Goal: Task Accomplishment & Management: Manage account settings

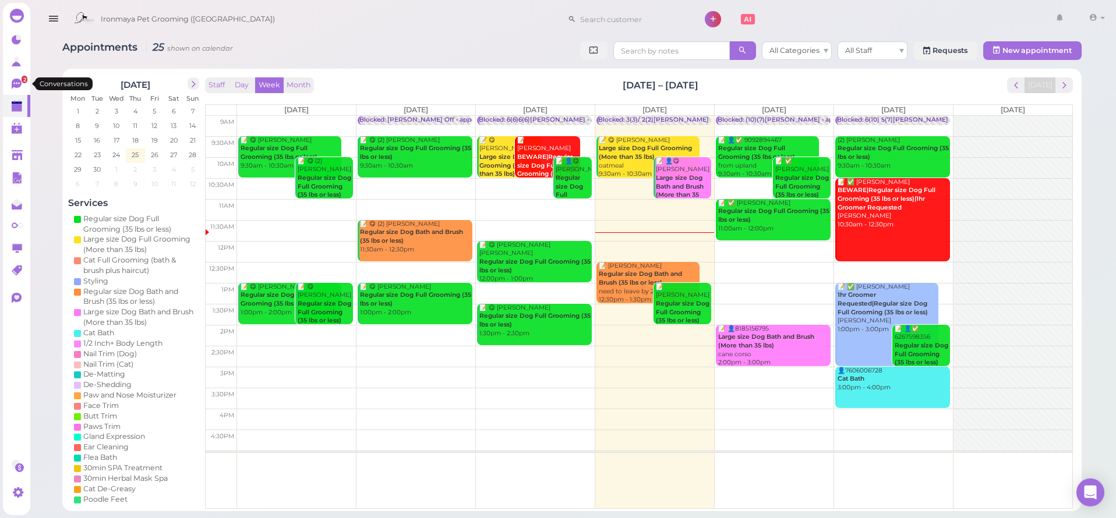
click at [10, 76] on link "2" at bounding box center [16, 84] width 27 height 22
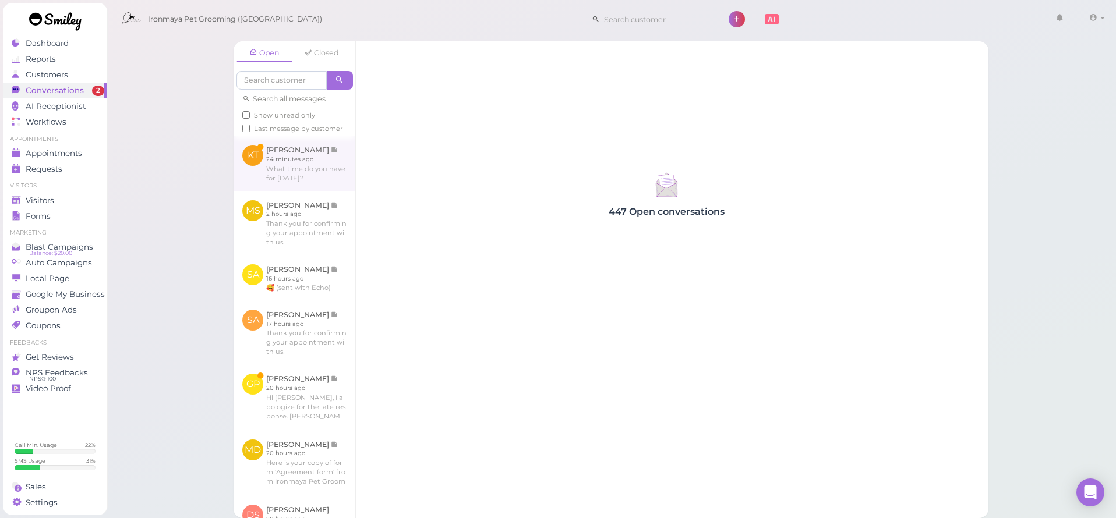
click at [310, 182] on link at bounding box center [294, 163] width 122 height 55
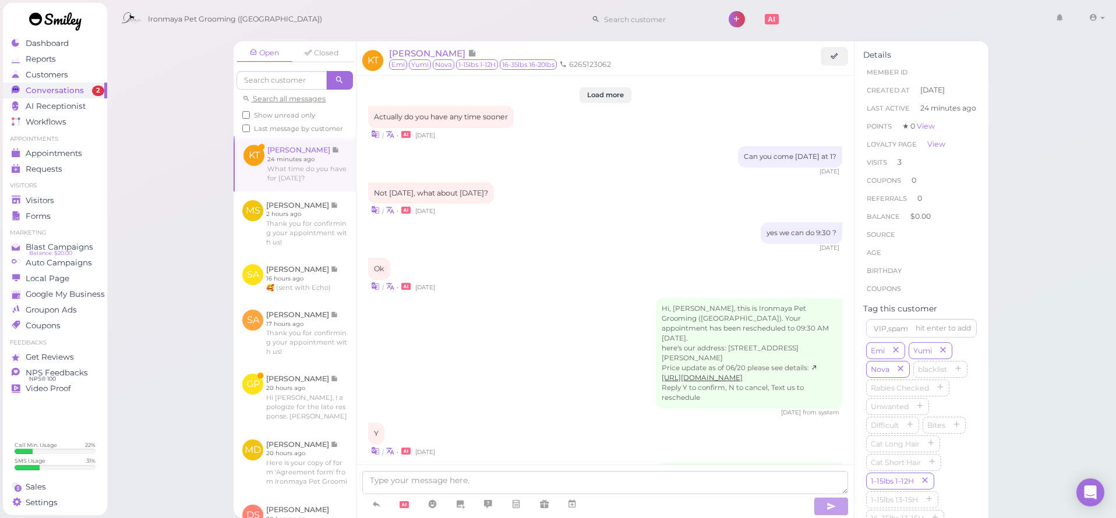
scroll to position [1371, 0]
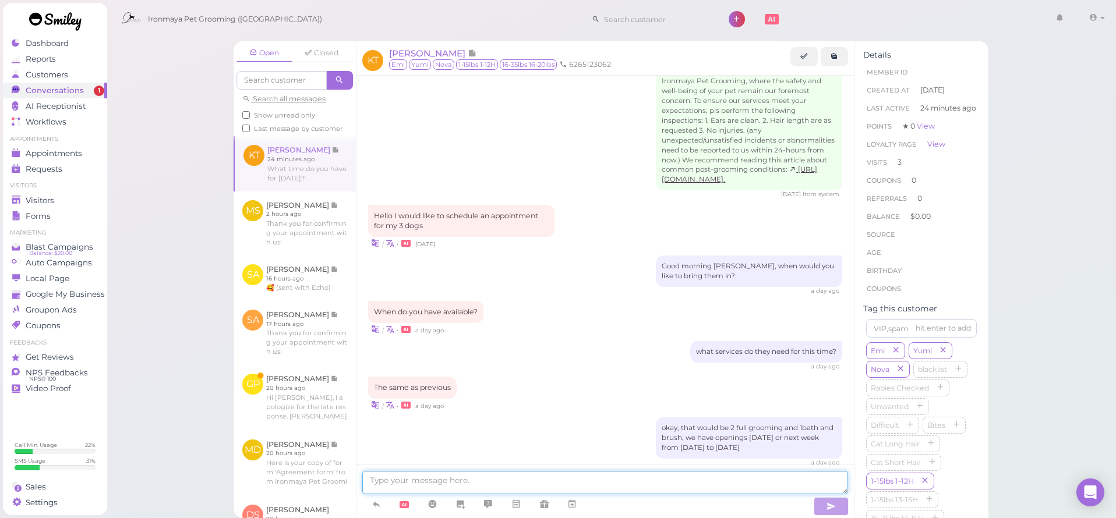
click at [561, 486] on textarea at bounding box center [605, 482] width 486 height 23
type textarea "Good morning we are fully book [DATE]"
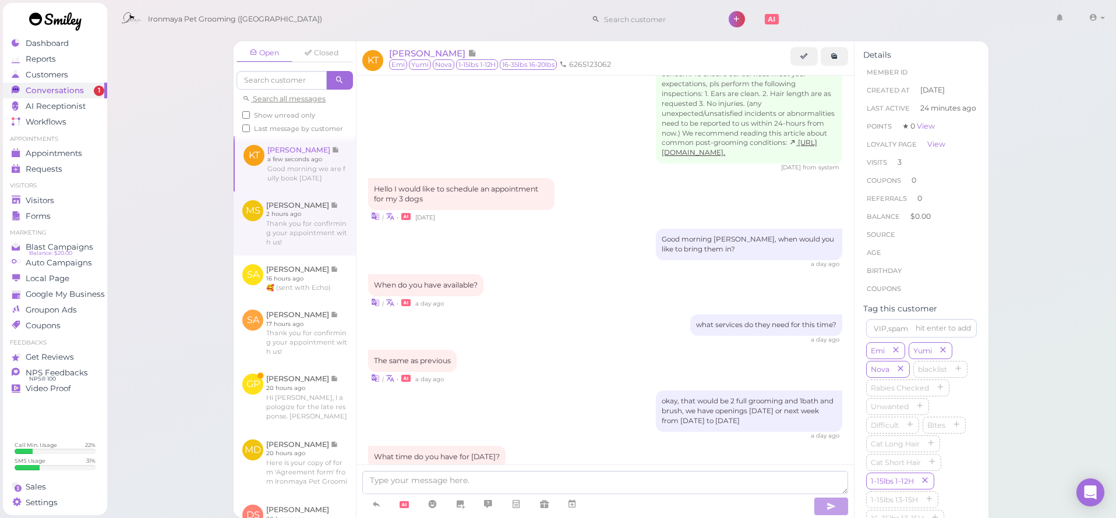
click at [288, 256] on link at bounding box center [294, 224] width 122 height 64
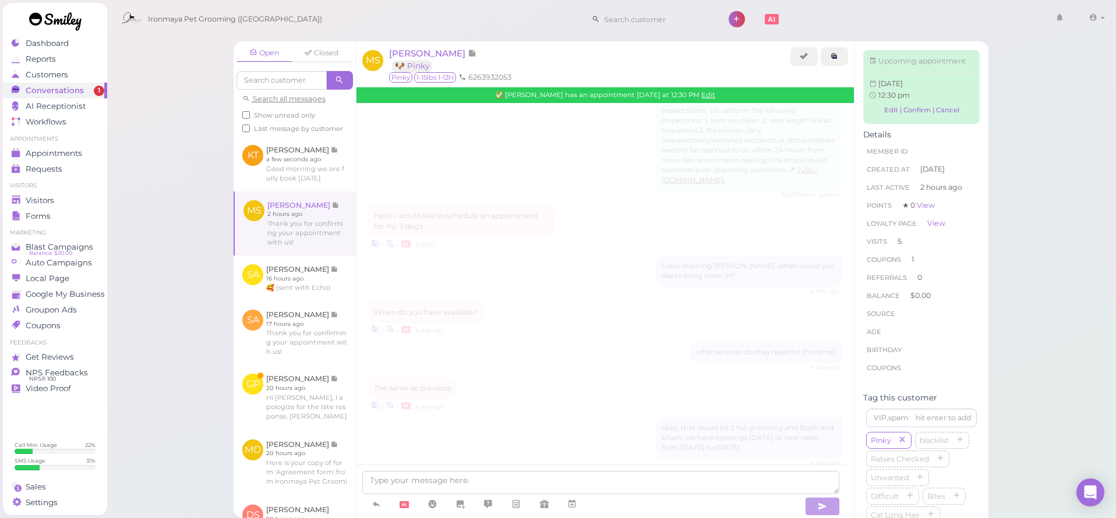
scroll to position [1526, 0]
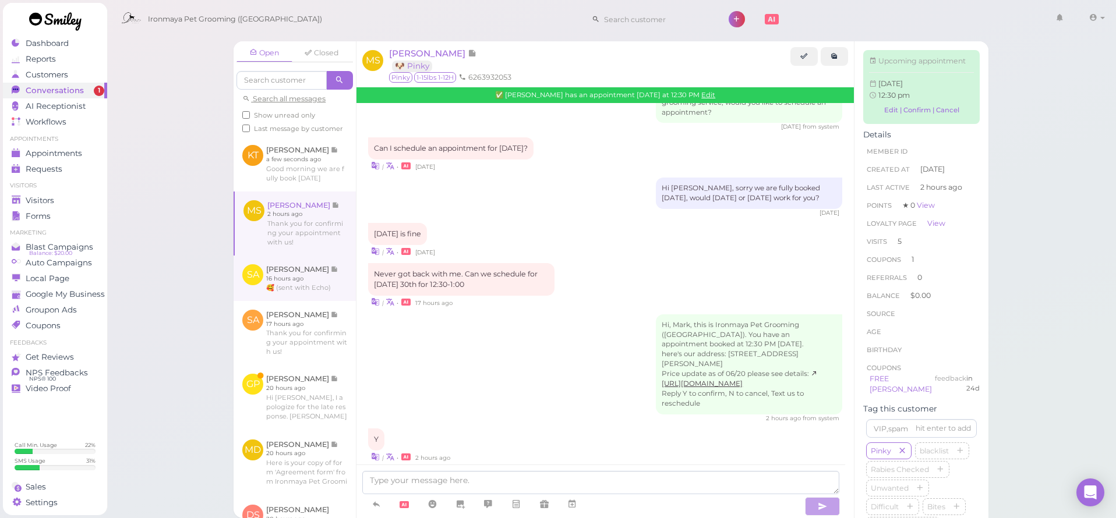
click at [295, 291] on link at bounding box center [294, 278] width 122 height 45
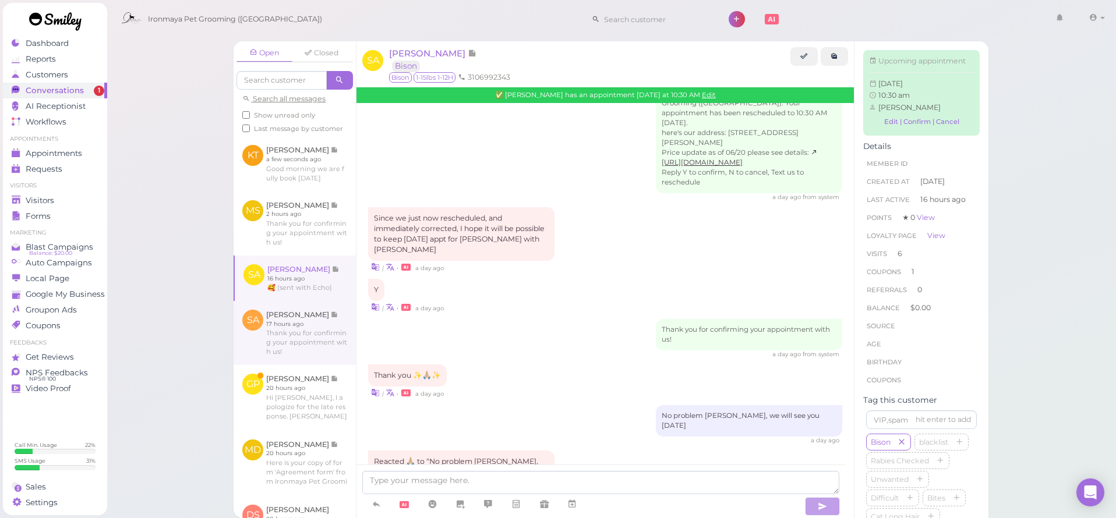
click at [300, 329] on link at bounding box center [294, 333] width 122 height 64
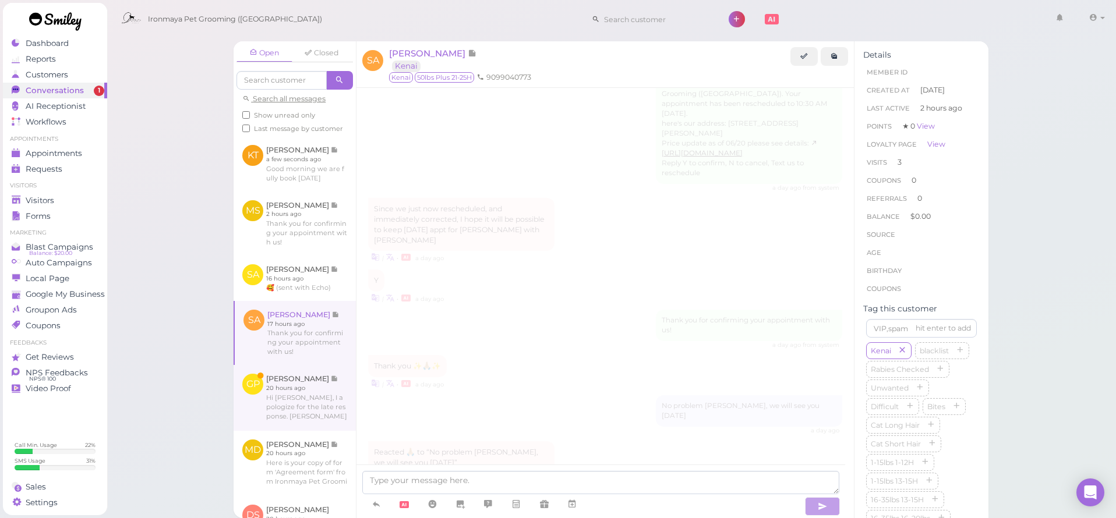
scroll to position [928, 0]
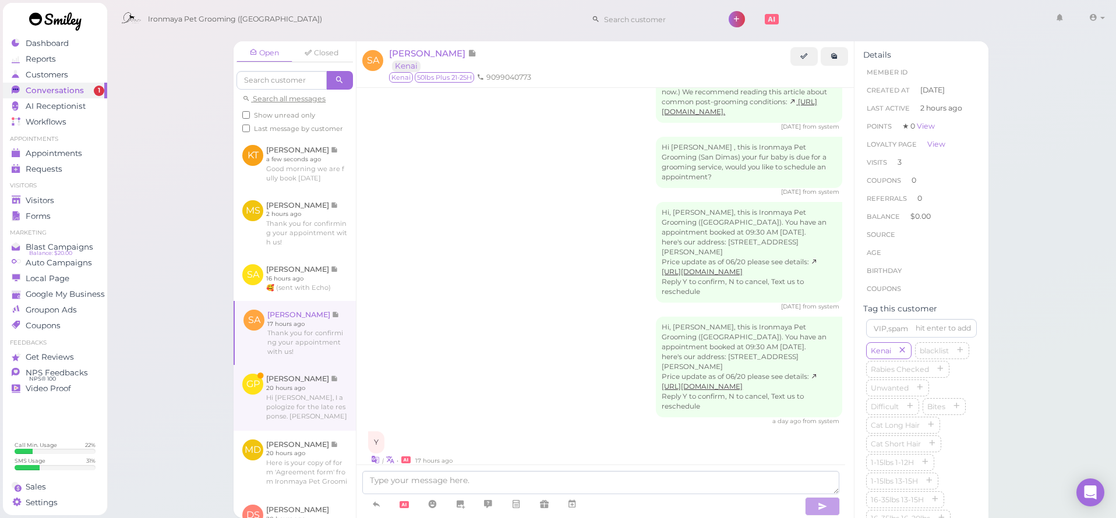
click at [289, 387] on link at bounding box center [294, 397] width 122 height 65
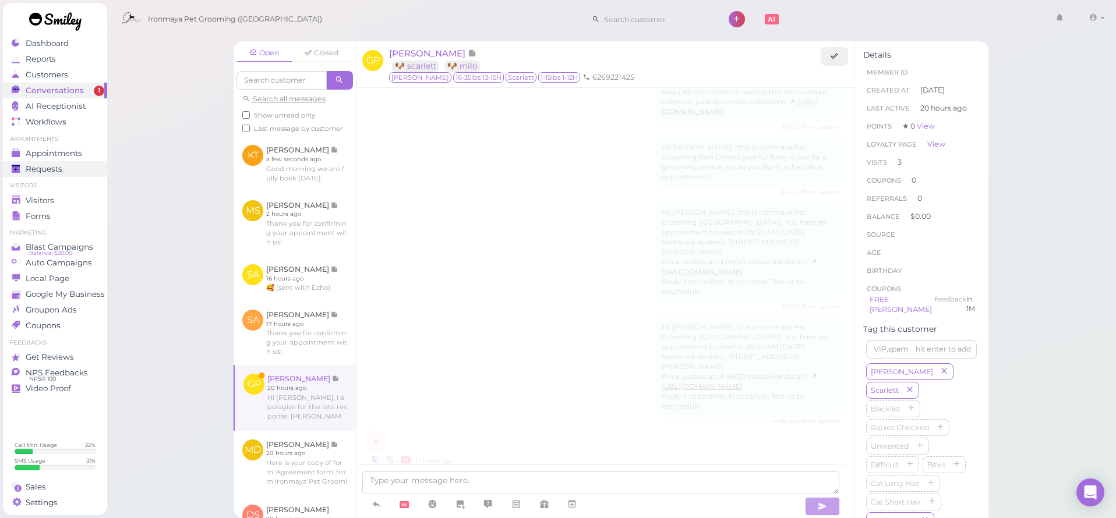
scroll to position [1680, 0]
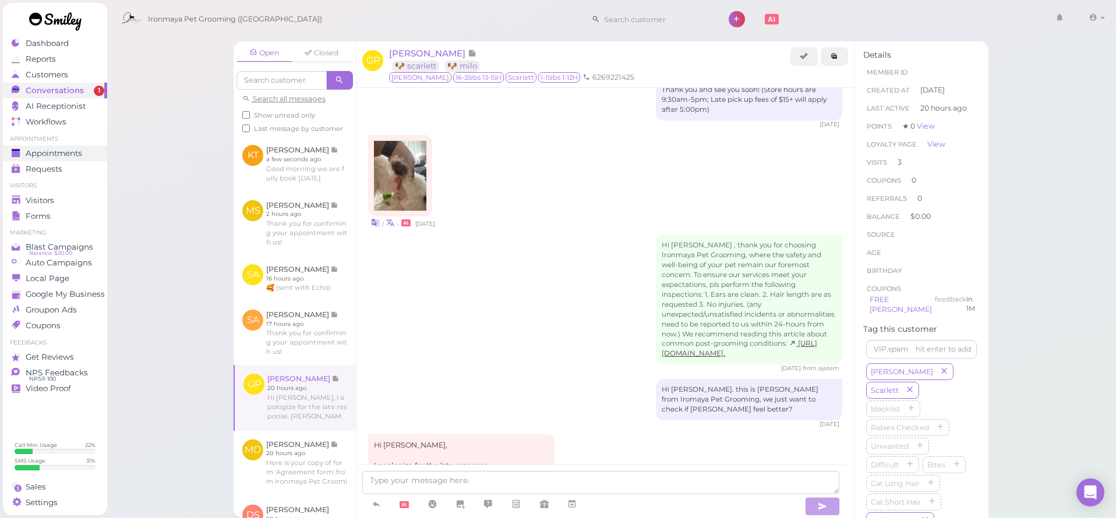
click at [76, 150] on span "Appointments" at bounding box center [54, 153] width 56 height 10
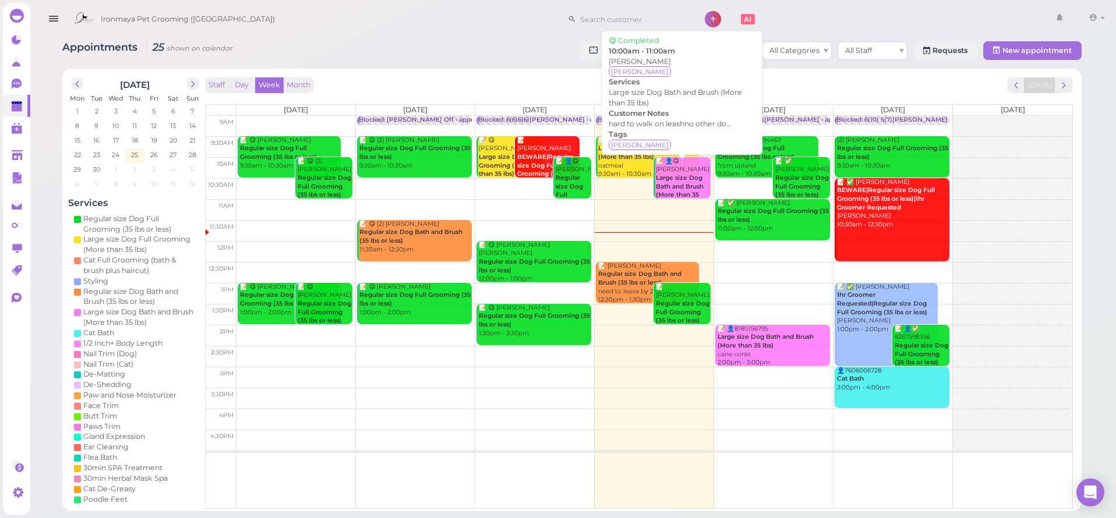
click at [674, 177] on b "Large size Dog Bath and Brush (More than 35 lbs)" at bounding box center [680, 190] width 48 height 33
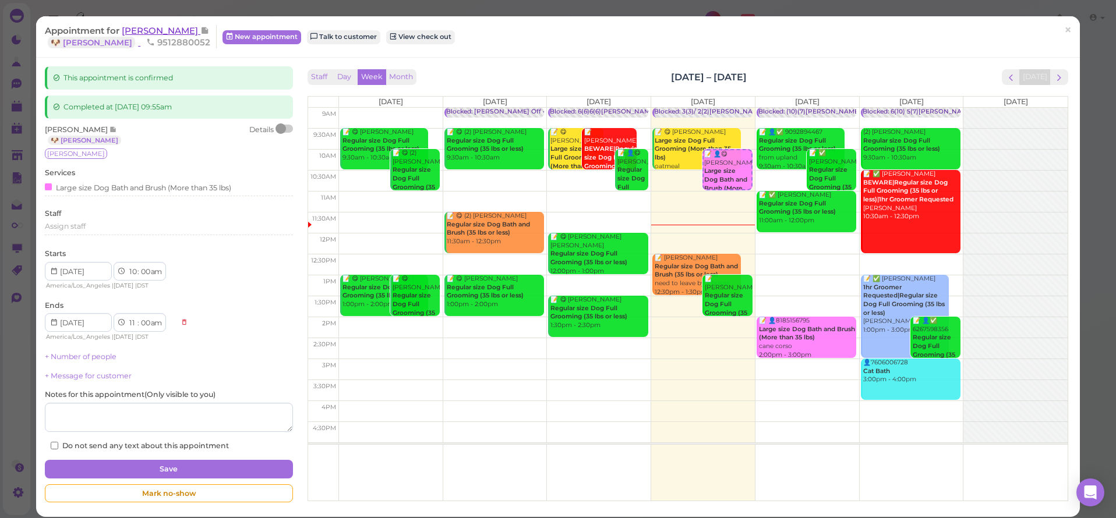
click at [133, 31] on span "[PERSON_NAME]" at bounding box center [161, 30] width 79 height 11
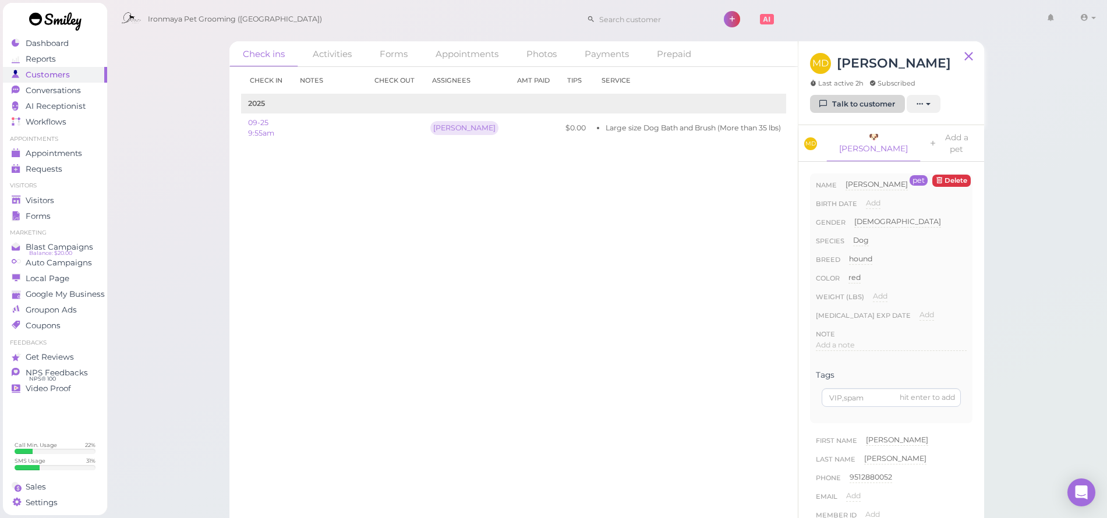
click at [876, 95] on link "Talk to customer" at bounding box center [857, 104] width 95 height 19
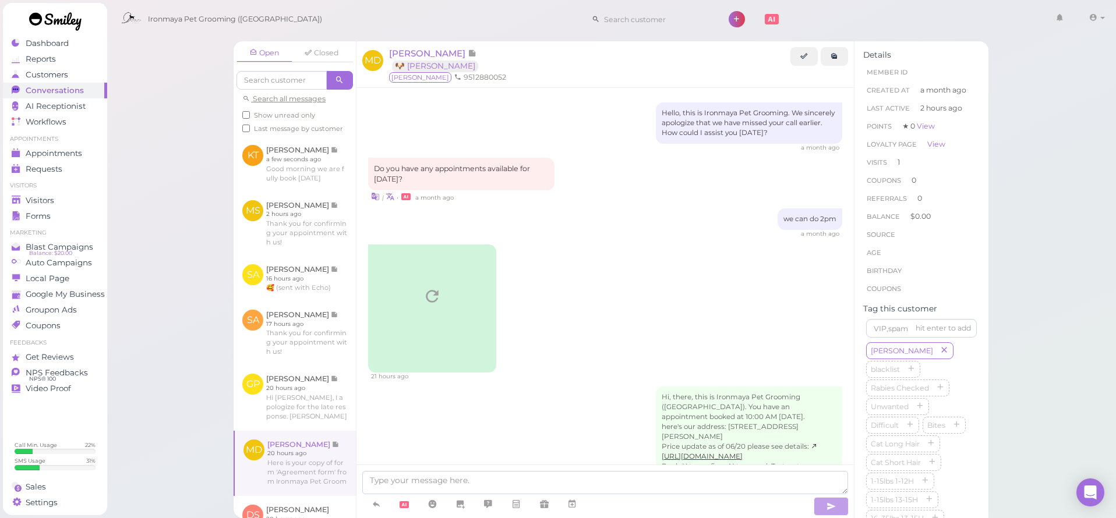
scroll to position [190, 0]
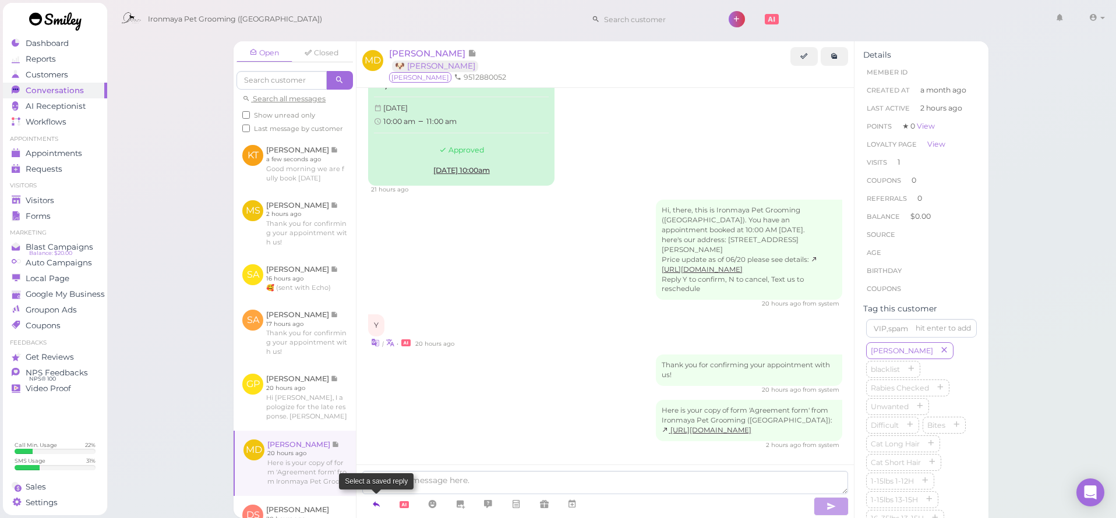
click at [382, 501] on link at bounding box center [376, 504] width 28 height 20
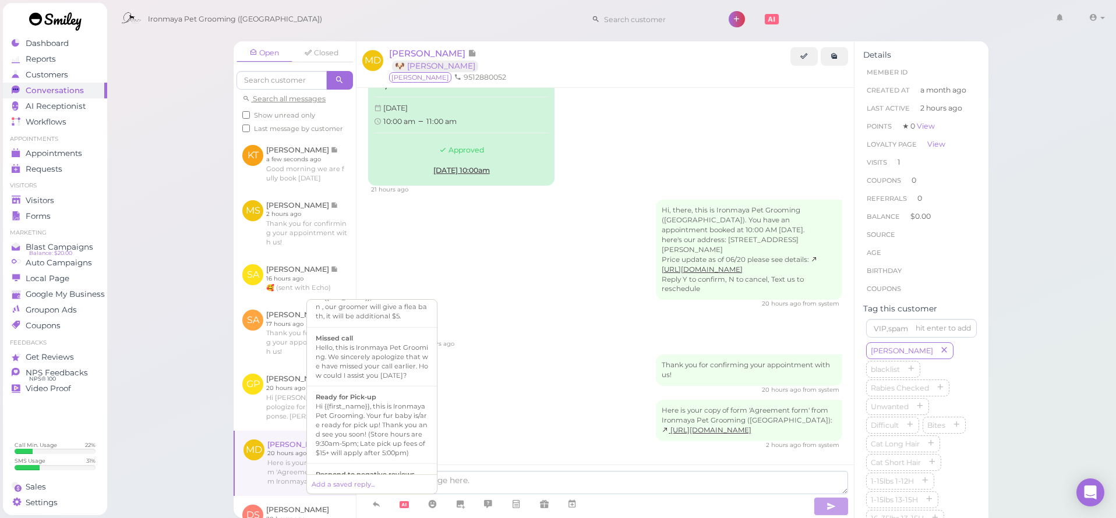
scroll to position [278, 0]
click at [418, 418] on div "Hi {{first_name}}, this is Ironmaya Pet Grooming. Your fur baby is/are ready fo…" at bounding box center [372, 419] width 112 height 56
type textarea "Hi {{first_name}}, this is Ironmaya Pet Grooming. Your fur baby is/are ready fo…"
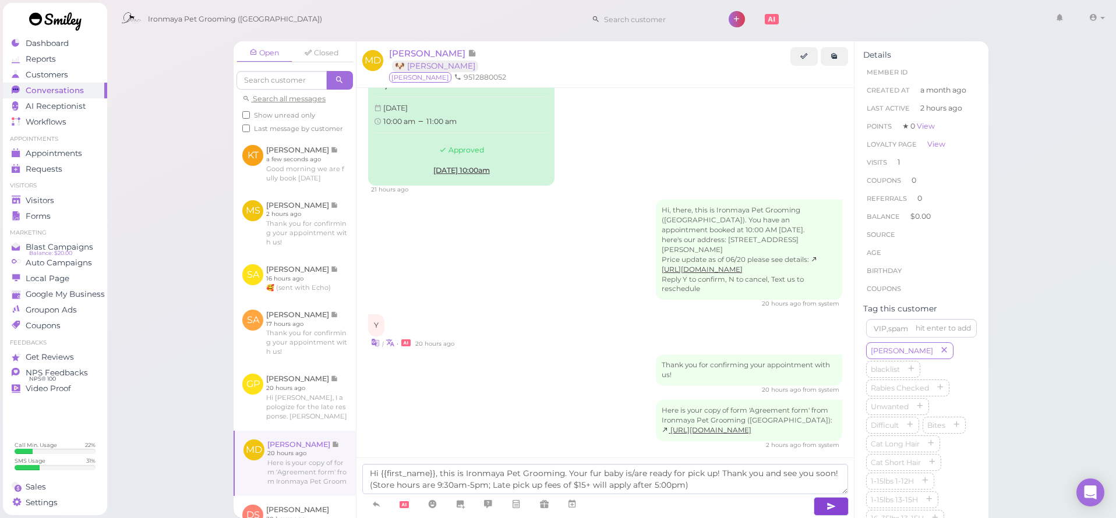
click at [823, 505] on button "button" at bounding box center [830, 506] width 35 height 19
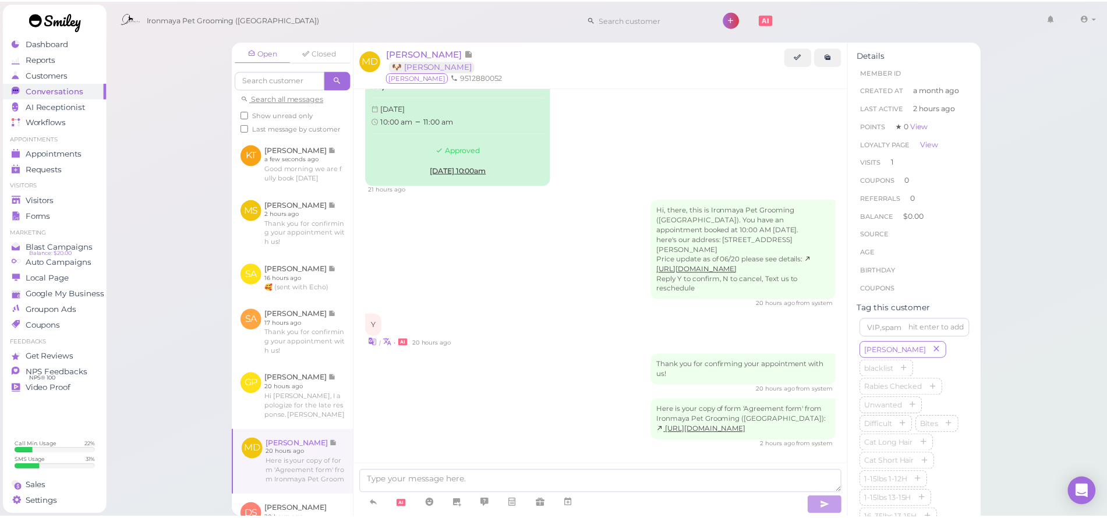
scroll to position [245, 0]
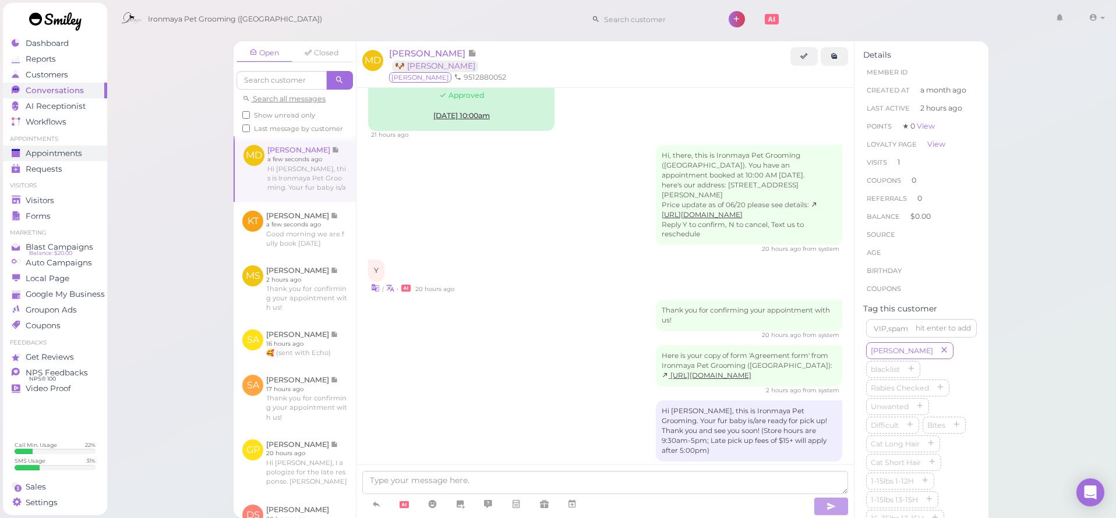
click at [54, 147] on link "Appointments" at bounding box center [55, 154] width 104 height 16
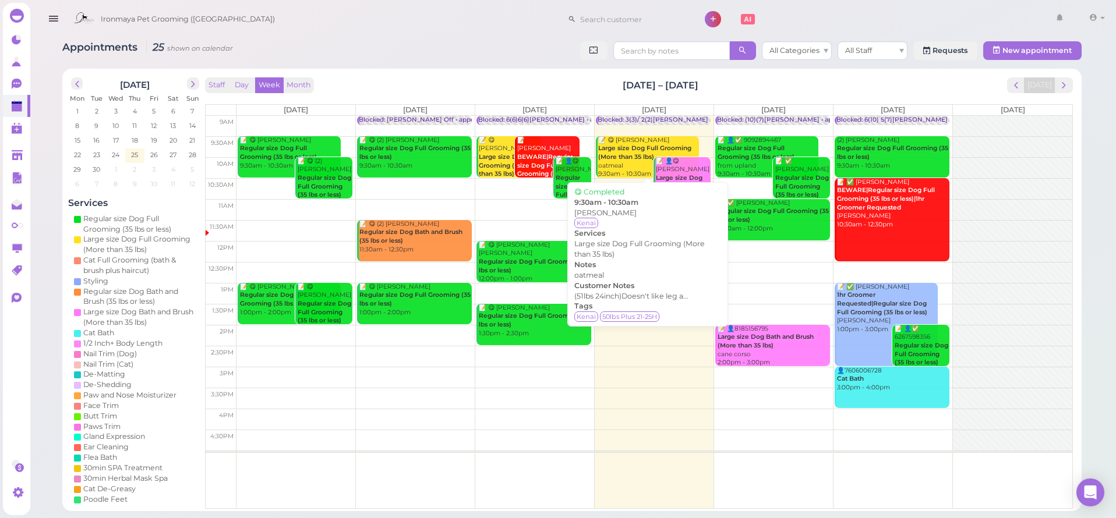
click at [629, 150] on b "Large size Dog Full Grooming (More than 35 lbs)" at bounding box center [644, 152] width 93 height 16
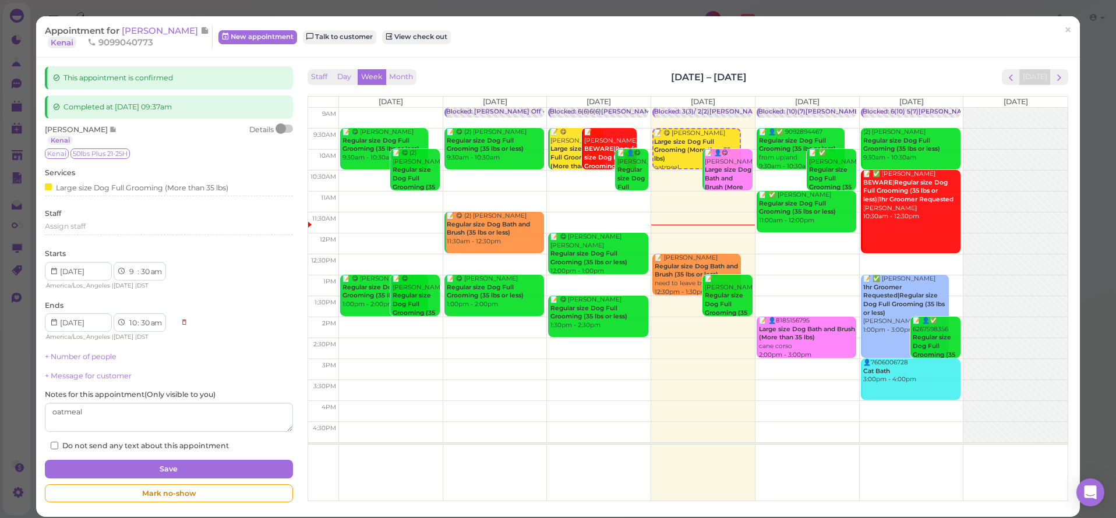
click at [154, 35] on span "[PERSON_NAME]" at bounding box center [161, 30] width 79 height 11
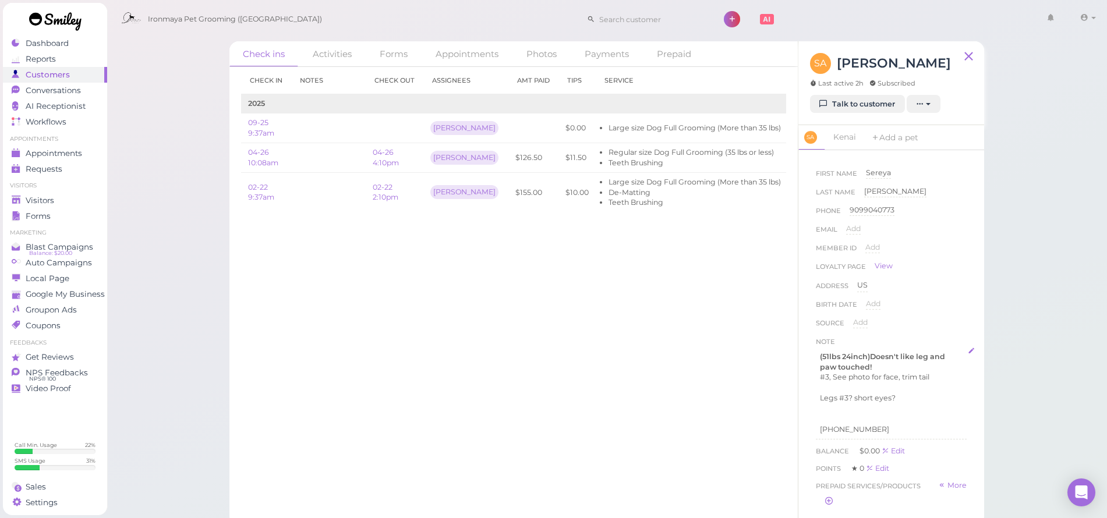
click at [894, 414] on p at bounding box center [891, 419] width 143 height 10
click at [884, 356] on strong "(51lbs 24inch)Doesn't like leg and paw touched!" at bounding box center [883, 361] width 127 height 19
click at [884, 365] on p "(51lbs 24inch)Doesn't like leg and paw touched!" at bounding box center [891, 362] width 143 height 21
drag, startPoint x: 900, startPoint y: 398, endPoint x: 837, endPoint y: 393, distance: 62.5
click at [837, 393] on p "#3, See photo for face, trim tail" at bounding box center [891, 398] width 143 height 10
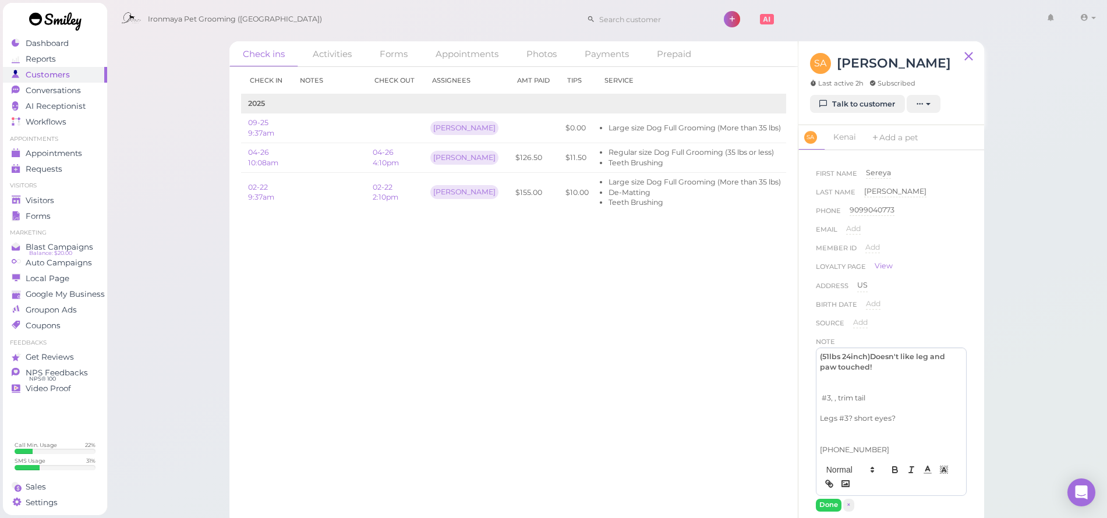
click at [838, 399] on p "#3, , trim tail" at bounding box center [891, 398] width 143 height 10
click at [842, 437] on p at bounding box center [891, 439] width 143 height 10
click at [898, 413] on p "Legs #3? short eyes?" at bounding box center [891, 418] width 143 height 10
click at [854, 416] on p "Legs #3? short eyes" at bounding box center [891, 418] width 143 height 10
drag, startPoint x: 854, startPoint y: 417, endPoint x: 898, endPoint y: 415, distance: 43.7
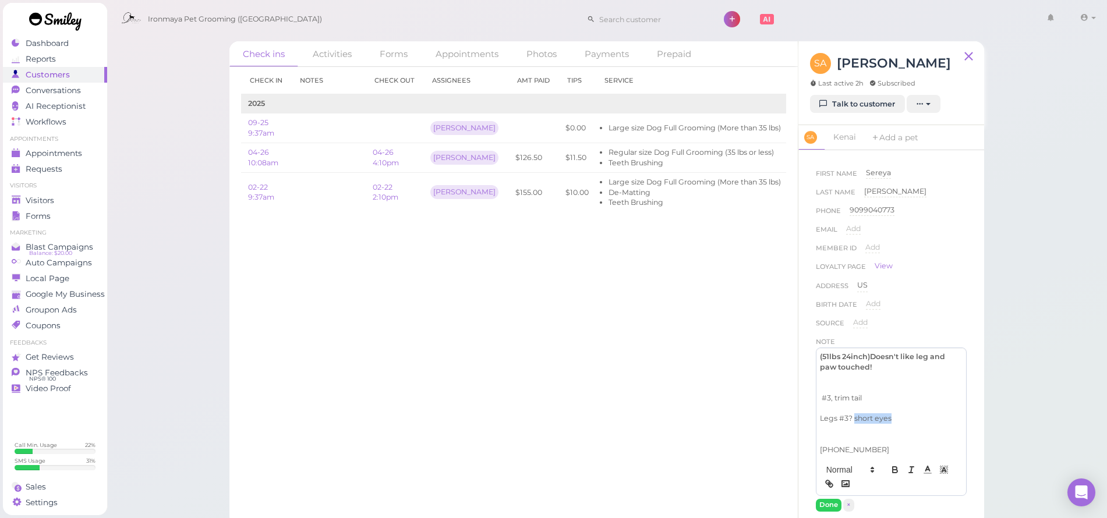
click at [898, 415] on p "Legs #3? short eyes" at bounding box center [891, 418] width 143 height 10
copy p "short eyes"
click at [882, 386] on p at bounding box center [891, 388] width 143 height 10
click at [833, 398] on p "#3, trim tail" at bounding box center [891, 398] width 143 height 10
drag, startPoint x: 907, startPoint y: 431, endPoint x: 855, endPoint y: 436, distance: 52.1
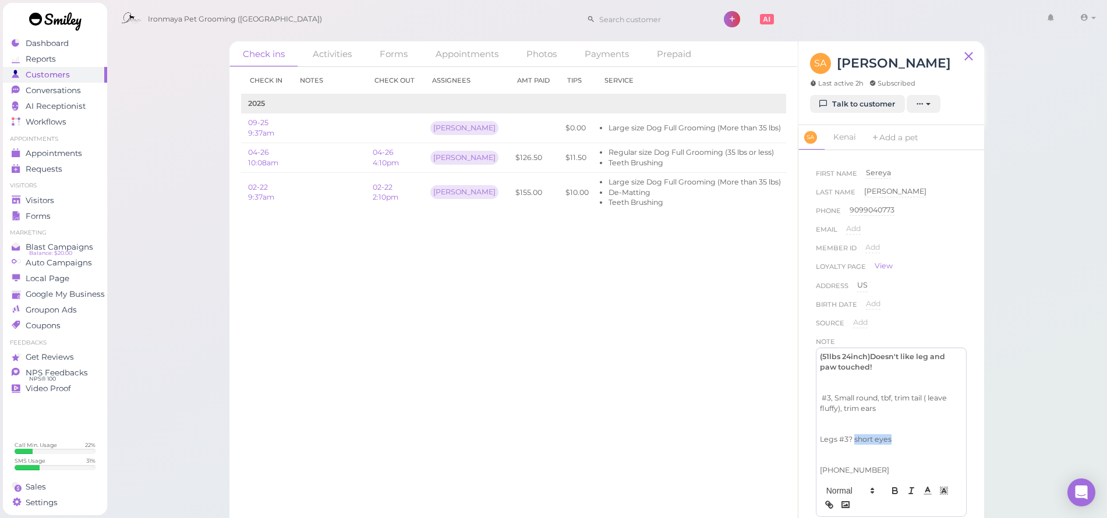
click at [855, 436] on p "Legs #3? short eyes" at bounding box center [891, 439] width 143 height 10
copy p "short eyes"
click at [899, 409] on p "#3, Small round, tbf, trim tail ( leave fluffy), trim ears" at bounding box center [891, 403] width 143 height 21
click at [876, 408] on p "#3, Small round, tbf, trim tail ( leave fluffy), trim ears short eyes" at bounding box center [891, 403] width 143 height 21
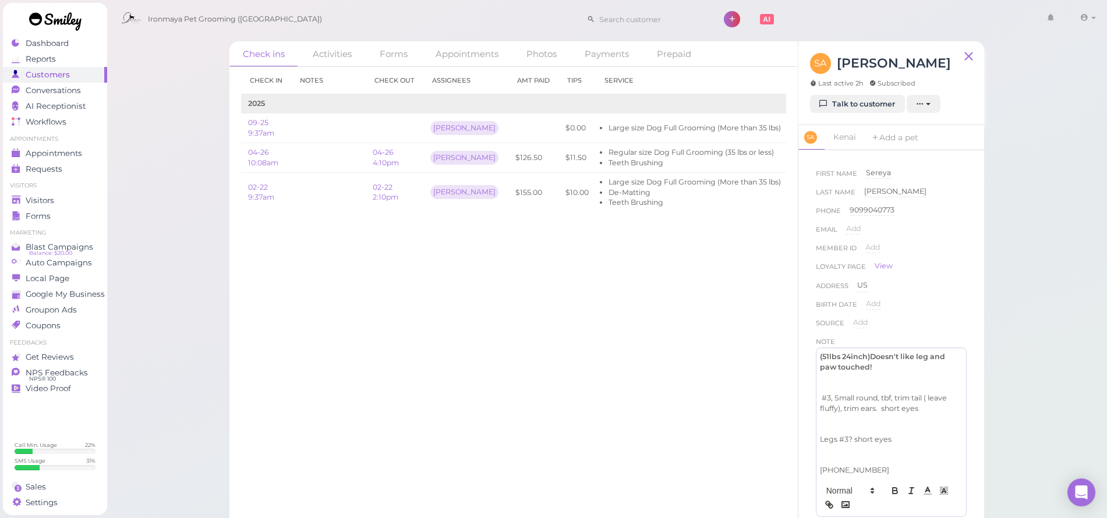
click at [916, 424] on p at bounding box center [891, 429] width 143 height 10
drag, startPoint x: 897, startPoint y: 440, endPoint x: 851, endPoint y: 436, distance: 46.2
click at [851, 436] on div "(51lbs 24inch)Doesn't like leg and paw touched! #3, Small round, tbf, trim tail…" at bounding box center [891, 413] width 150 height 131
click at [856, 445] on p at bounding box center [891, 450] width 143 height 10
click at [844, 455] on p at bounding box center [891, 460] width 143 height 10
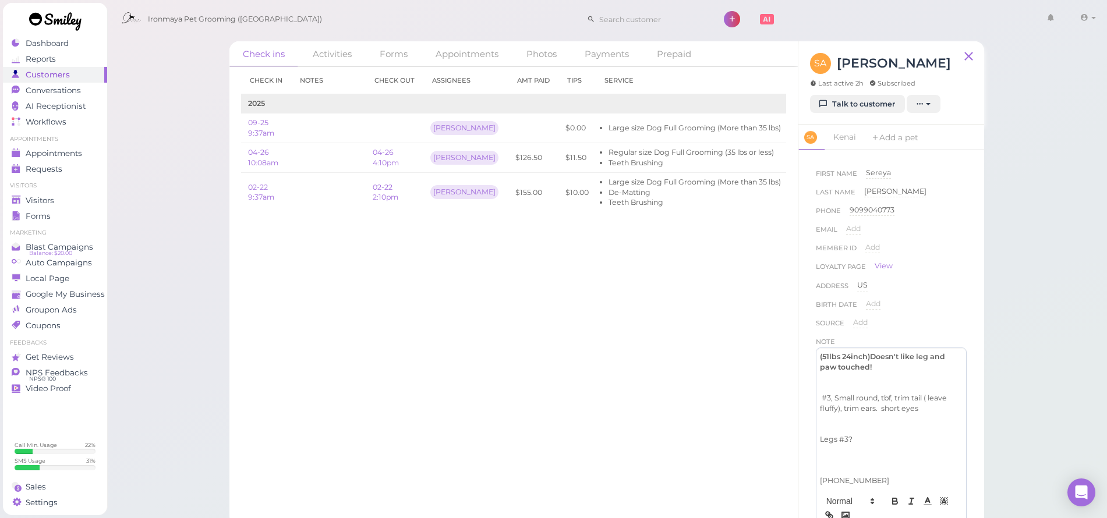
click at [833, 417] on p at bounding box center [891, 418] width 143 height 10
click at [834, 457] on p at bounding box center [891, 460] width 143 height 10
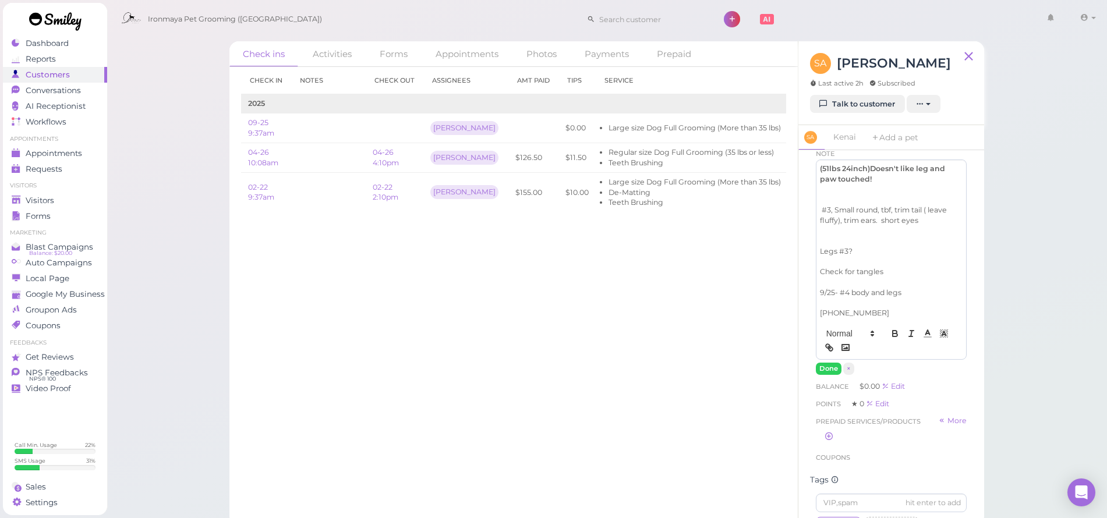
scroll to position [186, 0]
click at [895, 310] on p "909-904-8499" at bounding box center [891, 315] width 143 height 10
click at [834, 364] on button "Done" at bounding box center [829, 370] width 26 height 12
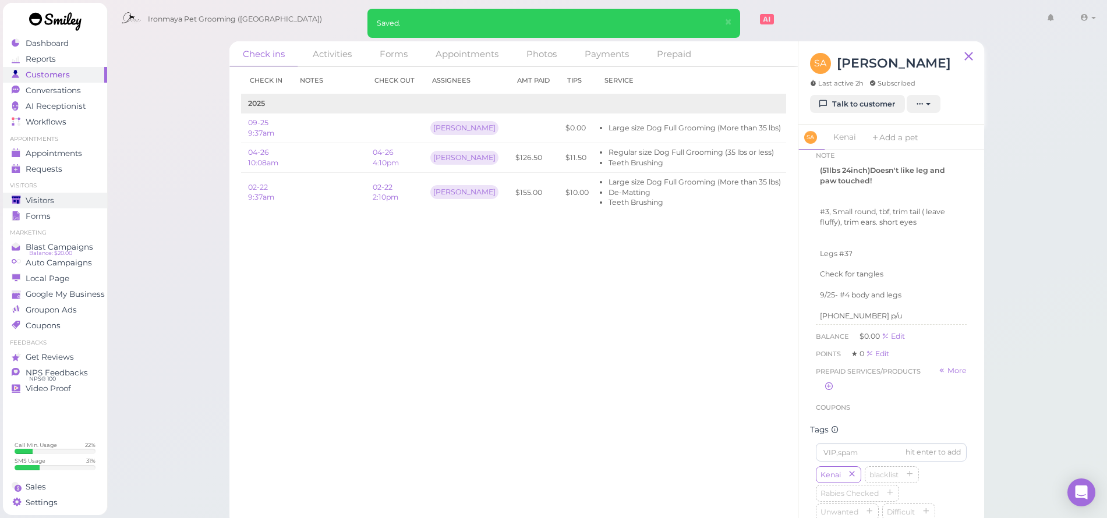
click at [65, 193] on link "Visitors" at bounding box center [55, 201] width 104 height 16
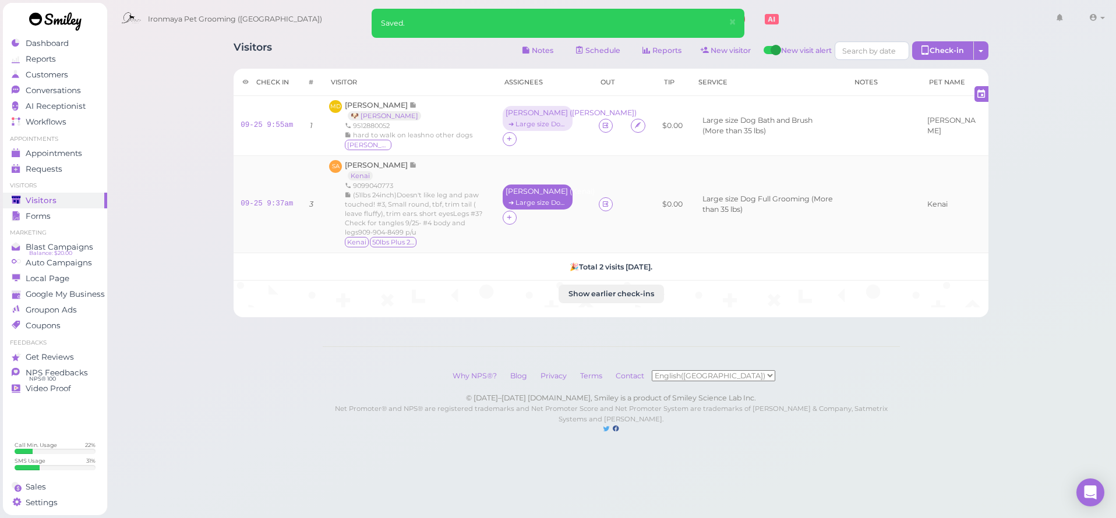
click at [541, 199] on div "➔ Large size Dog Full Grooming (More than 35 lbs)" at bounding box center [537, 203] width 64 height 8
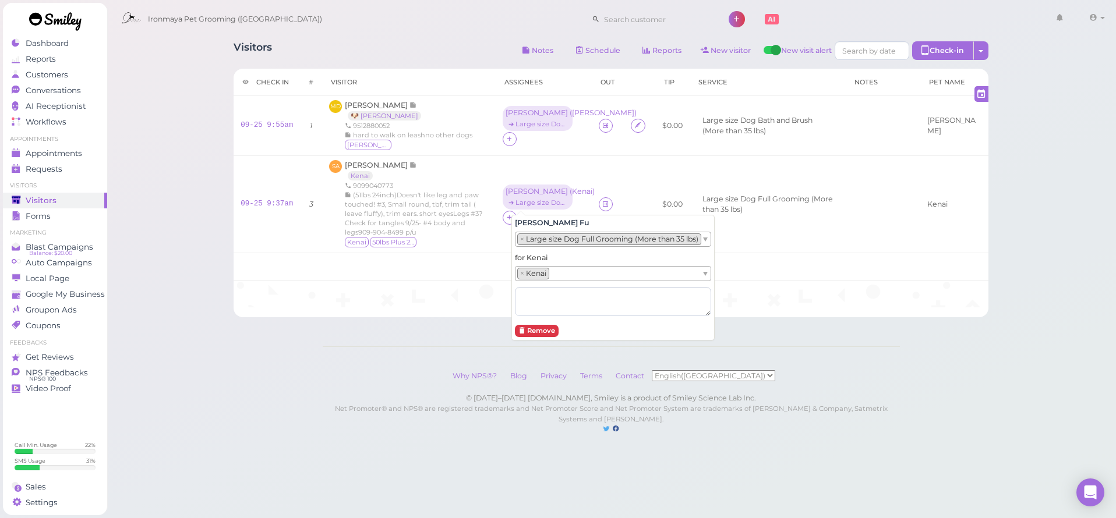
click at [197, 408] on div "Visitors Notes Schedule Reports New visitor New visit alert Check-in Customer c…" at bounding box center [612, 229] width 1010 height 458
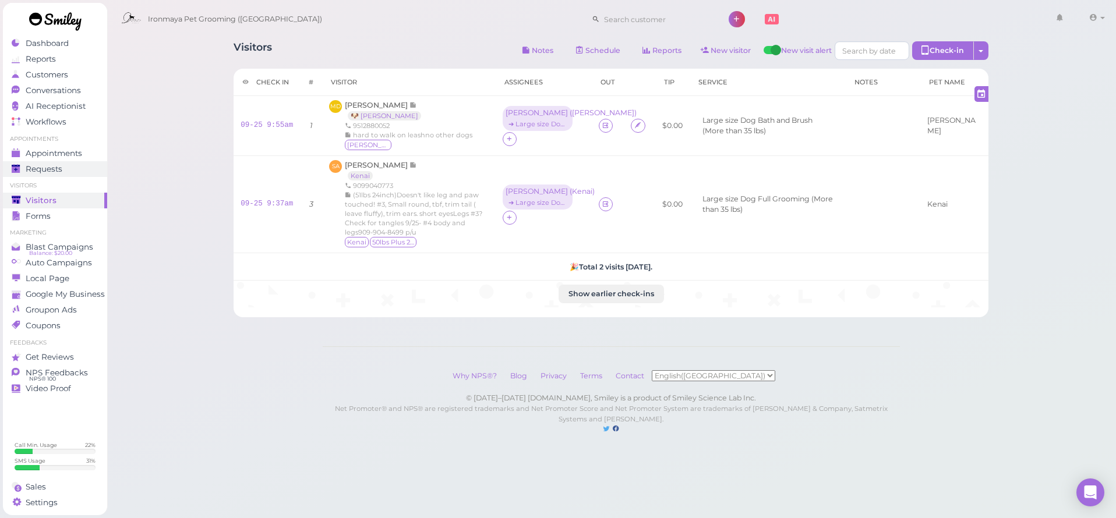
click at [76, 162] on link "Requests 0" at bounding box center [55, 169] width 104 height 16
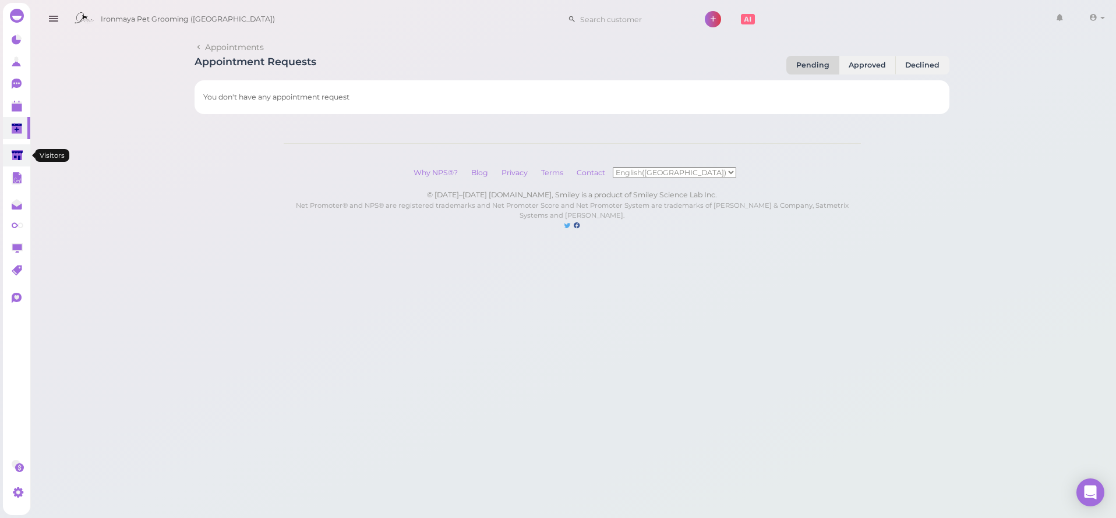
click at [5, 154] on link at bounding box center [16, 155] width 27 height 22
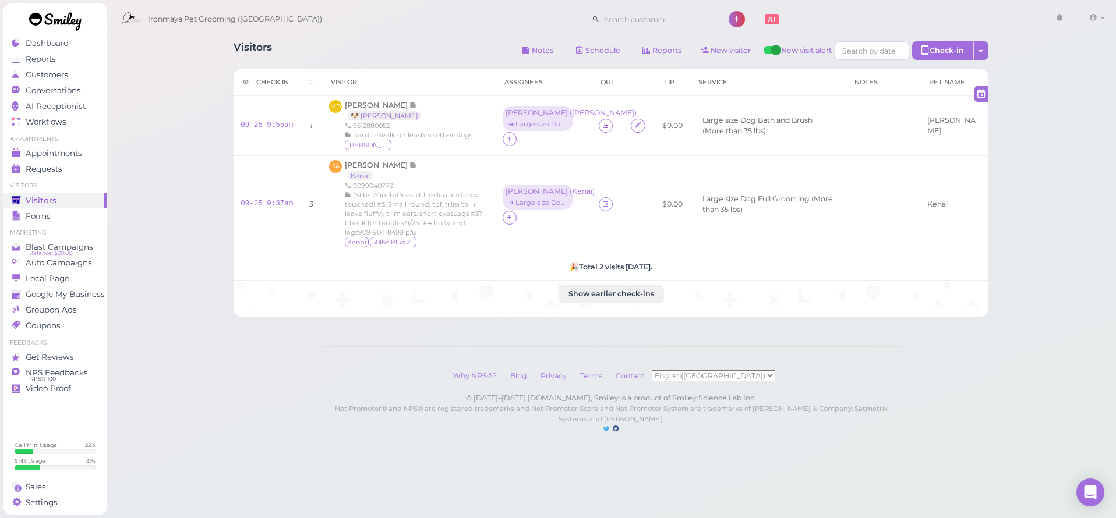
click at [41, 144] on ul "Appointments Appointments Requests 0" at bounding box center [55, 156] width 104 height 42
click at [49, 159] on link "Appointments" at bounding box center [55, 154] width 104 height 16
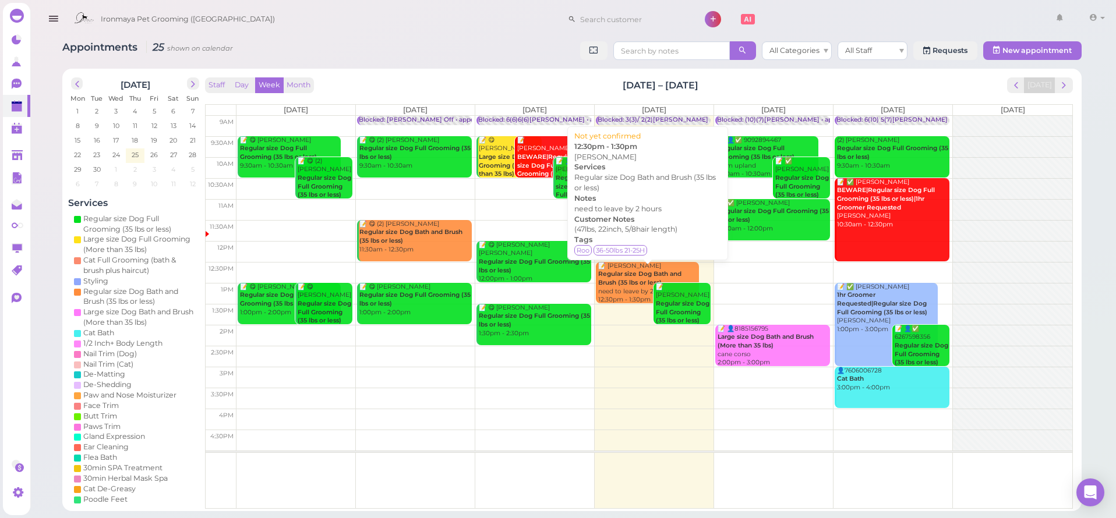
click at [636, 281] on b "Regular size Dog Bath and Brush (35 lbs or less)" at bounding box center [639, 278] width 83 height 16
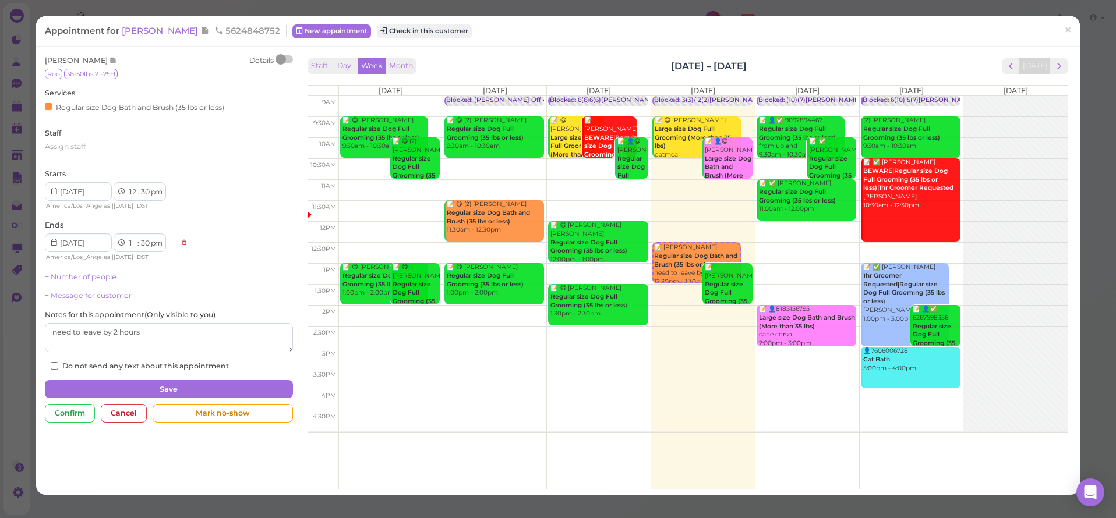
click at [138, 27] on span "[PERSON_NAME]" at bounding box center [161, 30] width 79 height 11
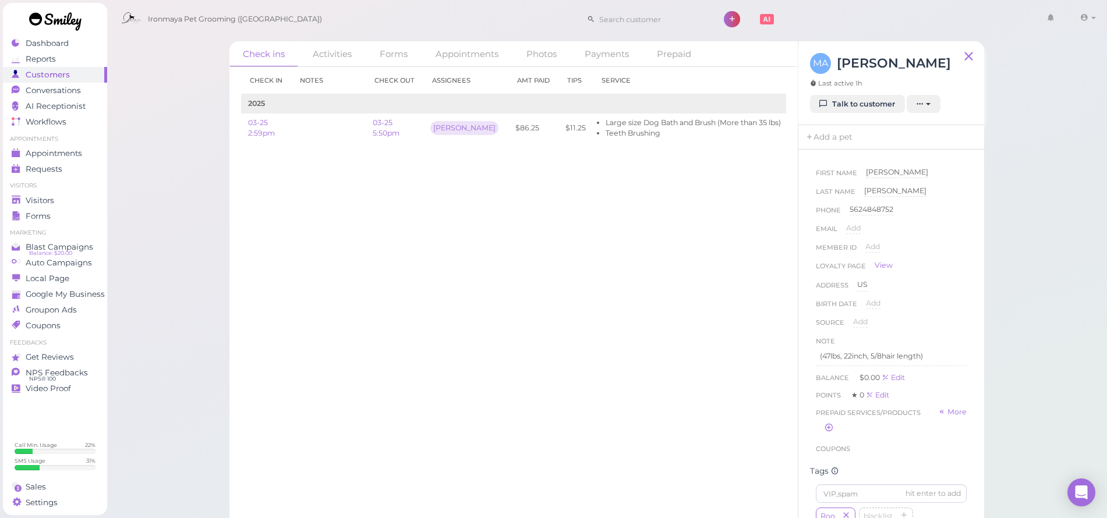
click at [845, 123] on div "MA Marcus Armenta Last active 1h Talk to customer New appointment Add stamps Ad…" at bounding box center [891, 83] width 186 height 84
click at [846, 132] on link "Add a pet" at bounding box center [828, 137] width 61 height 24
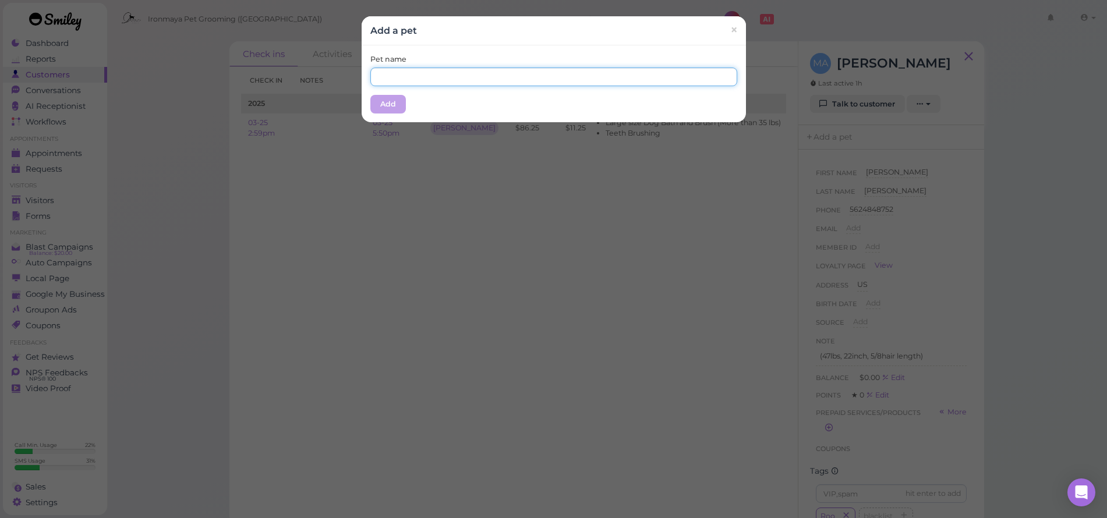
click at [424, 82] on input "text" at bounding box center [553, 77] width 367 height 19
type input "Roo"
click at [377, 105] on button "Add" at bounding box center [388, 104] width 36 height 19
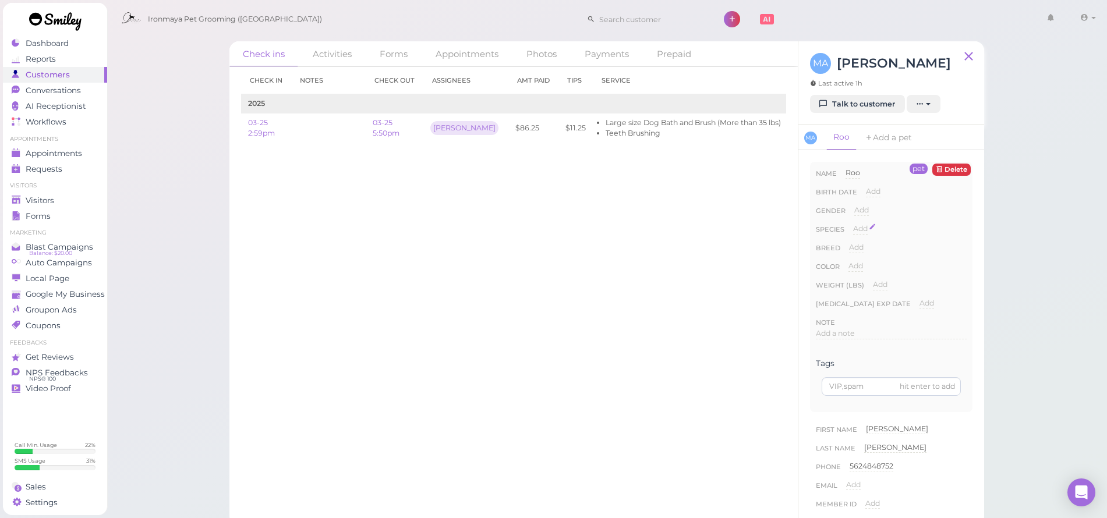
click at [868, 226] on span "Add" at bounding box center [860, 228] width 15 height 9
select select "Dog"
click at [865, 252] on button "Done" at bounding box center [867, 249] width 26 height 12
click at [48, 199] on span "Visitors" at bounding box center [40, 201] width 29 height 10
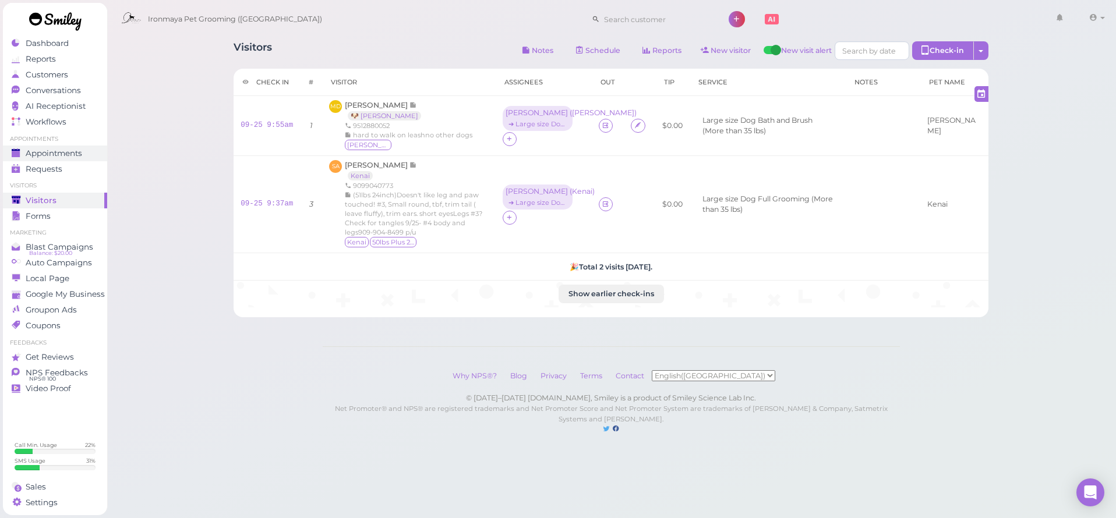
click at [68, 148] on link "Appointments" at bounding box center [55, 154] width 104 height 16
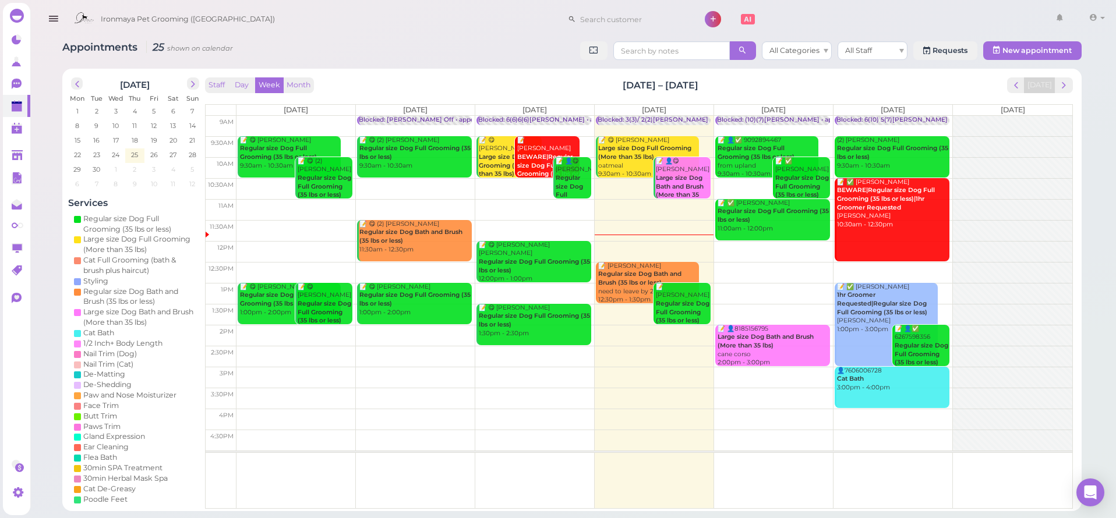
click at [693, 314] on div "📝 Charis Bell Regular size Dog Full Grooming (35 lbs or less) 1:00pm - 2:00pm" at bounding box center [682, 308] width 55 height 51
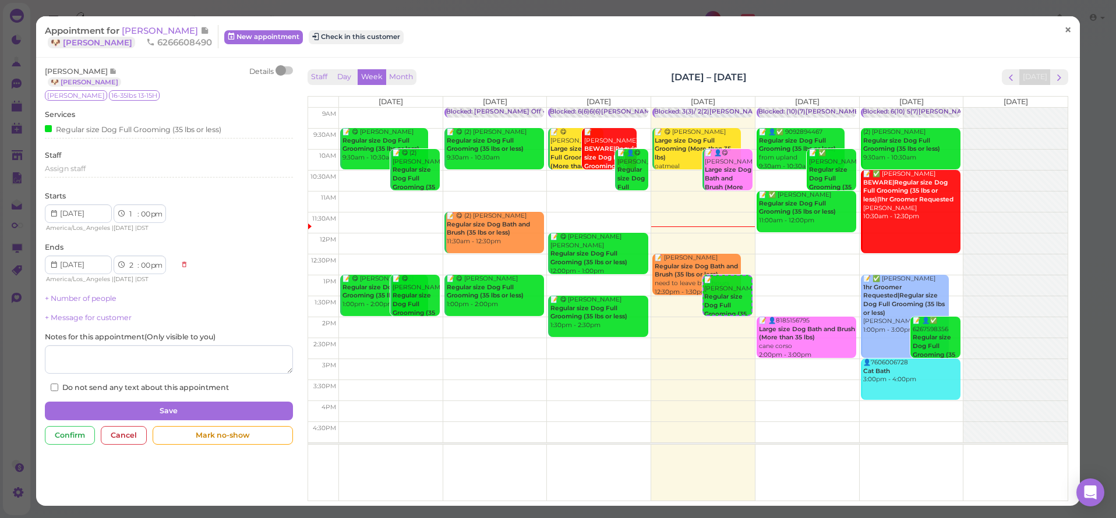
click at [1068, 26] on link "×" at bounding box center [1068, 30] width 22 height 27
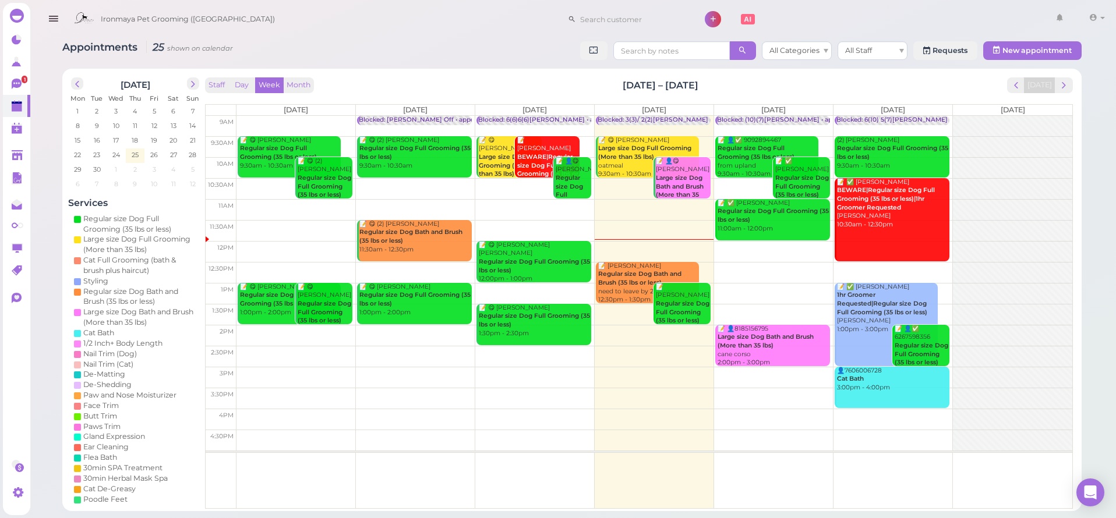
click at [36, 154] on div "Appointments 25 shown on calendar All Categories All Staff Requests New appoint…" at bounding box center [572, 255] width 1088 height 511
click at [16, 151] on icon at bounding box center [17, 155] width 11 height 9
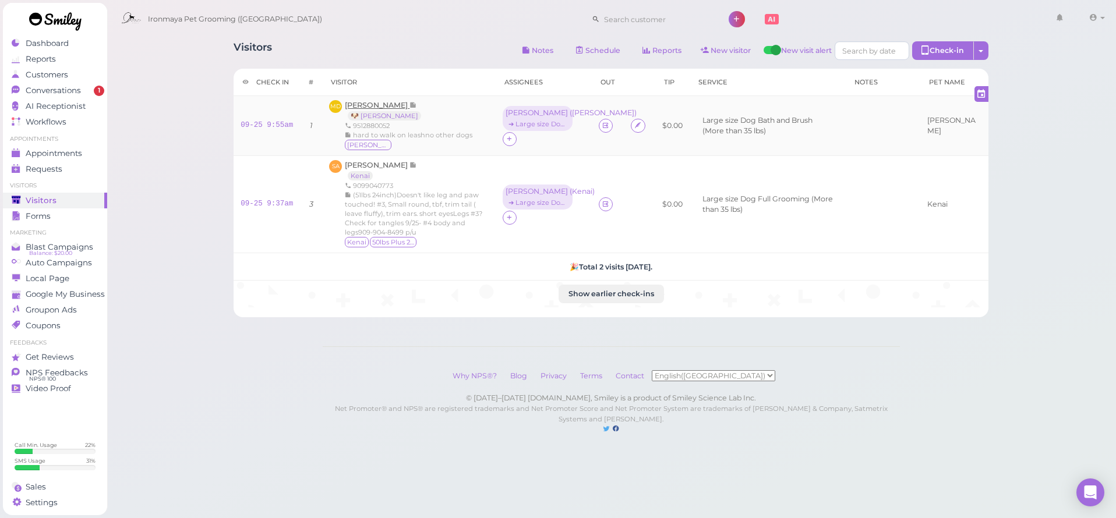
click at [392, 108] on span "[PERSON_NAME]" at bounding box center [377, 105] width 65 height 9
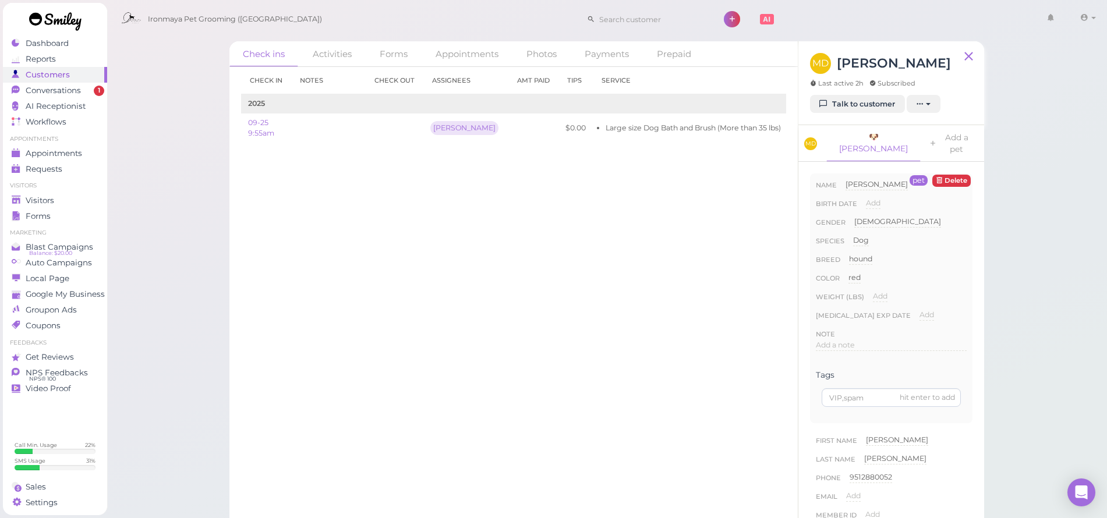
click at [876, 292] on span "Add" at bounding box center [880, 296] width 15 height 9
type input "50"
click at [883, 296] on div "50 50 Done ×" at bounding box center [920, 300] width 94 height 19
click at [886, 311] on button "Done" at bounding box center [887, 317] width 26 height 12
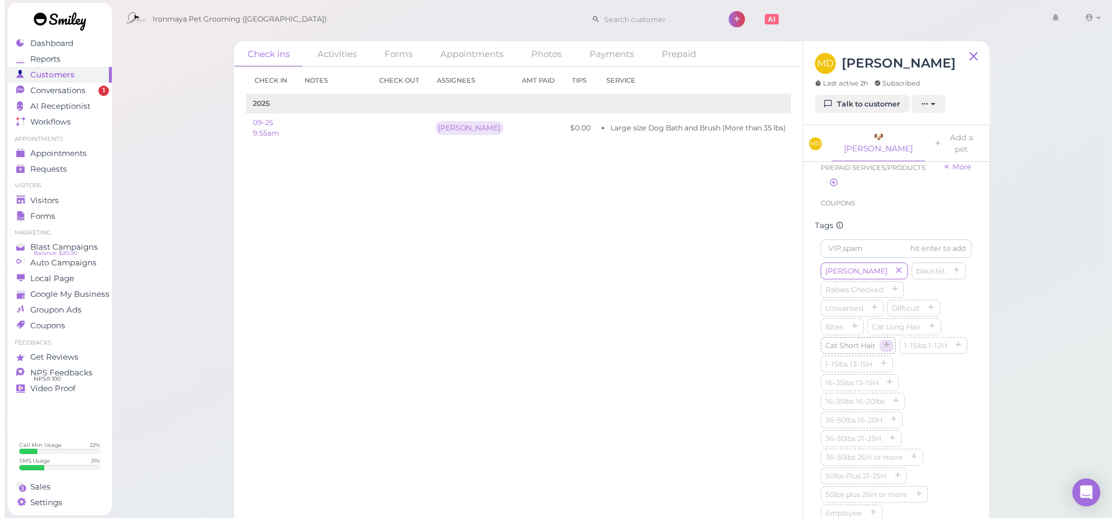
scroll to position [547, 0]
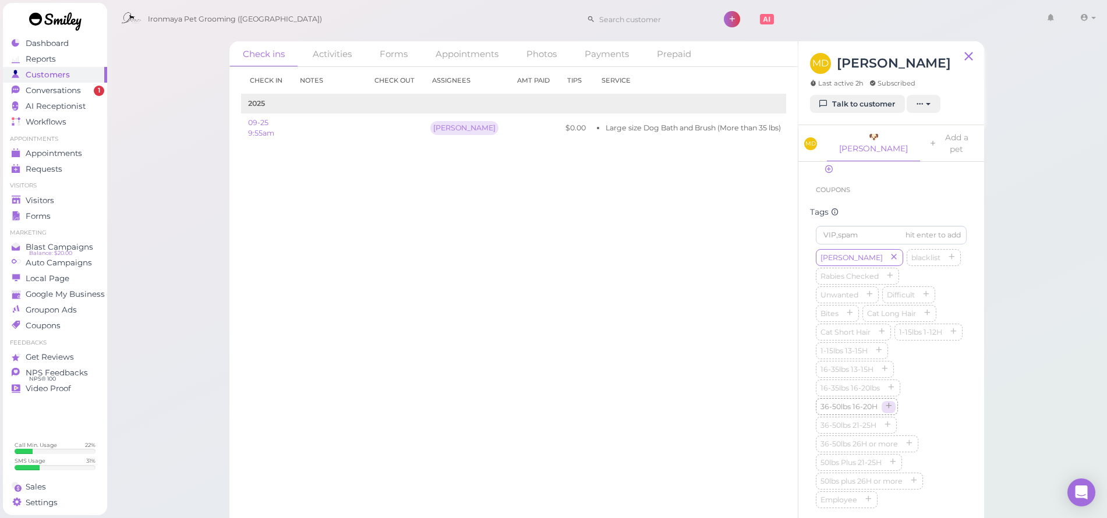
click at [895, 413] on button "button" at bounding box center [889, 407] width 14 height 12
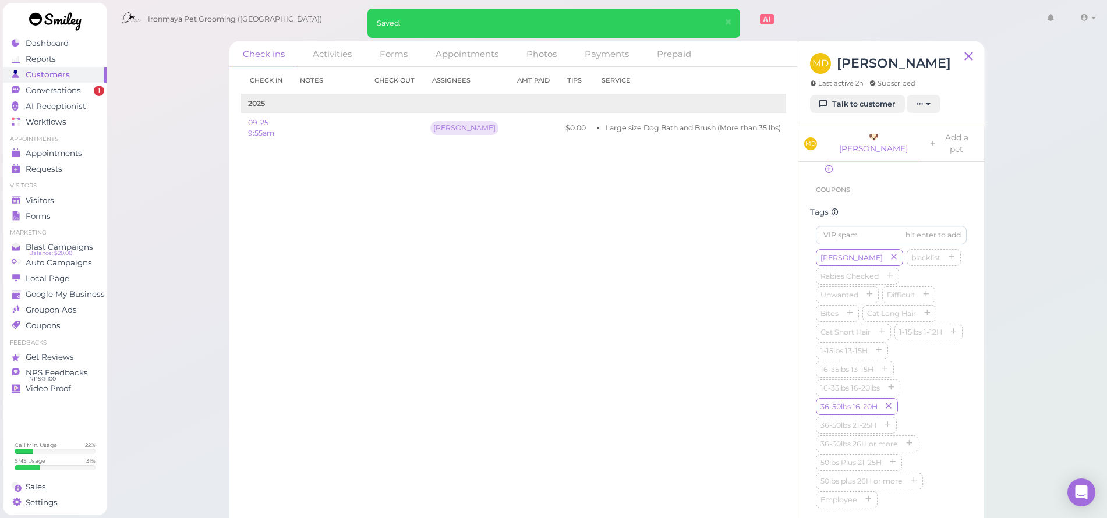
click at [30, 189] on li "Visitors" at bounding box center [55, 186] width 104 height 8
click at [39, 190] on ul "Visitors Visitors Forms" at bounding box center [55, 203] width 104 height 42
click at [44, 191] on ul "Visitors Visitors Forms" at bounding box center [55, 203] width 104 height 42
click at [49, 201] on span "Visitors" at bounding box center [40, 201] width 29 height 10
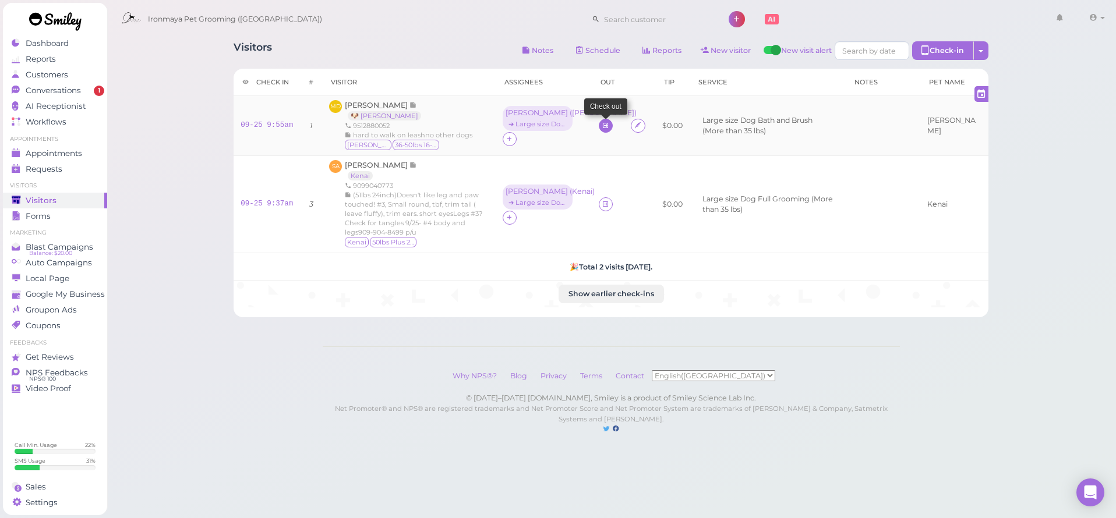
click at [603, 121] on link at bounding box center [606, 126] width 14 height 14
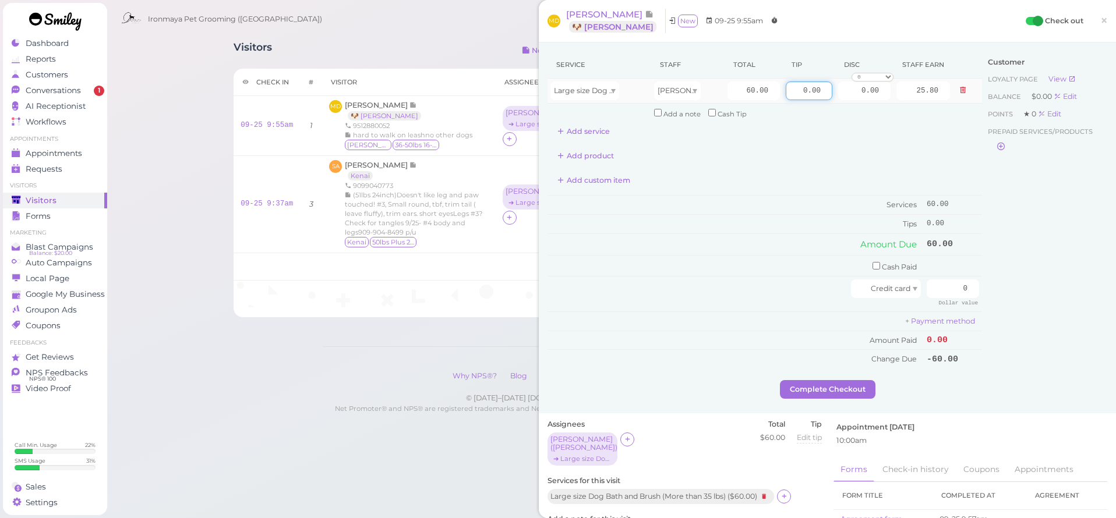
click at [785, 90] on input "0.00" at bounding box center [808, 91] width 47 height 19
type input "9"
click at [1082, 238] on div "Customer Loyalty page View Balance $0.00 Edit Points ★ 0 Edit Prepaid services/…" at bounding box center [1044, 215] width 125 height 329
click at [948, 279] on input "0" at bounding box center [952, 288] width 52 height 19
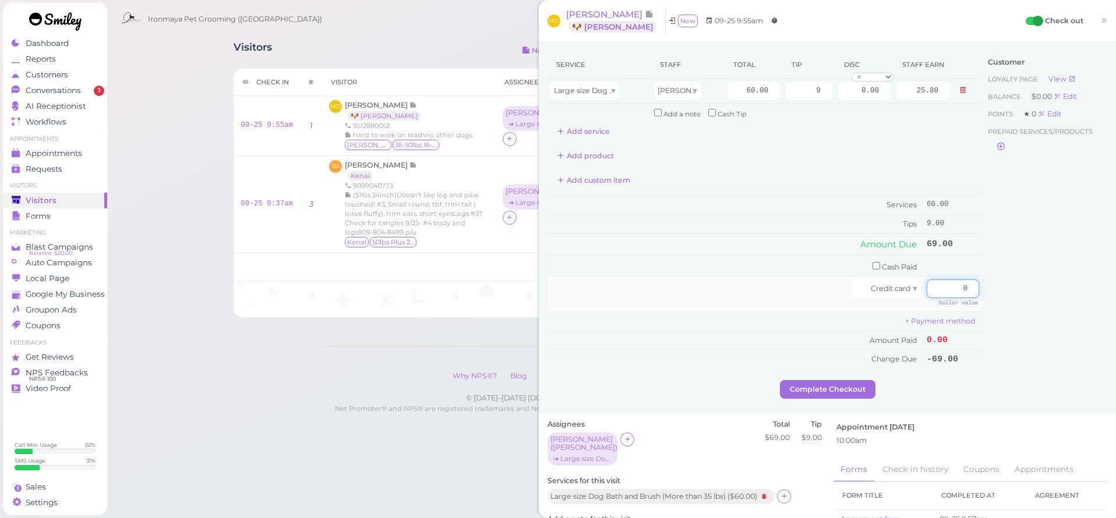
click at [948, 279] on input "0" at bounding box center [952, 288] width 52 height 19
type input "69"
drag, startPoint x: 1102, startPoint y: 376, endPoint x: 1095, endPoint y: 370, distance: 9.1
click at [1100, 374] on div "Service Staff Total Tip Disc Staff earn Large size Dog Bath and Brush (More tha…" at bounding box center [827, 228] width 577 height 371
click at [860, 390] on div "Service Staff Total Tip Disc Staff earn Large size Dog Bath and Brush (More tha…" at bounding box center [827, 228] width 577 height 371
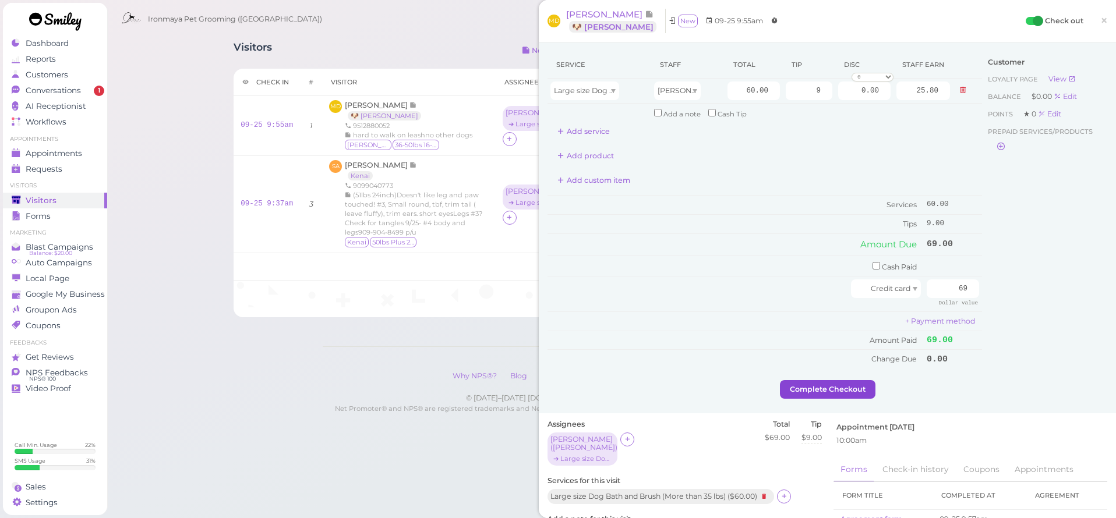
click at [859, 381] on button "Complete Checkout" at bounding box center [827, 389] width 95 height 19
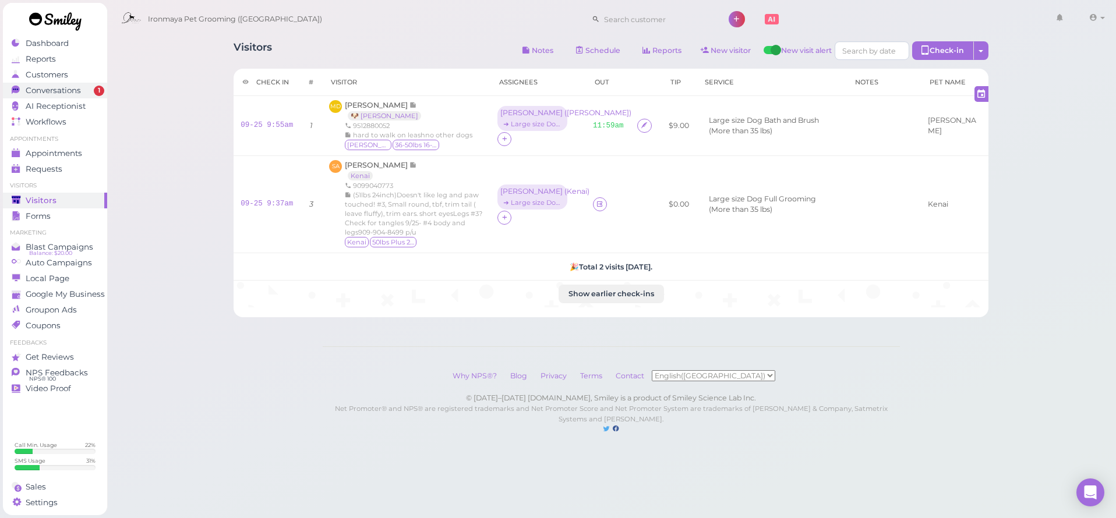
click at [43, 86] on span "Conversations" at bounding box center [53, 91] width 55 height 10
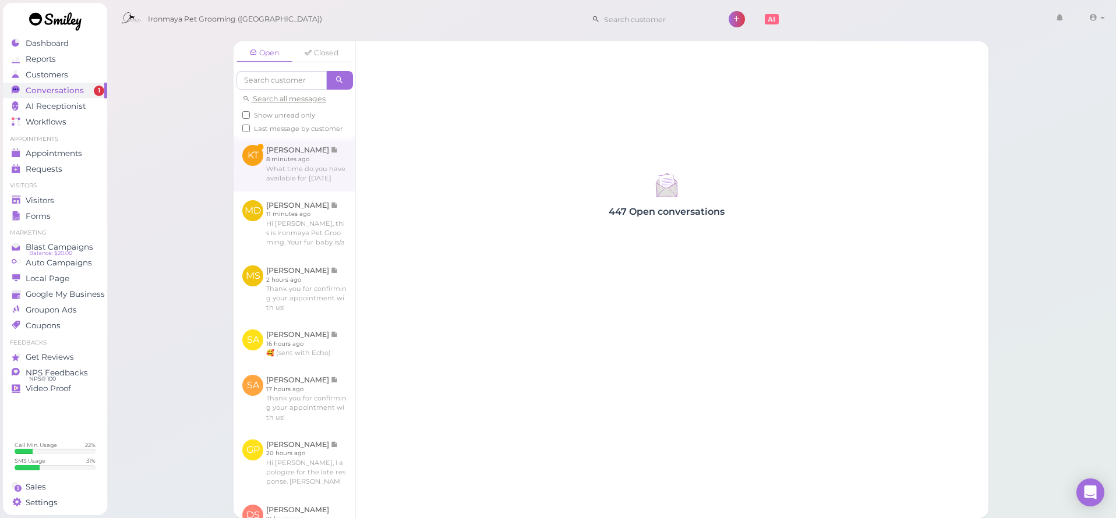
click at [336, 179] on link at bounding box center [294, 163] width 122 height 55
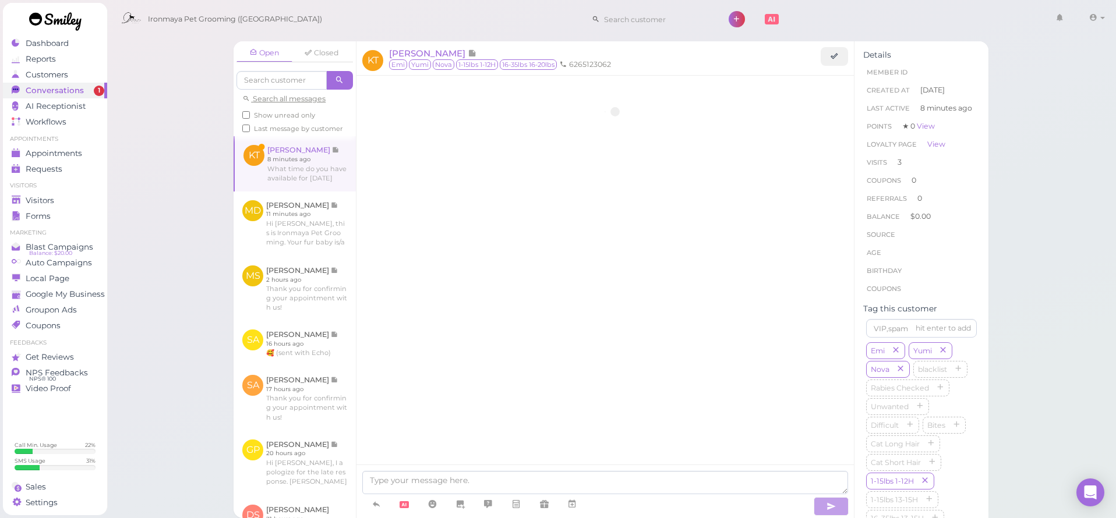
scroll to position [1371, 0]
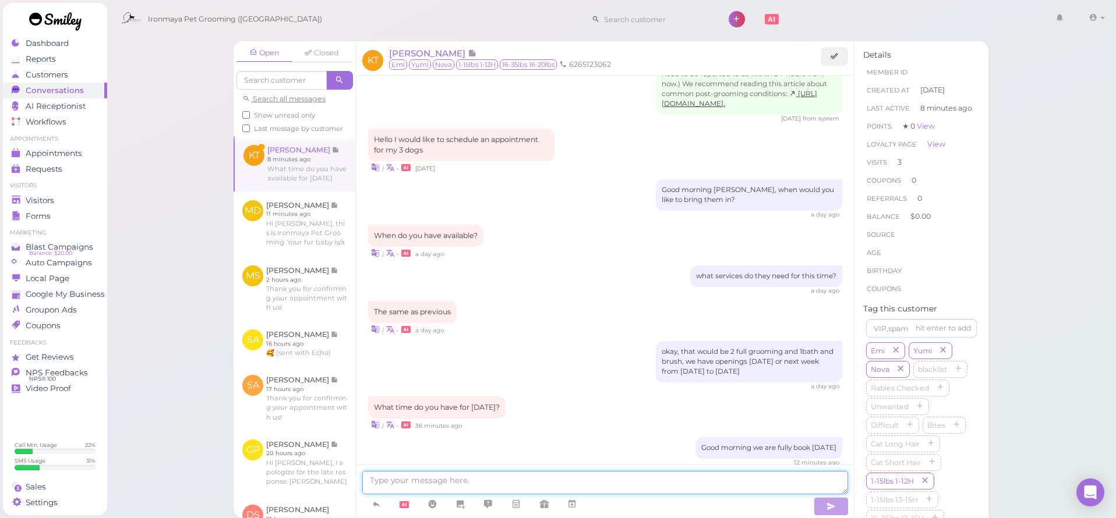
click at [484, 487] on textarea at bounding box center [605, 482] width 486 height 23
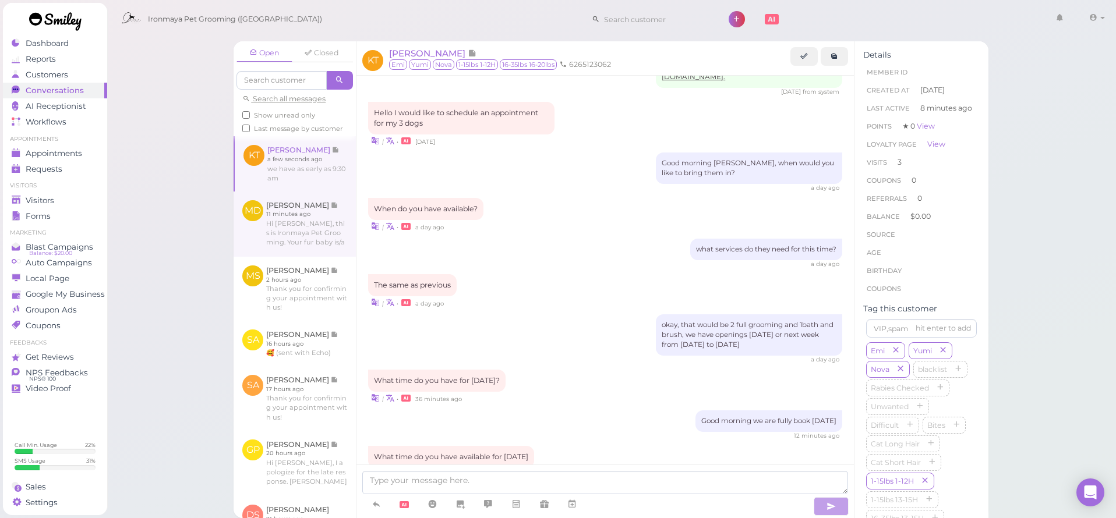
click at [302, 232] on link at bounding box center [294, 224] width 122 height 65
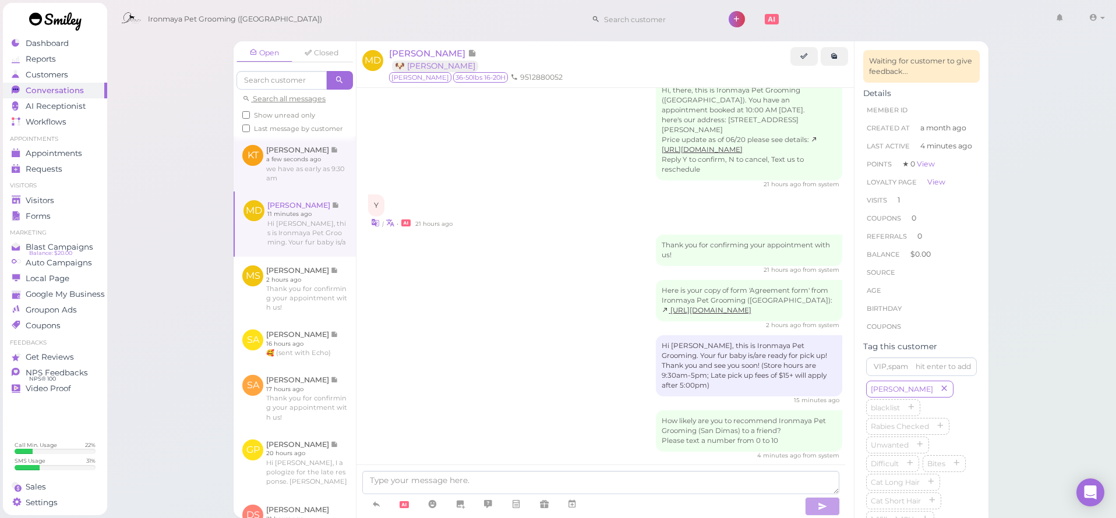
click at [290, 169] on link at bounding box center [294, 163] width 122 height 55
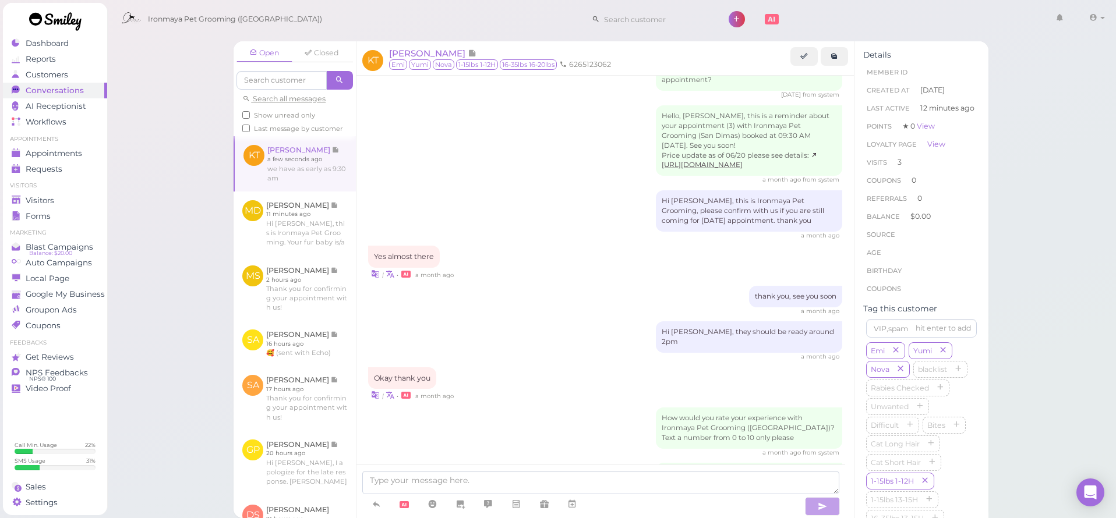
scroll to position [1367, 0]
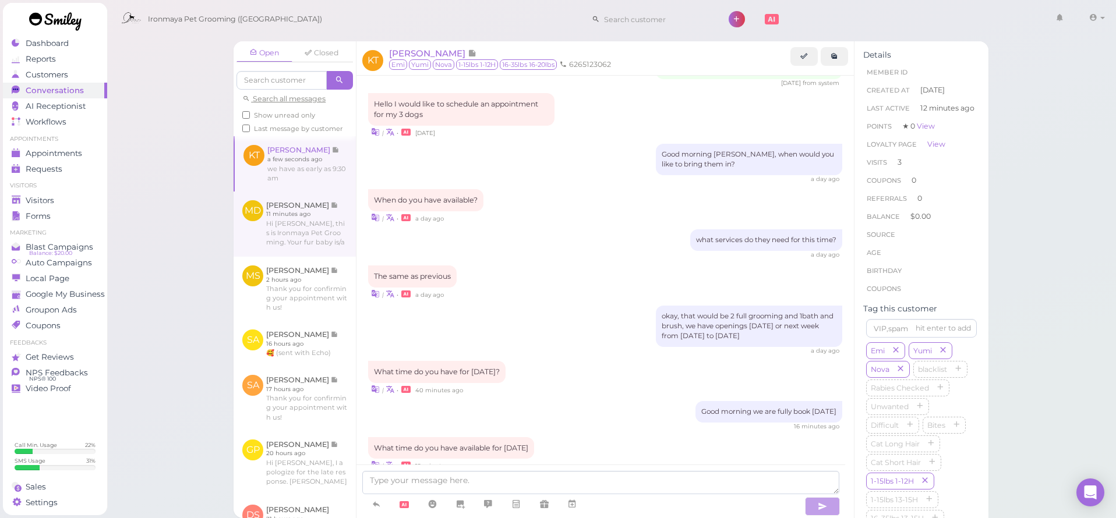
click at [282, 215] on link at bounding box center [294, 224] width 122 height 65
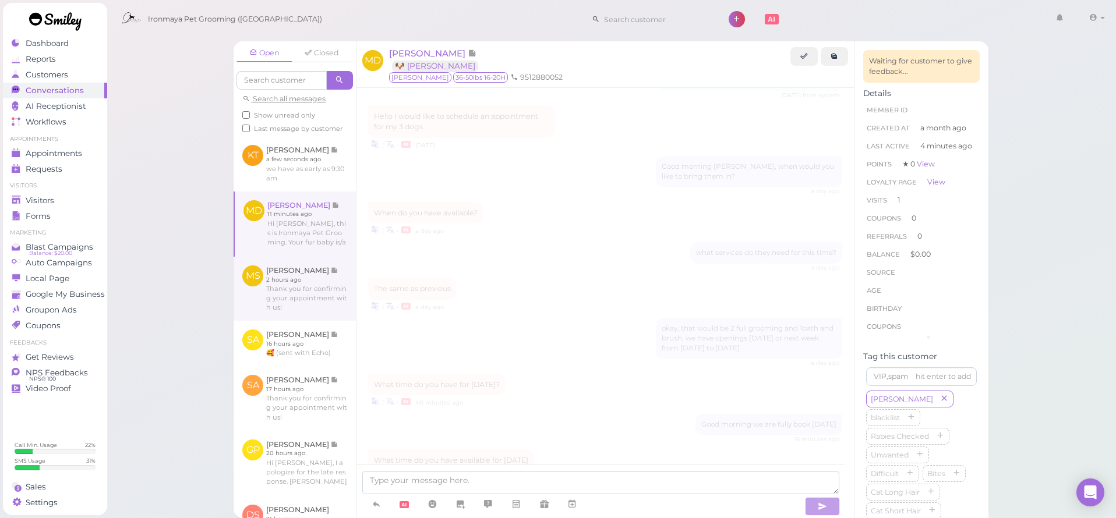
scroll to position [307, 0]
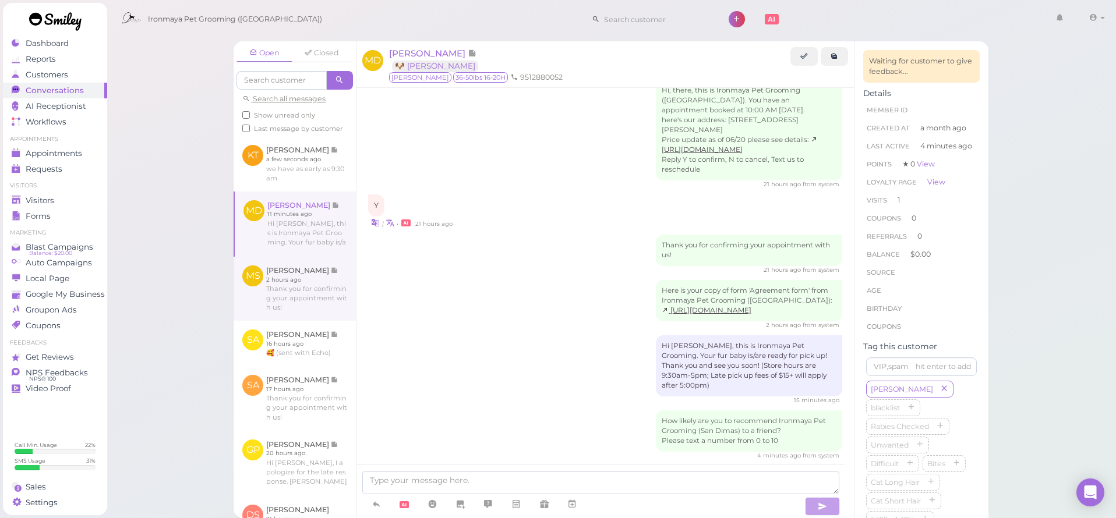
click at [292, 321] on link at bounding box center [294, 289] width 122 height 64
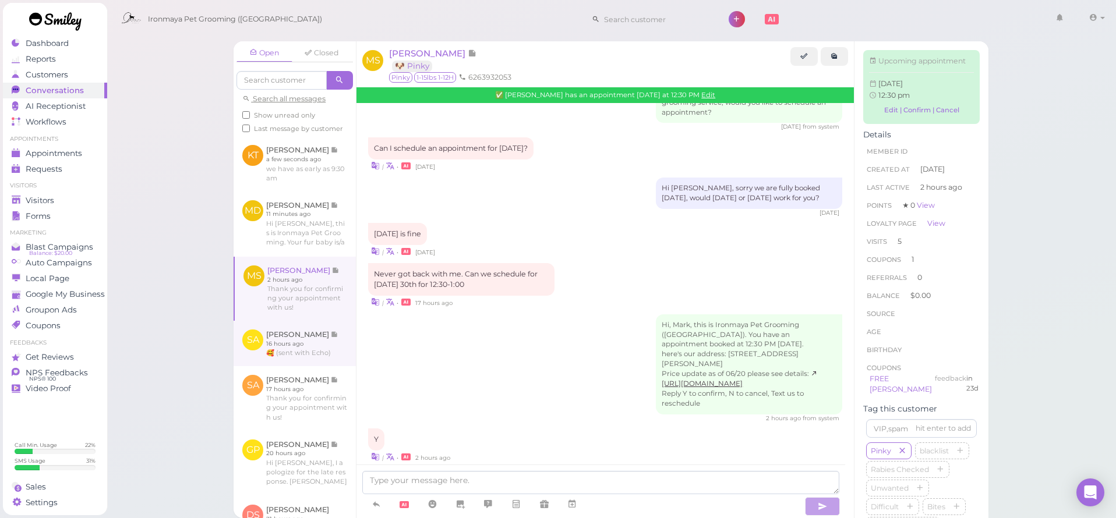
click at [298, 355] on link at bounding box center [294, 343] width 122 height 45
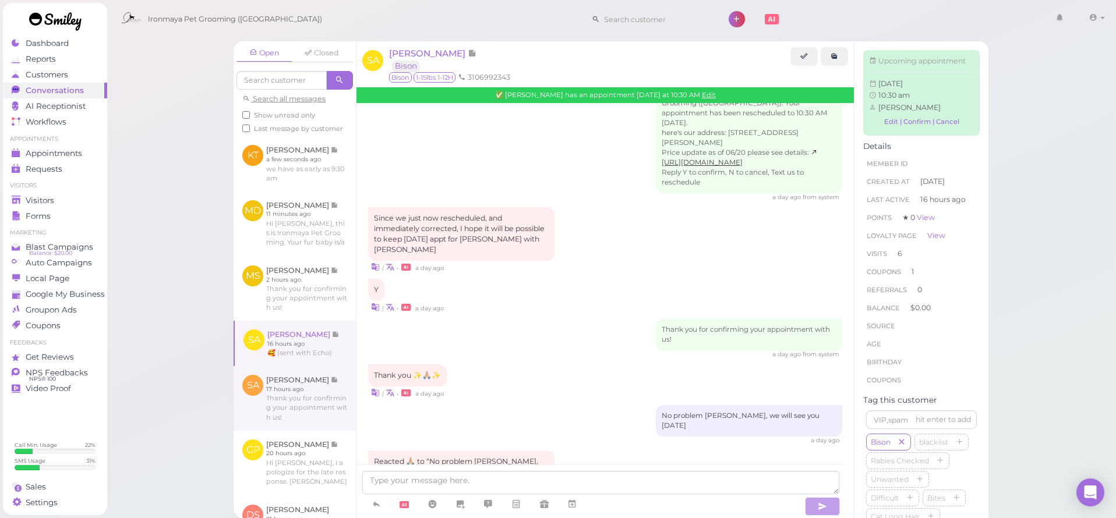
click at [303, 390] on link at bounding box center [294, 398] width 122 height 64
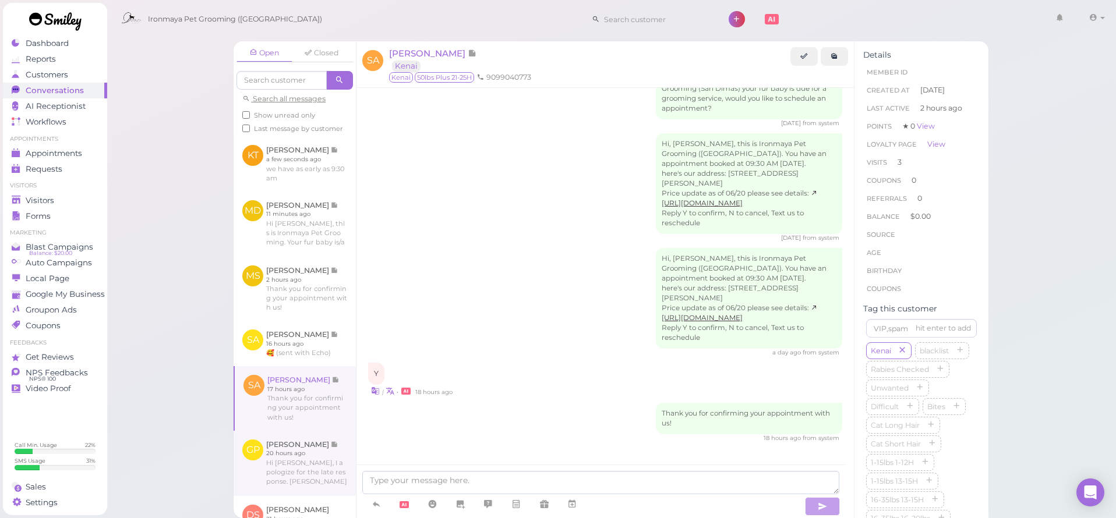
scroll to position [928, 0]
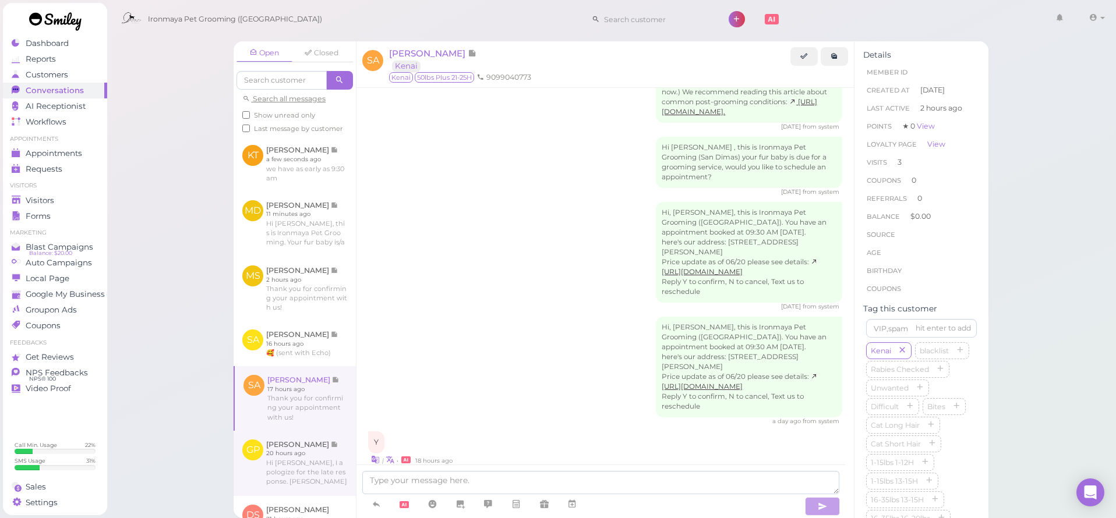
click at [300, 469] on link at bounding box center [294, 463] width 122 height 65
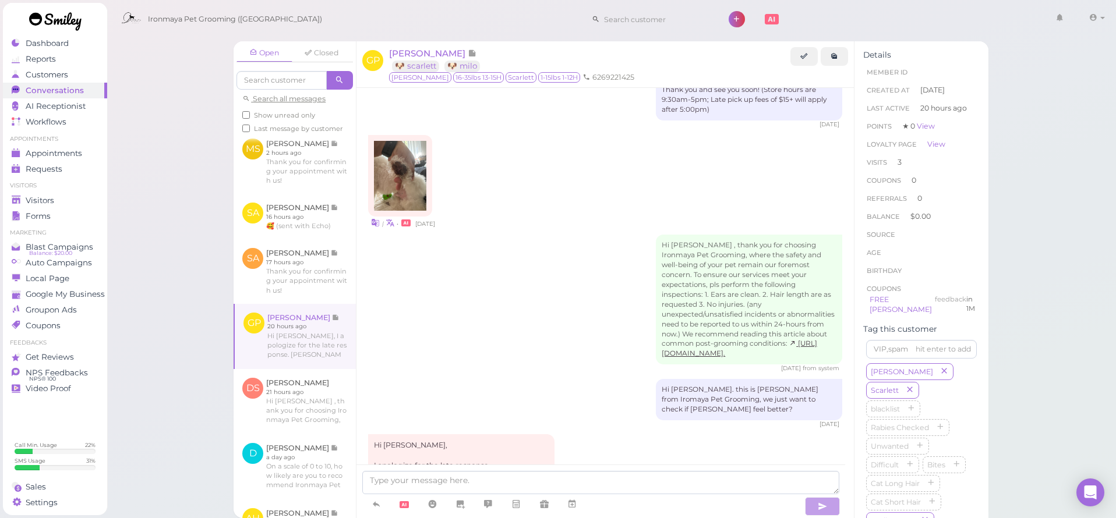
scroll to position [150, 0]
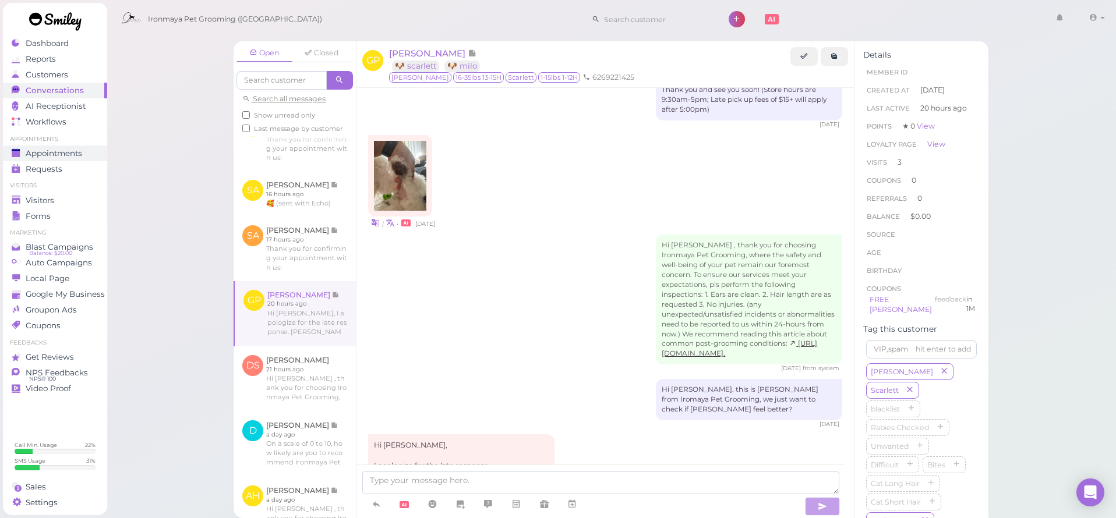
click at [40, 158] on link "Appointments" at bounding box center [55, 154] width 104 height 16
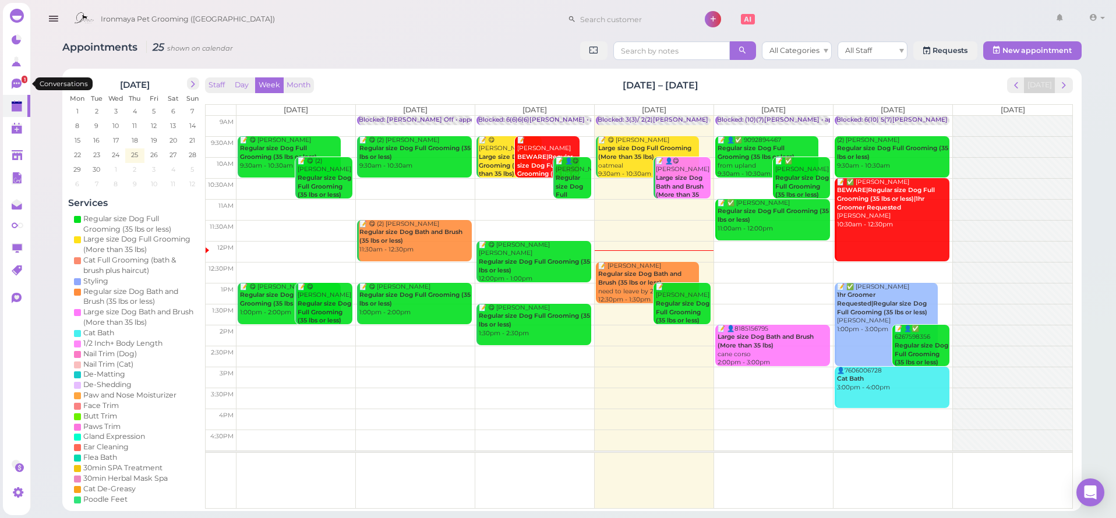
click at [23, 84] on icon at bounding box center [18, 85] width 12 height 12
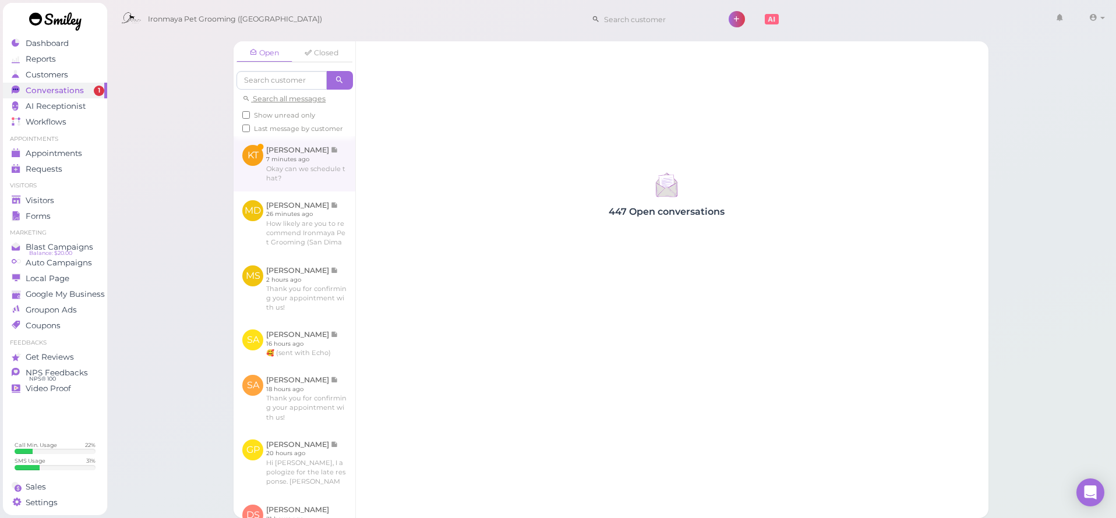
click at [323, 191] on link at bounding box center [294, 163] width 122 height 55
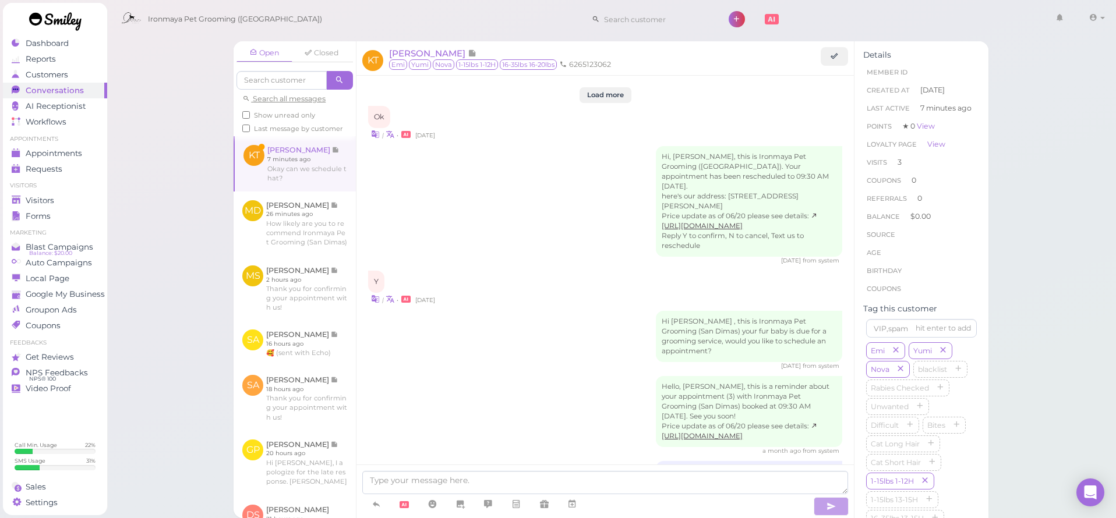
scroll to position [1371, 0]
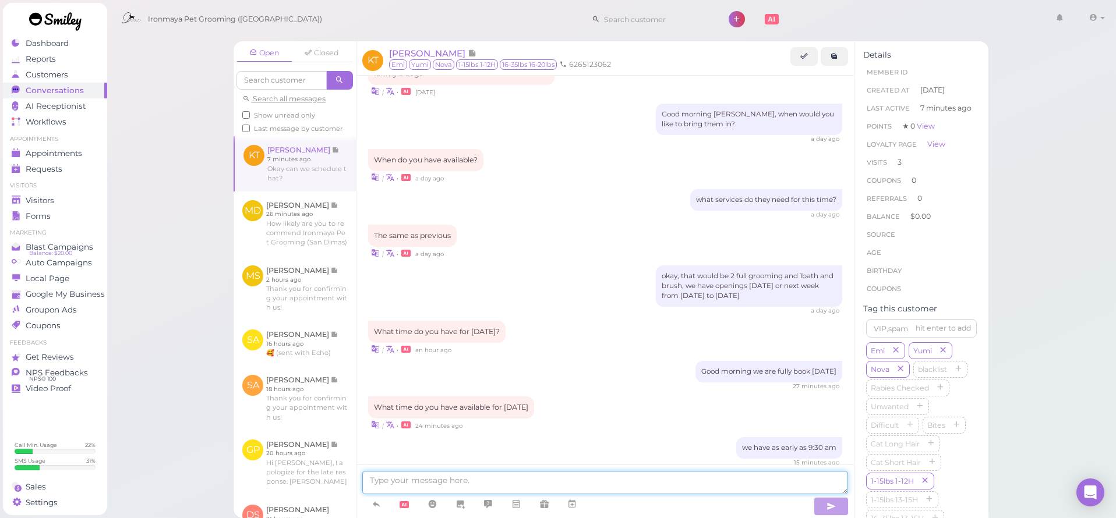
click at [470, 484] on textarea at bounding box center [605, 482] width 486 height 23
click at [574, 507] on icon at bounding box center [571, 504] width 9 height 12
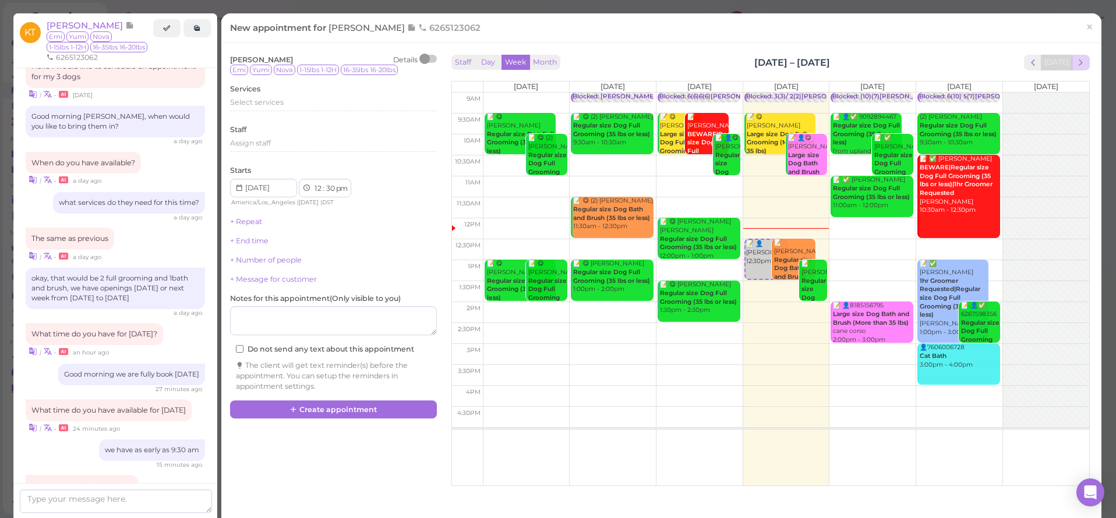
click at [1075, 66] on span "next" at bounding box center [1080, 62] width 11 height 11
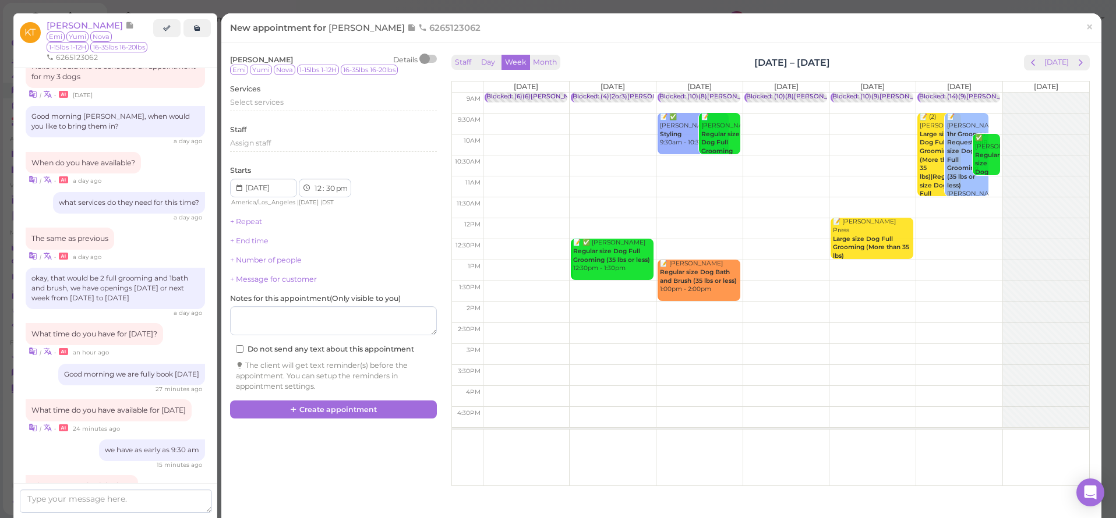
click at [535, 121] on td at bounding box center [786, 124] width 606 height 21
type input "2025-09-29"
select select "9"
select select "am"
click at [274, 104] on span "Select services" at bounding box center [257, 102] width 54 height 9
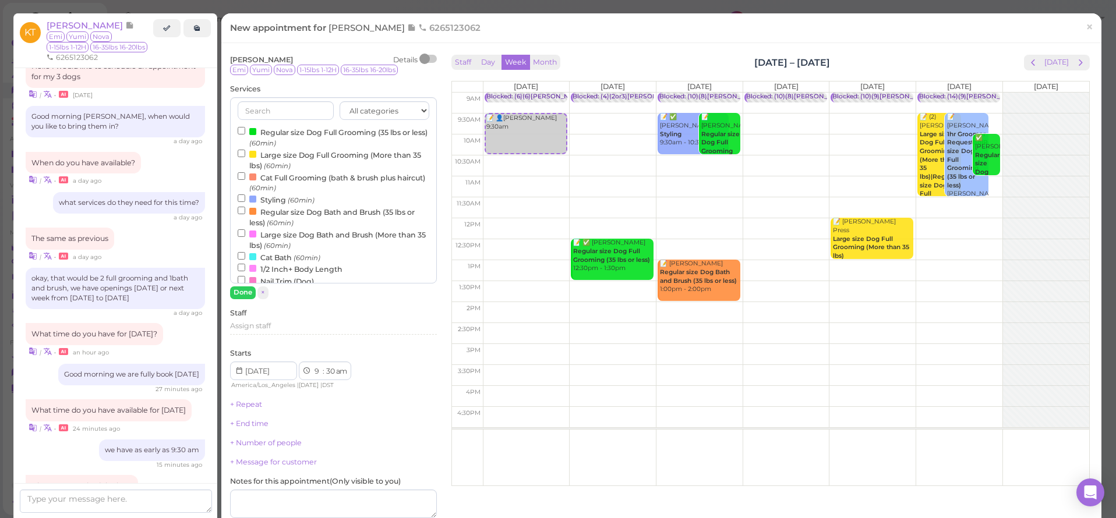
click at [282, 133] on label "Regular size Dog Full Grooming (35 lbs or less) (60min)" at bounding box center [334, 137] width 192 height 23
click at [245, 133] on input "Regular size Dog Full Grooming (35 lbs or less) (60min)" at bounding box center [242, 131] width 8 height 8
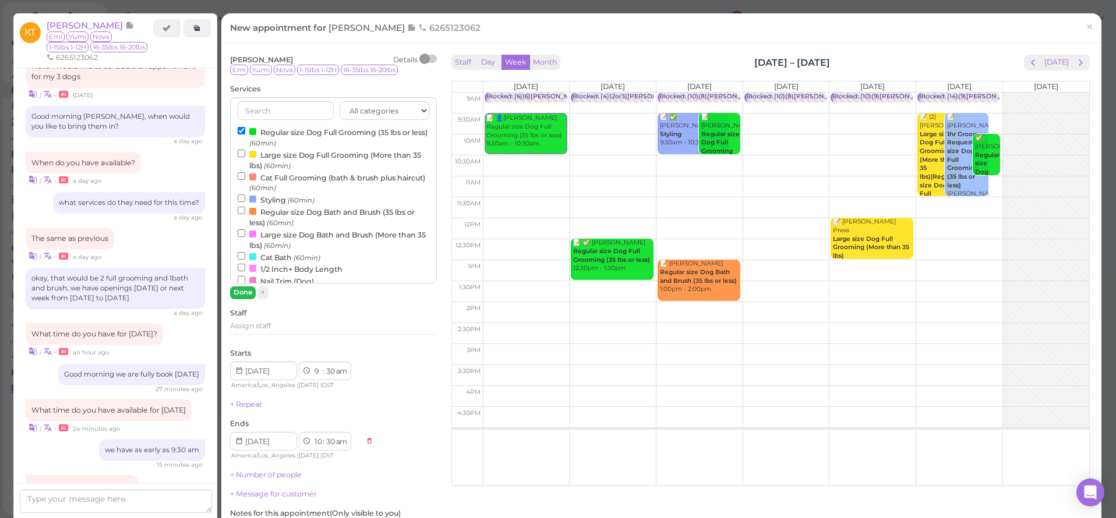
click at [245, 290] on button "Done" at bounding box center [243, 292] width 26 height 12
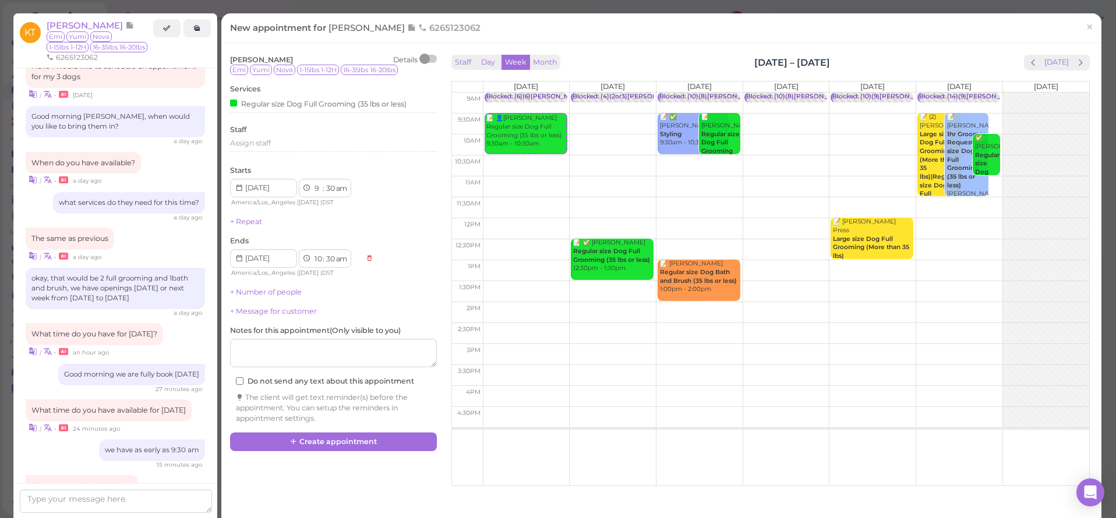
click at [260, 293] on div "+ Number of people" at bounding box center [333, 292] width 207 height 10
click at [266, 288] on link "+ Number of people" at bounding box center [266, 292] width 72 height 9
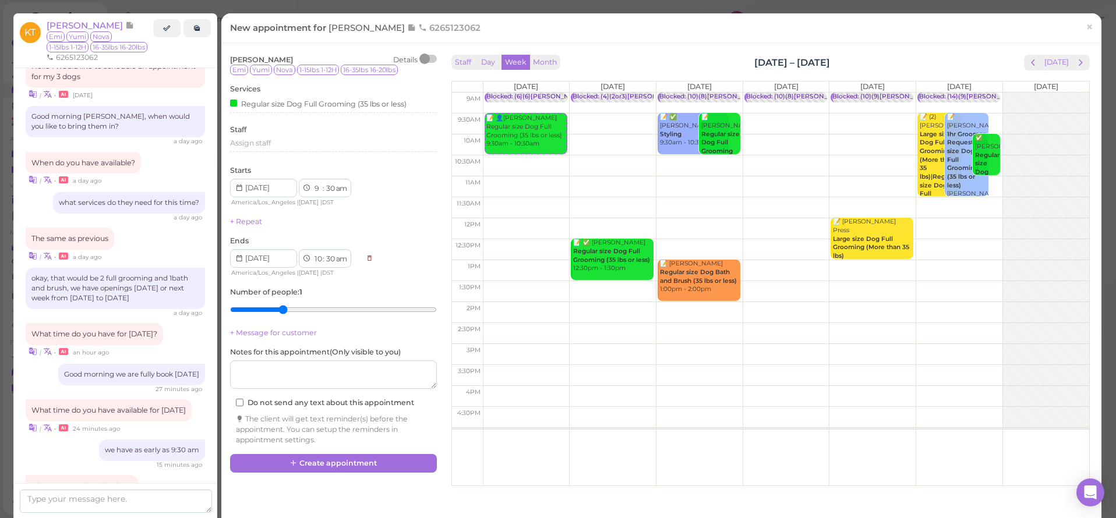
type input "3"
click at [281, 303] on input "range" at bounding box center [333, 309] width 207 height 19
click at [336, 465] on button "Create appointment" at bounding box center [333, 463] width 207 height 19
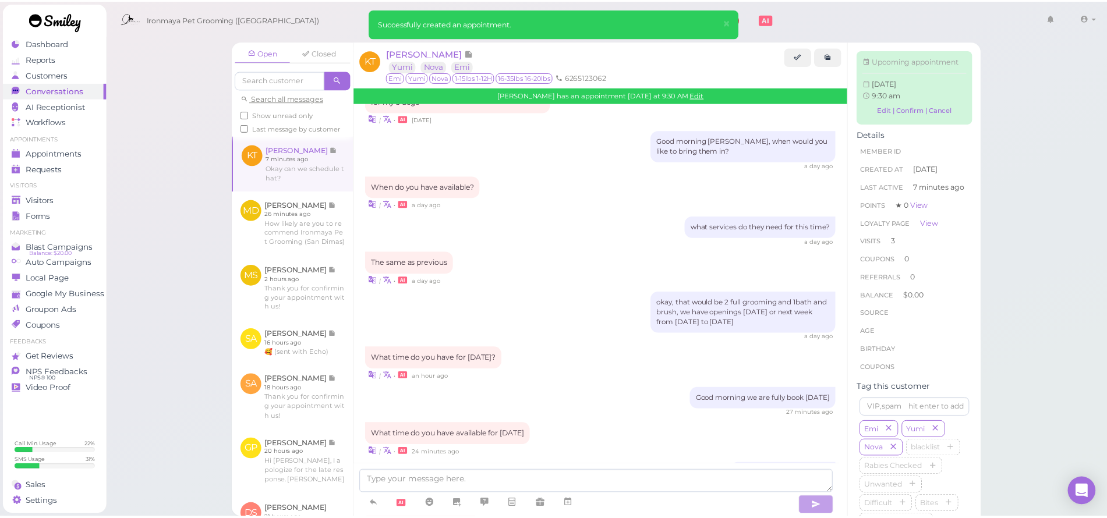
scroll to position [1486, 0]
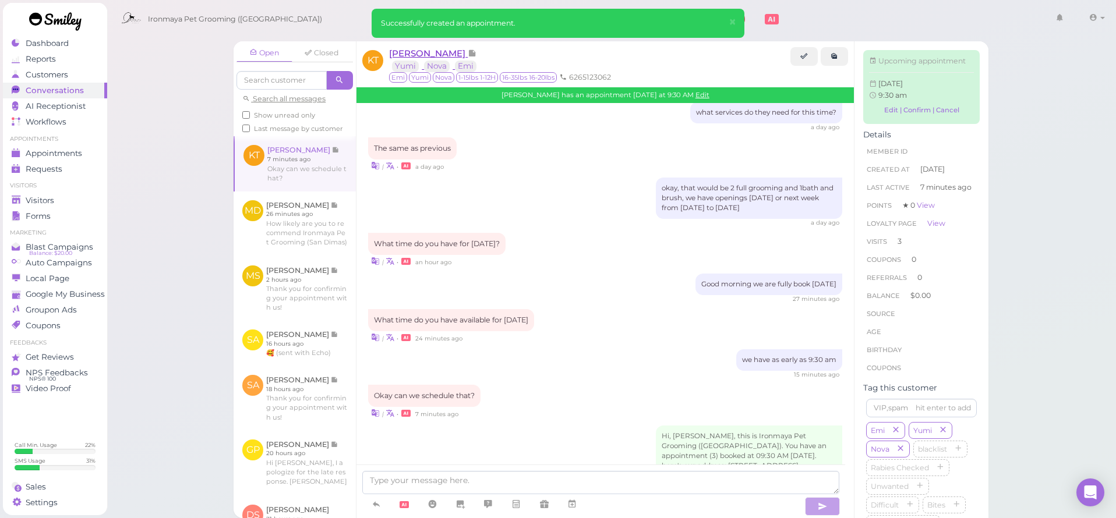
click at [421, 49] on span "Kelly Tea" at bounding box center [428, 53] width 79 height 11
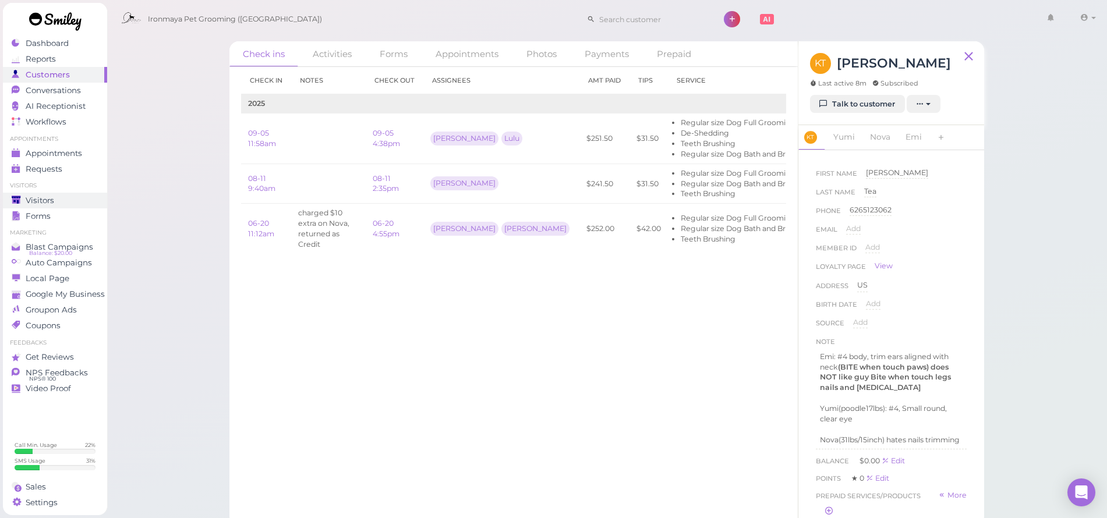
click at [73, 197] on div "Visitors" at bounding box center [54, 201] width 84 height 10
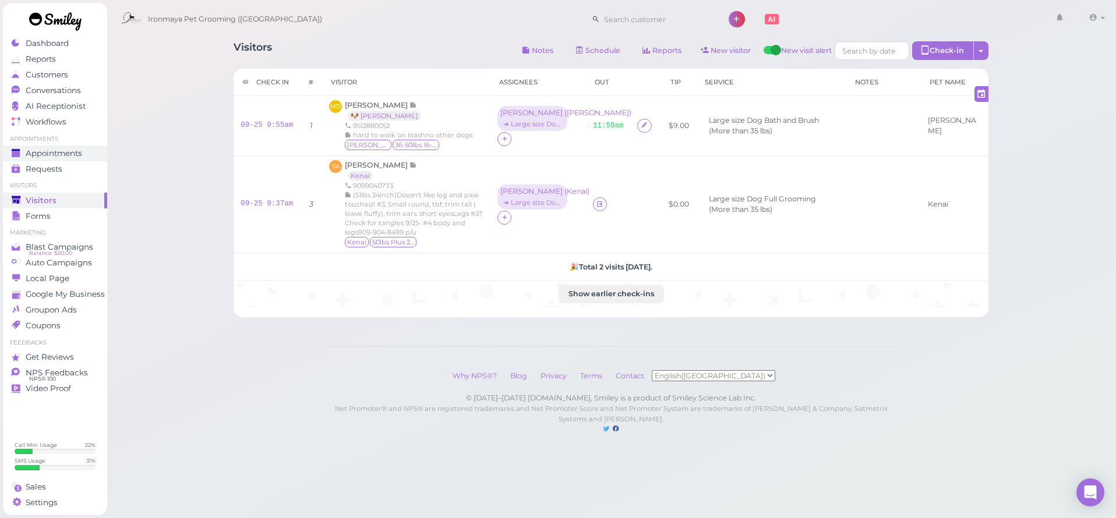
click at [29, 151] on span "Appointments" at bounding box center [54, 153] width 56 height 10
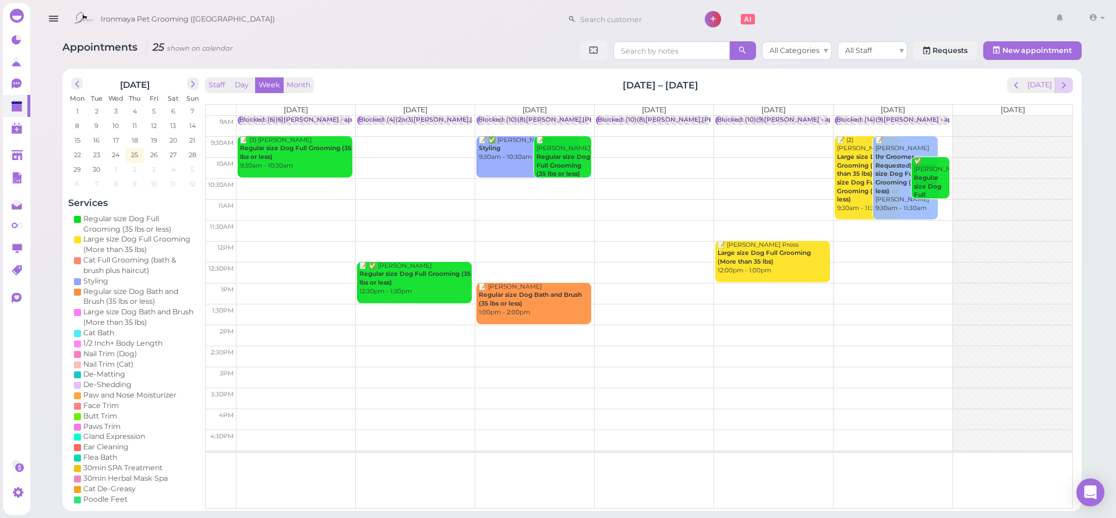
click at [1067, 87] on span "next" at bounding box center [1063, 85] width 11 height 11
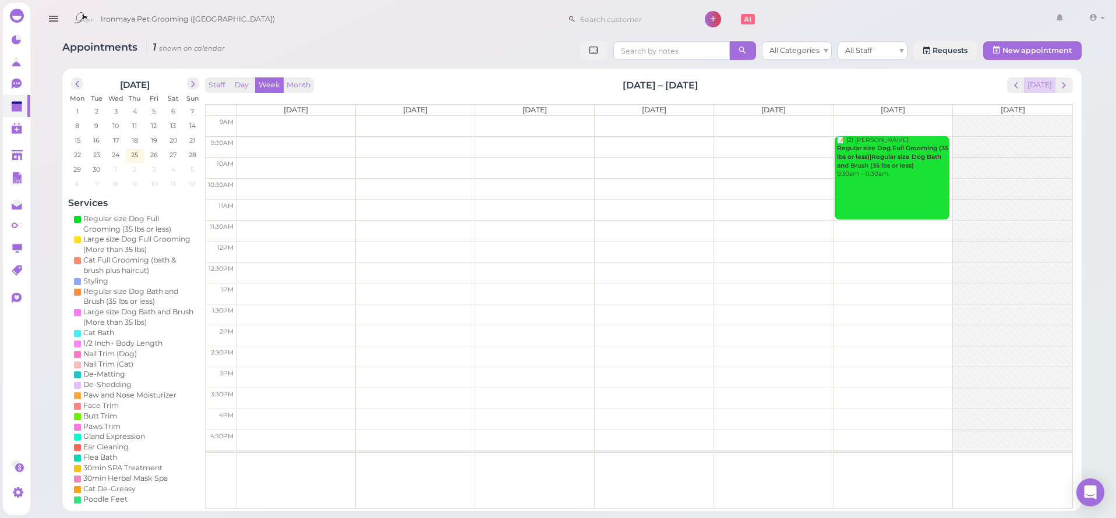
click at [1039, 88] on button "Today" at bounding box center [1039, 85] width 31 height 16
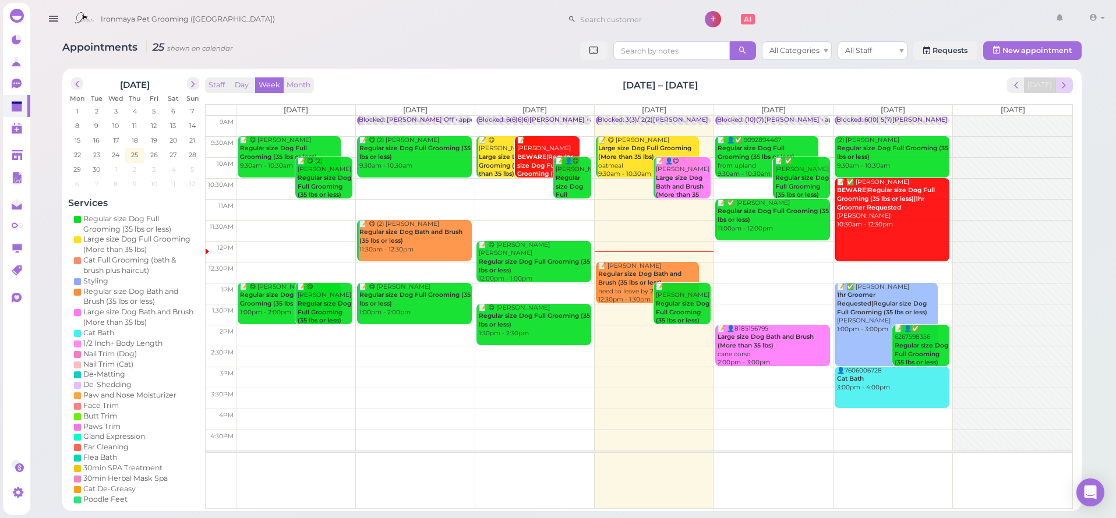
click at [1067, 86] on span "next" at bounding box center [1063, 85] width 11 height 11
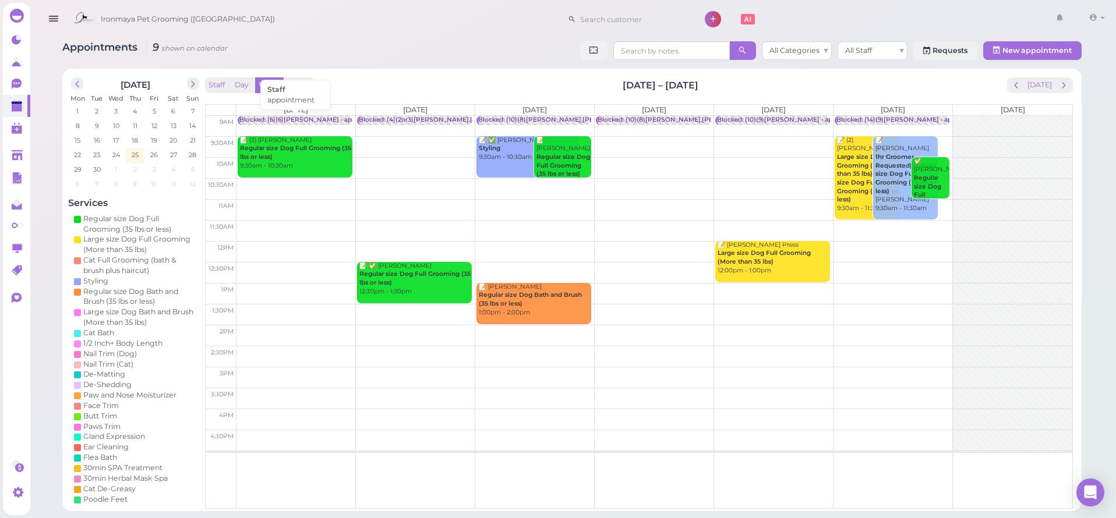
click at [273, 122] on div "Blocked: (6)(6)Isaac • appointment" at bounding box center [311, 120] width 145 height 9
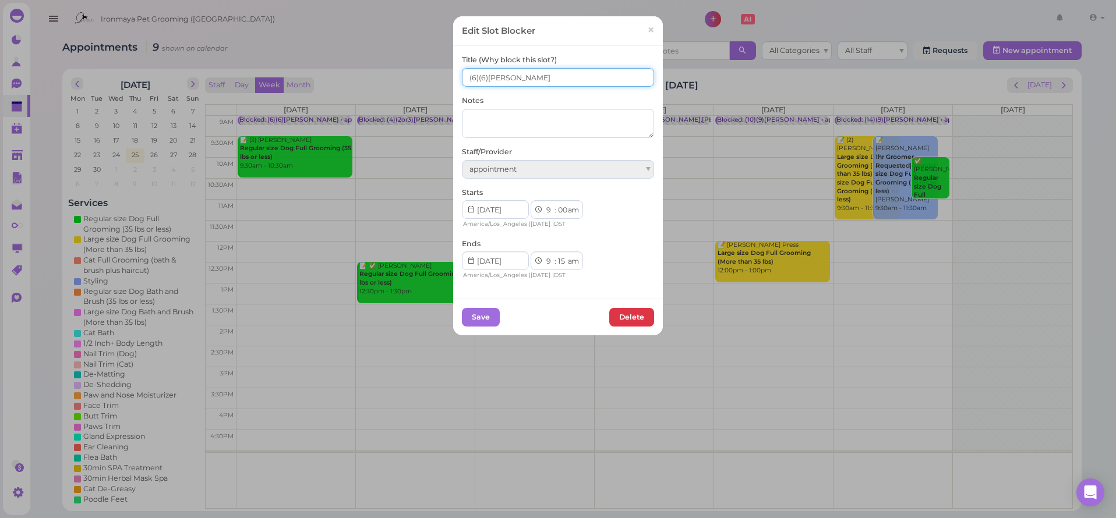
click at [463, 77] on input "(6)(6)Isaac" at bounding box center [558, 77] width 192 height 19
click at [479, 77] on input "3(6)(6)Isaac" at bounding box center [558, 77] width 192 height 19
click at [478, 80] on input "3(6)3(6)Isaac" at bounding box center [558, 77] width 192 height 19
type input "3(6) 3(6)Isaac"
click at [486, 315] on button "Save" at bounding box center [481, 317] width 38 height 19
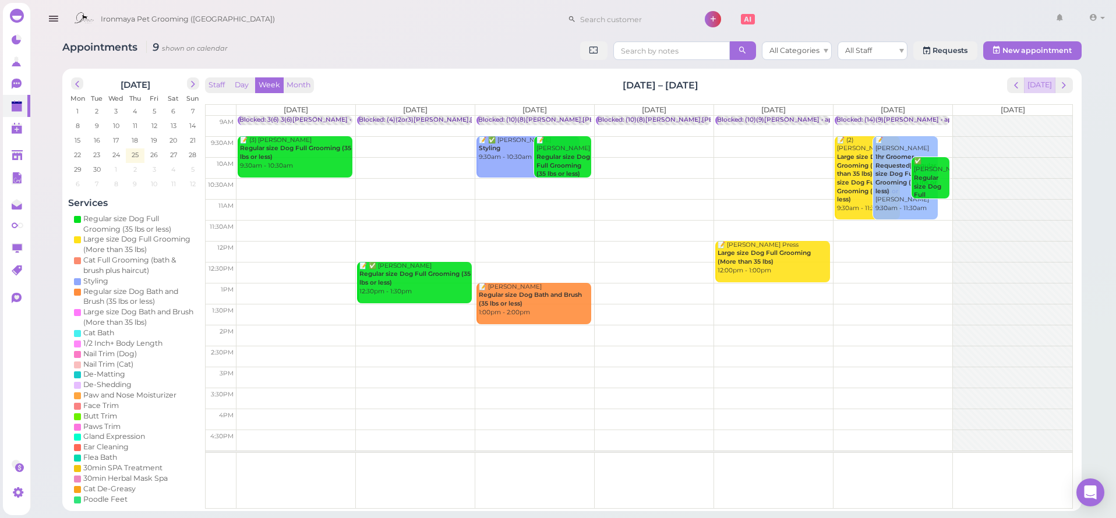
click at [1048, 82] on button "Today" at bounding box center [1039, 85] width 31 height 16
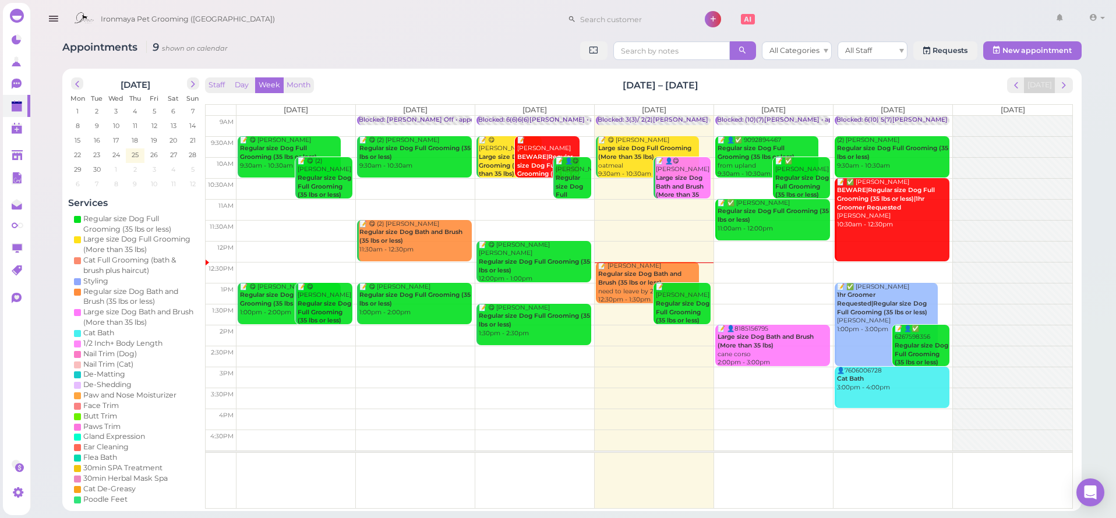
click at [621, 272] on b "Regular size Dog Bath and Brush (35 lbs or less)" at bounding box center [639, 278] width 83 height 16
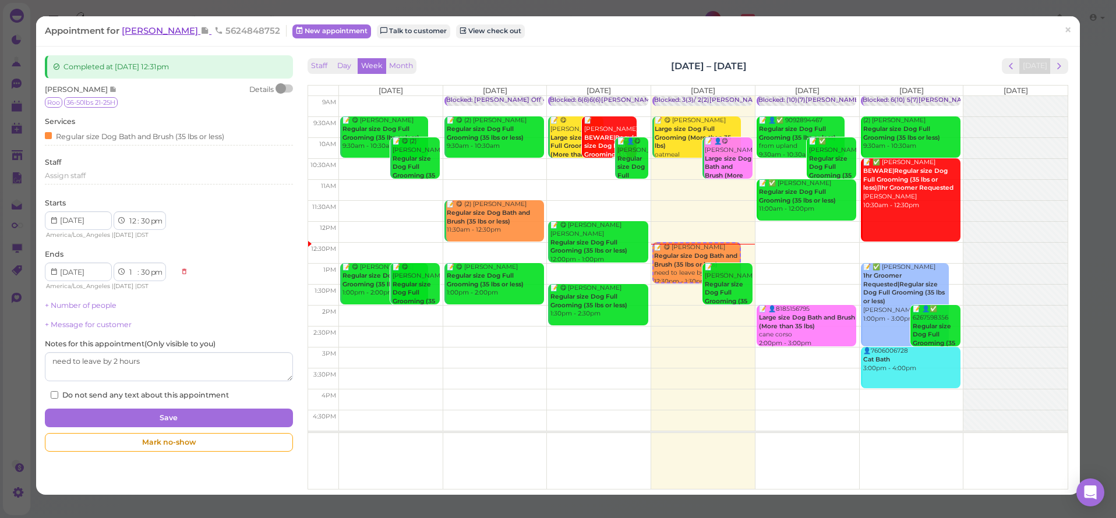
click at [160, 34] on span "[PERSON_NAME]" at bounding box center [161, 30] width 79 height 11
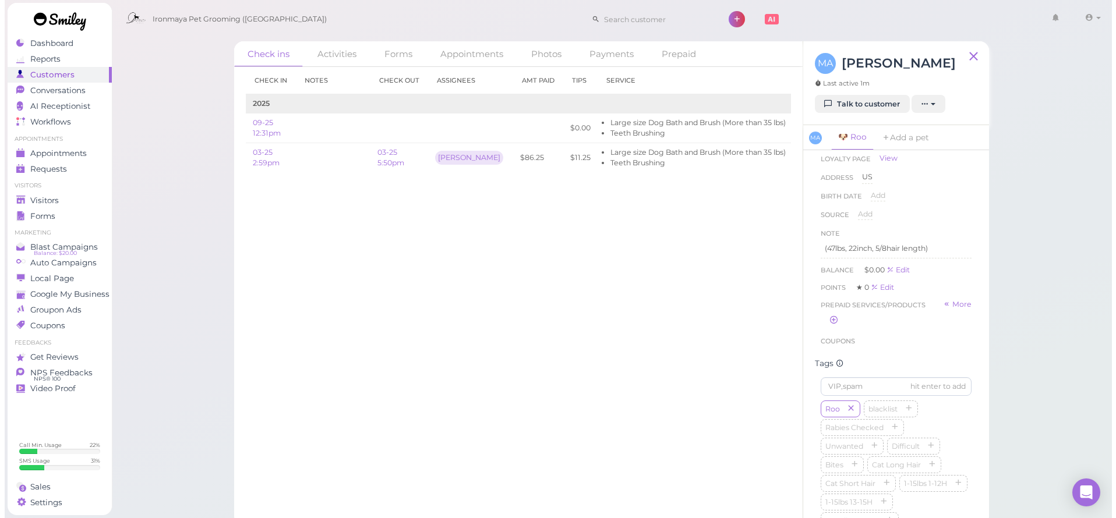
scroll to position [362, 0]
click at [381, 158] on link "03-25 5:50pm" at bounding box center [386, 157] width 27 height 19
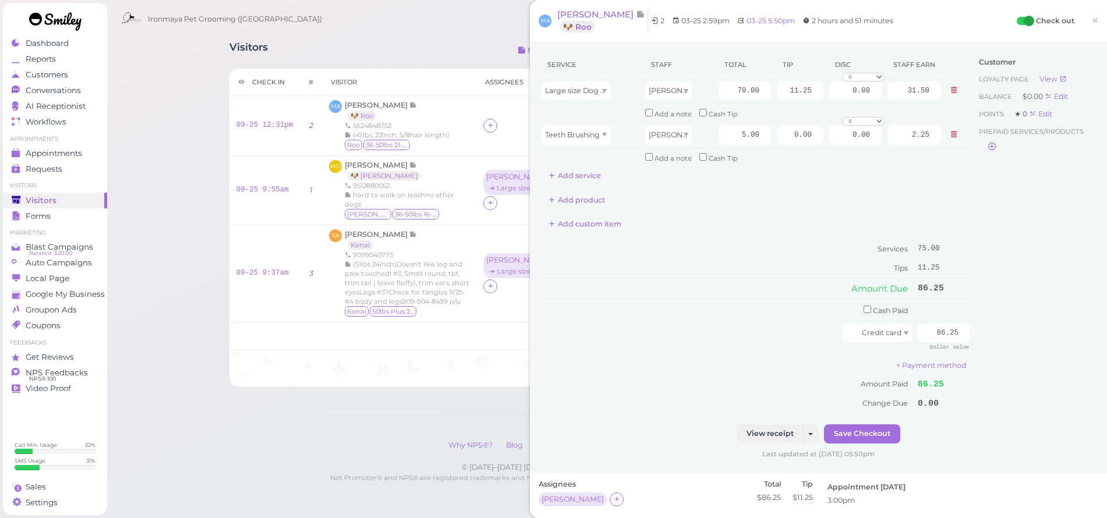
click at [1091, 19] on span "×" at bounding box center [1095, 20] width 8 height 16
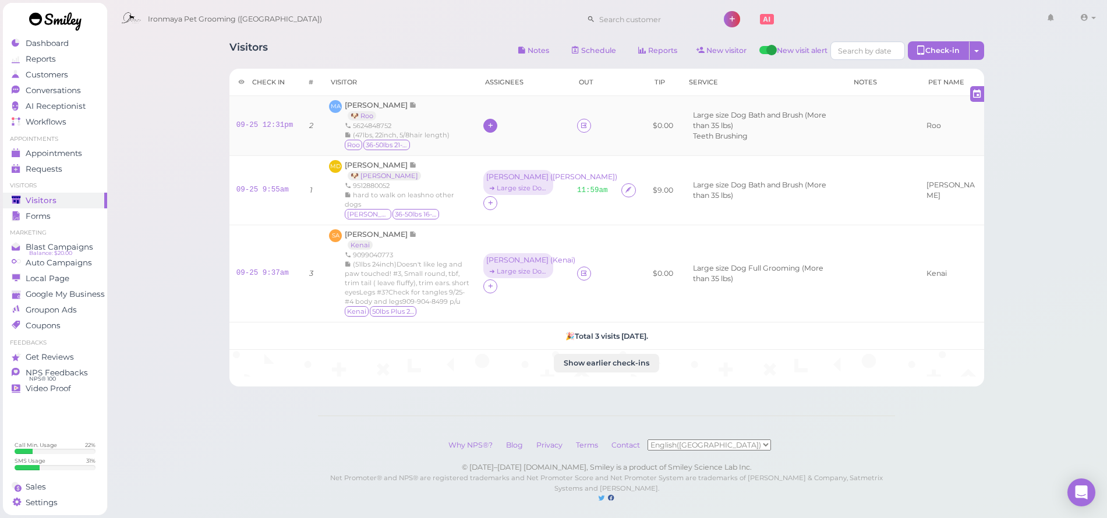
click at [497, 127] on div at bounding box center [490, 126] width 14 height 14
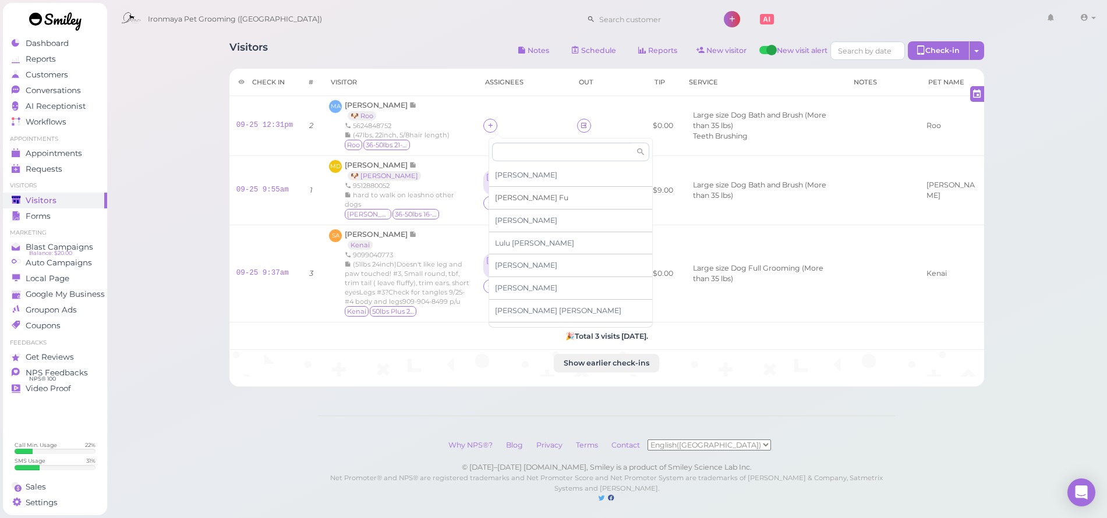
click at [509, 198] on span "Ida Fu" at bounding box center [531, 197] width 73 height 9
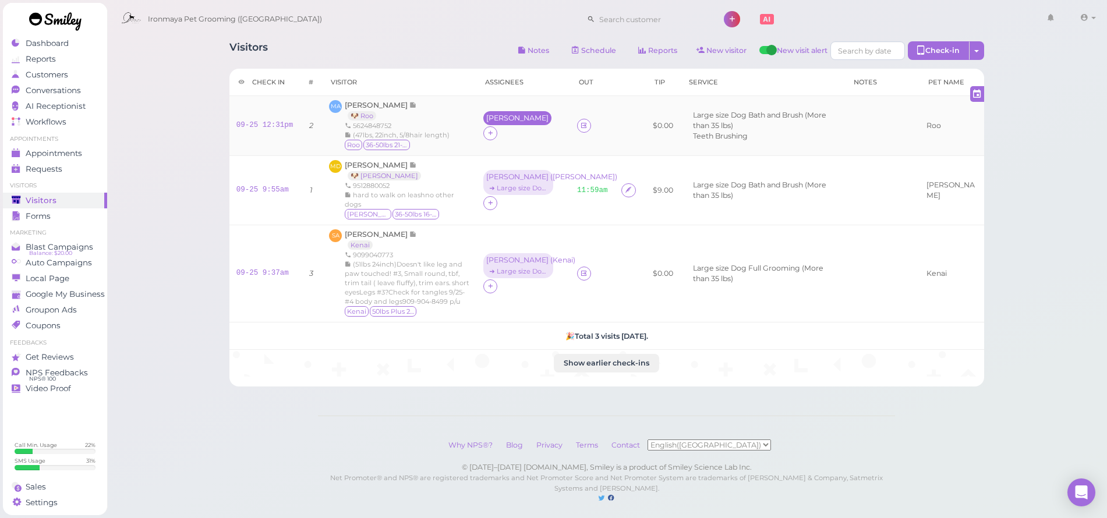
click at [498, 122] on div "[PERSON_NAME]" at bounding box center [517, 118] width 62 height 8
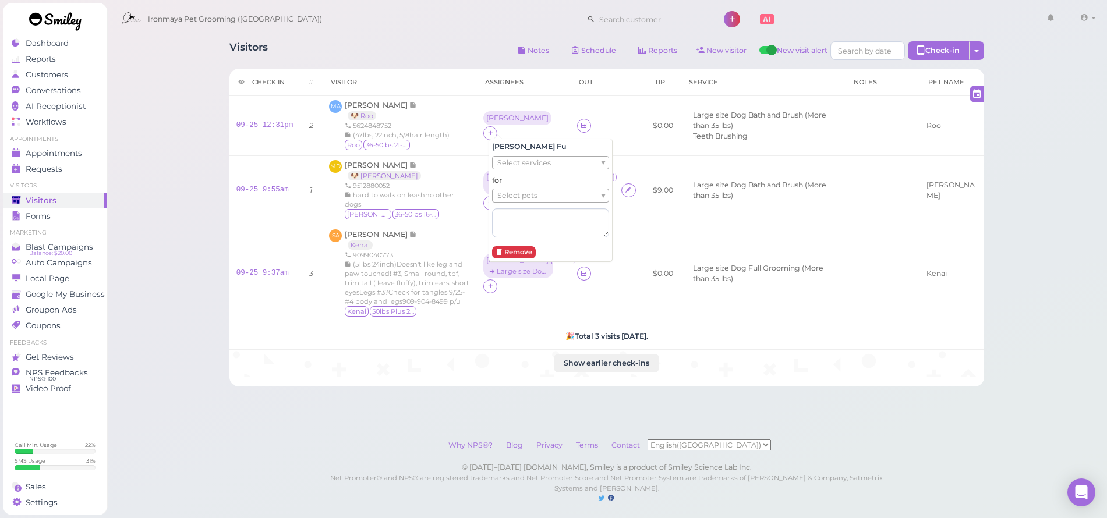
click at [512, 167] on span "Select services" at bounding box center [524, 163] width 54 height 13
click at [516, 162] on li "× Large size Dog Bath and Brush (More than 35 lbs)" at bounding box center [587, 162] width 187 height 12
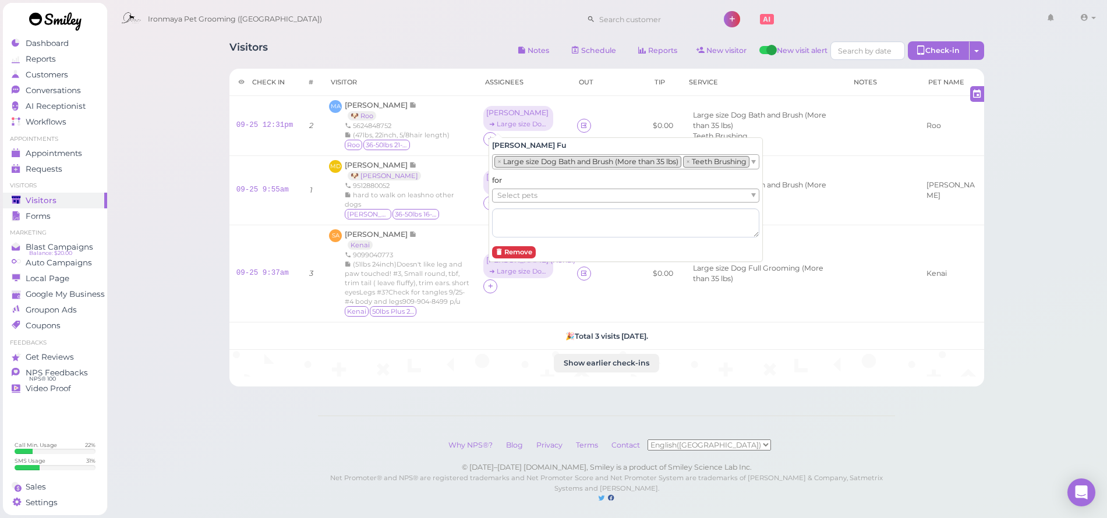
click at [522, 195] on span "Select pets" at bounding box center [517, 195] width 40 height 13
click at [78, 203] on div "Visitors" at bounding box center [54, 201] width 84 height 10
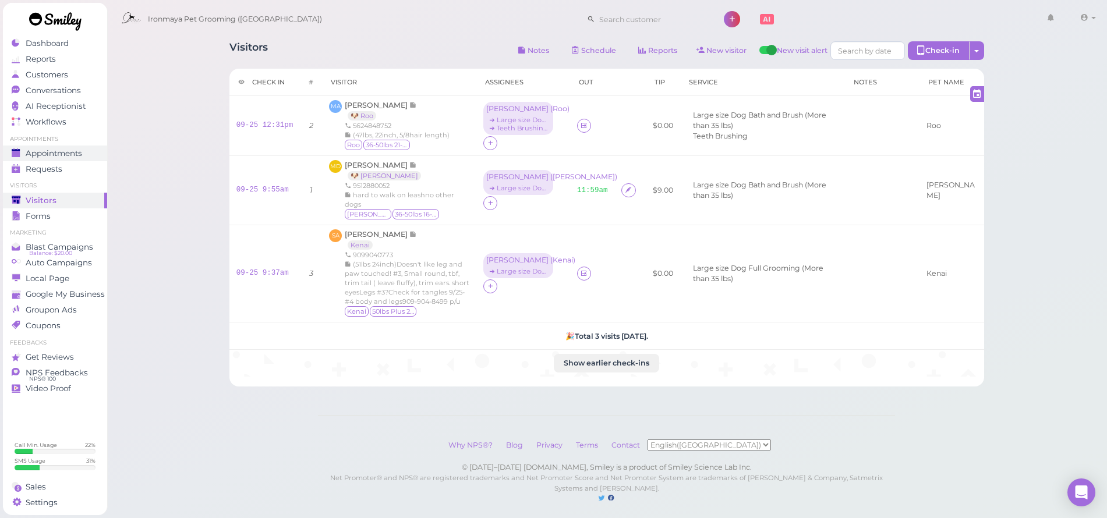
click at [71, 147] on link "Appointments" at bounding box center [55, 154] width 104 height 16
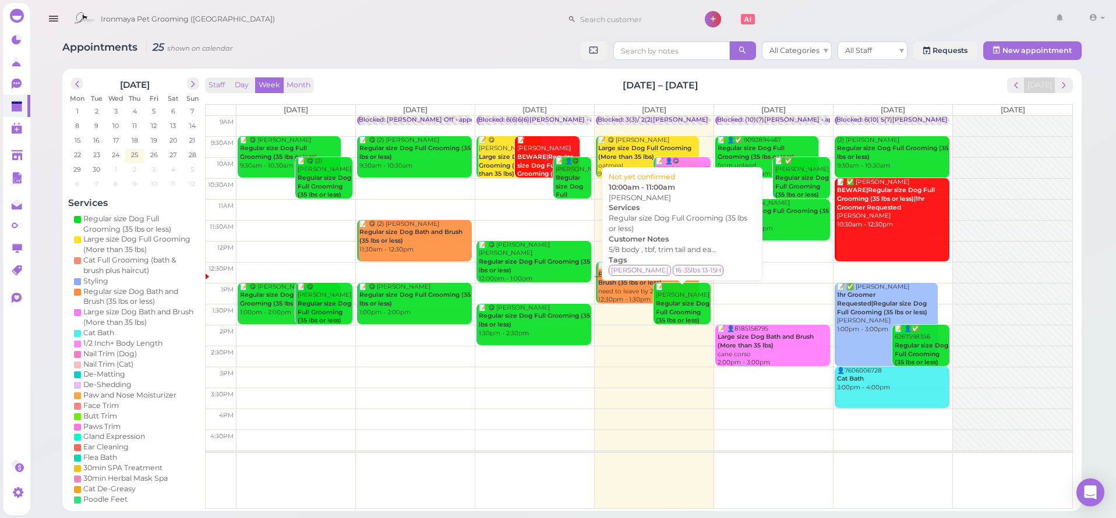
click at [685, 300] on b "Regular size Dog Full Grooming (35 lbs or less)" at bounding box center [683, 312] width 54 height 24
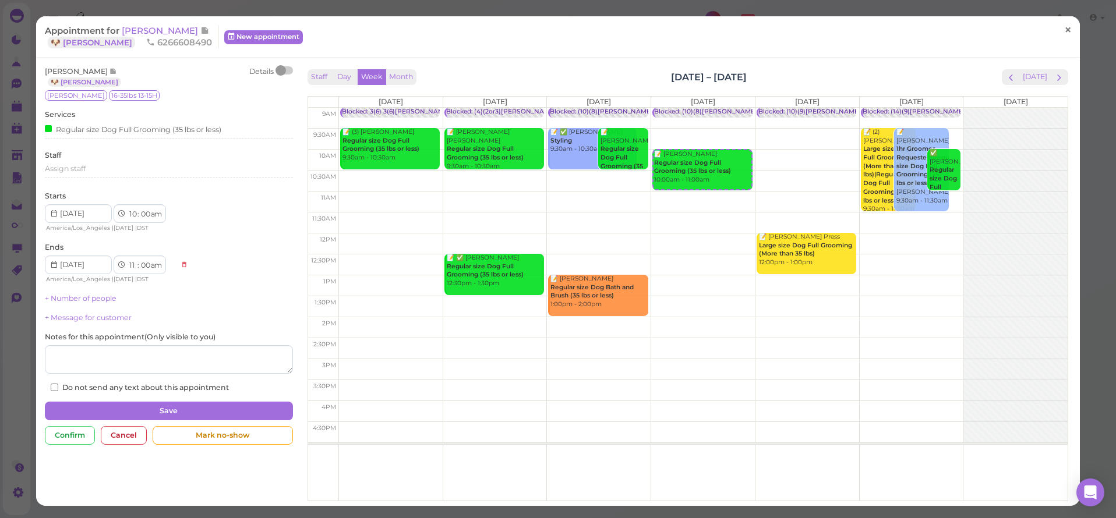
click at [1064, 33] on link "×" at bounding box center [1068, 30] width 22 height 27
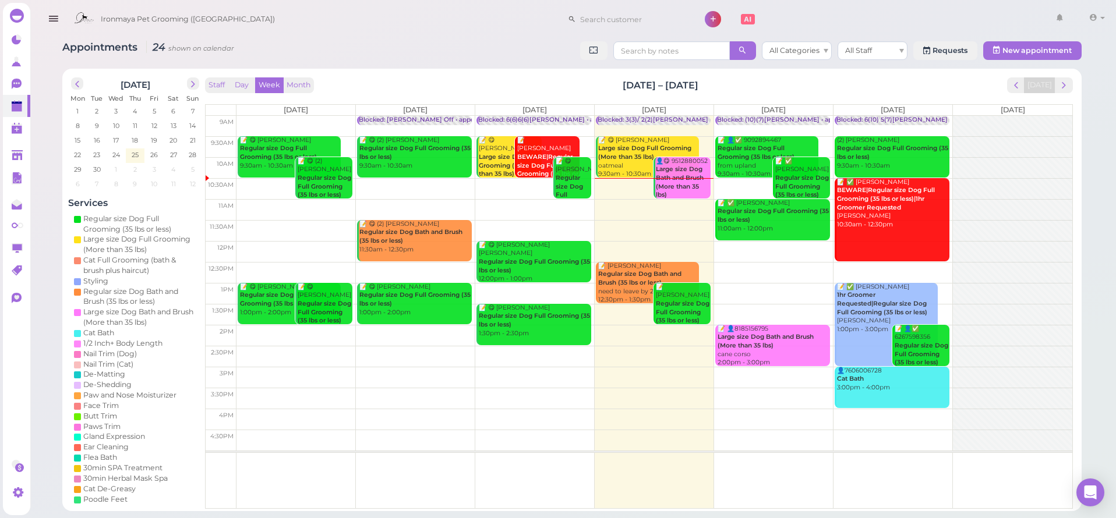
click at [1073, 82] on div "Staff Day Week Month [DATE] – [DATE] [DATE] [DATE] [DATE] [DATE] [DATE] [DATE] …" at bounding box center [638, 290] width 873 height 431
click at [1066, 83] on span "next" at bounding box center [1063, 85] width 11 height 11
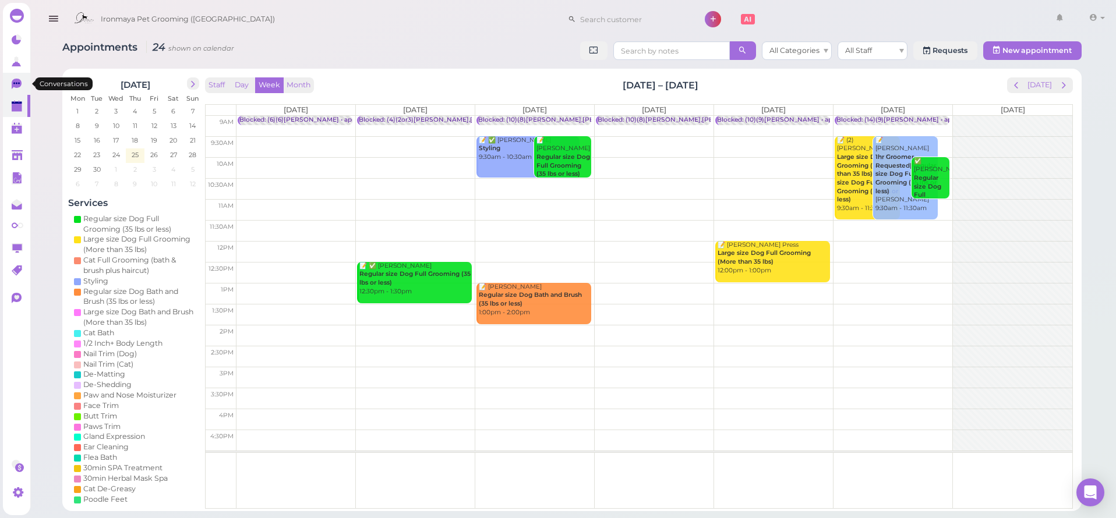
click at [22, 84] on icon at bounding box center [18, 85] width 12 height 12
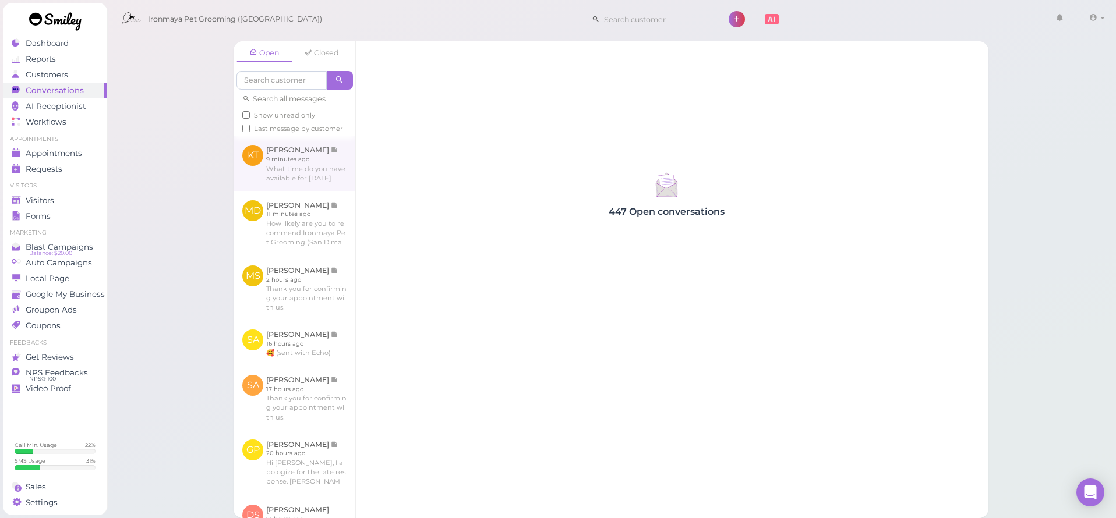
click at [292, 191] on link at bounding box center [294, 163] width 122 height 55
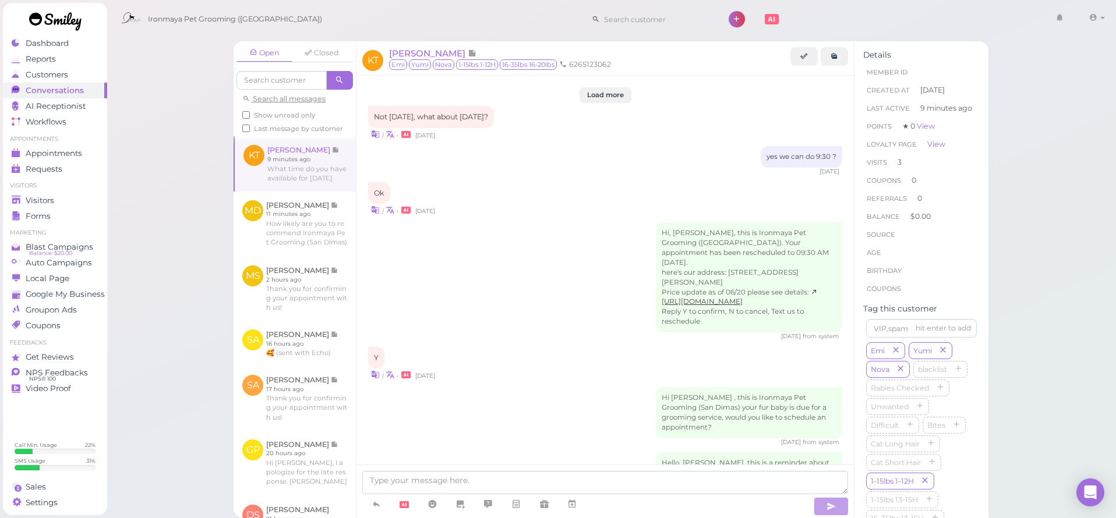
scroll to position [1371, 0]
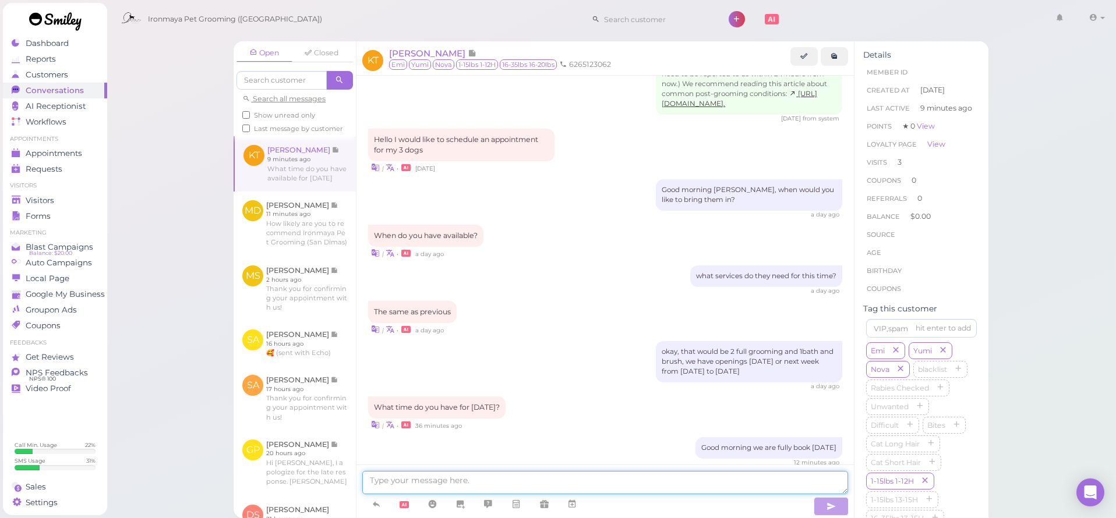
click at [548, 489] on textarea at bounding box center [605, 482] width 486 height 23
type textarea "we have as early as 9:30 am"
click at [823, 511] on button "button" at bounding box center [830, 506] width 35 height 19
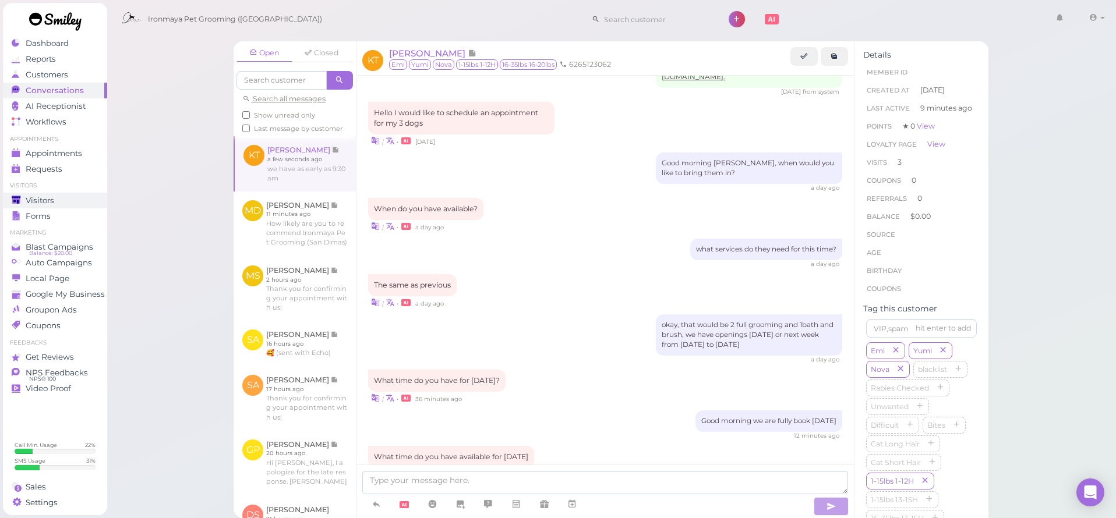
click at [71, 200] on link "Visitors" at bounding box center [55, 201] width 104 height 16
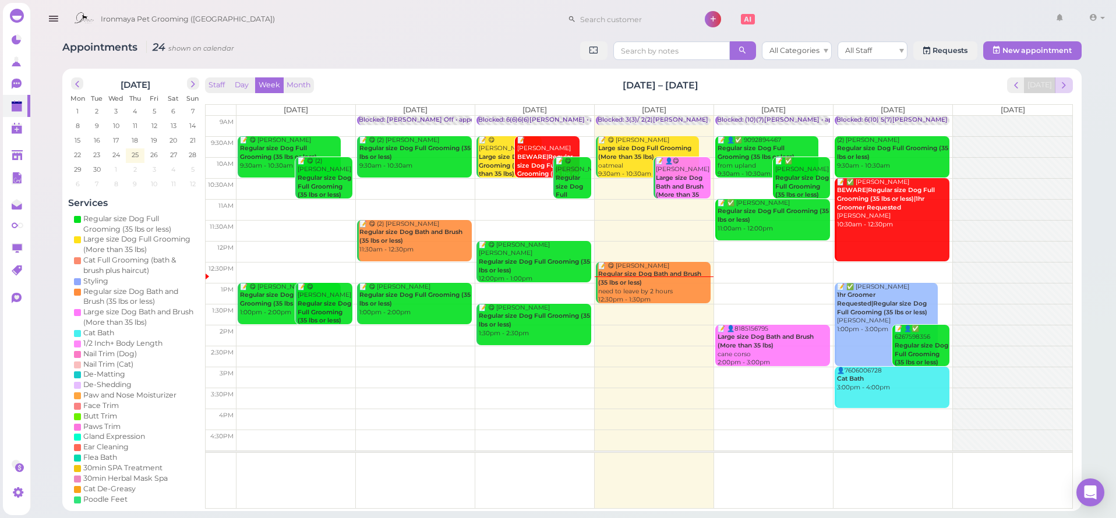
click at [1060, 87] on span "next" at bounding box center [1063, 85] width 11 height 11
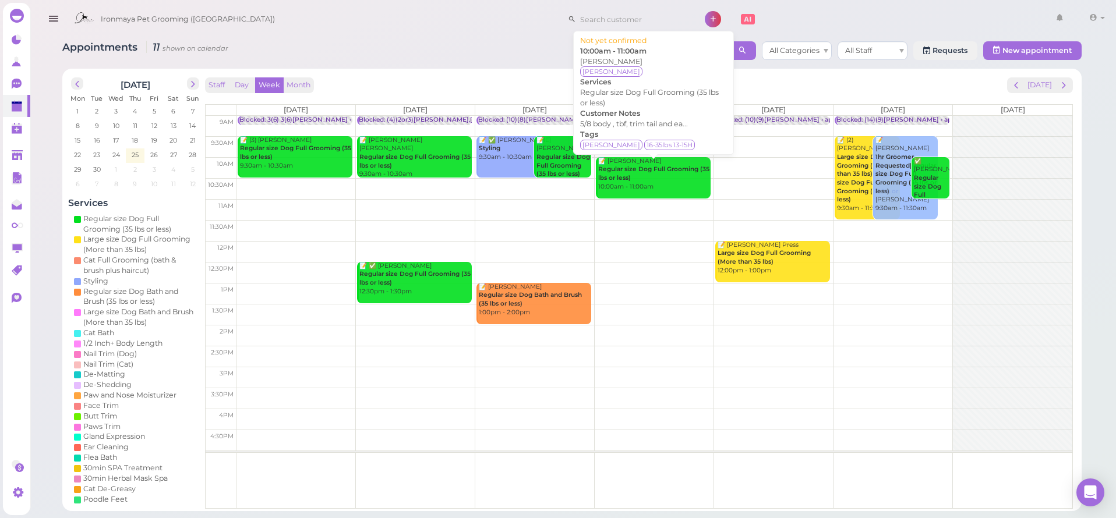
click at [636, 187] on div "📝 Charis Bell Regular size Dog Full Grooming (35 lbs or less) 10:00am - 11:00am" at bounding box center [653, 174] width 113 height 34
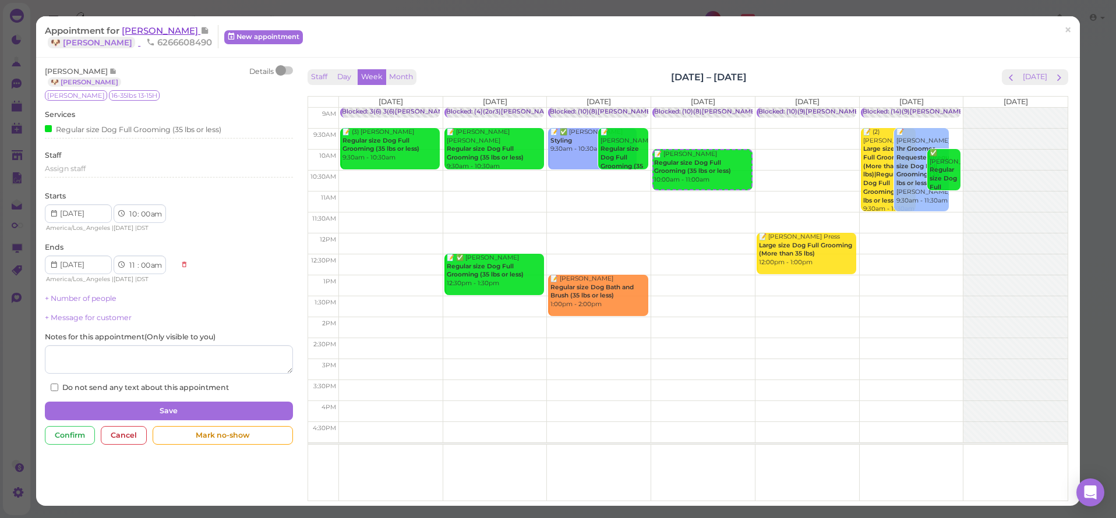
click at [126, 31] on span "Charis Bell" at bounding box center [161, 30] width 79 height 11
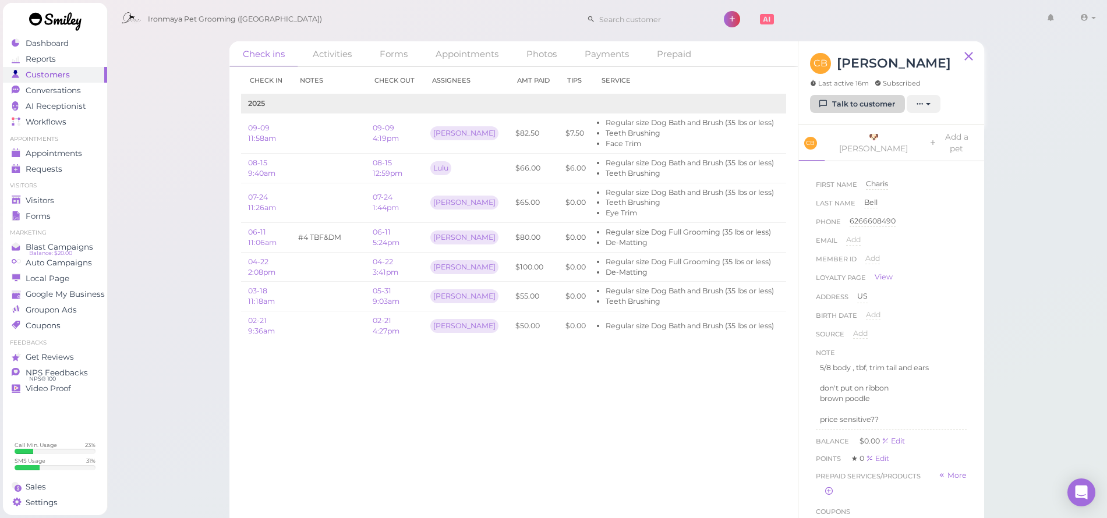
click at [862, 109] on link "Talk to customer" at bounding box center [857, 104] width 95 height 19
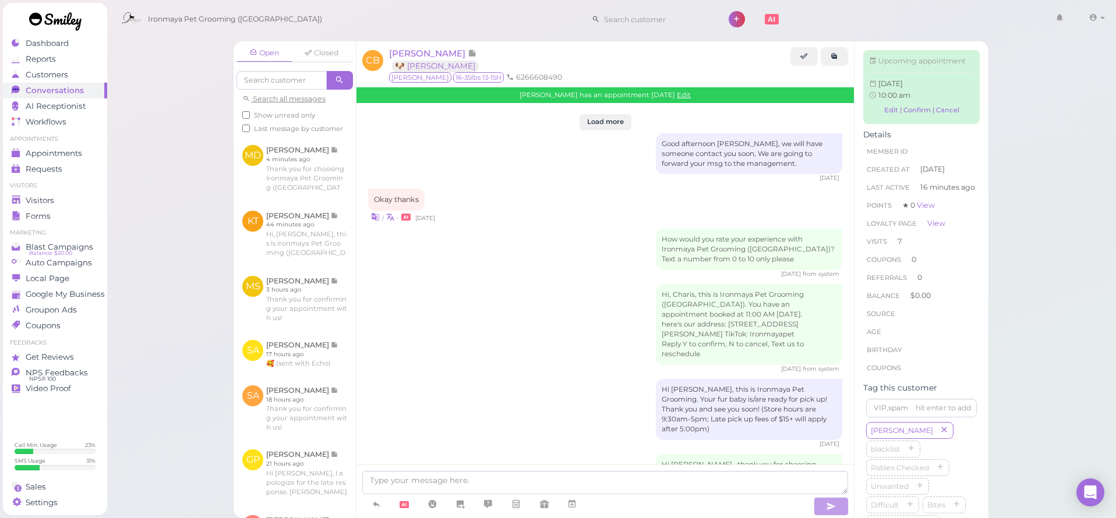
scroll to position [1879, 0]
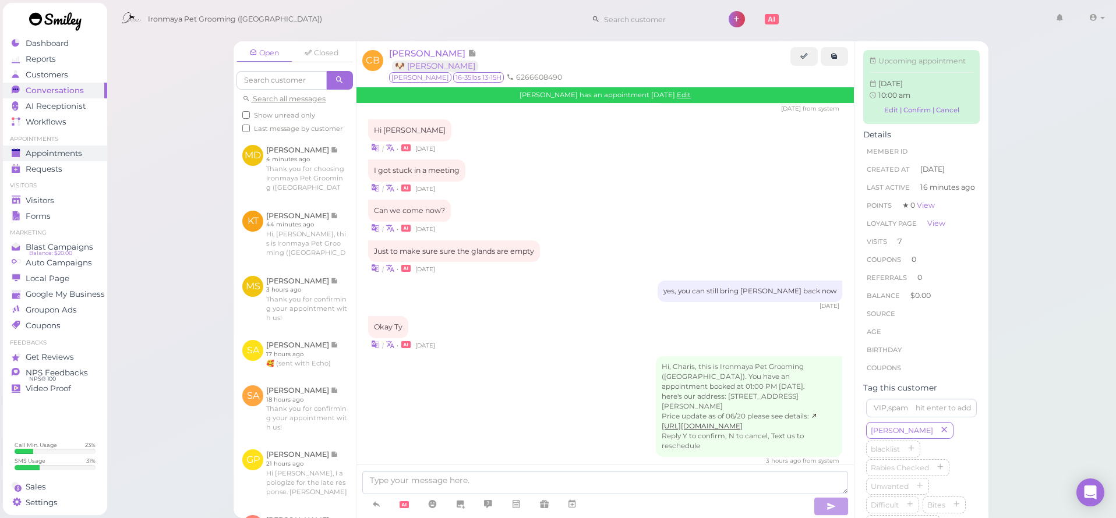
click at [37, 148] on span "Appointments" at bounding box center [54, 153] width 56 height 10
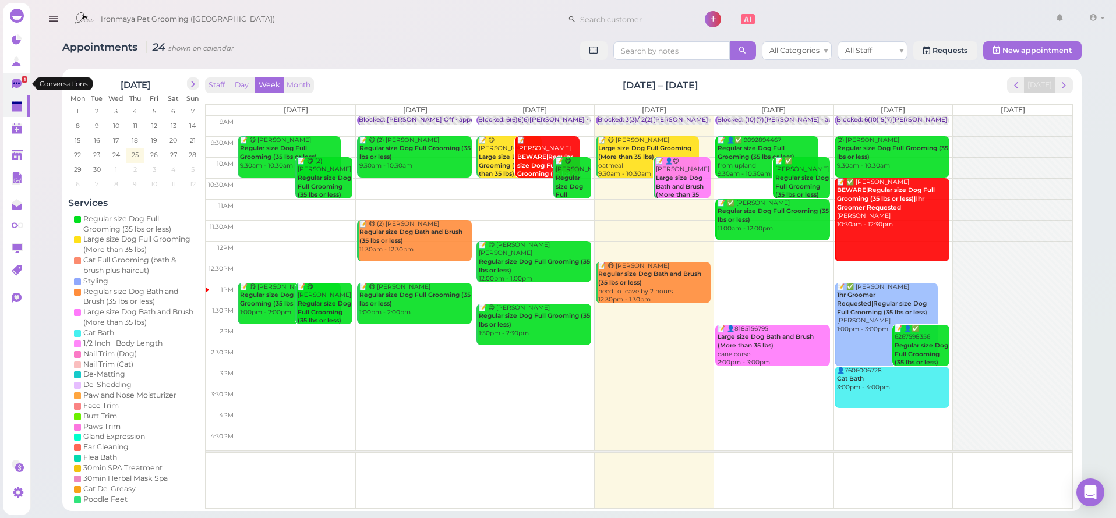
click at [10, 89] on link "1" at bounding box center [16, 84] width 27 height 22
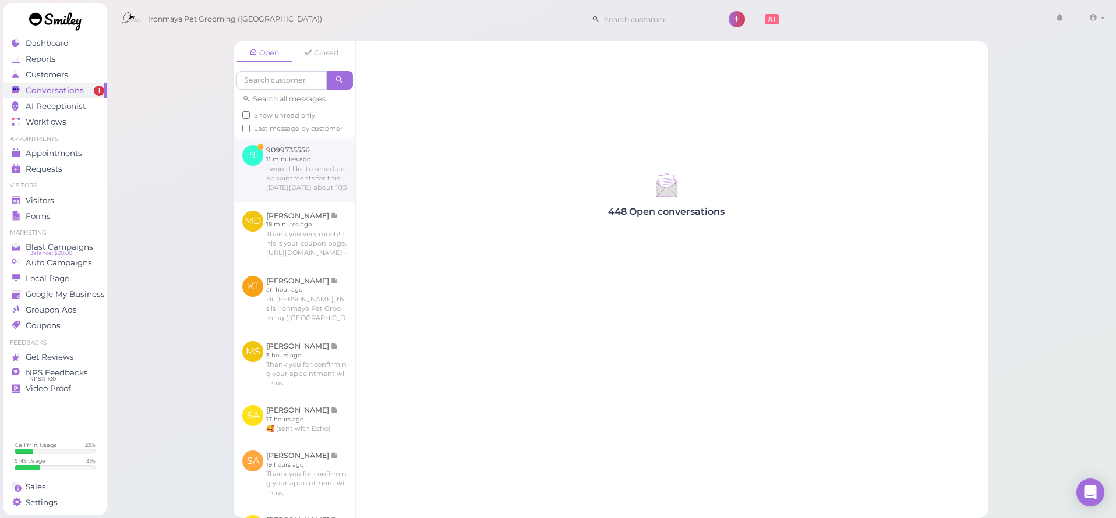
click at [287, 179] on link at bounding box center [294, 168] width 122 height 65
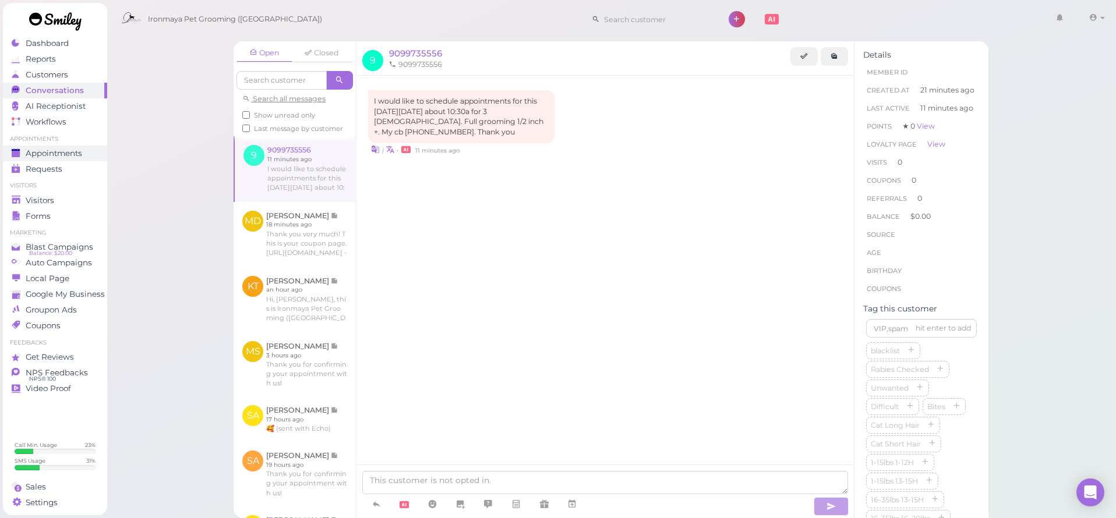
click at [71, 155] on span "Appointments" at bounding box center [54, 153] width 56 height 10
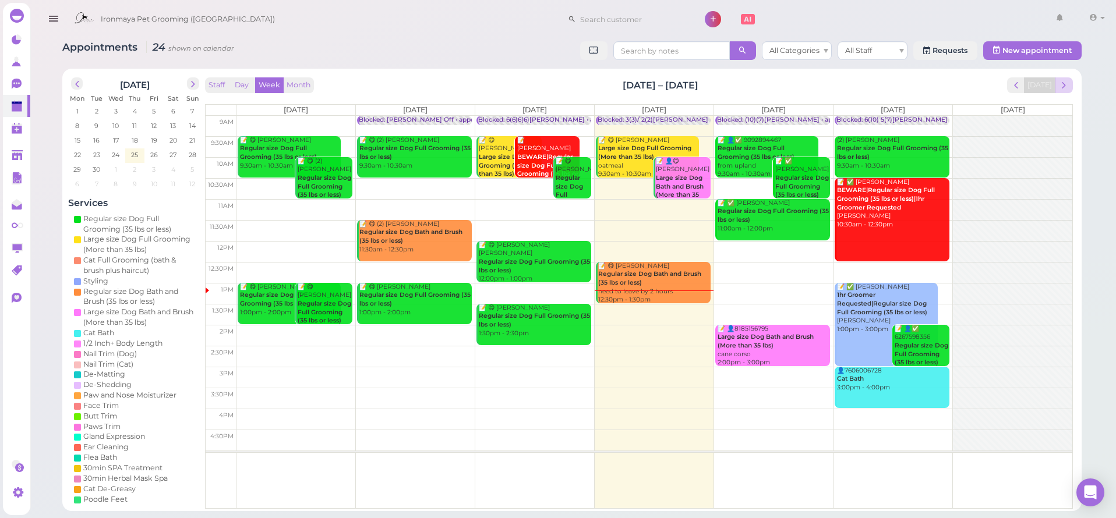
click at [1067, 83] on span "next" at bounding box center [1063, 85] width 11 height 11
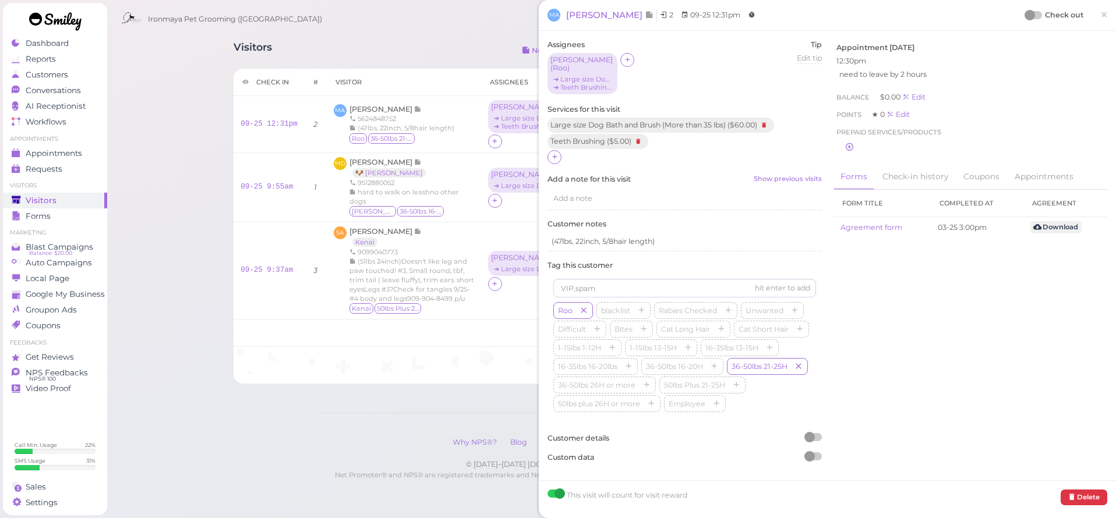
click at [1100, 13] on span "×" at bounding box center [1104, 14] width 8 height 16
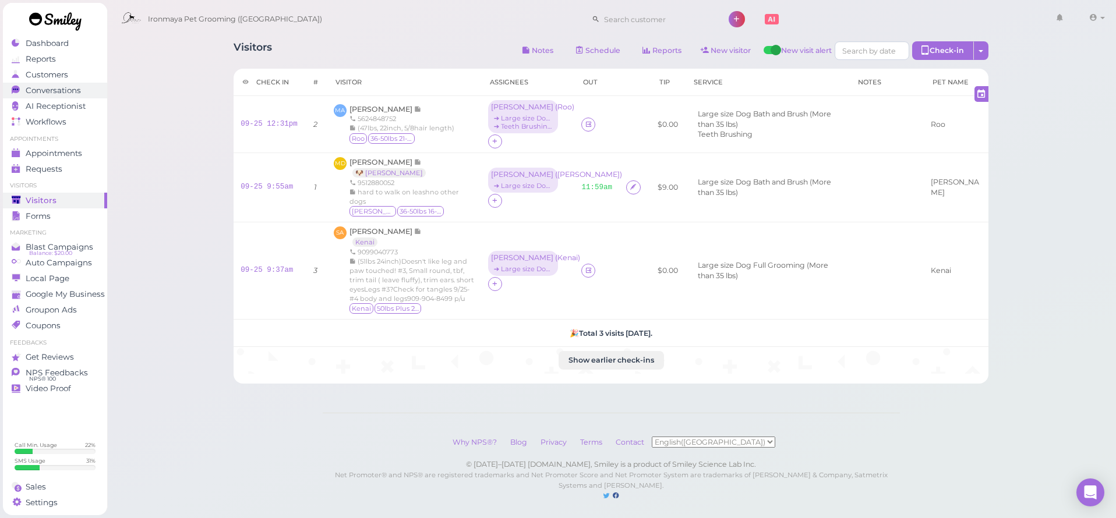
click at [63, 90] on span "Conversations" at bounding box center [53, 91] width 55 height 10
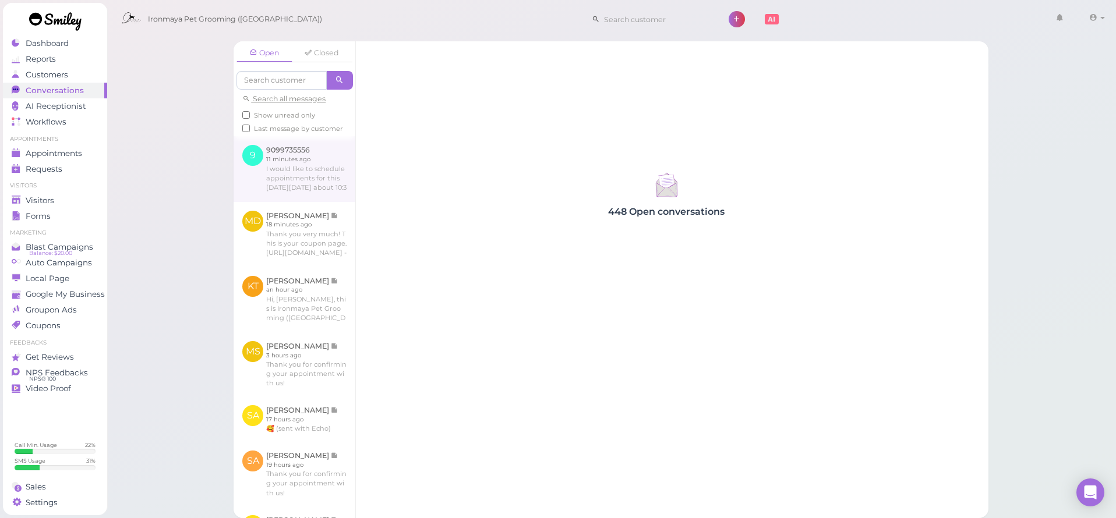
click at [289, 187] on link at bounding box center [294, 168] width 122 height 65
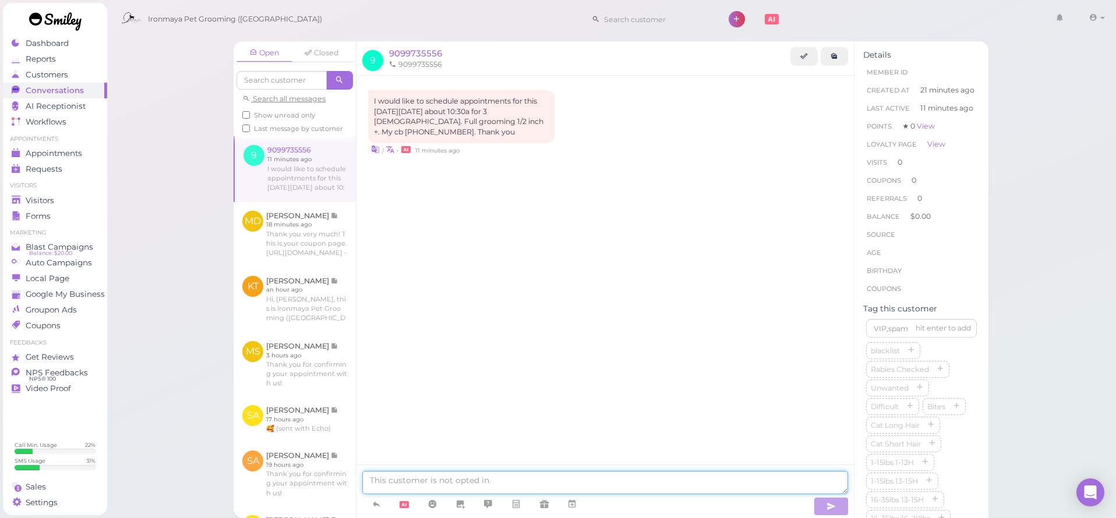
click at [433, 482] on textarea at bounding box center [605, 482] width 486 height 23
type textarea "Good afternoon, I only have 1 pm available"
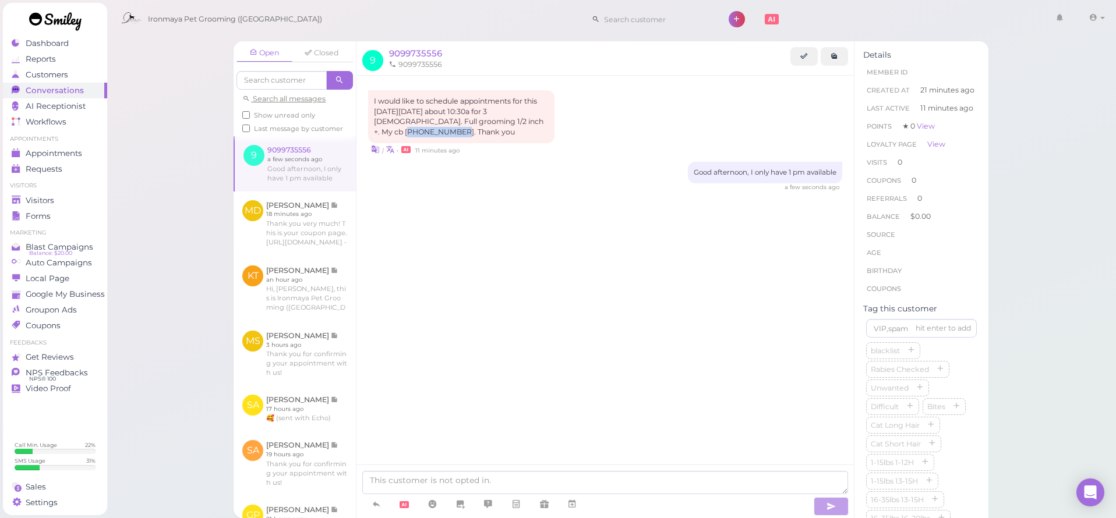
drag, startPoint x: 370, startPoint y: 130, endPoint x: 422, endPoint y: 132, distance: 51.3
click at [422, 132] on div "I would like to schedule appointments for this coming Monday, 9/29 about 10:30a…" at bounding box center [461, 116] width 186 height 53
copy div "909 973-5556"
click at [486, 30] on div "Ironmaya Pet Grooming (San Dimas) 1 Account" at bounding box center [611, 19] width 993 height 33
click at [91, 157] on div "Appointments" at bounding box center [54, 153] width 84 height 10
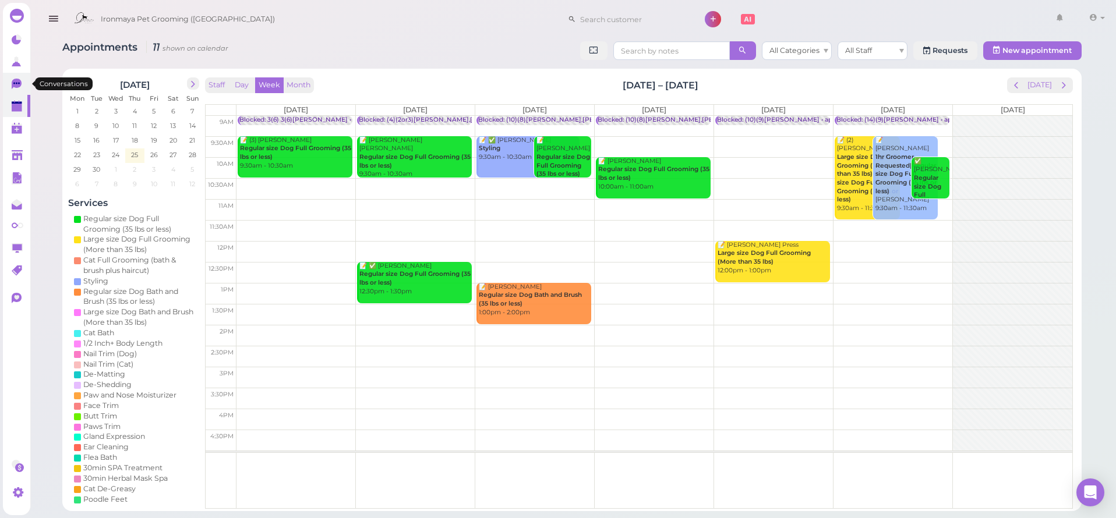
click at [27, 93] on link "0" at bounding box center [16, 84] width 27 height 22
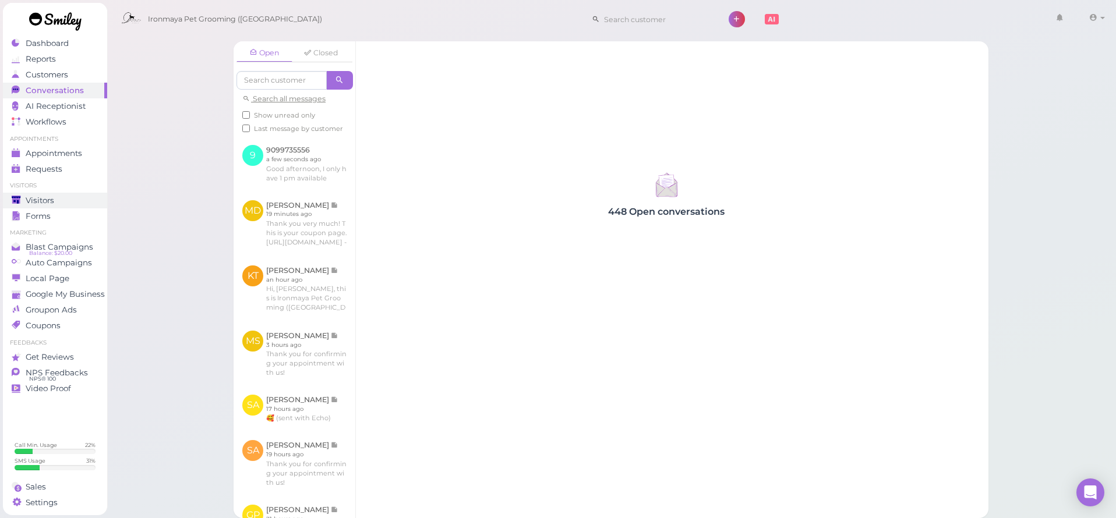
click at [47, 193] on link "Visitors" at bounding box center [55, 201] width 104 height 16
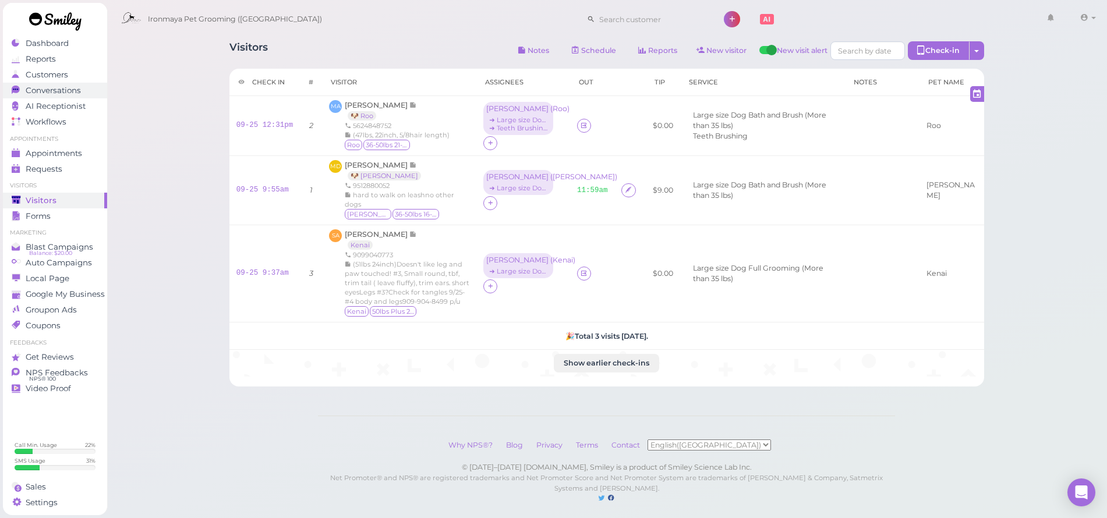
click at [48, 88] on span "Conversations" at bounding box center [53, 91] width 55 height 10
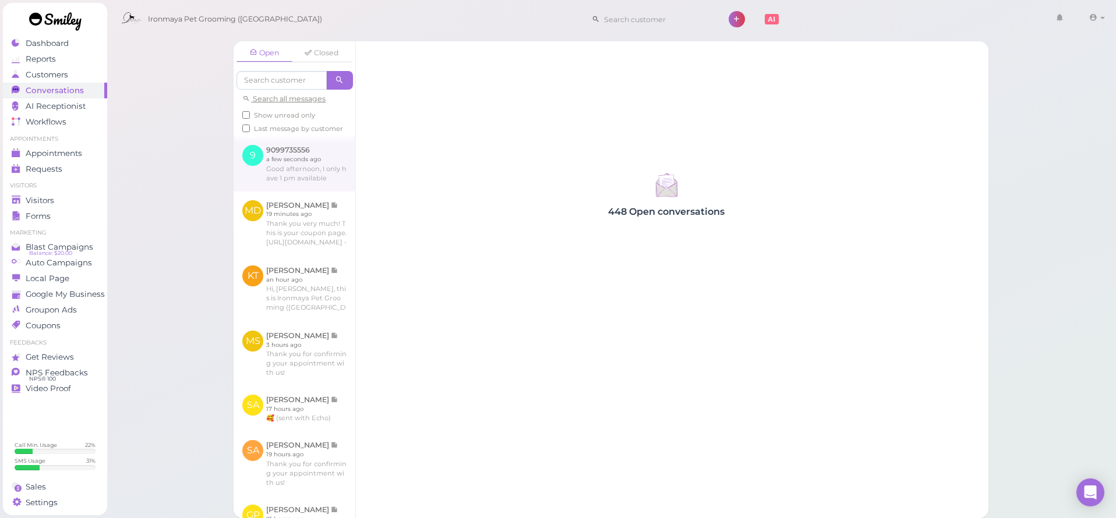
click at [323, 171] on link at bounding box center [294, 163] width 122 height 55
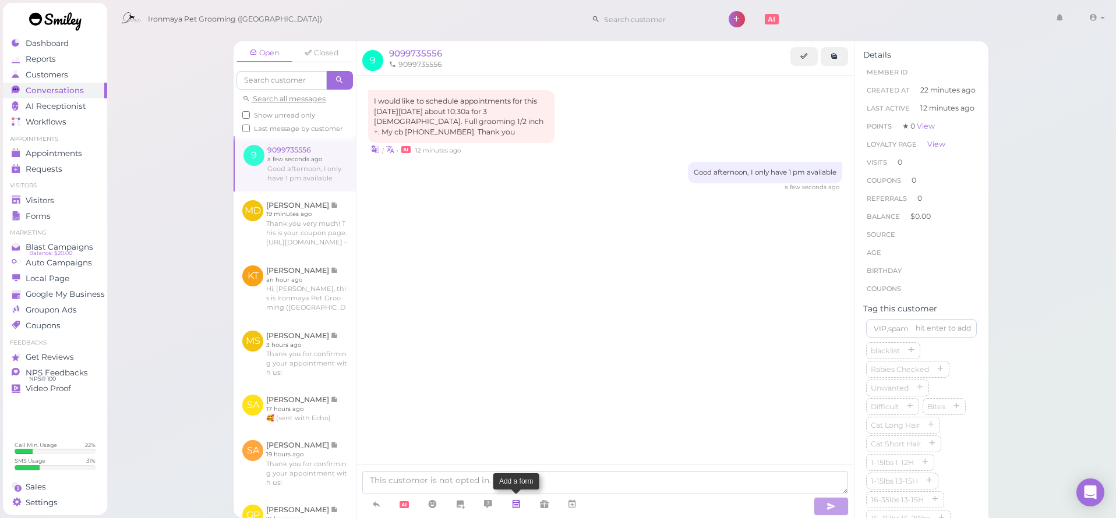
click at [509, 494] on link at bounding box center [516, 504] width 28 height 20
click at [406, 484] on textarea at bounding box center [605, 482] width 486 height 23
click at [49, 157] on span "Appointments" at bounding box center [54, 153] width 56 height 10
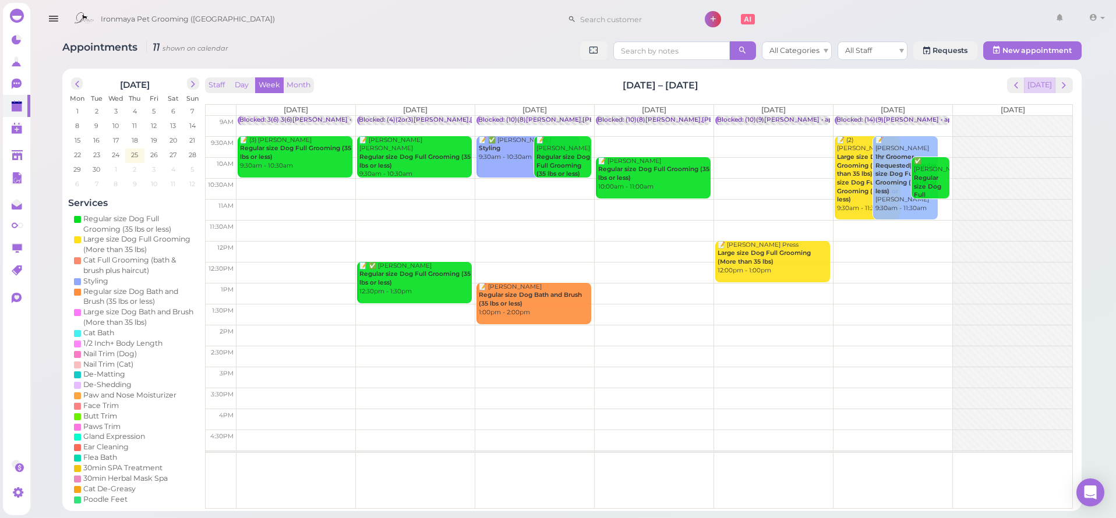
click at [1040, 87] on button "[DATE]" at bounding box center [1039, 85] width 31 height 16
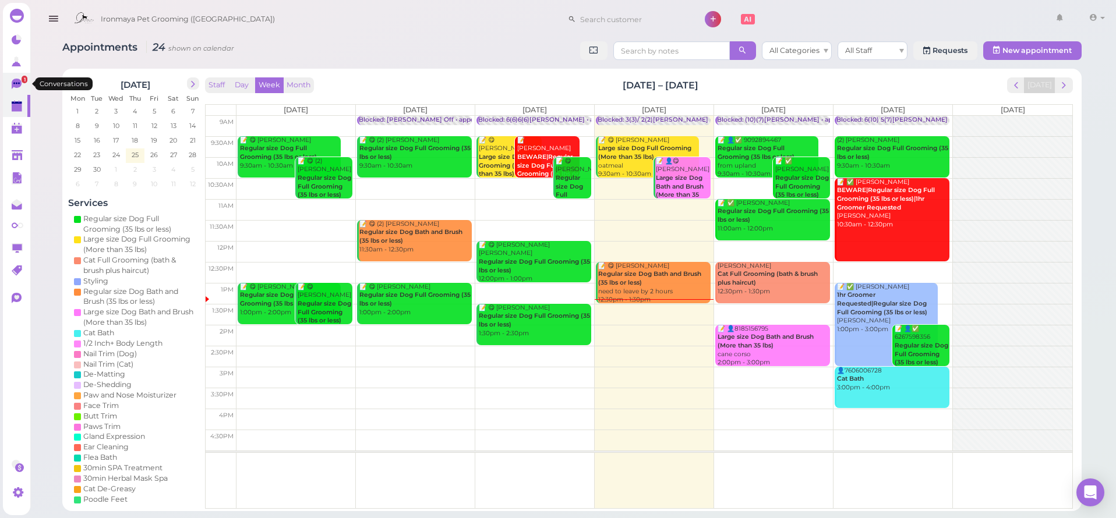
click at [23, 80] on span "1" at bounding box center [25, 80] width 6 height 8
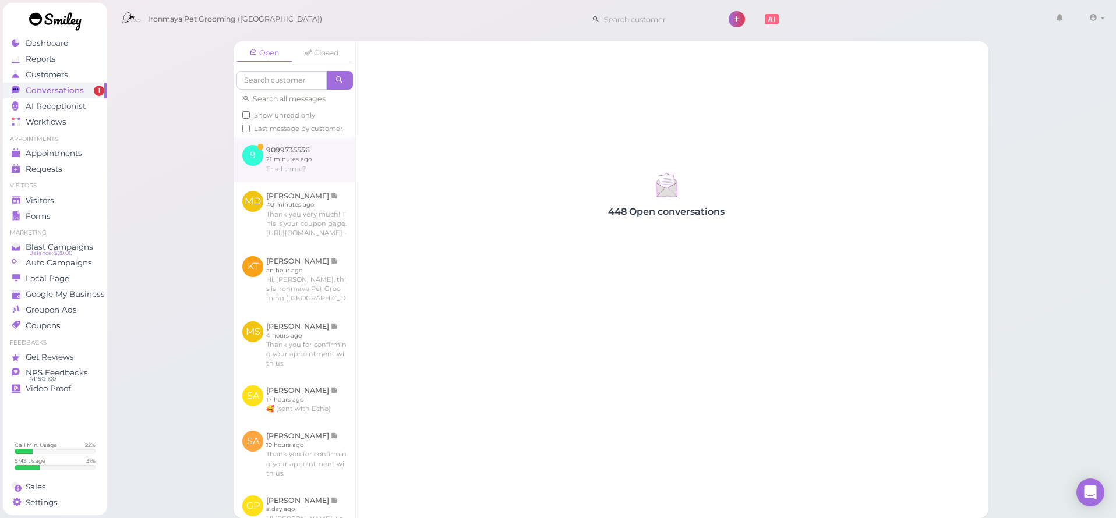
click at [302, 181] on link at bounding box center [294, 158] width 122 height 45
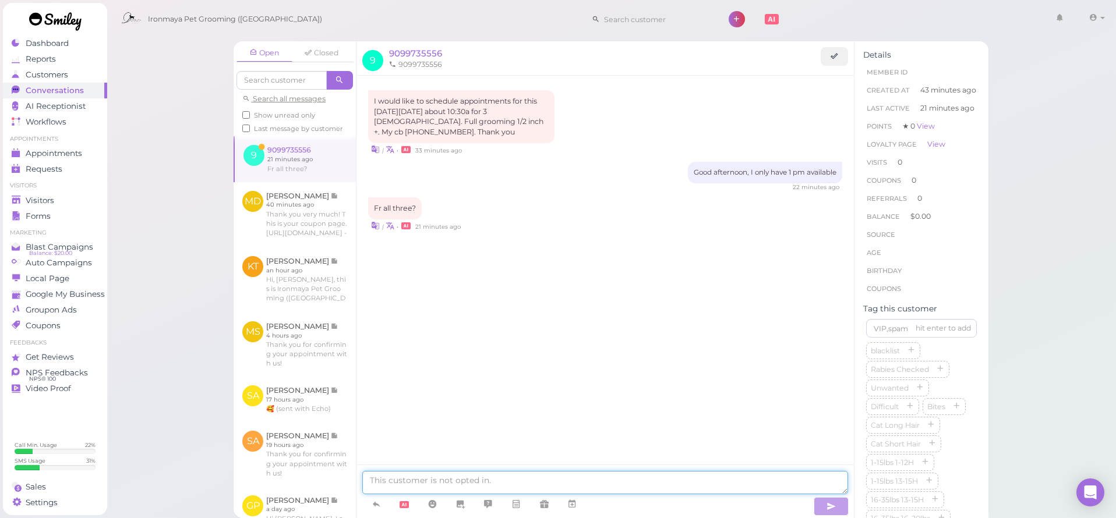
click at [470, 490] on textarea at bounding box center [605, 482] width 486 height 23
type textarea "yes"
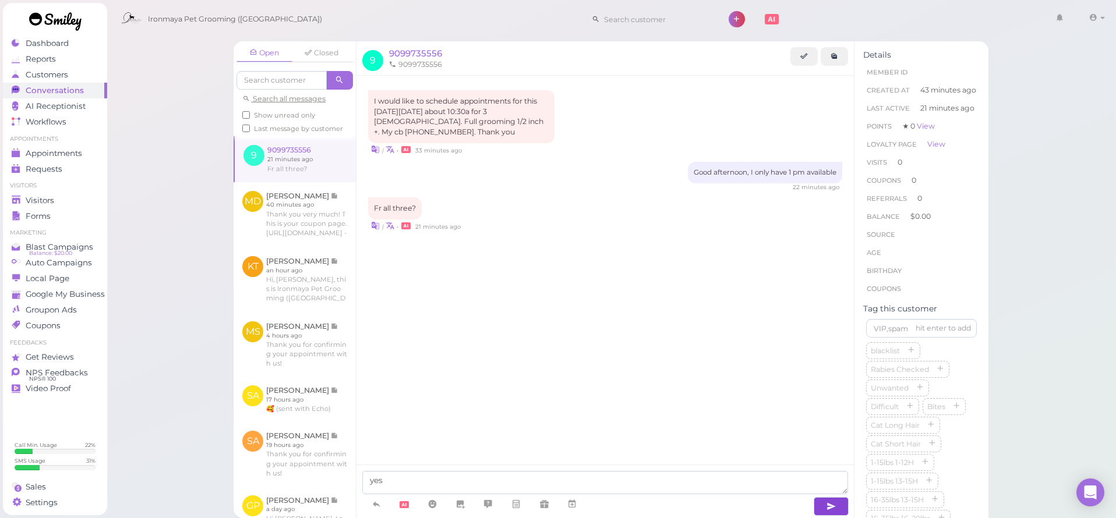
click at [829, 507] on icon "button" at bounding box center [830, 507] width 9 height 12
click at [65, 196] on div "Visitors" at bounding box center [54, 201] width 84 height 10
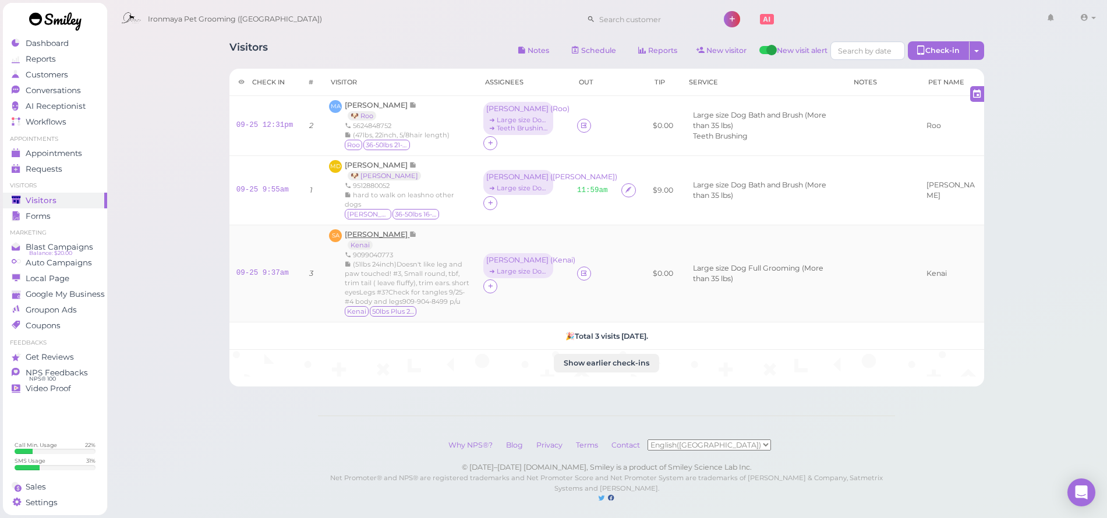
click at [386, 230] on span "[PERSON_NAME]" at bounding box center [377, 234] width 65 height 9
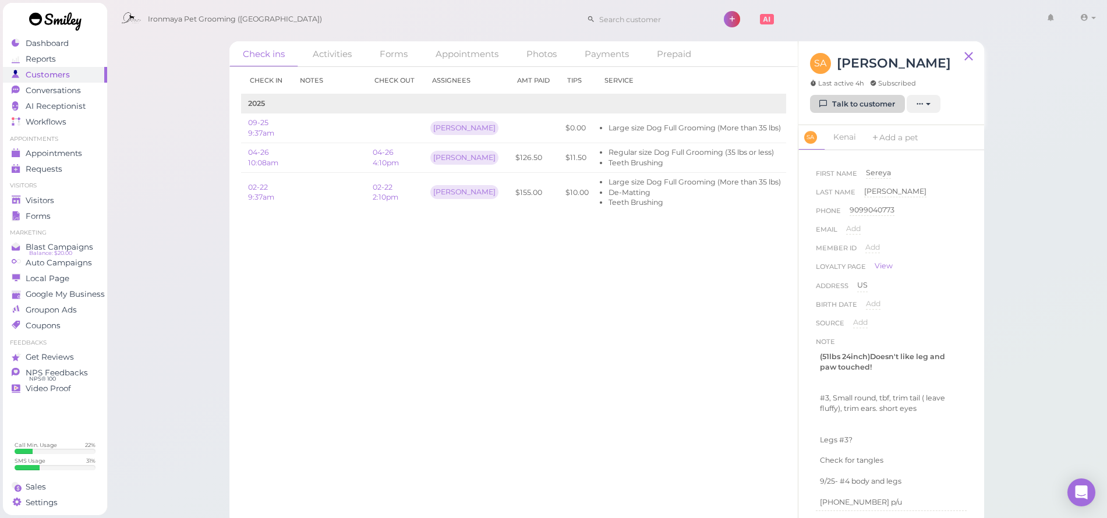
click at [824, 106] on icon at bounding box center [824, 104] width 8 height 9
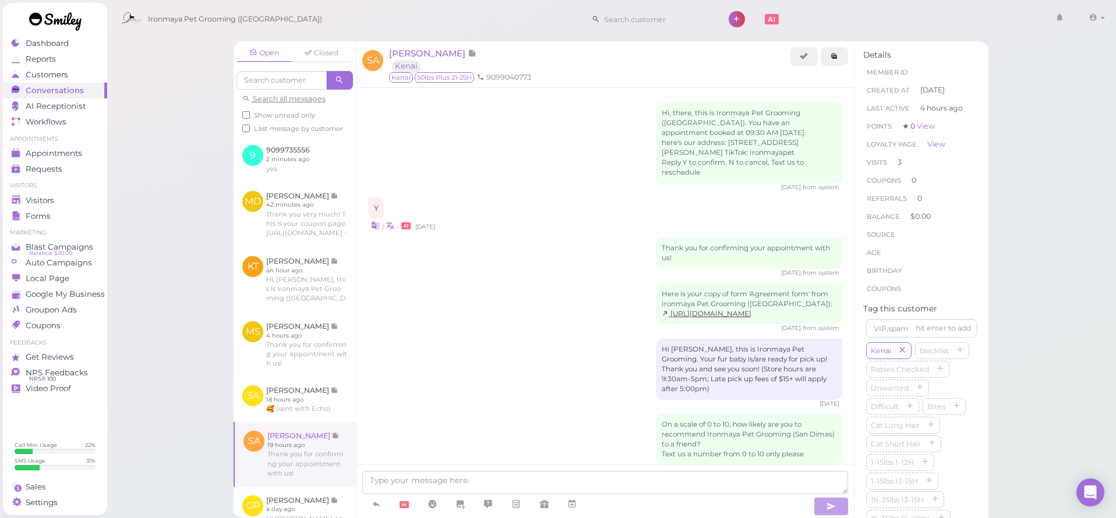
scroll to position [928, 0]
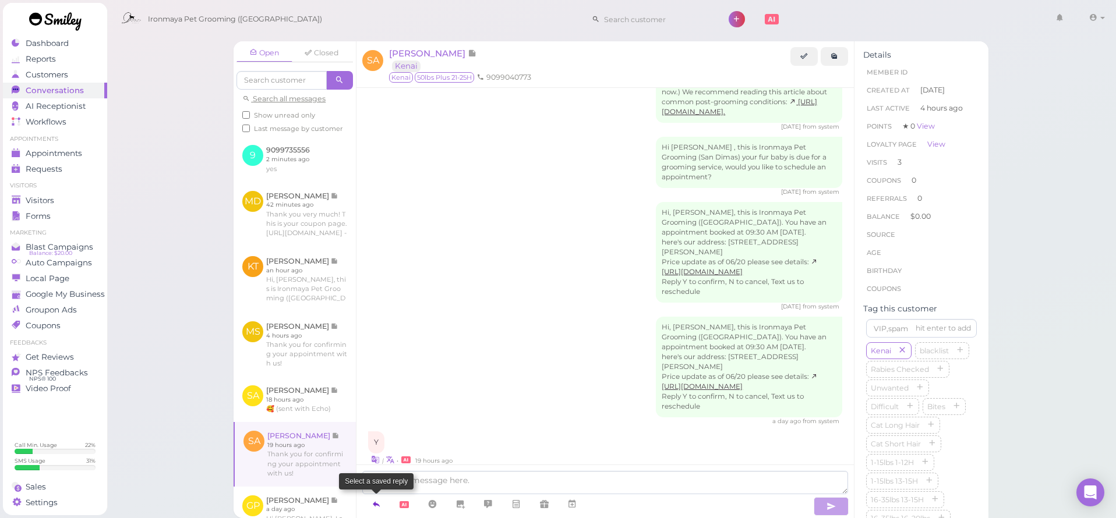
click at [372, 507] on icon at bounding box center [375, 504] width 9 height 12
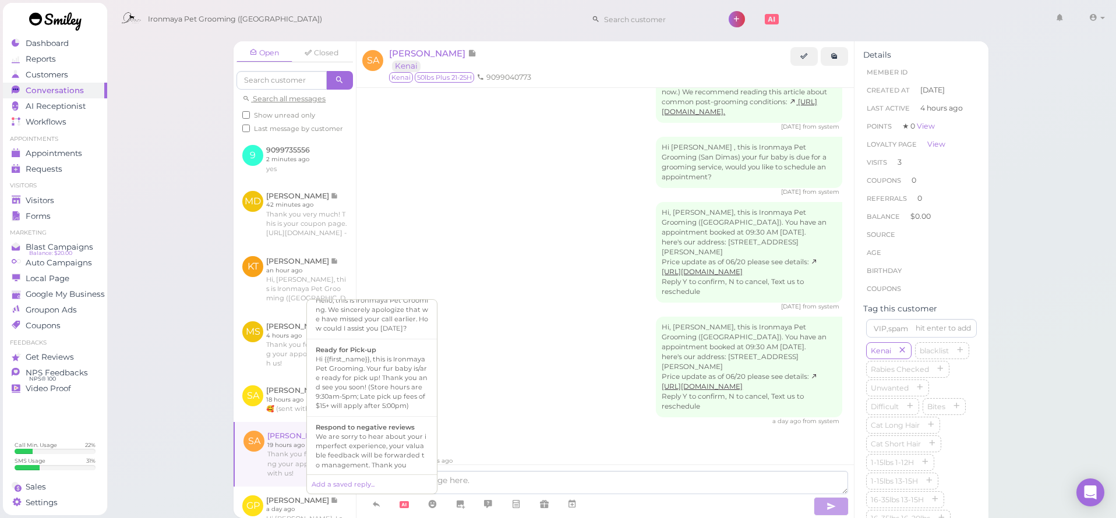
scroll to position [339, 0]
drag, startPoint x: 401, startPoint y: 406, endPoint x: 461, endPoint y: 436, distance: 66.9
click at [401, 386] on div "Hi {{first_name}}, this is Ironmaya Pet Grooming. Your fur baby is/are ready fo…" at bounding box center [372, 358] width 112 height 56
type textarea "Hi {{first_name}}, this is Ironmaya Pet Grooming. Your fur baby is/are ready fo…"
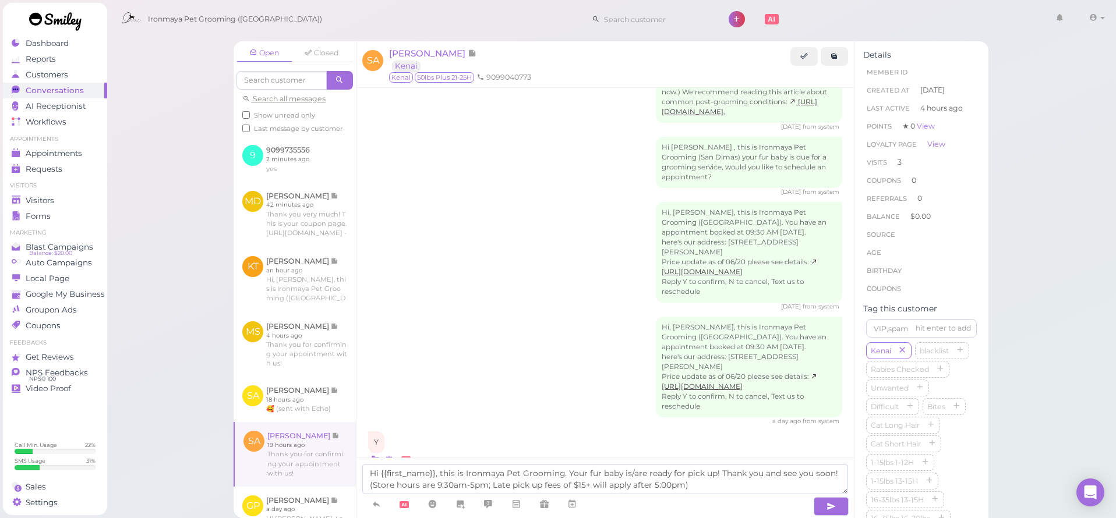
click at [836, 516] on div "Hi {{first_name}}, this is Ironmaya Pet Grooming. Your fur baby is/are ready fo…" at bounding box center [604, 488] width 497 height 61
click at [833, 510] on icon "button" at bounding box center [830, 507] width 9 height 12
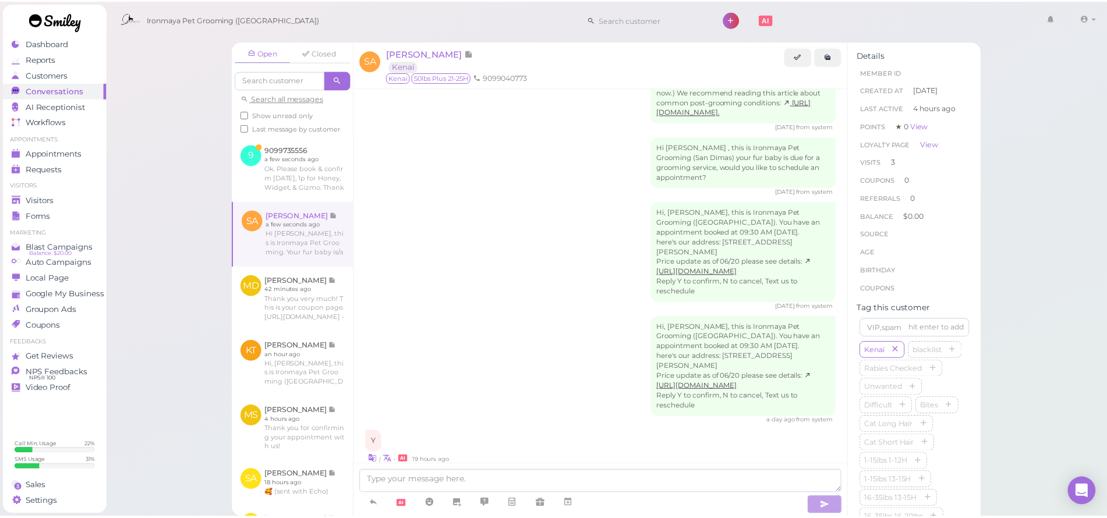
scroll to position [983, 0]
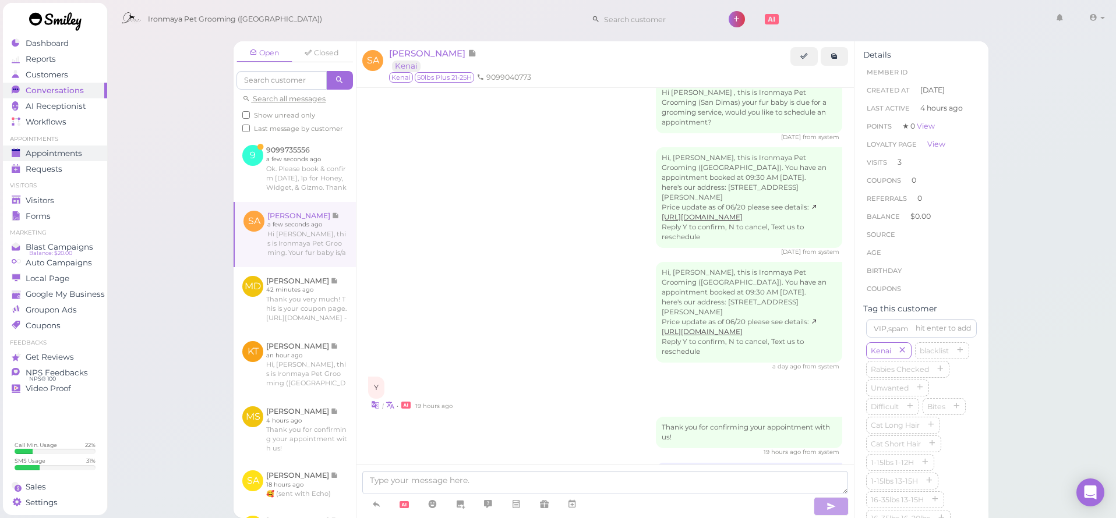
click at [72, 154] on span "Appointments" at bounding box center [54, 153] width 56 height 10
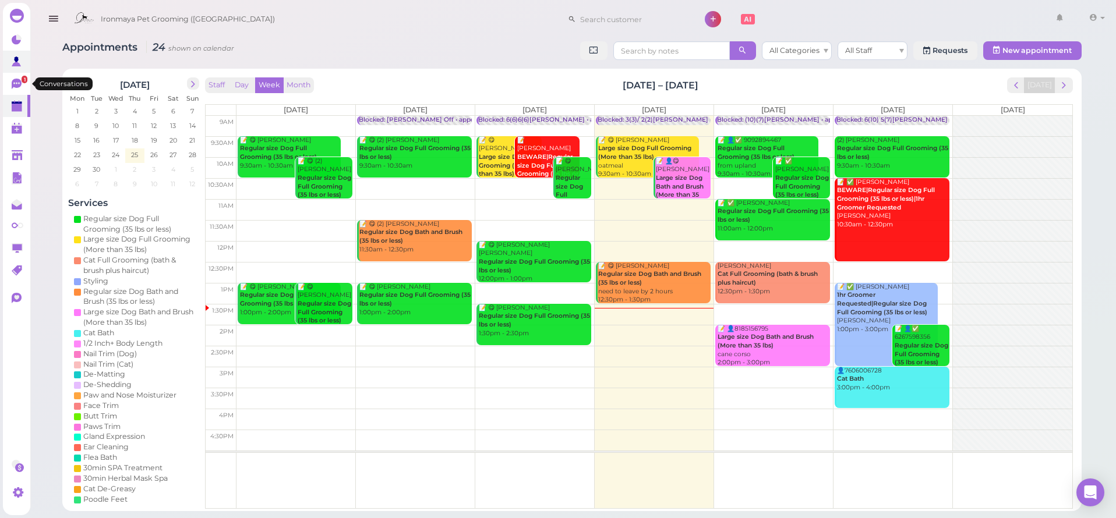
click at [11, 69] on link at bounding box center [16, 62] width 27 height 22
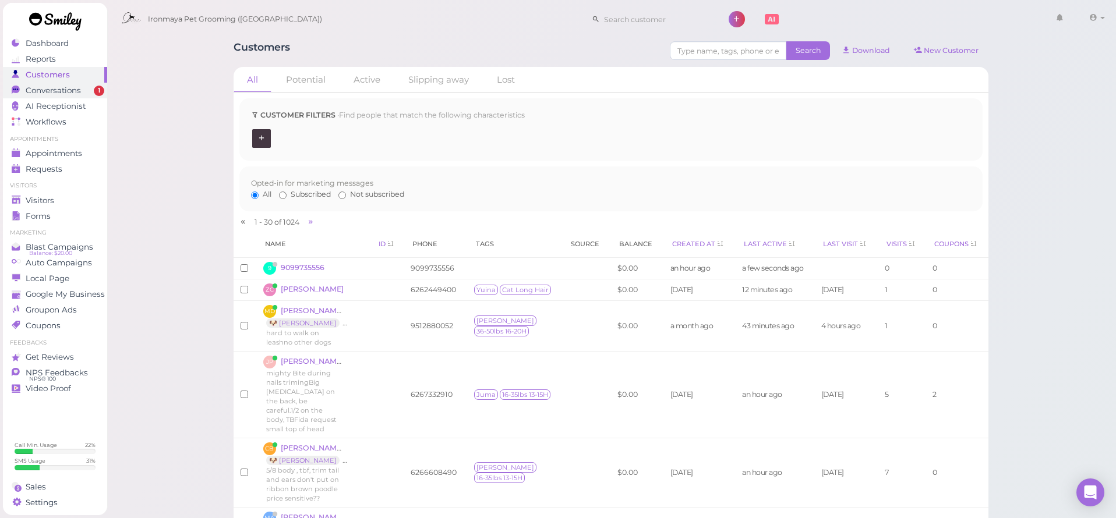
click at [34, 87] on span "Conversations" at bounding box center [53, 91] width 55 height 10
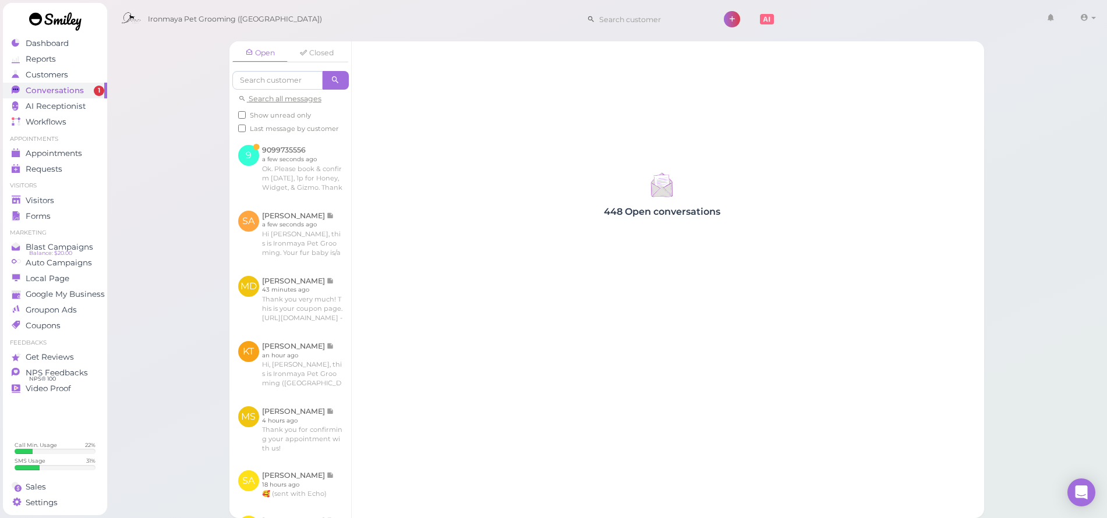
click at [43, 90] on span "Conversations" at bounding box center [55, 91] width 58 height 10
click at [285, 200] on link at bounding box center [294, 168] width 122 height 65
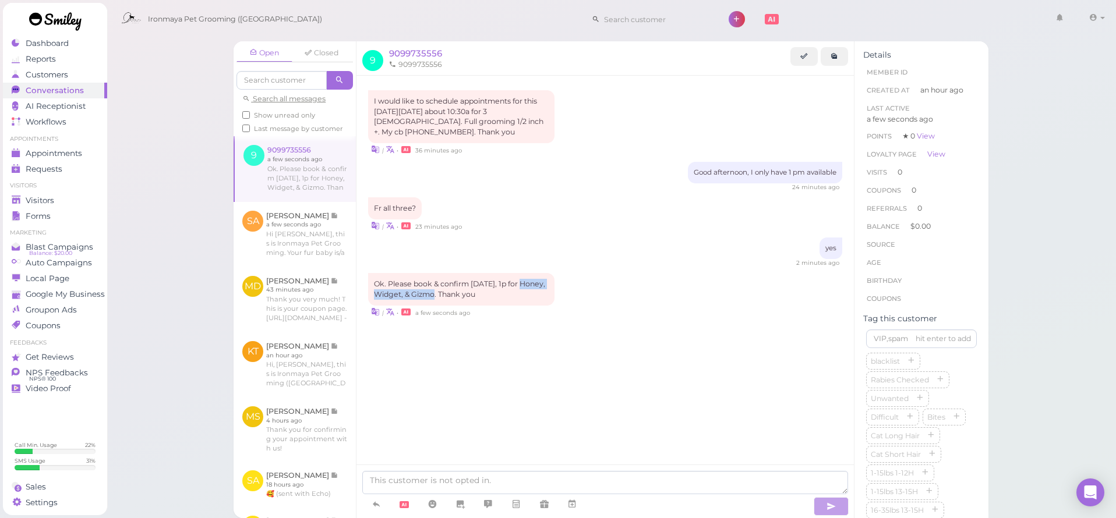
drag, startPoint x: 373, startPoint y: 286, endPoint x: 462, endPoint y: 290, distance: 89.2
click at [462, 290] on div "Ok. Please book & confirm [DATE], 1p for Honey, Widget, & Gizmo. Thank you" at bounding box center [461, 289] width 186 height 33
copy div "Honey, Widget, & Gizmo"
drag, startPoint x: 495, startPoint y: 321, endPoint x: 523, endPoint y: 362, distance: 49.4
click at [495, 321] on div "I would like to schedule appointments for this coming Monday, 9/29 about 10:30a…" at bounding box center [604, 228] width 497 height 304
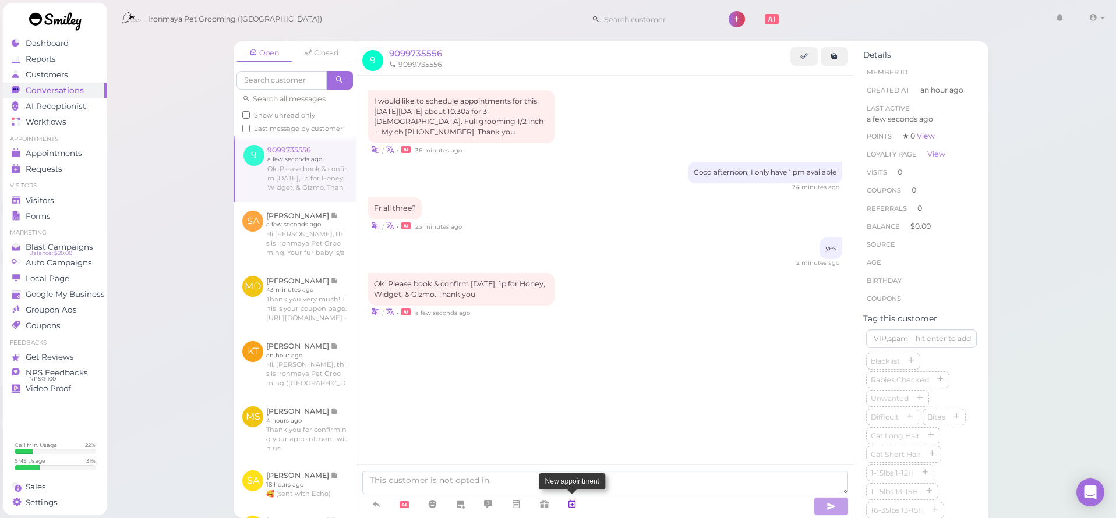
click at [574, 501] on icon at bounding box center [571, 504] width 9 height 12
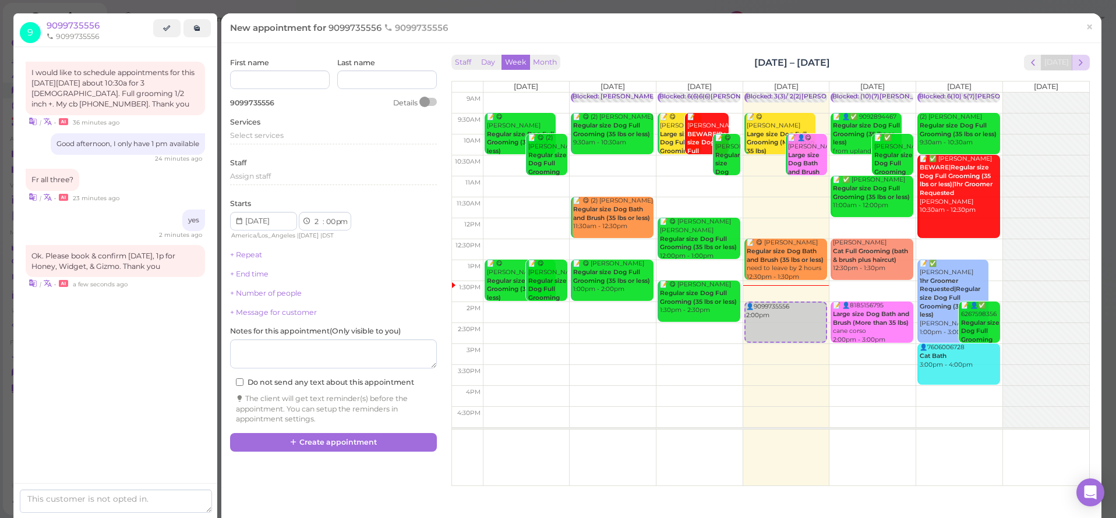
click at [1080, 61] on button "next" at bounding box center [1080, 63] width 18 height 16
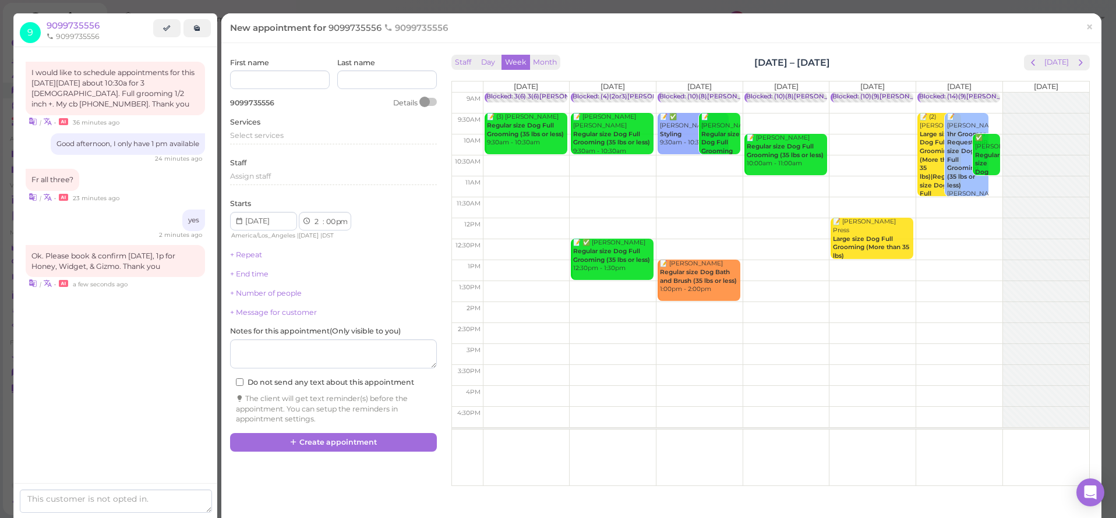
click at [529, 267] on td at bounding box center [786, 270] width 606 height 21
type input "2025-09-29"
select select "1"
click at [255, 141] on div "Select services" at bounding box center [333, 137] width 207 height 14
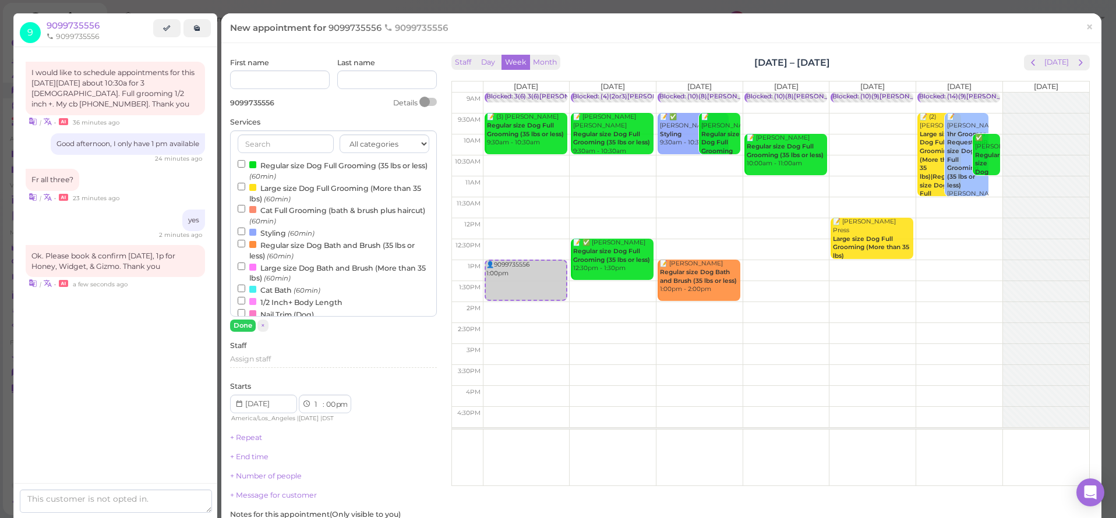
click at [281, 162] on label "Regular size Dog Full Grooming (35 lbs or less) (60min)" at bounding box center [334, 170] width 192 height 23
click at [245, 162] on input "Regular size Dog Full Grooming (35 lbs or less) (60min)" at bounding box center [242, 164] width 8 height 8
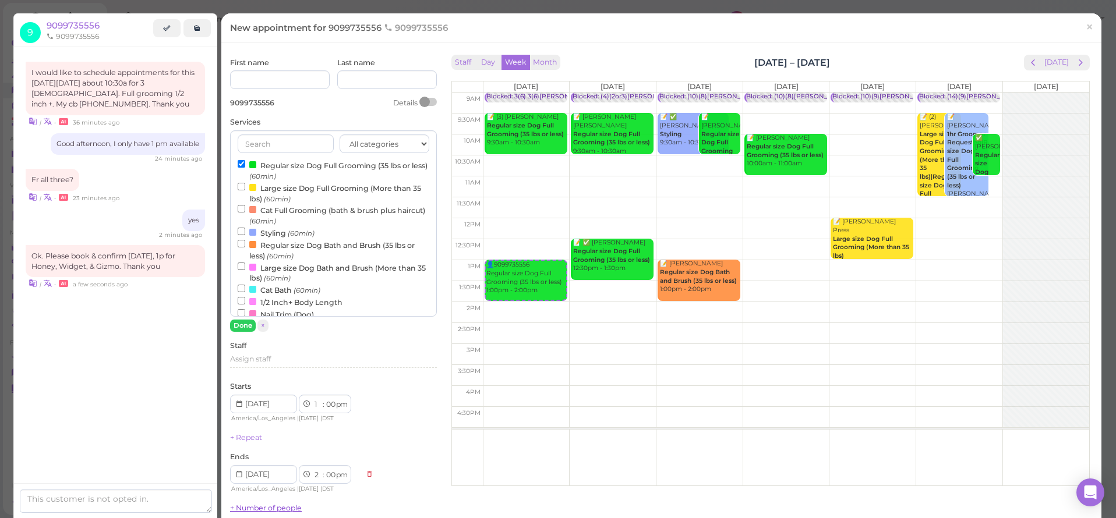
click at [247, 324] on button "Done" at bounding box center [243, 326] width 26 height 12
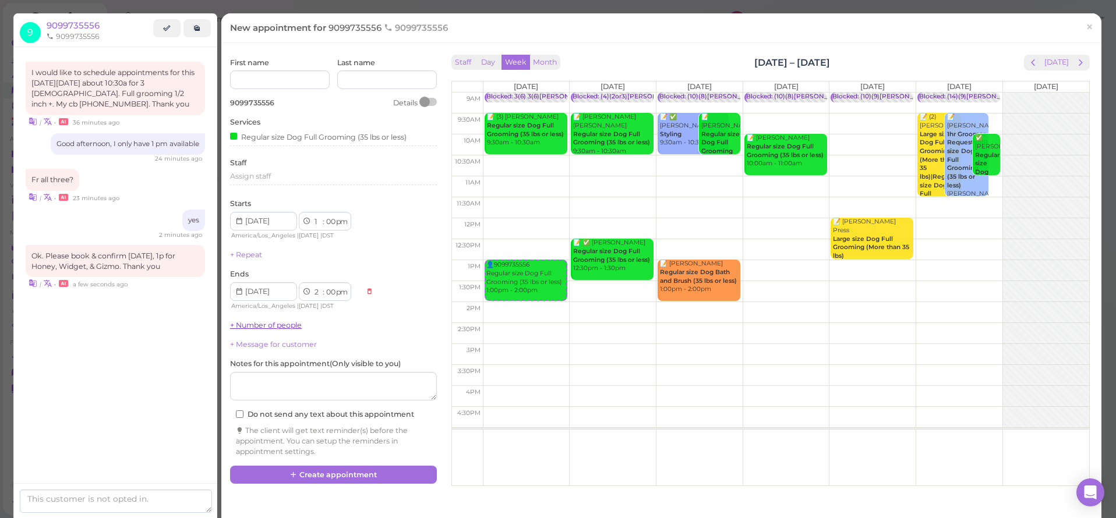
click at [261, 321] on link "+ Number of people" at bounding box center [266, 325] width 72 height 9
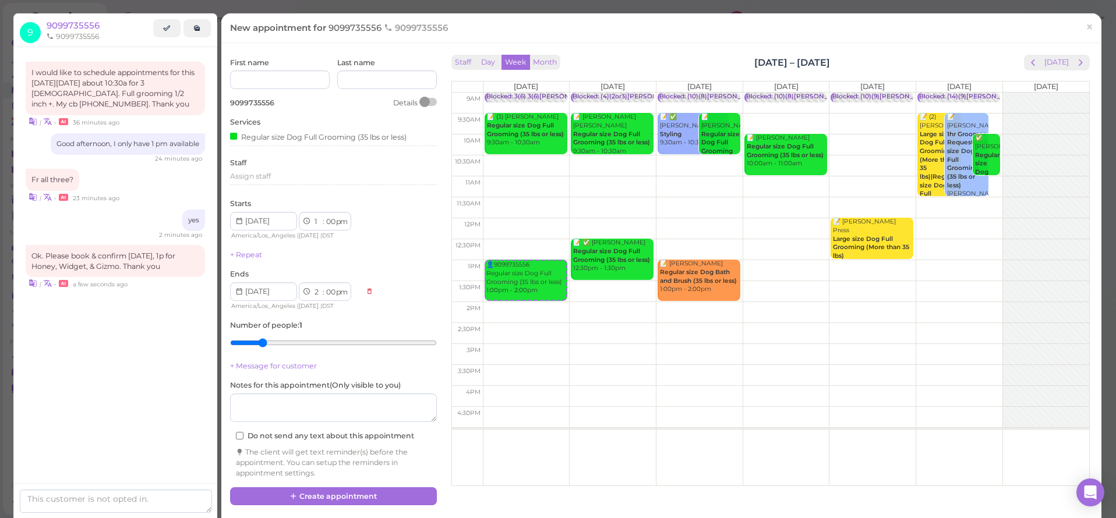
click at [269, 337] on input "range" at bounding box center [333, 343] width 207 height 19
click at [315, 344] on input "range" at bounding box center [333, 343] width 207 height 19
click at [303, 337] on input "range" at bounding box center [333, 343] width 207 height 19
type input "3"
click at [292, 339] on input "range" at bounding box center [333, 343] width 207 height 19
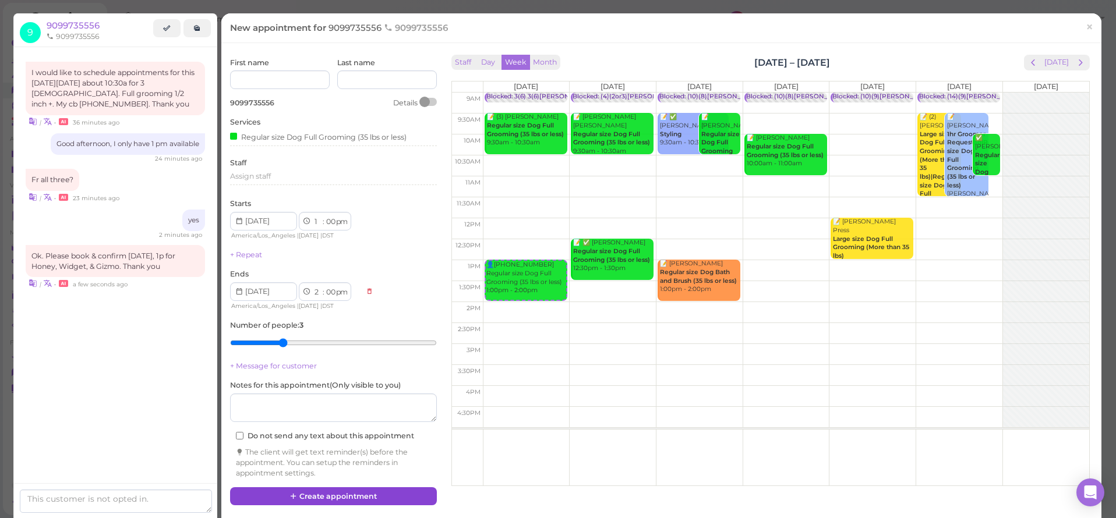
click at [342, 487] on button "Create appointment" at bounding box center [333, 496] width 207 height 19
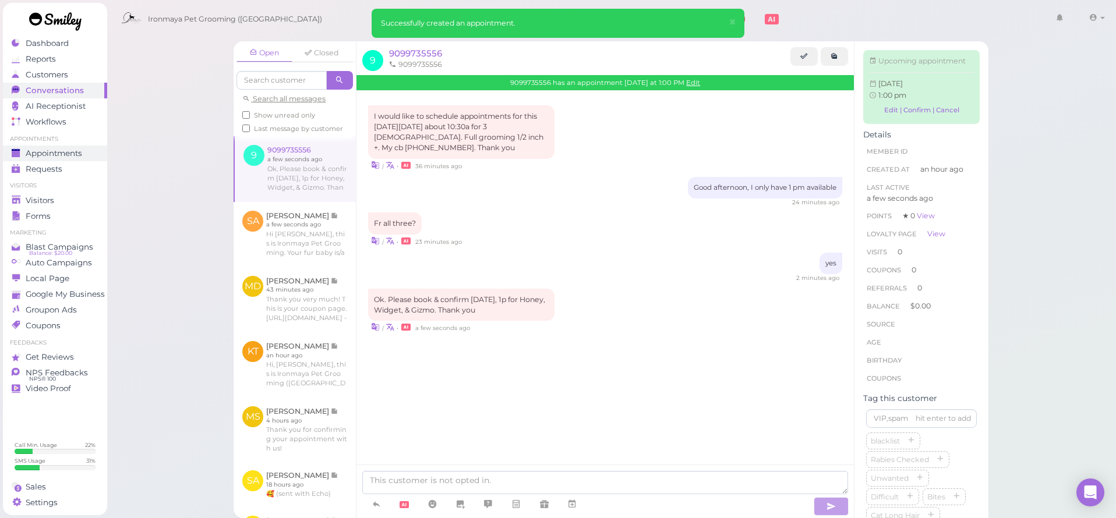
click at [75, 146] on link "Appointments" at bounding box center [55, 154] width 104 height 16
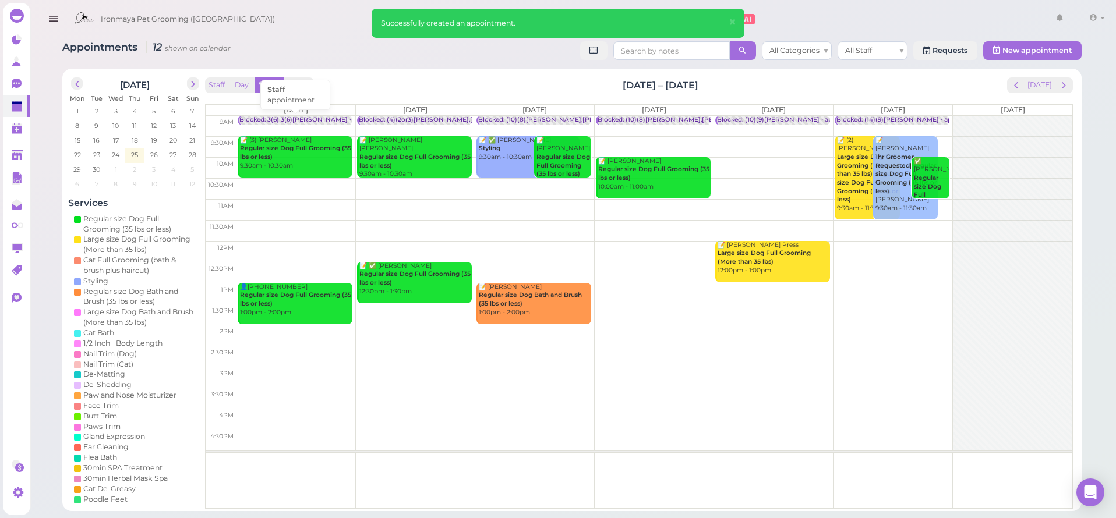
click at [307, 121] on div "Blocked: 3(6) 3(6)Isaac • appointment" at bounding box center [316, 120] width 154 height 9
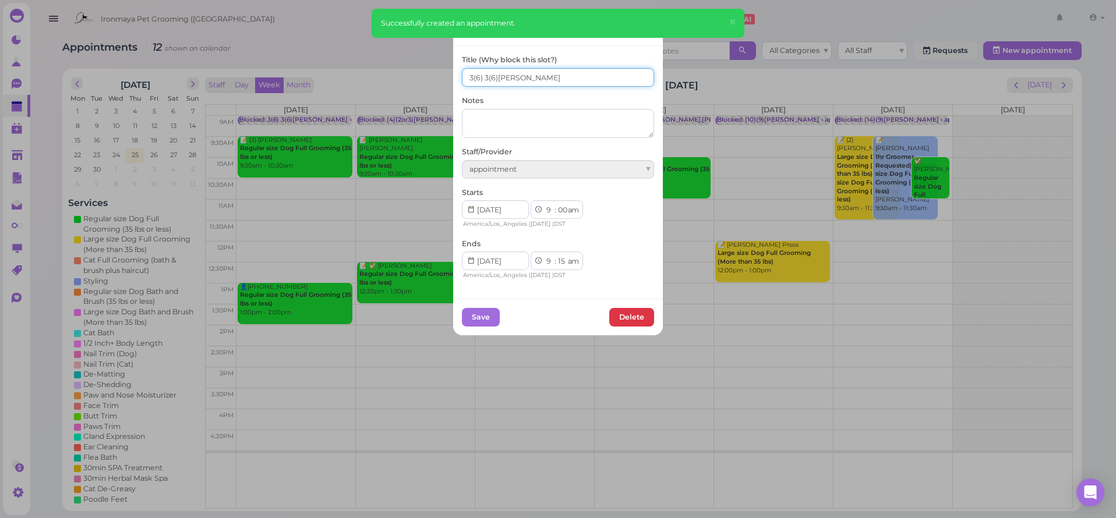
click at [463, 76] on input "3(6) 3(6)Isaac" at bounding box center [558, 77] width 192 height 19
click at [462, 76] on input "3(6) 3(6)Isaac" at bounding box center [558, 77] width 192 height 19
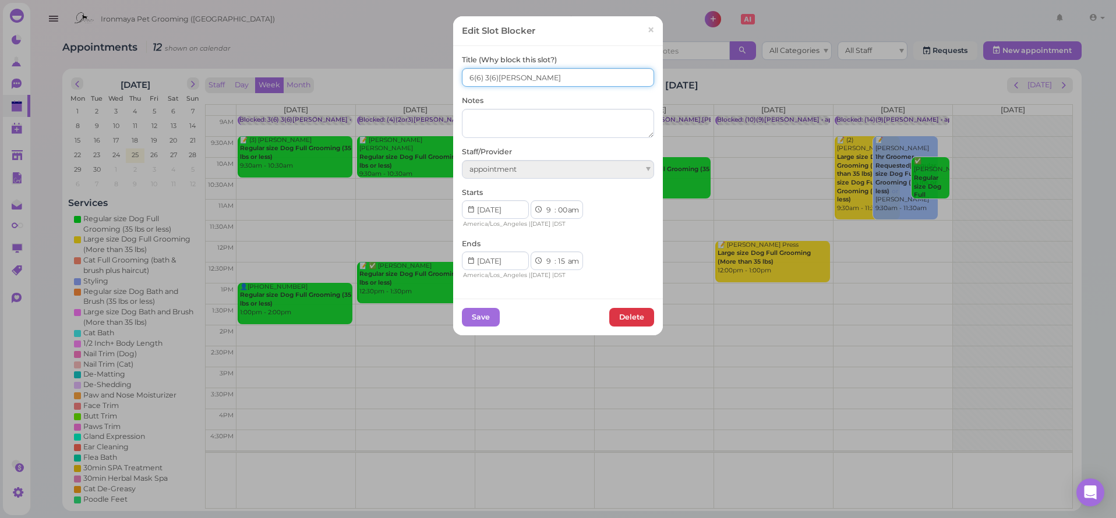
click at [484, 77] on input "6(6) 3(6)Isaac" at bounding box center [558, 77] width 192 height 19
click at [481, 77] on input "6(6) 3(6)Isaac" at bounding box center [558, 77] width 192 height 19
type input "6(6) 6(6)Isaac"
click at [475, 314] on button "Save" at bounding box center [481, 317] width 38 height 19
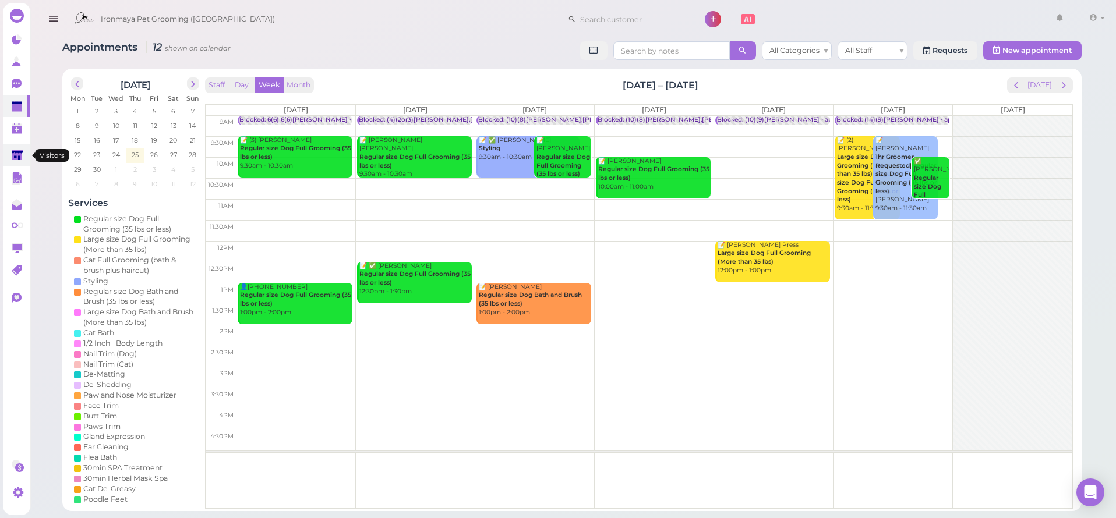
click at [16, 150] on polygon at bounding box center [17, 155] width 11 height 10
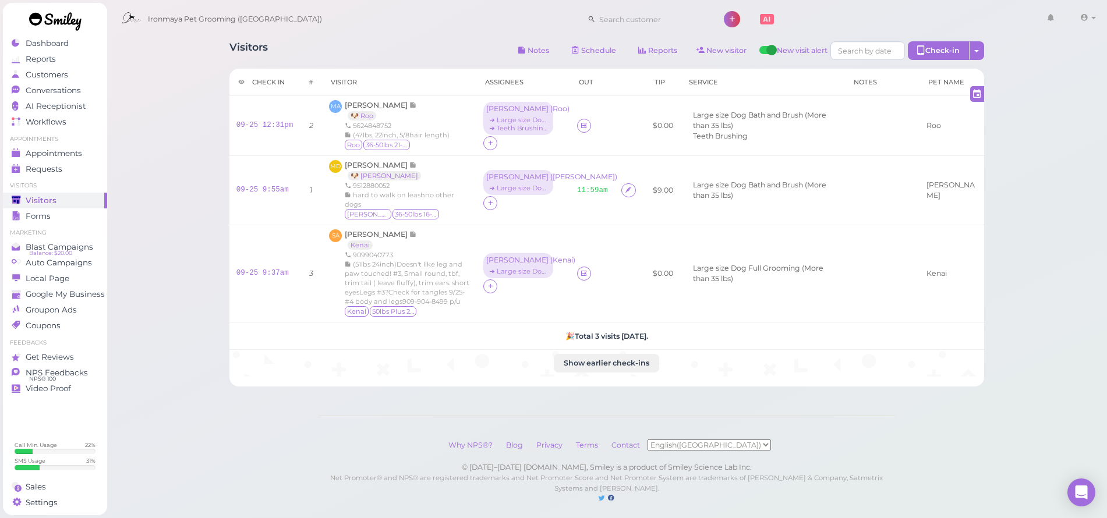
click at [313, 12] on div "Ironmaya Pet Grooming (San Dimas) 1 Account" at bounding box center [607, 19] width 985 height 33
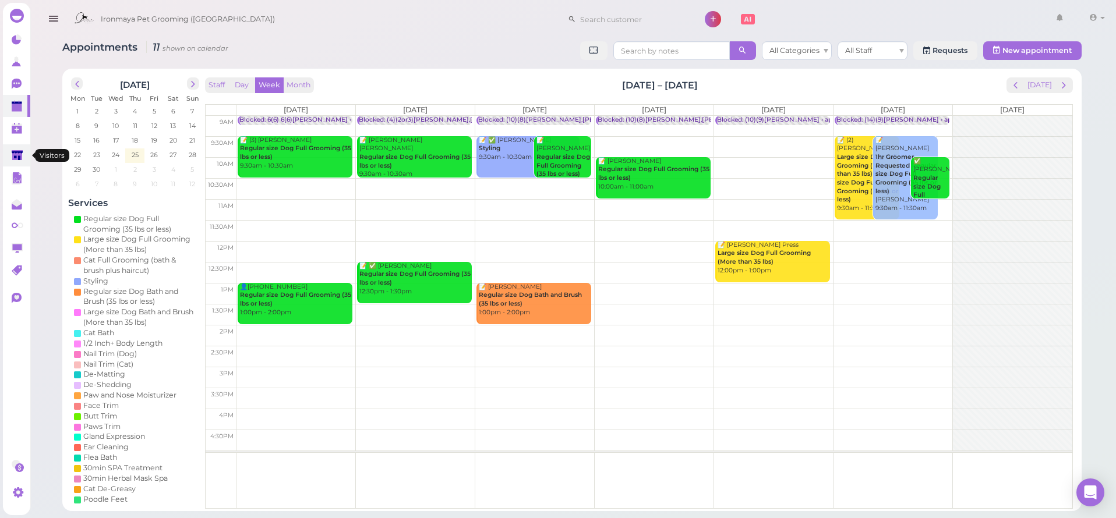
click at [13, 153] on polygon at bounding box center [17, 155] width 11 height 10
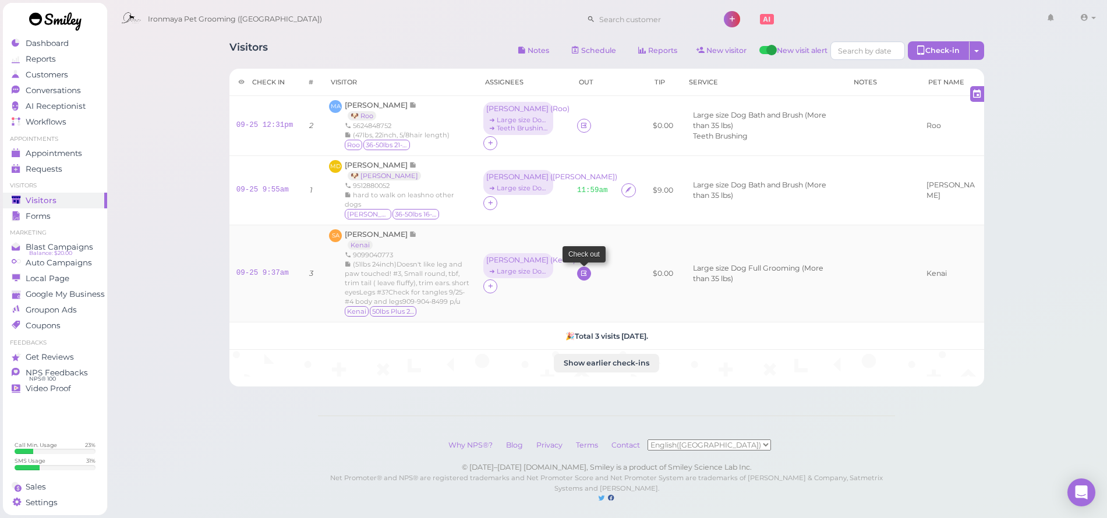
click at [580, 269] on icon at bounding box center [584, 273] width 8 height 9
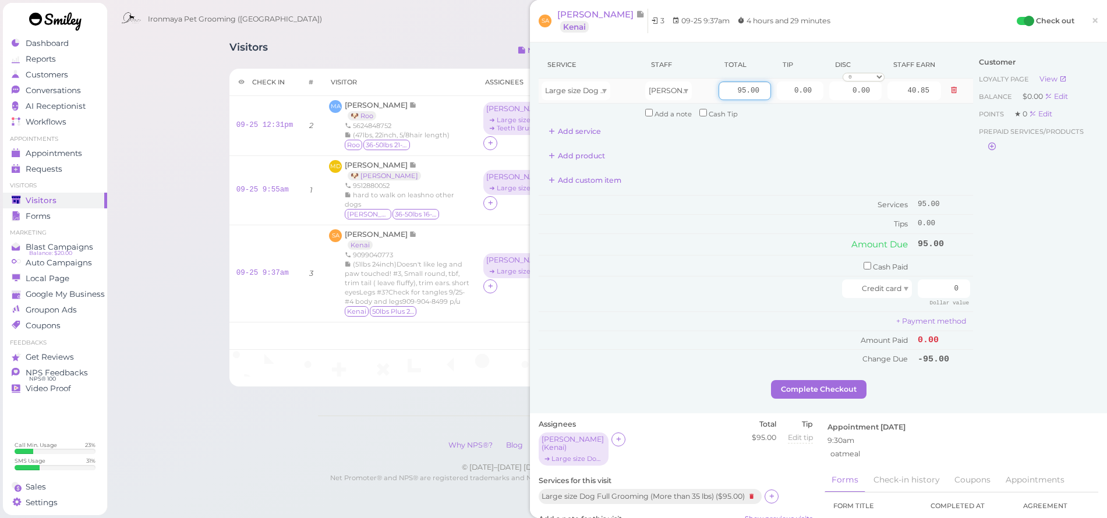
click at [728, 89] on input "95.00" at bounding box center [745, 91] width 52 height 19
type input "120"
type input "51.60"
click at [557, 83] on div "Large size Dog Full Grooming (More than 35 lbs)" at bounding box center [576, 91] width 69 height 19
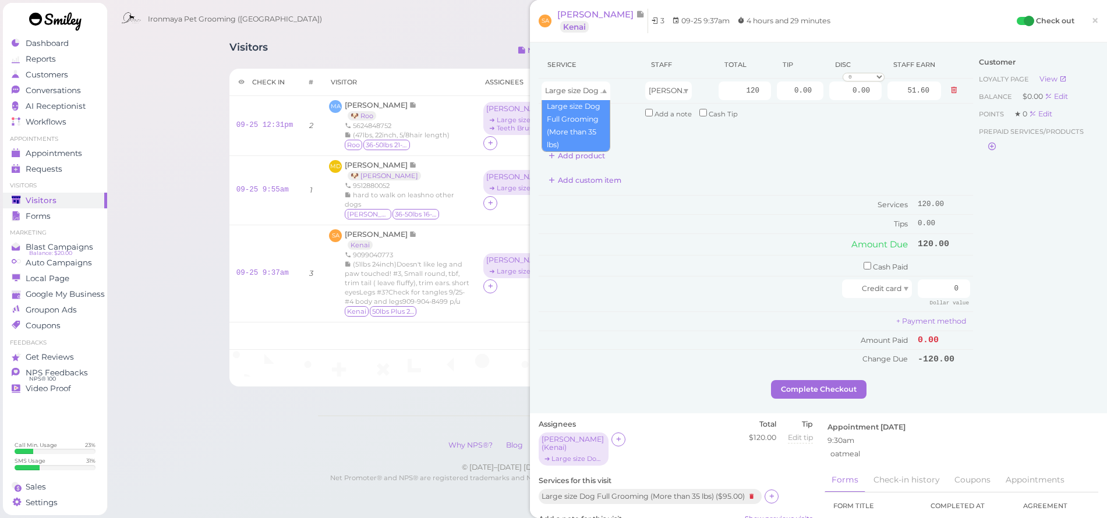
drag, startPoint x: 1022, startPoint y: 187, endPoint x: 977, endPoint y: 212, distance: 51.4
click at [1022, 187] on div "Customer Loyalty page View Balance $0.00 Edit Points ★ 0 Edit Prepaid services/…" at bounding box center [1035, 215] width 125 height 329
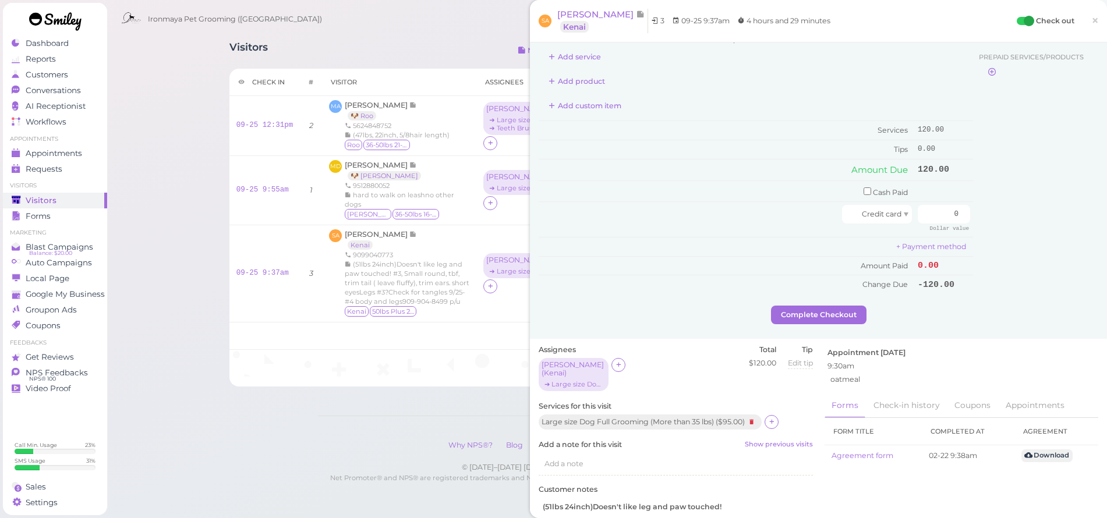
click at [765, 415] on div "Large size Dog Full Grooming (More than 35 lbs) ( $95.00 )" at bounding box center [652, 423] width 226 height 16
click at [771, 417] on icon at bounding box center [772, 421] width 8 height 9
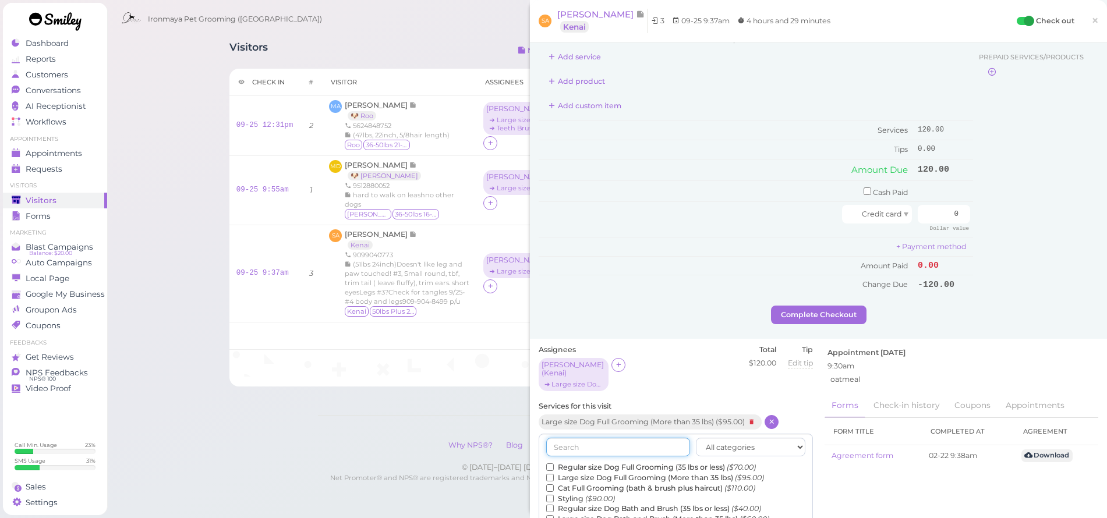
click at [649, 438] on input "text" at bounding box center [618, 447] width 144 height 19
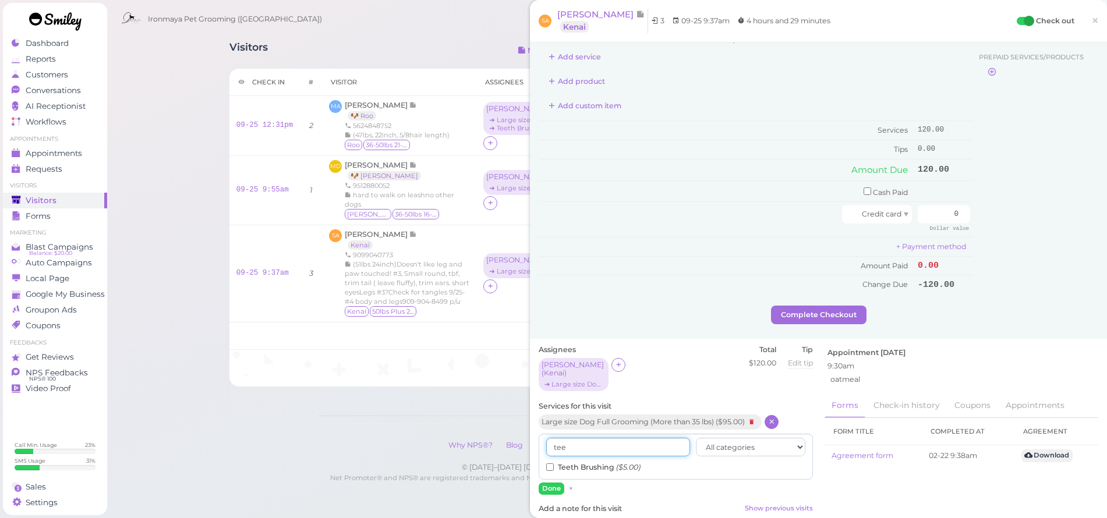
type input "tee"
click at [636, 463] on icon "($5.00)" at bounding box center [628, 467] width 24 height 9
click at [554, 463] on input "Teeth Brushing ($5.00)" at bounding box center [550, 467] width 8 height 8
click at [553, 483] on button "Done" at bounding box center [552, 489] width 26 height 12
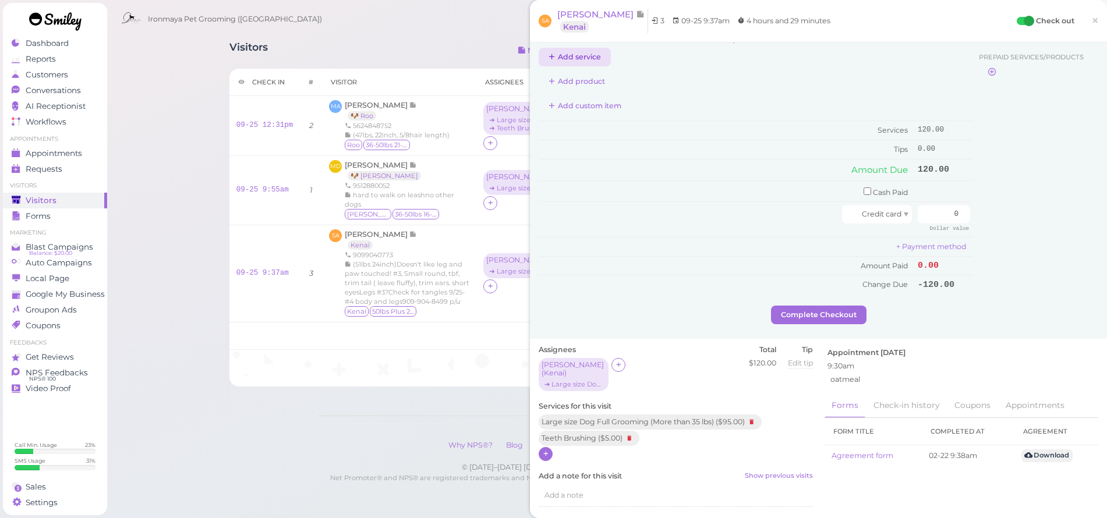
click at [567, 61] on button "Add service" at bounding box center [575, 57] width 72 height 19
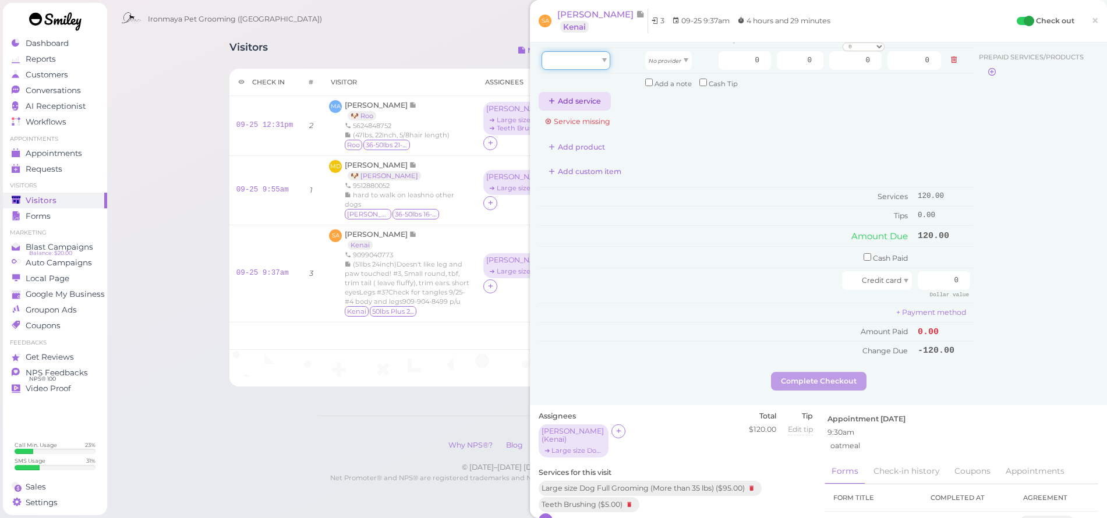
click at [567, 61] on div at bounding box center [576, 60] width 69 height 19
type input "95.00"
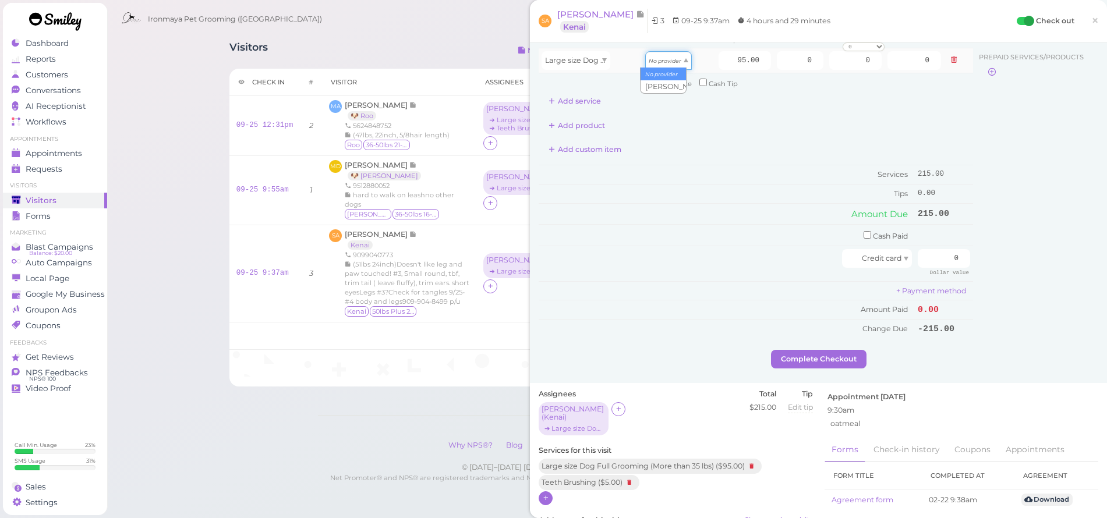
click at [681, 62] on div "No provider" at bounding box center [668, 60] width 47 height 19
type input "40.85"
click at [576, 98] on button "Add service" at bounding box center [575, 101] width 72 height 19
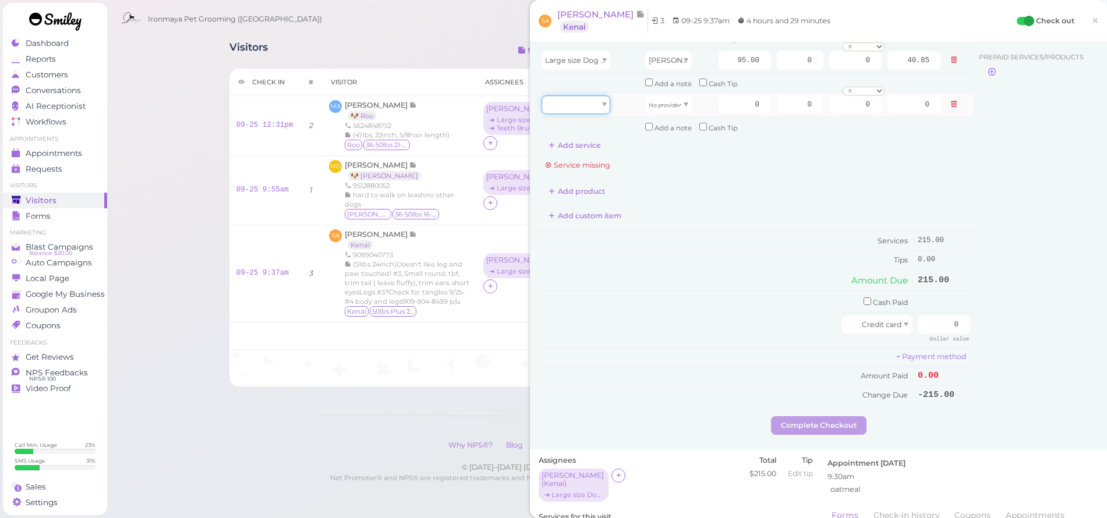
click at [586, 101] on div at bounding box center [576, 104] width 69 height 19
type input "5.00"
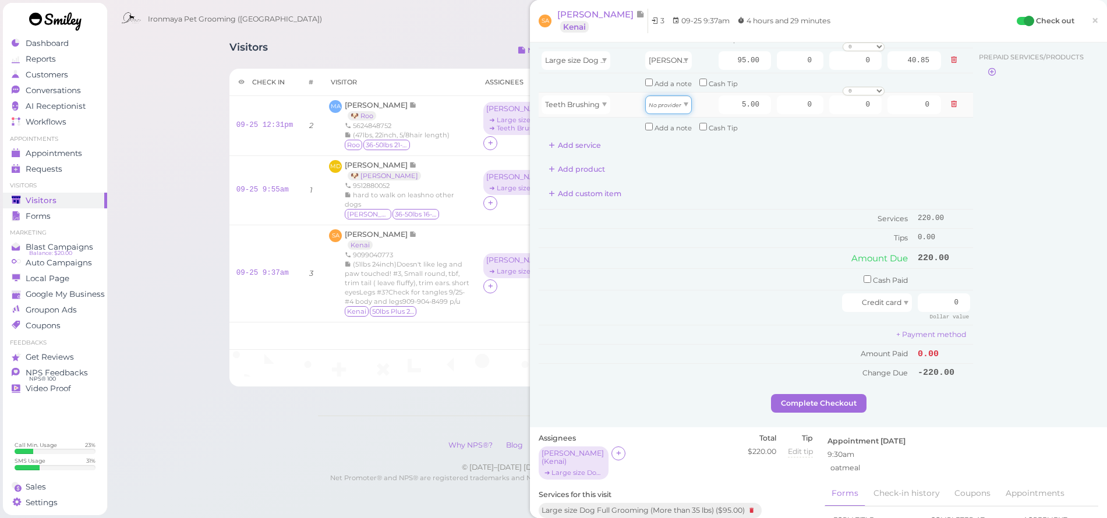
drag, startPoint x: 672, startPoint y: 99, endPoint x: 673, endPoint y: 107, distance: 7.7
click at [672, 102] on icon "No provider" at bounding box center [665, 105] width 33 height 6
drag, startPoint x: 666, startPoint y: 127, endPoint x: 712, endPoint y: 104, distance: 52.1
type input "2.15"
click at [732, 102] on input "5.00" at bounding box center [745, 104] width 52 height 19
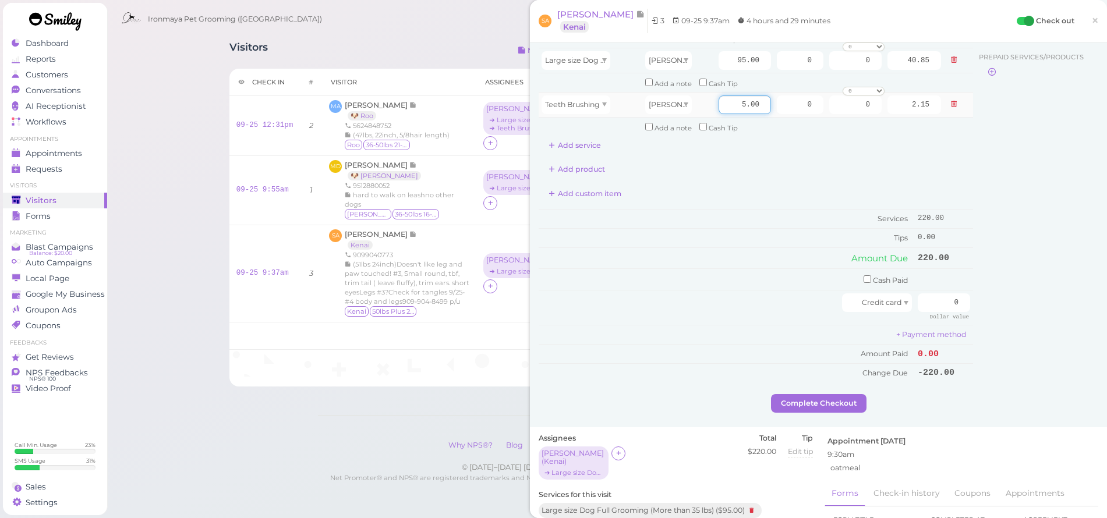
click at [732, 102] on input "5.00" at bounding box center [745, 104] width 52 height 19
type input "1"
type input "5"
click at [798, 54] on input "0" at bounding box center [800, 60] width 47 height 19
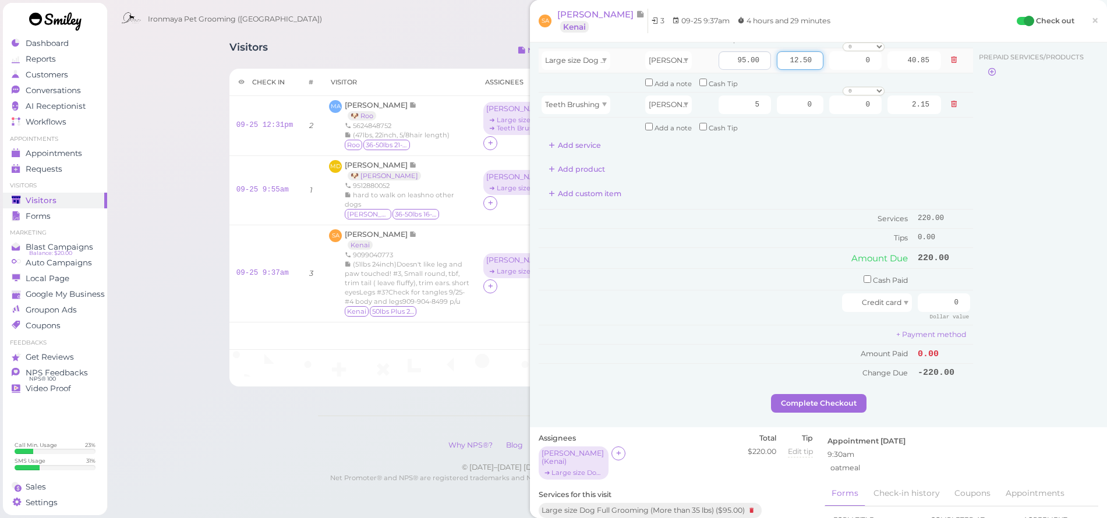
type input "12.50"
click at [724, 59] on input "95.00" at bounding box center [745, 60] width 52 height 19
click at [725, 59] on input "95.00" at bounding box center [745, 60] width 52 height 19
click at [724, 61] on input "95.00" at bounding box center [745, 60] width 52 height 19
type input "120"
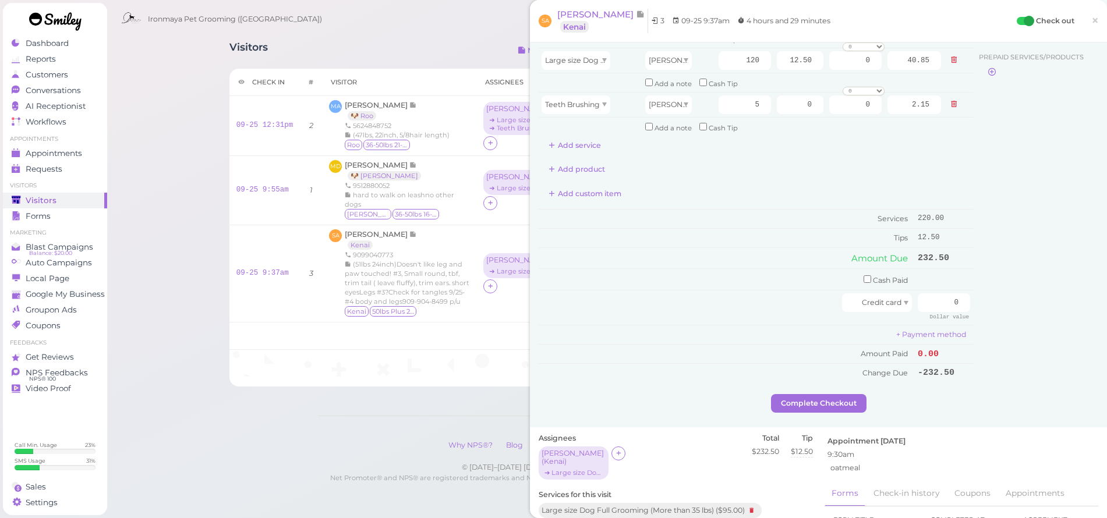
type input "51.60"
click at [1068, 288] on div "Customer Loyalty page View Balance $0.00 Edit Points ★ 0 Edit Prepaid services/…" at bounding box center [1035, 185] width 125 height 417
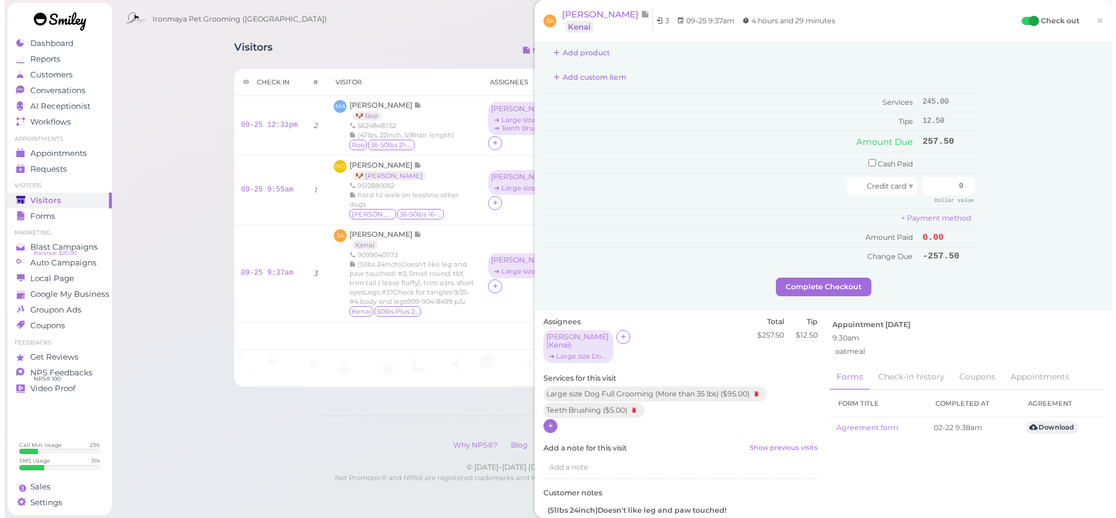
scroll to position [0, 0]
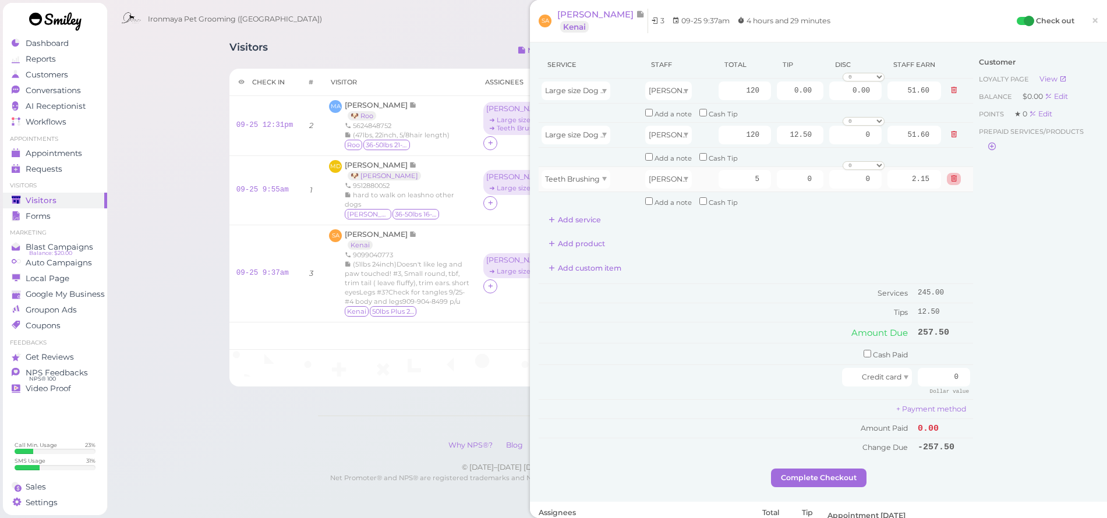
click at [947, 135] on button at bounding box center [954, 135] width 14 height 12
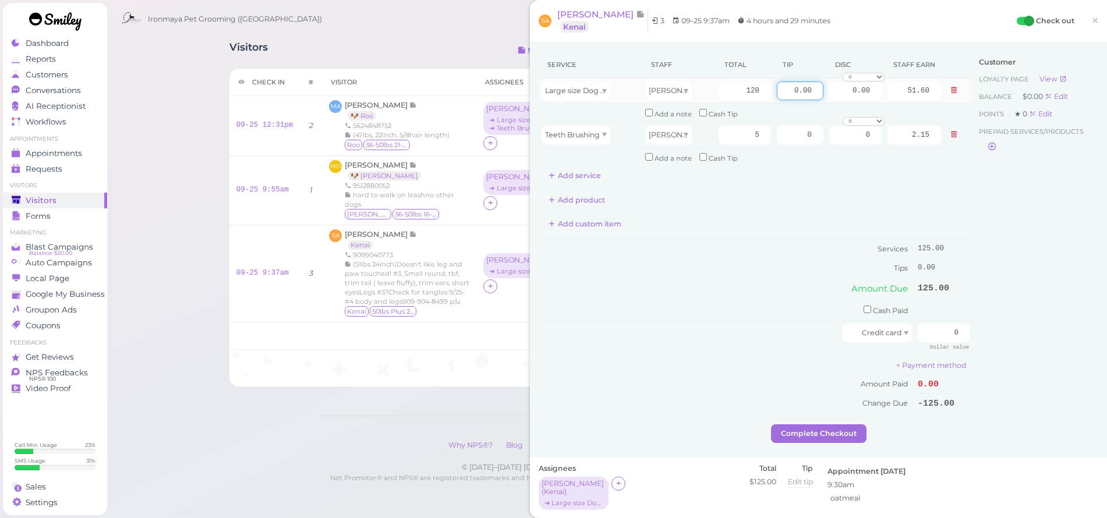
click at [783, 89] on input "0.00" at bounding box center [800, 91] width 47 height 19
type input "12.50"
drag, startPoint x: 1065, startPoint y: 268, endPoint x: 1056, endPoint y: 271, distance: 9.2
click at [1063, 267] on div "Customer Loyalty page View Balance $0.00 Edit Points ★ 0 Edit Prepaid services/…" at bounding box center [1035, 237] width 125 height 373
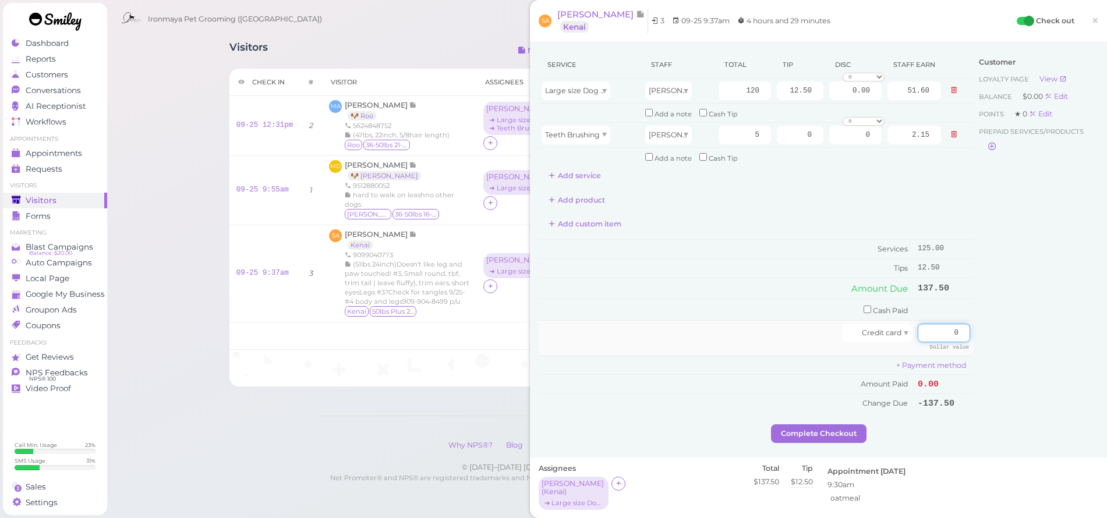
click at [930, 324] on input "0" at bounding box center [944, 333] width 52 height 19
type input "137.50"
click at [1044, 341] on div "Customer Loyalty page View Balance $0.00 Edit Points ★ 0 Edit Prepaid services/…" at bounding box center [1035, 237] width 125 height 373
click at [853, 424] on button "Complete Checkout" at bounding box center [818, 433] width 95 height 19
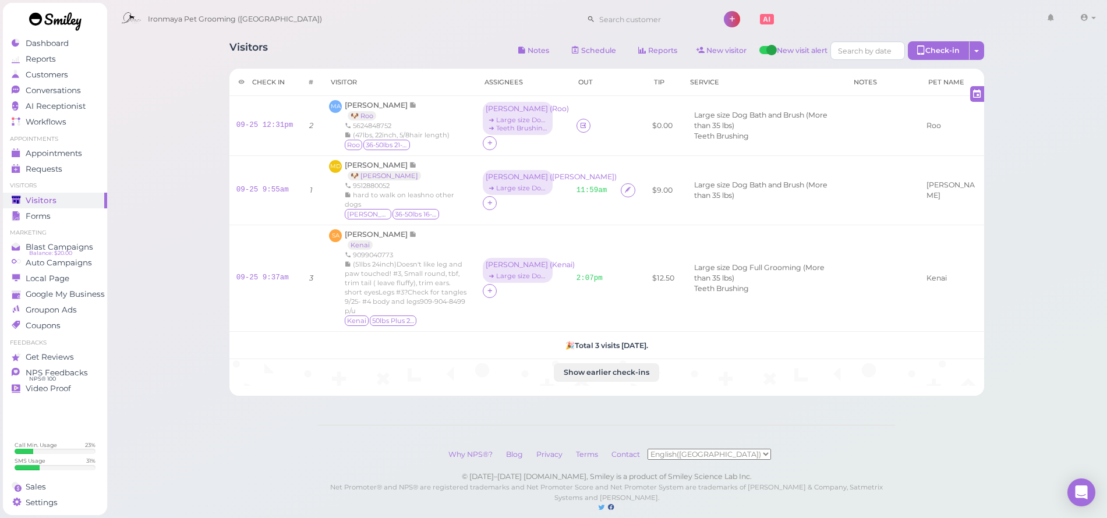
click at [399, 105] on span "[PERSON_NAME]" at bounding box center [377, 105] width 65 height 9
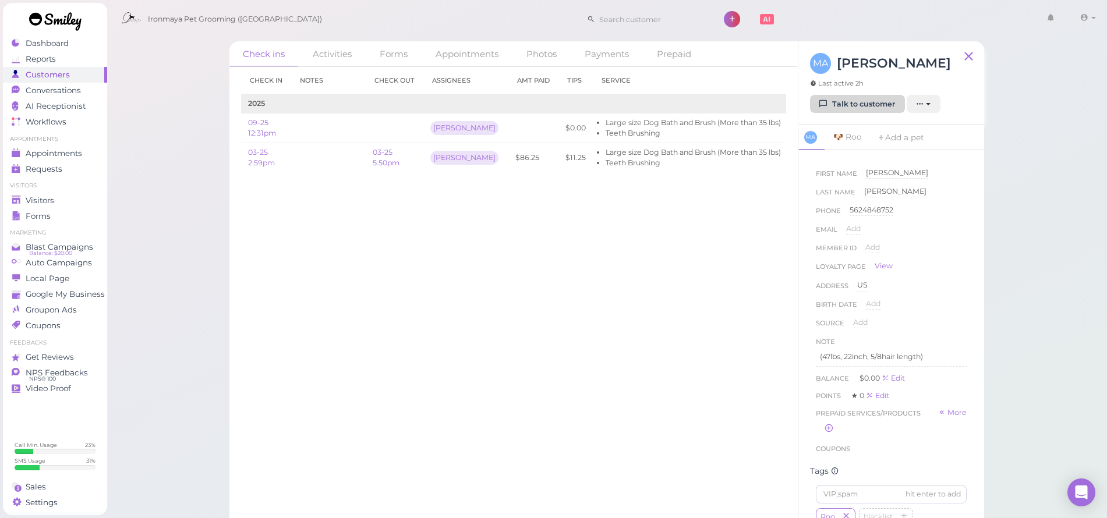
click at [878, 102] on link "Talk to customer" at bounding box center [857, 104] width 95 height 19
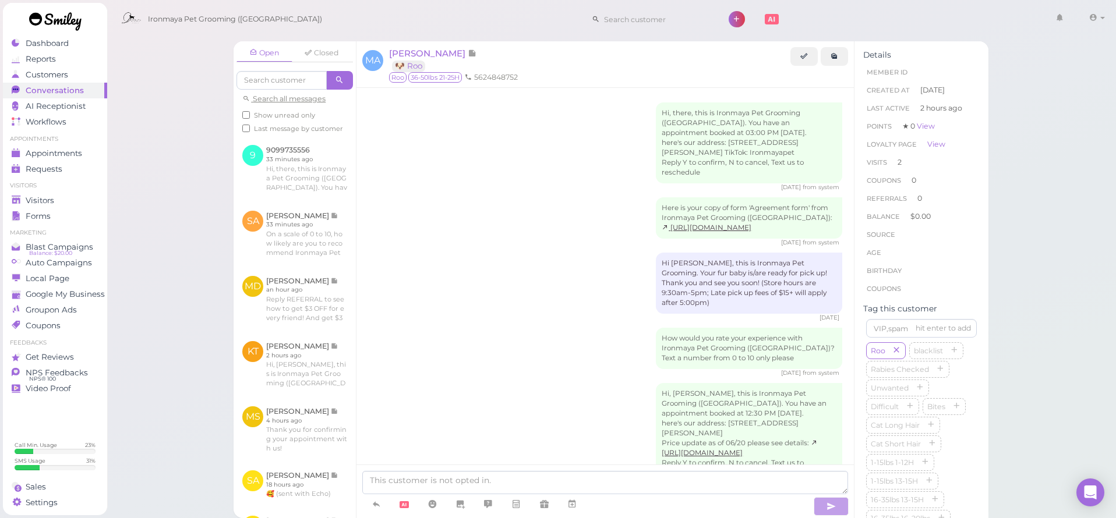
scroll to position [34, 0]
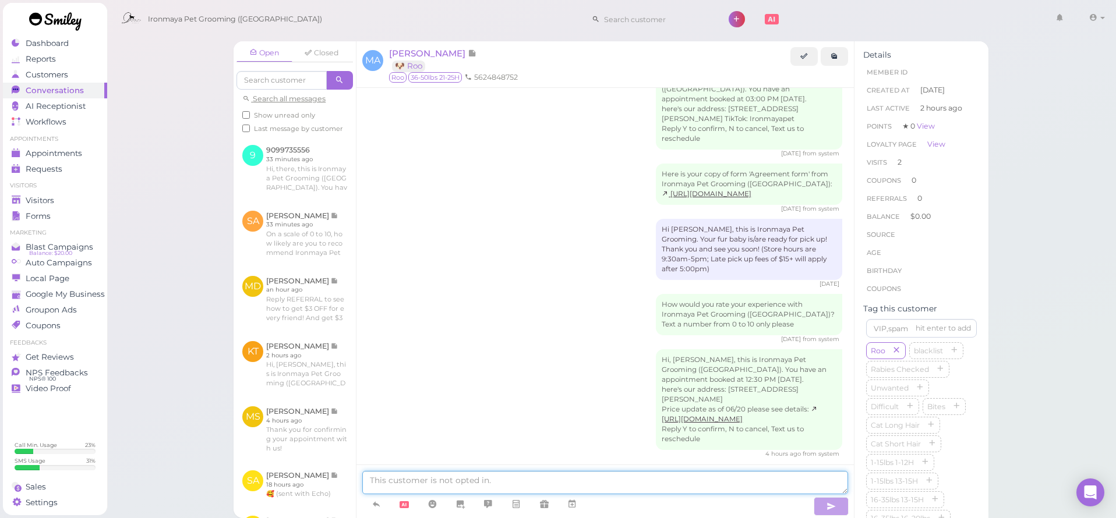
click at [489, 474] on textarea at bounding box center [605, 482] width 486 height 23
type textarea "Roo will be ready at 2:30"
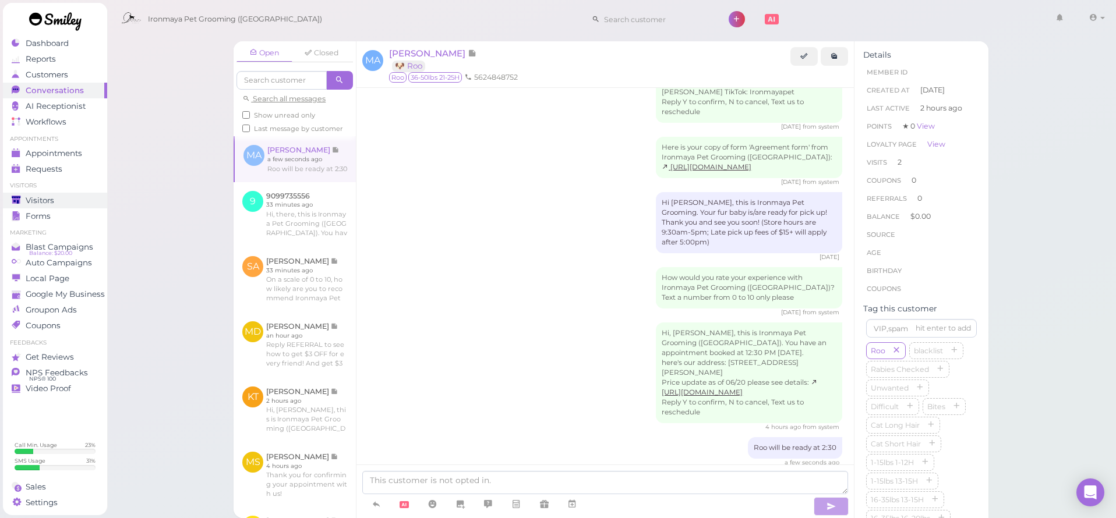
click at [62, 198] on div "Visitors" at bounding box center [54, 201] width 84 height 10
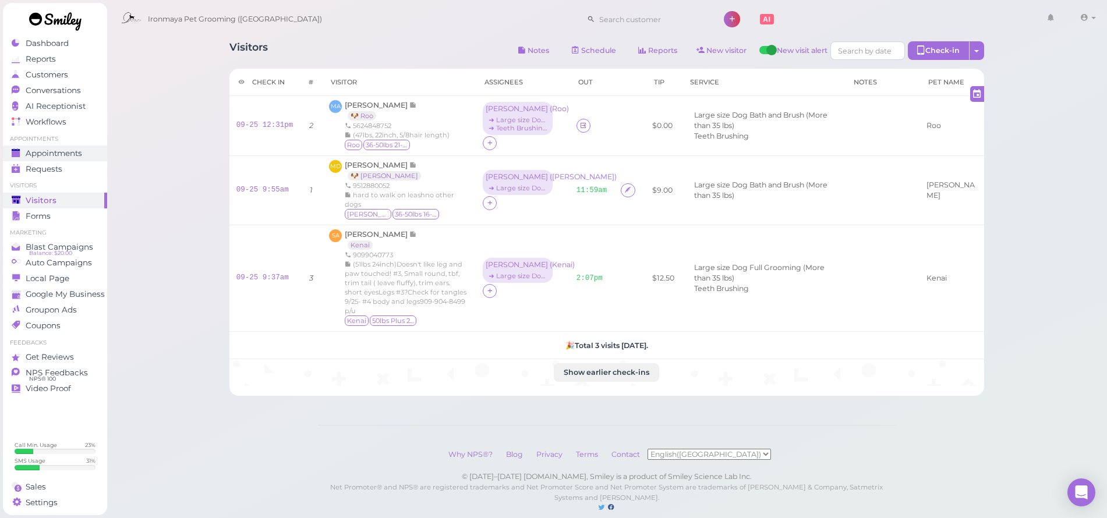
click at [77, 153] on span "Appointments" at bounding box center [54, 153] width 56 height 10
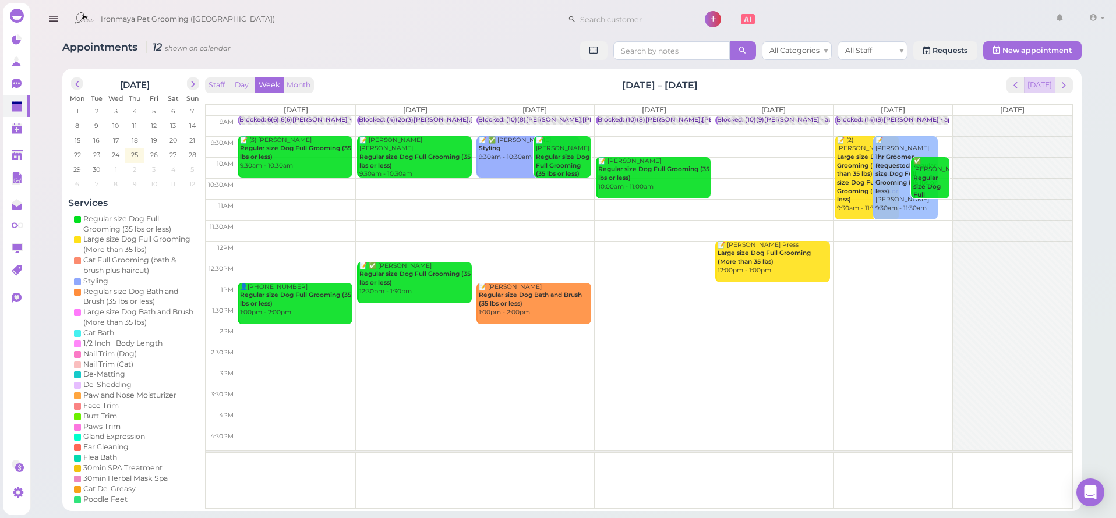
click at [1045, 89] on button "Today" at bounding box center [1039, 85] width 31 height 16
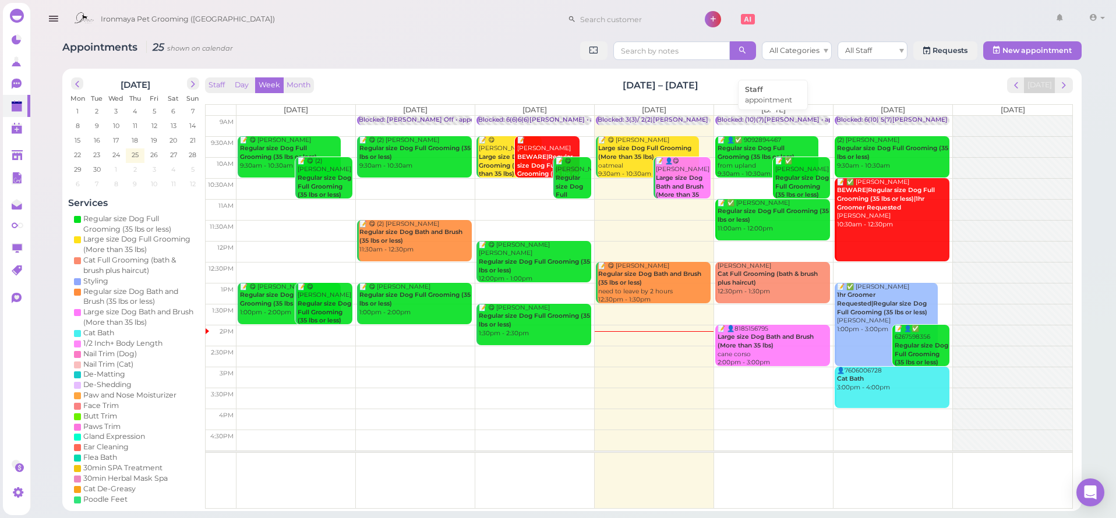
click at [753, 117] on div "Blocked: (10)(7)[PERSON_NAME] • appointment" at bounding box center [791, 120] width 148 height 9
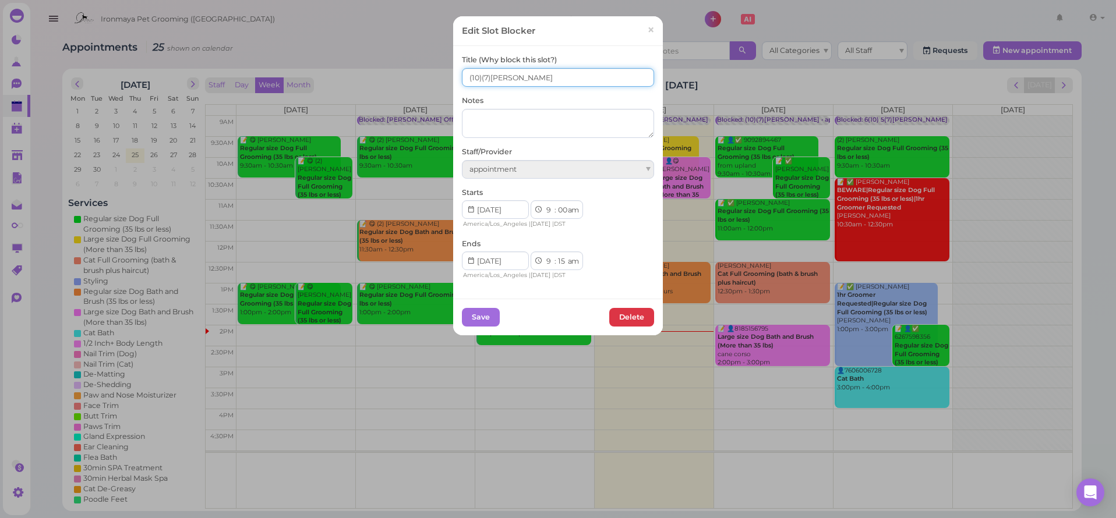
click at [463, 80] on input "(10)(7)[PERSON_NAME]" at bounding box center [558, 77] width 192 height 19
click at [483, 78] on input "6(10)(7)[PERSON_NAME]" at bounding box center [558, 77] width 192 height 19
click at [482, 82] on input "6(10)4(7)[PERSON_NAME]" at bounding box center [558, 77] width 192 height 19
click at [484, 79] on input "6(10)4(7)[PERSON_NAME]" at bounding box center [558, 77] width 192 height 19
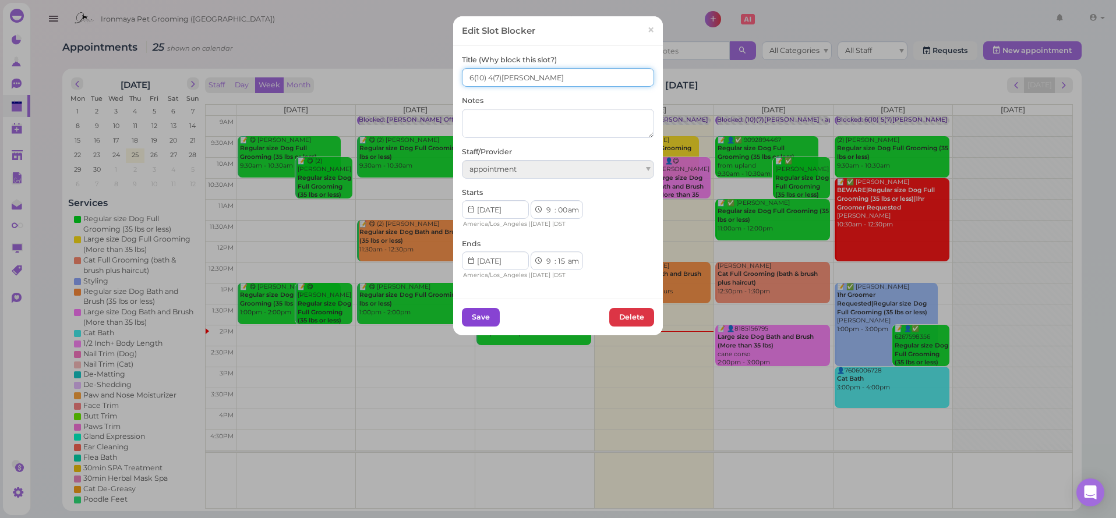
type input "6(10) 4(7)[PERSON_NAME]"
click at [475, 317] on button "Save" at bounding box center [481, 317] width 38 height 19
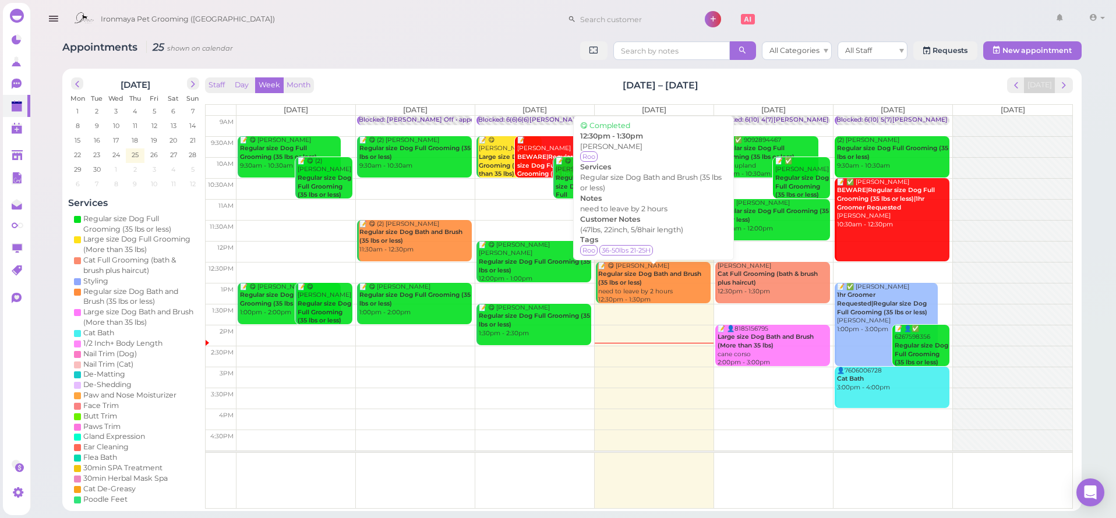
click at [666, 286] on div "📝 😋 [PERSON_NAME] Regular size Dog Bath and Brush (35 lbs or less) need to leav…" at bounding box center [653, 283] width 113 height 43
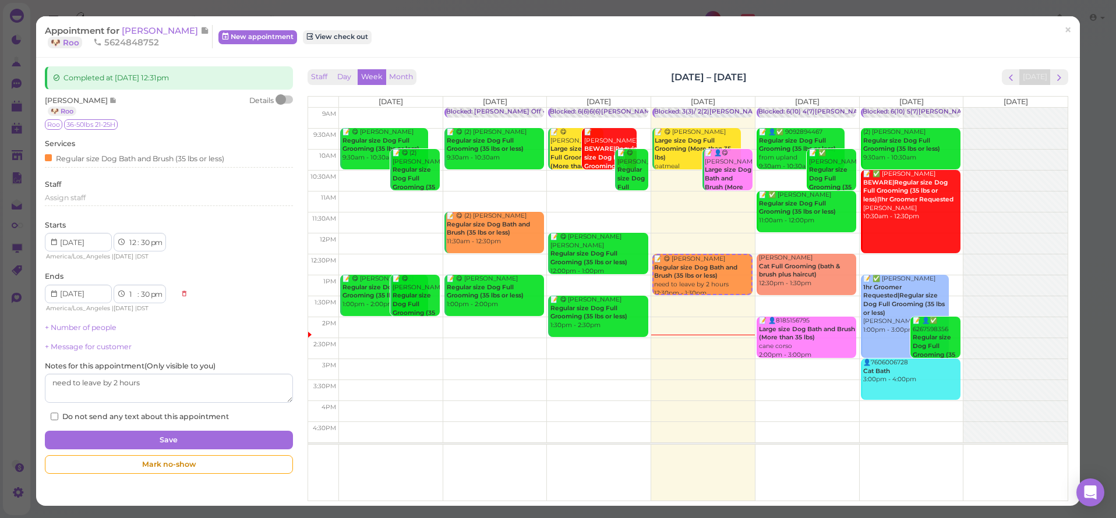
click at [217, 64] on div "Completed at [DATE] 12:31pm [PERSON_NAME] 🐶 Roo Details Roo 36-50lbs 21-25H Ser…" at bounding box center [557, 282] width 1043 height 448
click at [119, 138] on div "[PERSON_NAME] 🐶 Roo Details Roo 36-50lbs 21-25H Services Regular size Dog Bath …" at bounding box center [168, 258] width 247 height 327
click at [1057, 26] on link "×" at bounding box center [1068, 30] width 22 height 27
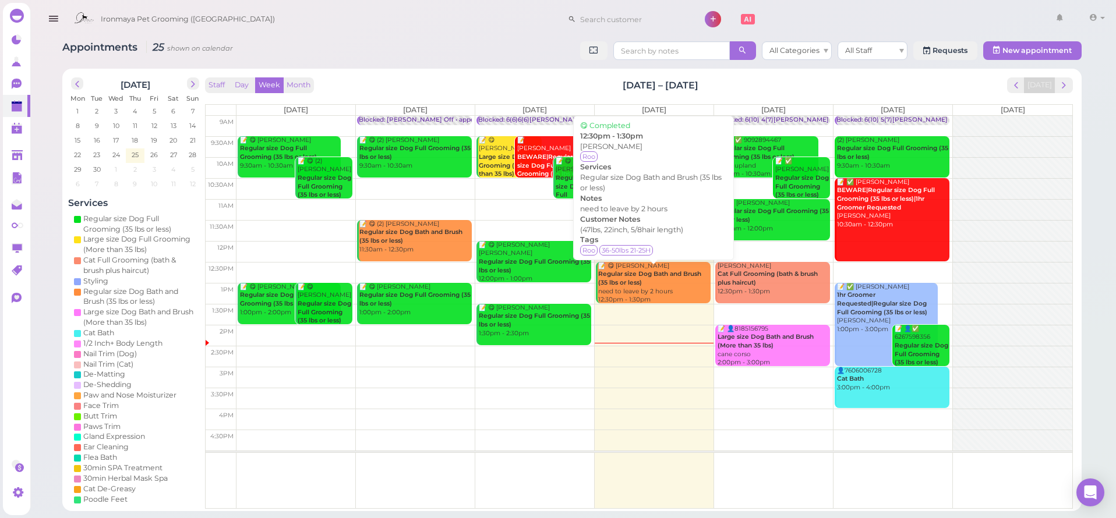
click at [652, 263] on div "📝 😋 [PERSON_NAME] Regular size Dog Bath and Brush (35 lbs or less) need to leav…" at bounding box center [653, 283] width 113 height 43
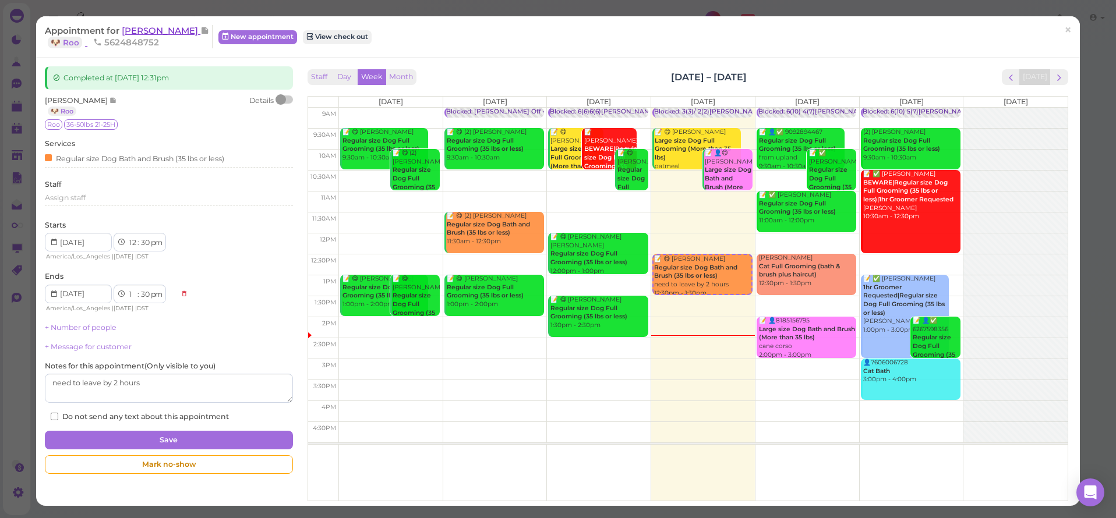
click at [165, 31] on span "[PERSON_NAME]" at bounding box center [161, 30] width 79 height 11
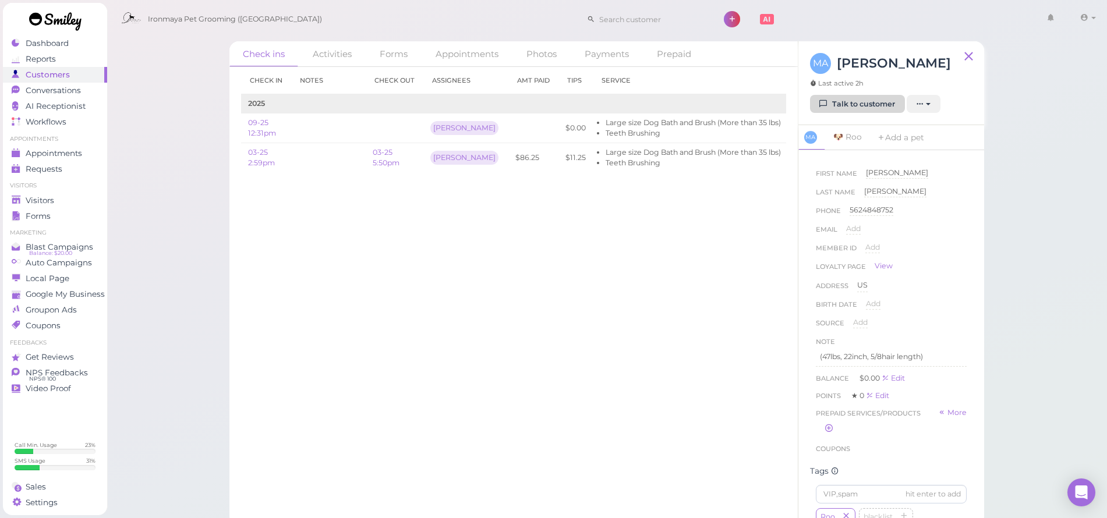
click at [840, 102] on link "Talk to customer" at bounding box center [857, 104] width 95 height 19
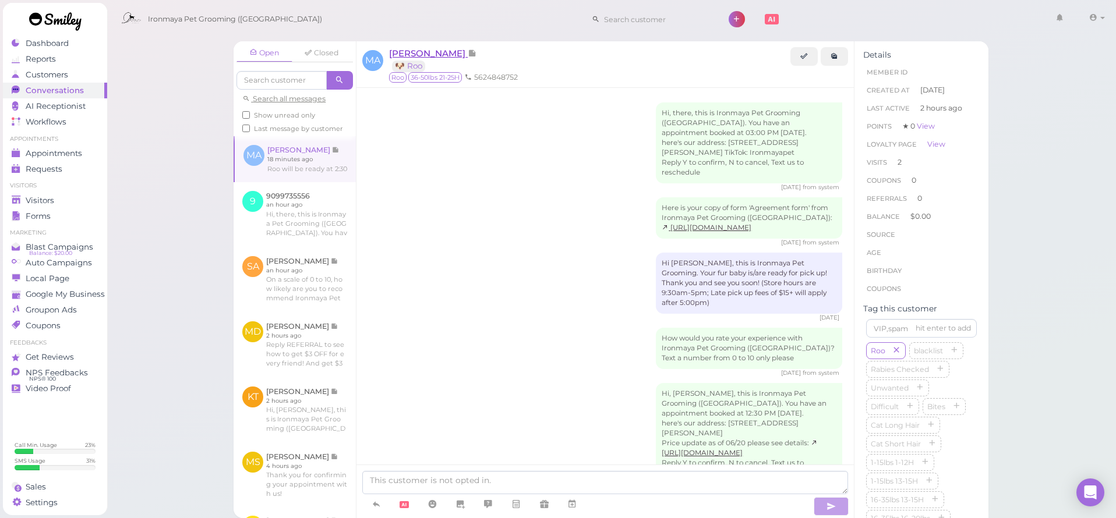
click at [424, 53] on span "[PERSON_NAME]" at bounding box center [428, 53] width 79 height 11
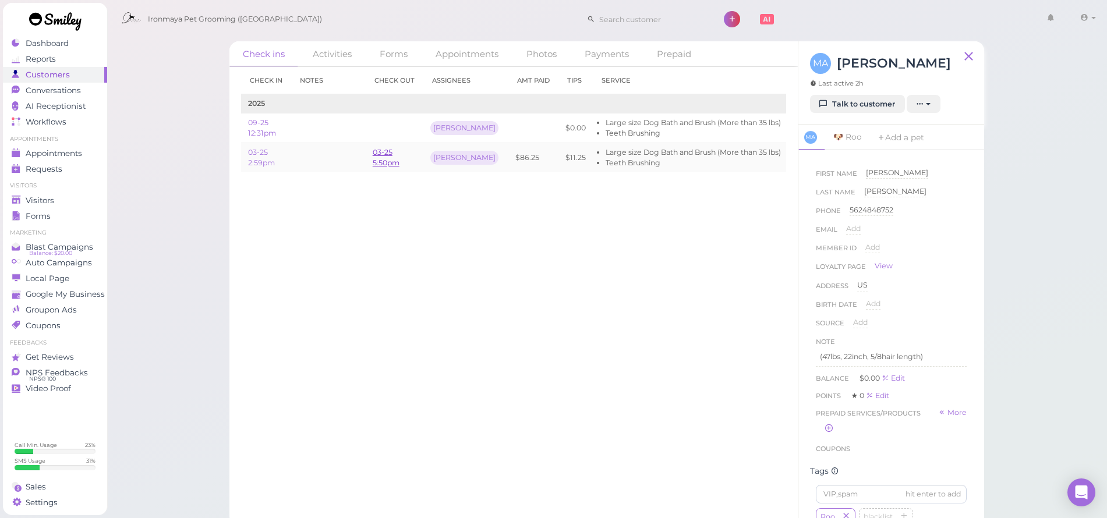
click at [381, 155] on link "03-25 5:50pm" at bounding box center [386, 157] width 27 height 19
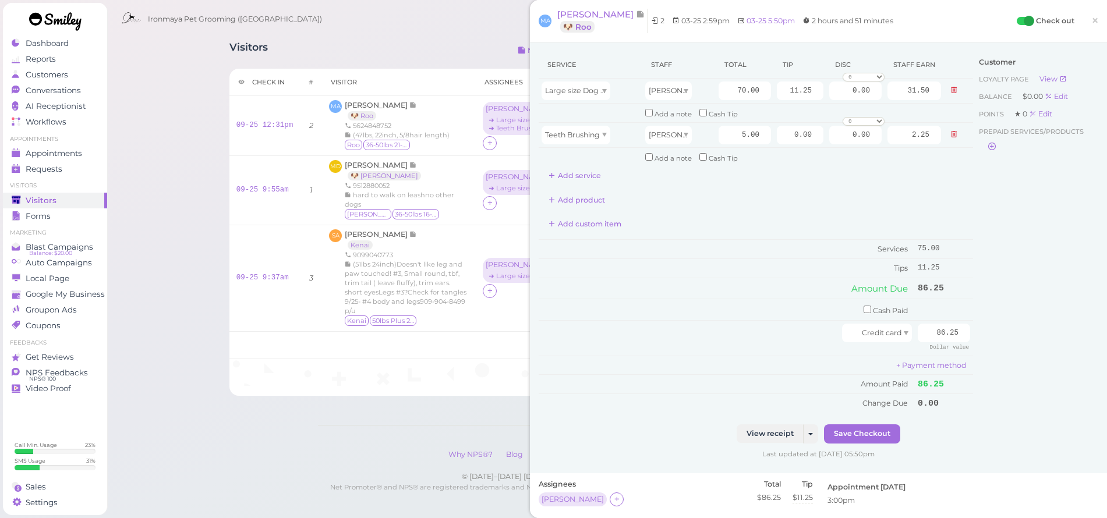
click at [1092, 19] on link "×" at bounding box center [1095, 21] width 22 height 27
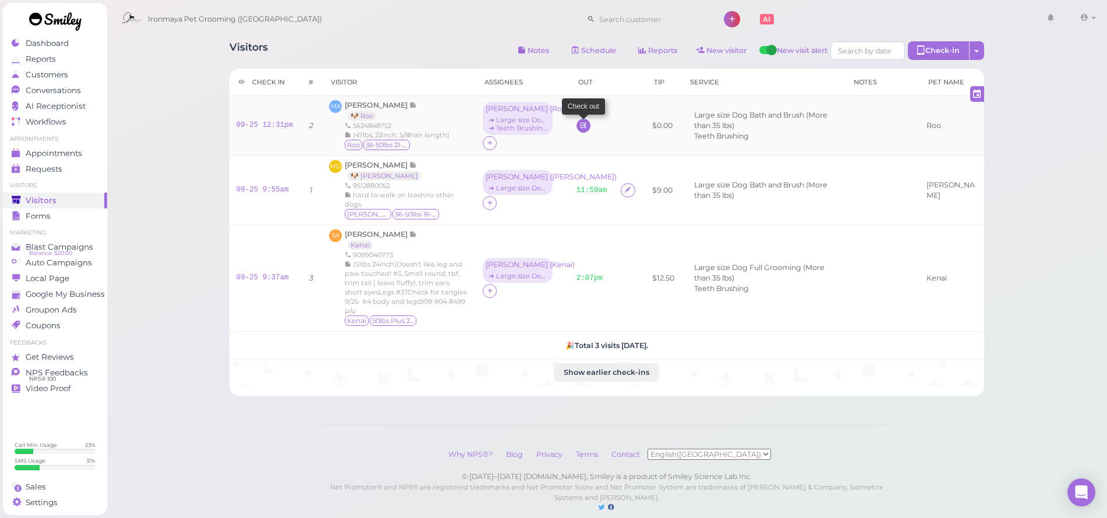
click at [581, 123] on icon at bounding box center [583, 125] width 8 height 9
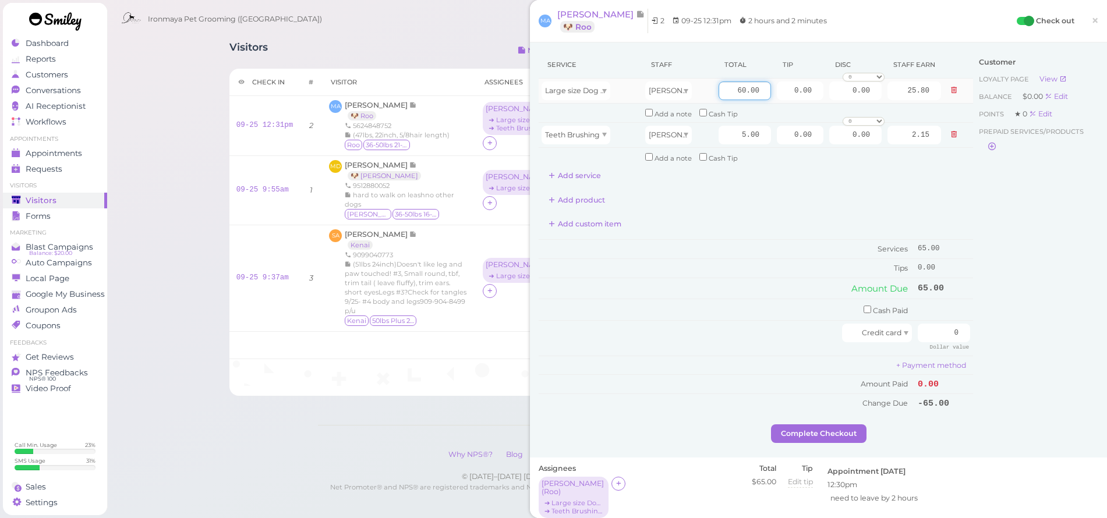
click at [727, 92] on input "60.00" at bounding box center [745, 91] width 52 height 19
type input "70"
type input "30.10"
click at [777, 86] on input "0.00" at bounding box center [800, 91] width 47 height 19
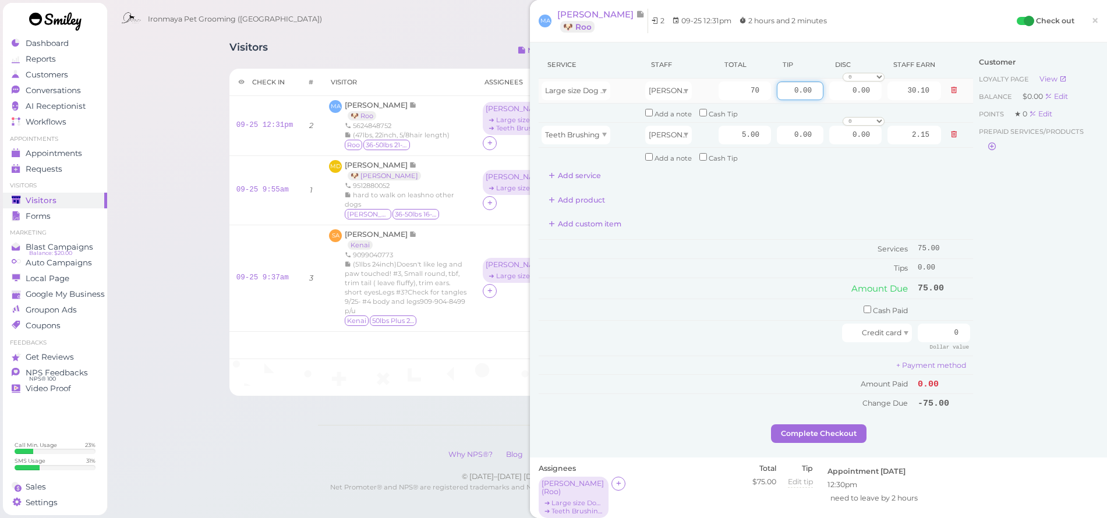
click at [777, 86] on input "0.00" at bounding box center [800, 91] width 47 height 19
type input "11.25"
click at [891, 126] on input "2.15" at bounding box center [914, 135] width 54 height 19
click at [935, 325] on input "0" at bounding box center [944, 333] width 52 height 19
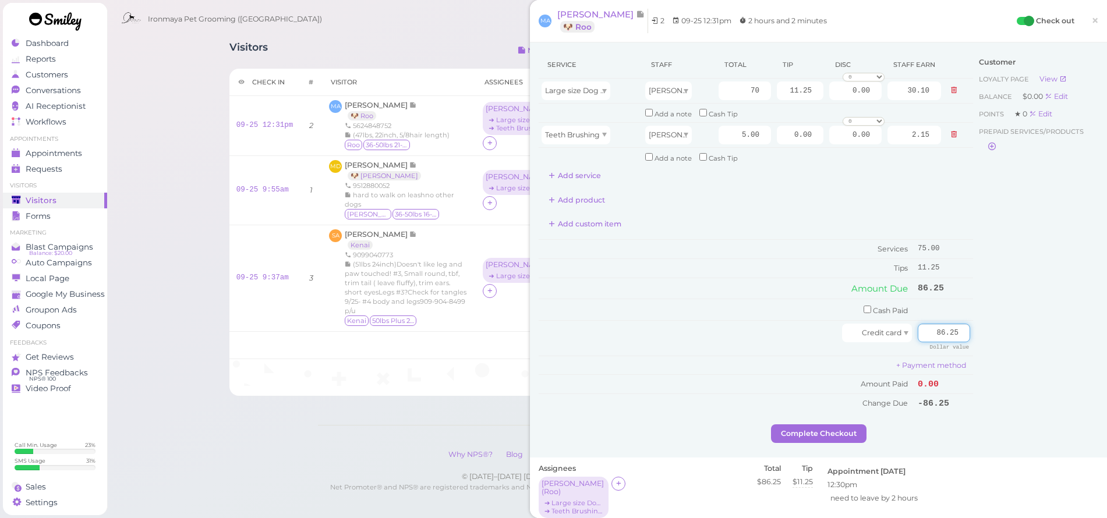
type input "86.25"
click at [973, 331] on div "Customer Loyalty page View Balance $0.00 Edit Points ★ 0 Edit Prepaid services/…" at bounding box center [1035, 237] width 125 height 373
click at [836, 428] on button "Complete Checkout" at bounding box center [818, 433] width 95 height 19
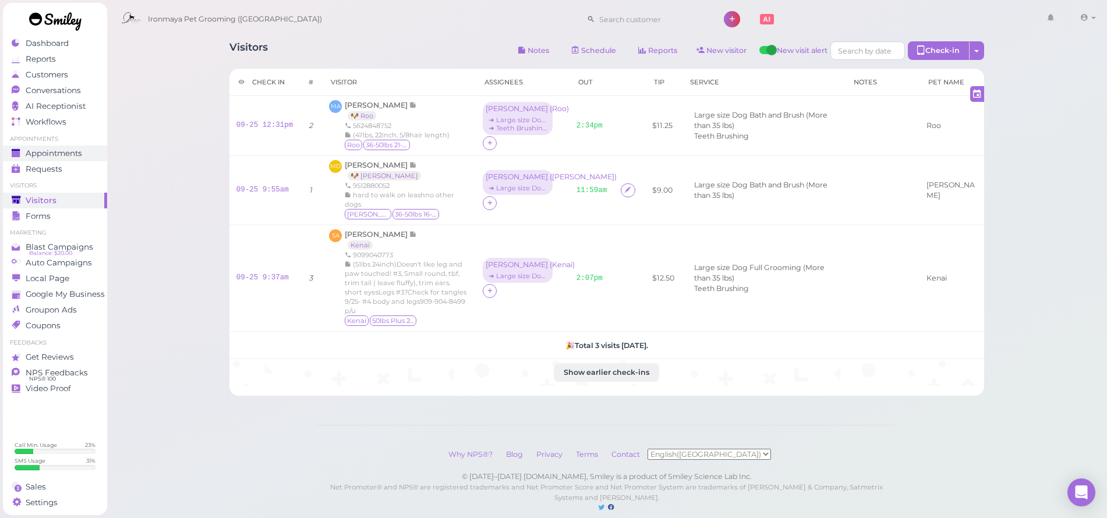
click at [62, 153] on span "Appointments" at bounding box center [54, 153] width 56 height 10
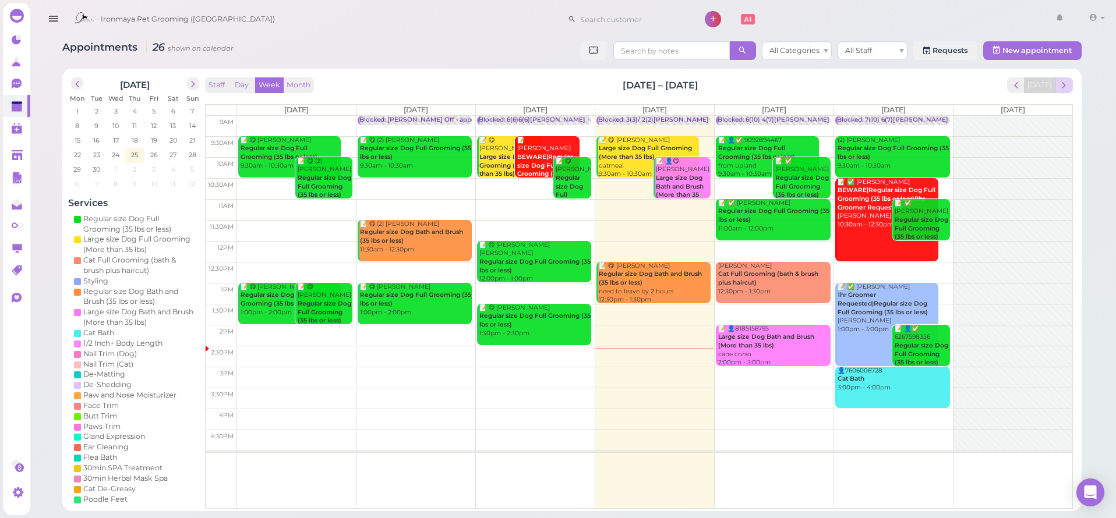
click at [1067, 87] on span "next" at bounding box center [1063, 85] width 11 height 11
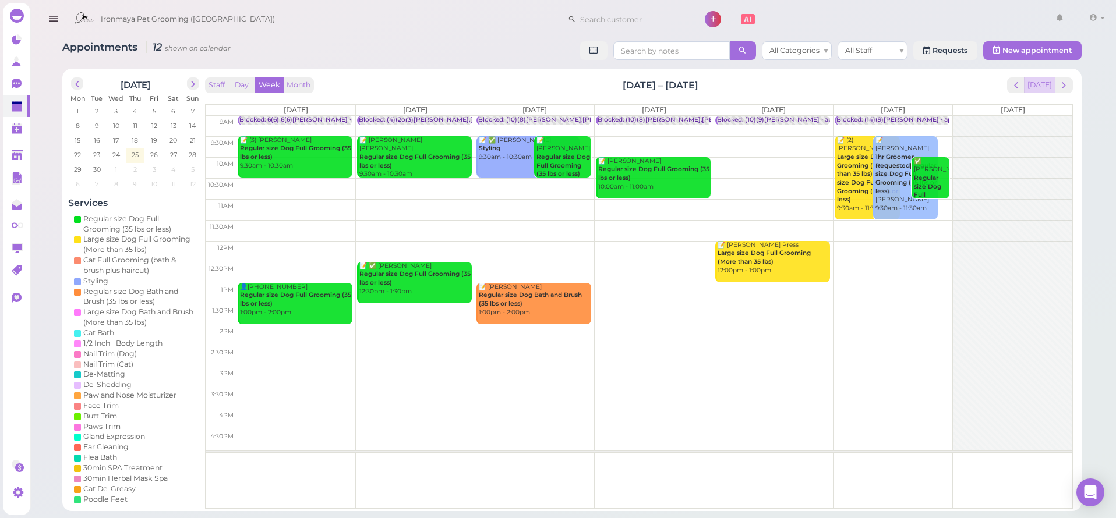
click at [1047, 83] on button "[DATE]" at bounding box center [1039, 85] width 31 height 16
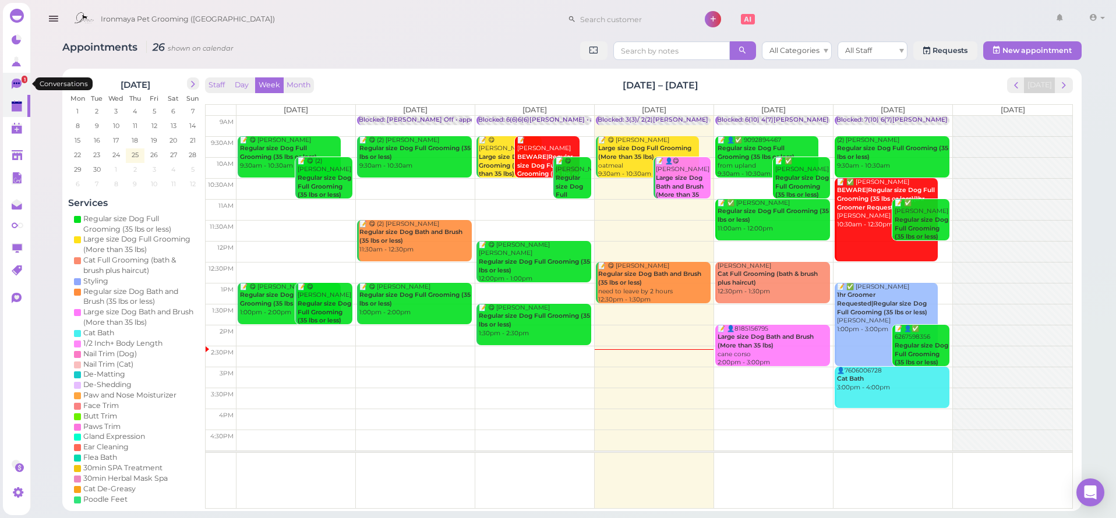
click at [19, 79] on link "1" at bounding box center [16, 84] width 27 height 22
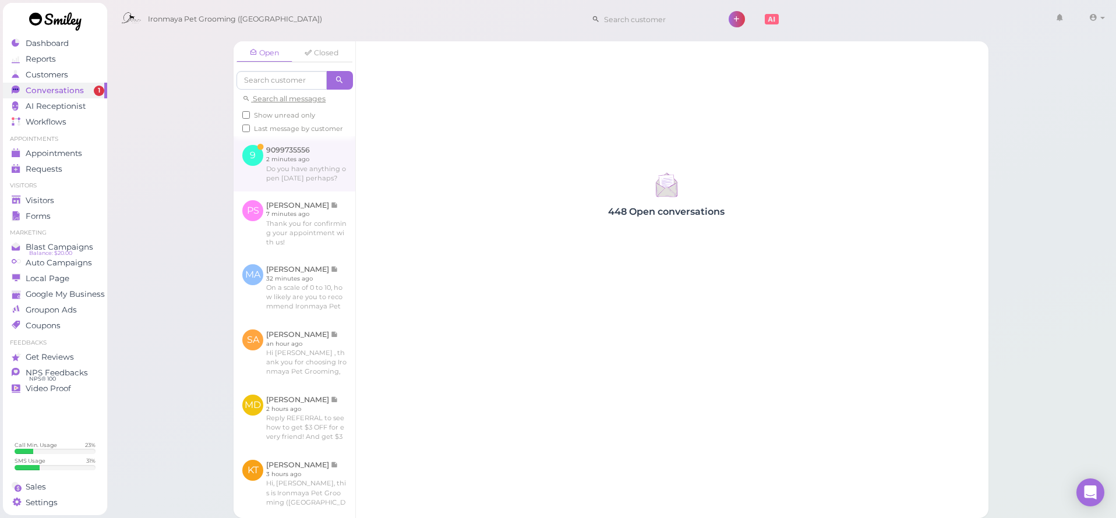
click at [323, 185] on link at bounding box center [294, 163] width 122 height 55
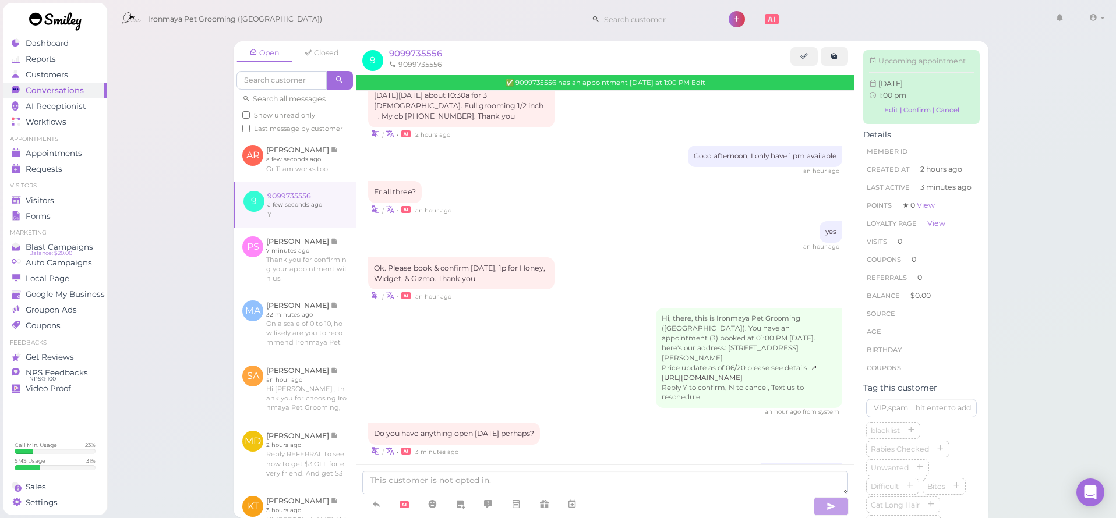
scroll to position [150, 0]
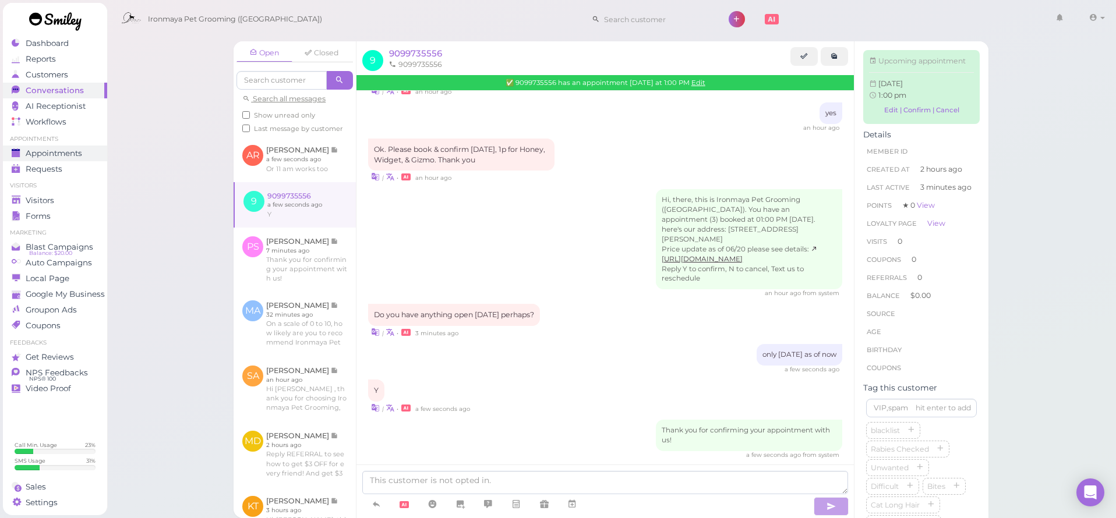
click at [54, 153] on span "Appointments" at bounding box center [54, 153] width 56 height 10
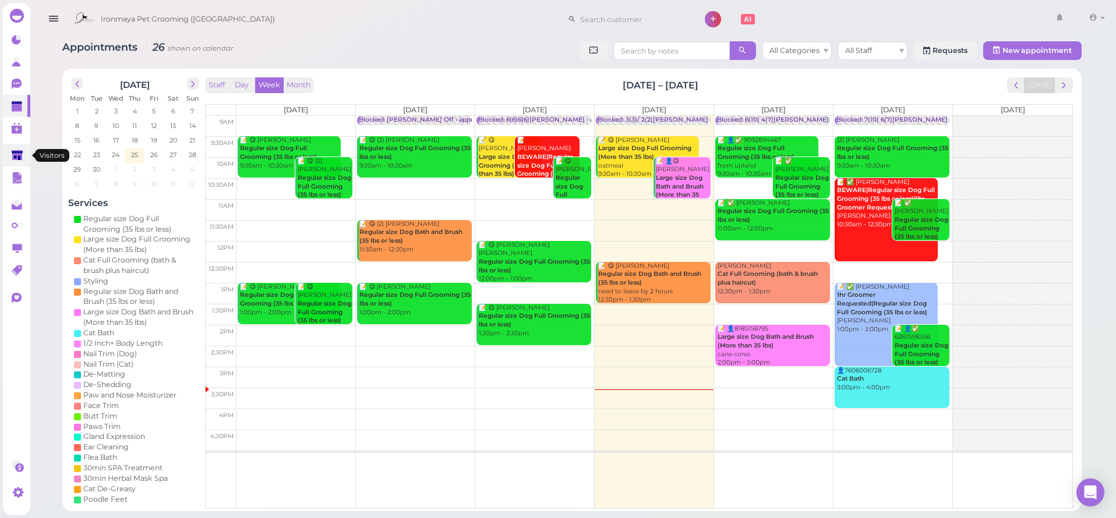
click at [14, 154] on polygon at bounding box center [17, 155] width 11 height 10
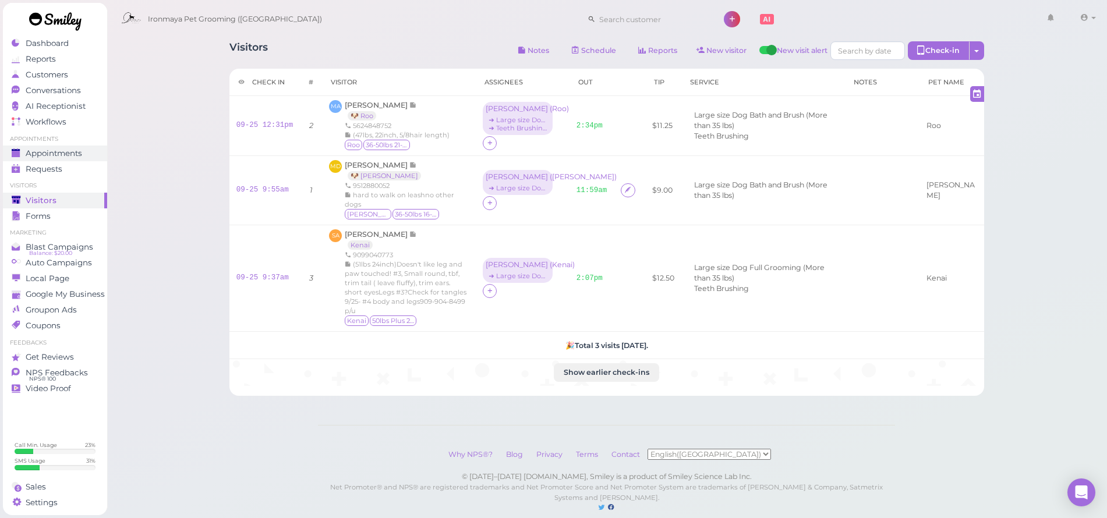
click at [41, 148] on span "Appointments" at bounding box center [54, 153] width 56 height 10
click at [80, 156] on span "Appointments" at bounding box center [54, 153] width 56 height 10
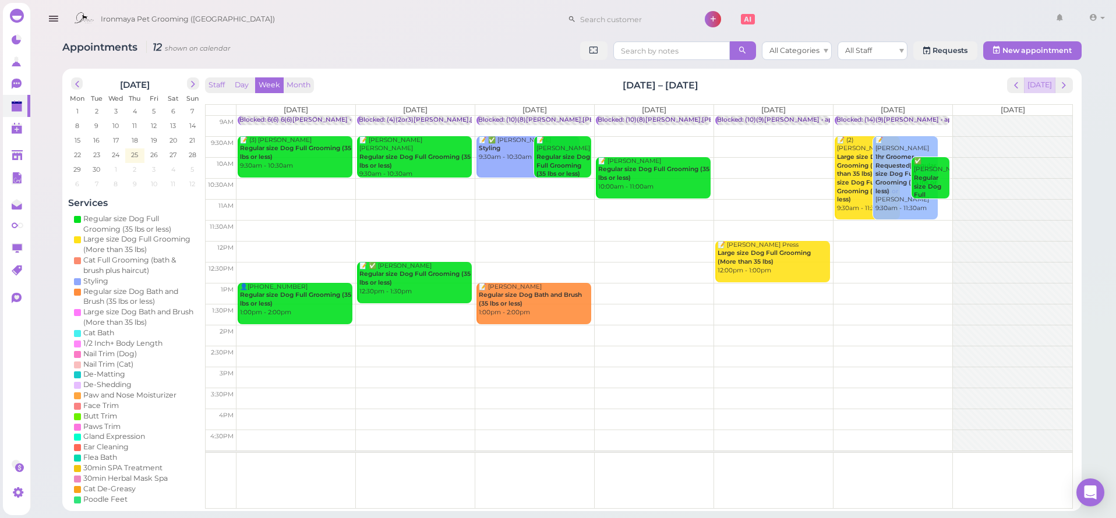
click at [1040, 80] on button "[DATE]" at bounding box center [1039, 85] width 31 height 16
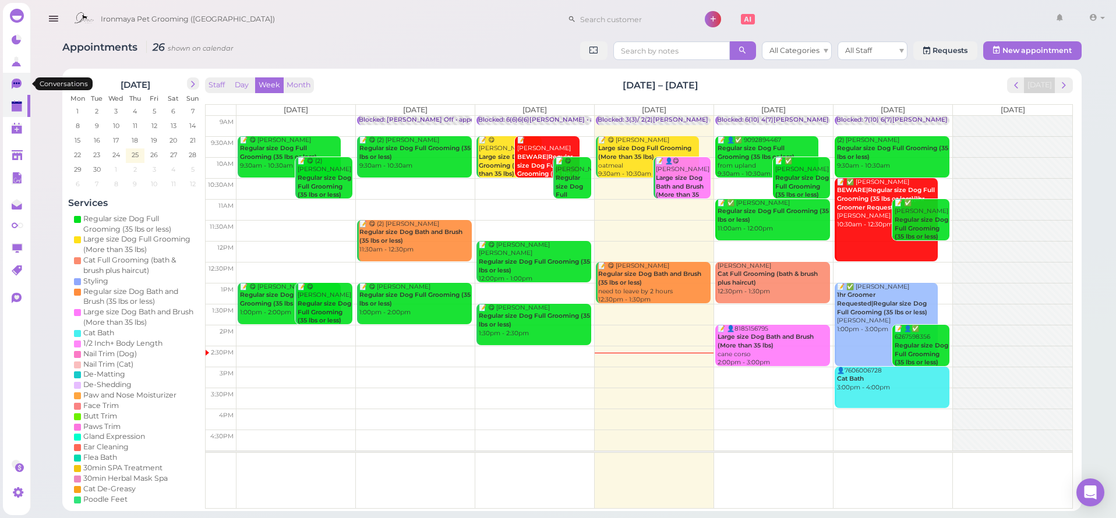
click at [26, 85] on link "0" at bounding box center [16, 84] width 27 height 22
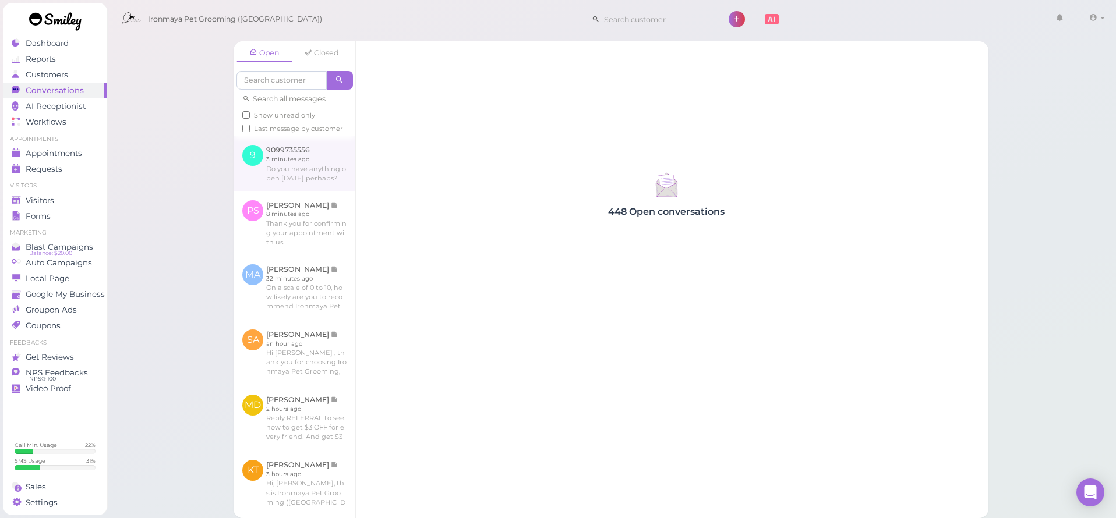
click at [262, 182] on link at bounding box center [294, 163] width 122 height 55
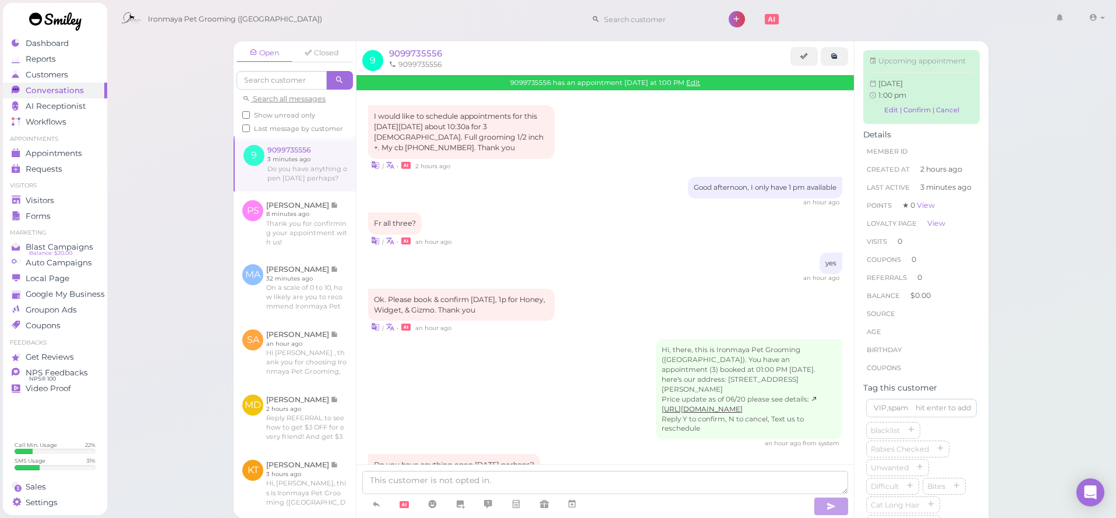
scroll to position [31, 0]
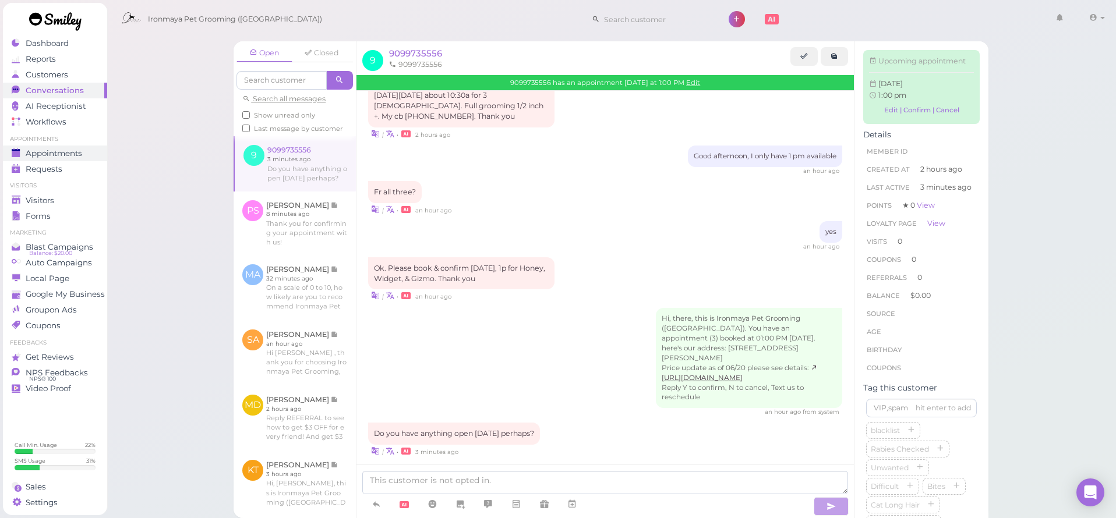
click at [68, 154] on span "Appointments" at bounding box center [54, 153] width 56 height 10
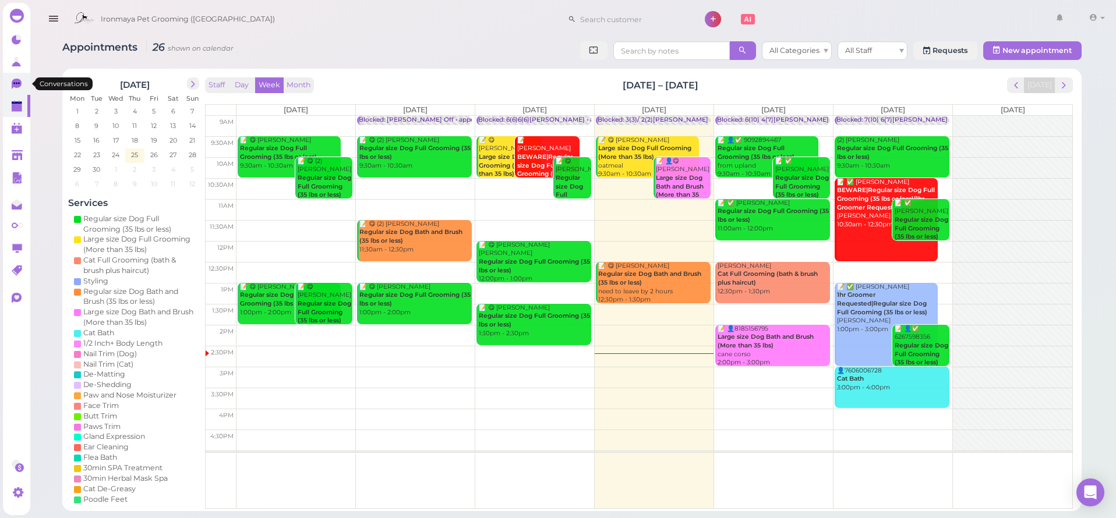
click at [10, 83] on link "0" at bounding box center [16, 84] width 27 height 22
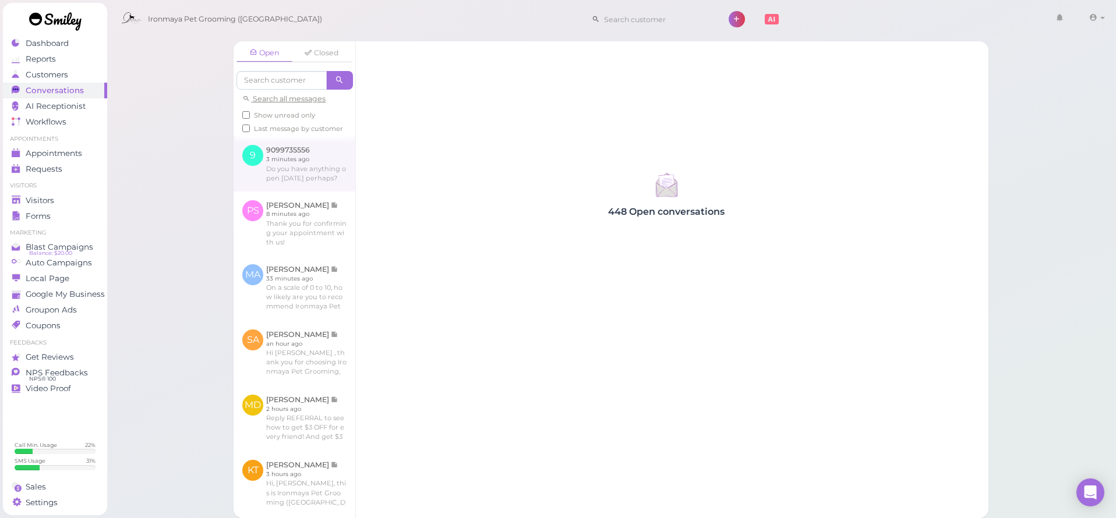
click at [271, 186] on link at bounding box center [294, 163] width 122 height 55
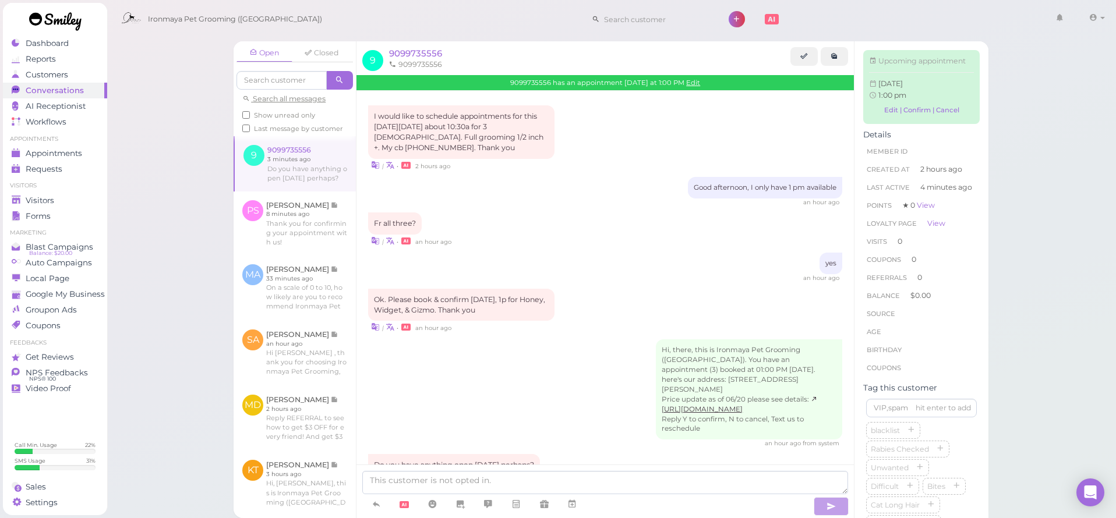
scroll to position [31, 0]
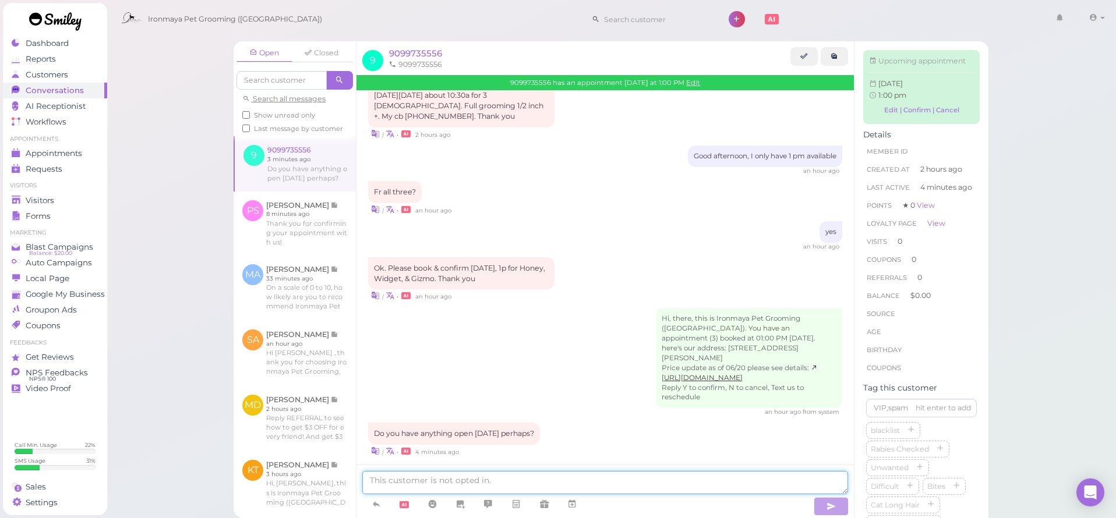
click at [430, 479] on textarea at bounding box center [605, 482] width 486 height 23
type textarea "only [DATE] as of now"
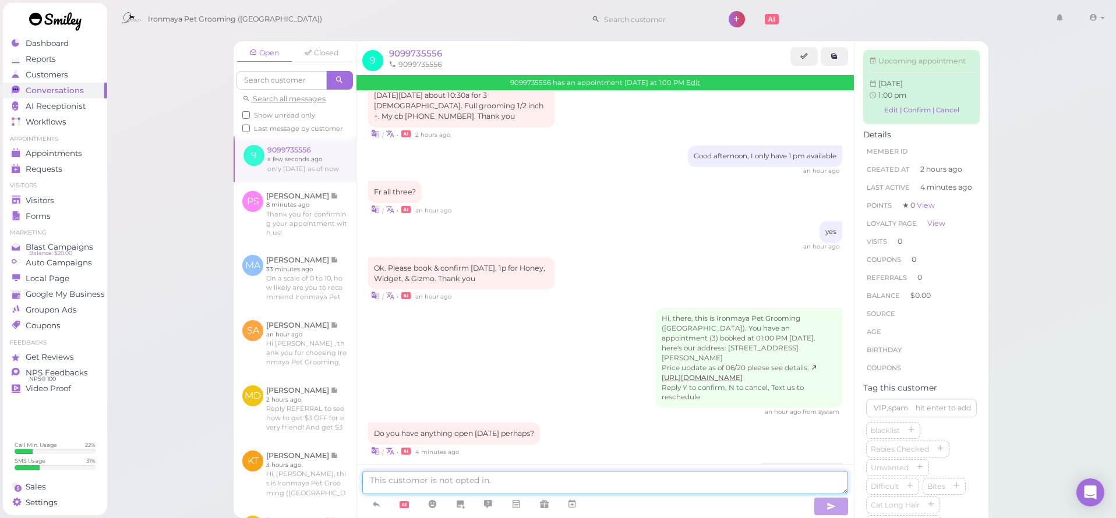
scroll to position [58, 0]
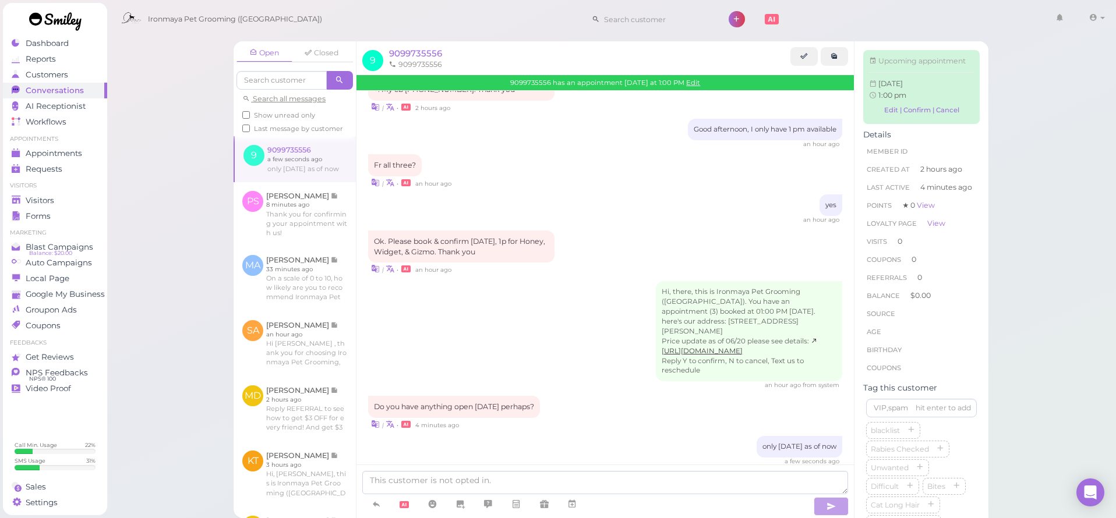
click at [41, 144] on ul "Appointments Appointments Requests 0" at bounding box center [55, 156] width 104 height 42
click at [47, 148] on span "Appointments" at bounding box center [54, 153] width 56 height 10
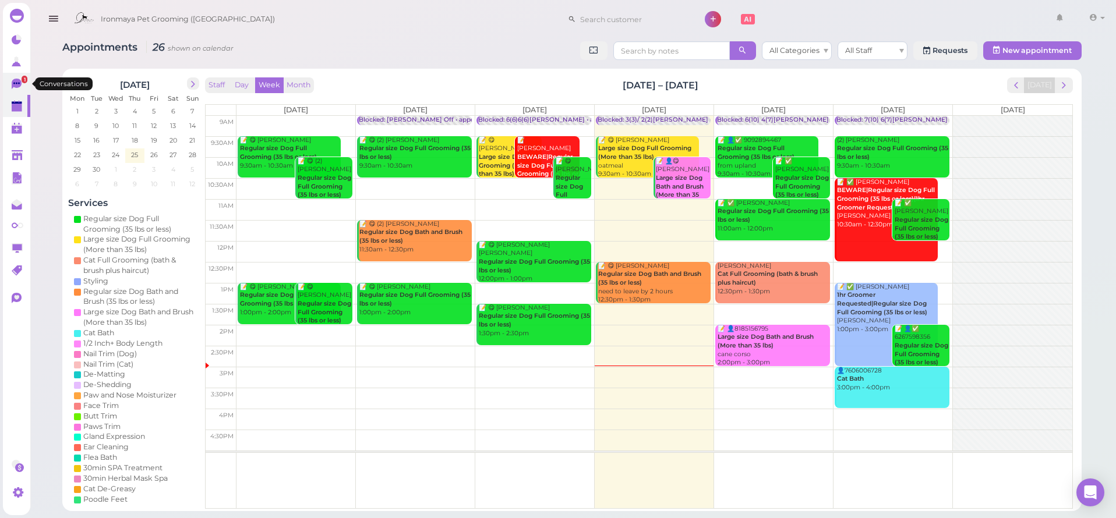
click at [10, 84] on link "1" at bounding box center [16, 84] width 27 height 22
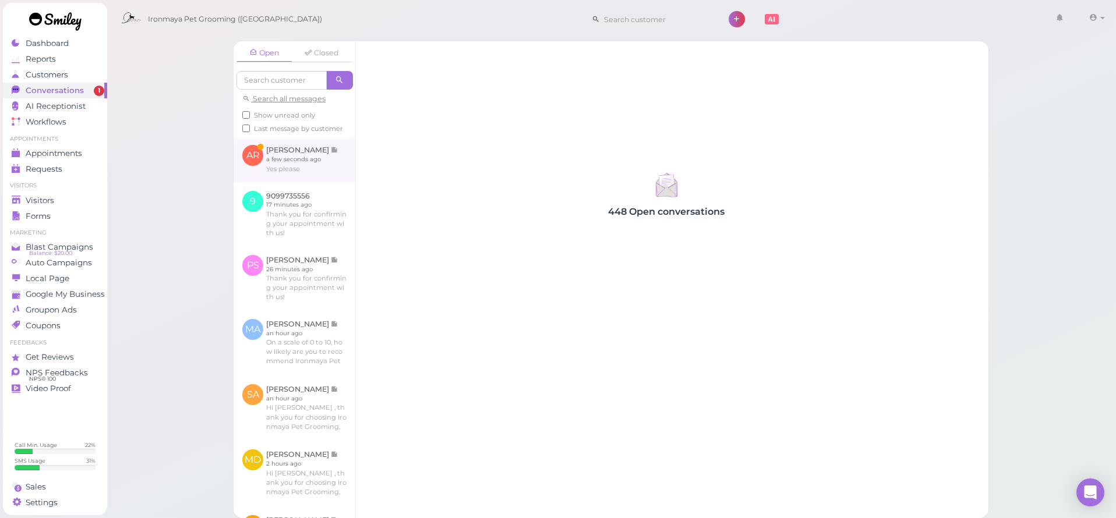
click at [274, 181] on link at bounding box center [294, 158] width 122 height 45
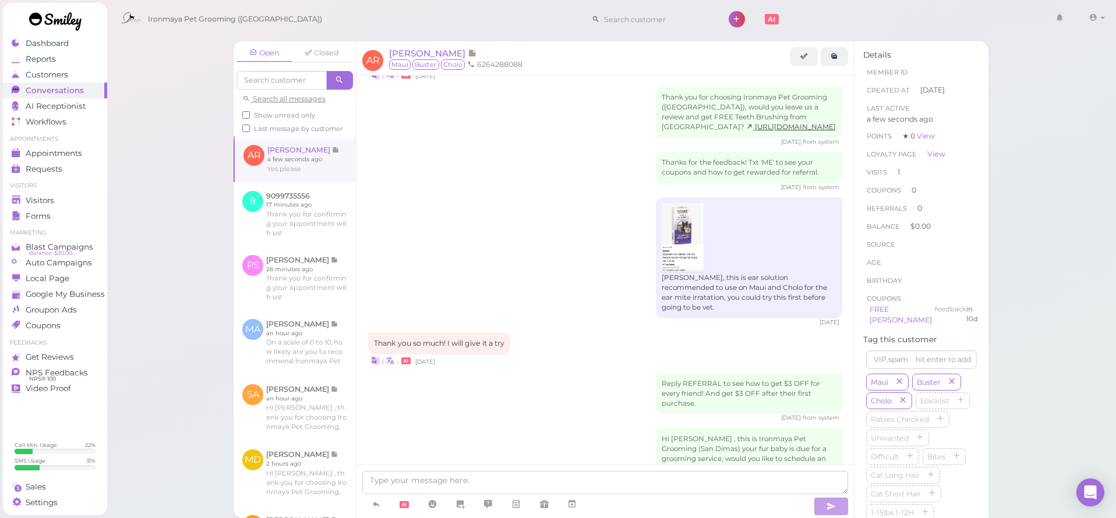
scroll to position [791, 0]
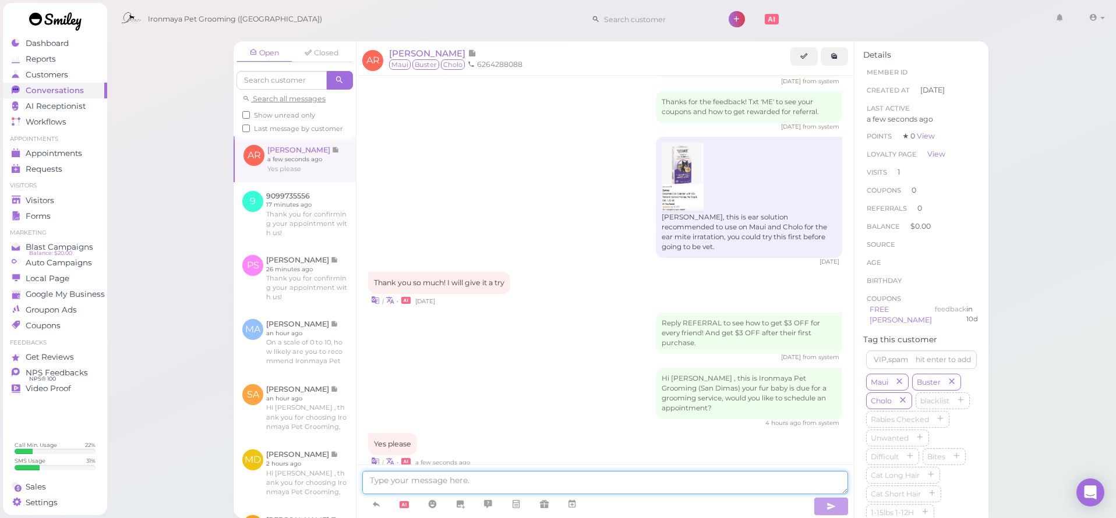
click at [480, 487] on textarea at bounding box center [605, 482] width 486 height 23
type textarea "Which day and time works for you"
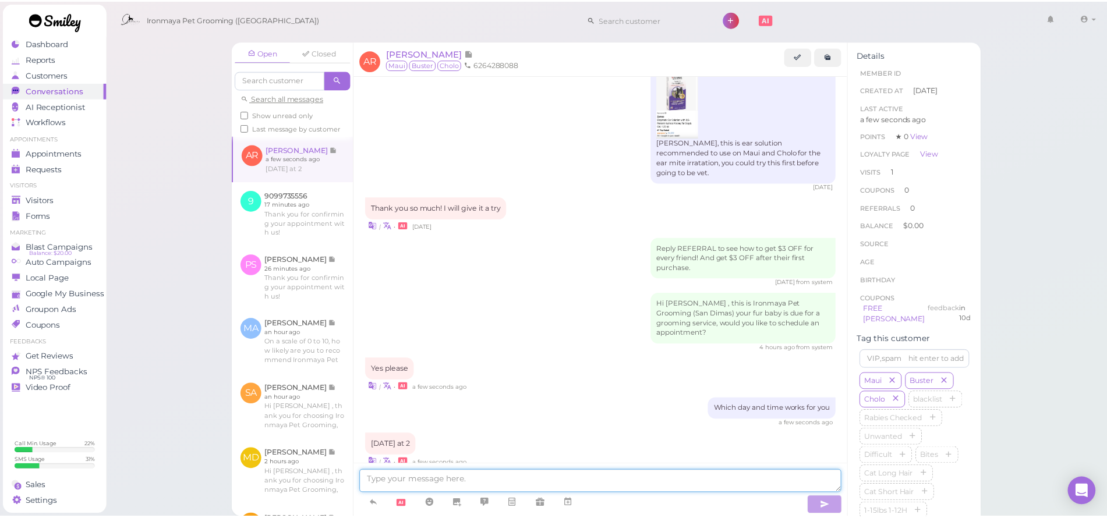
scroll to position [905, 0]
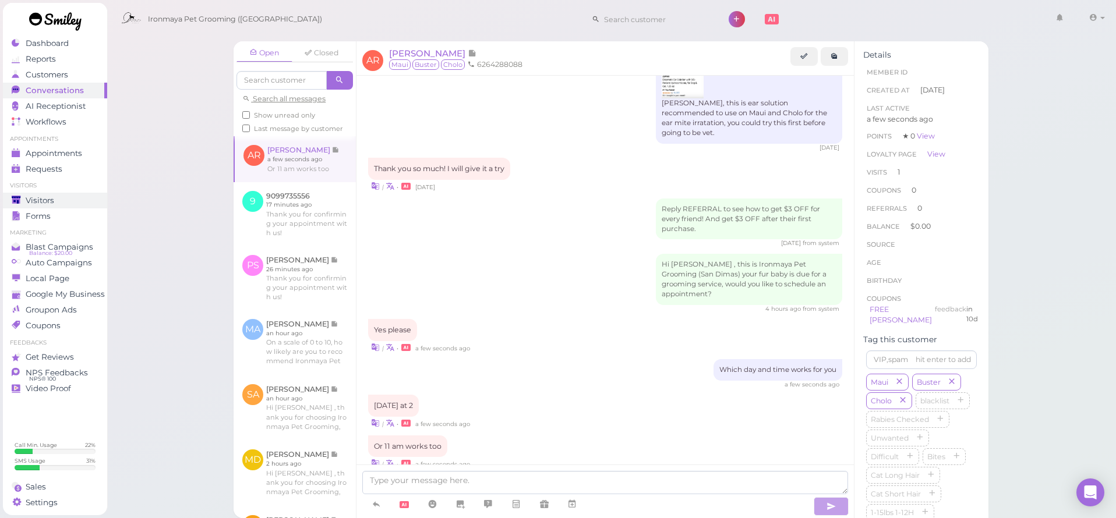
click at [63, 204] on div "Visitors" at bounding box center [54, 201] width 84 height 10
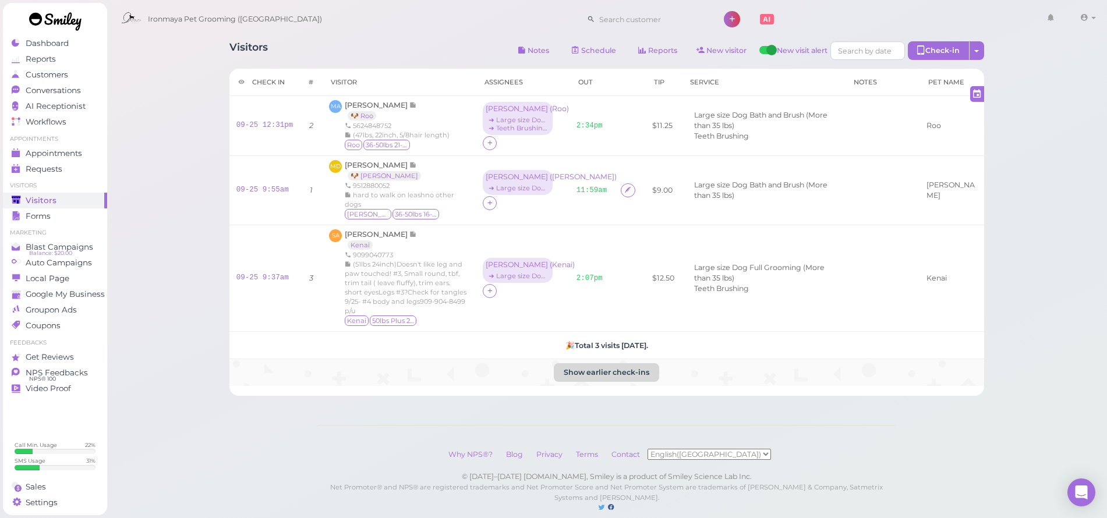
click at [581, 363] on button "Show earlier check-ins" at bounding box center [606, 372] width 105 height 19
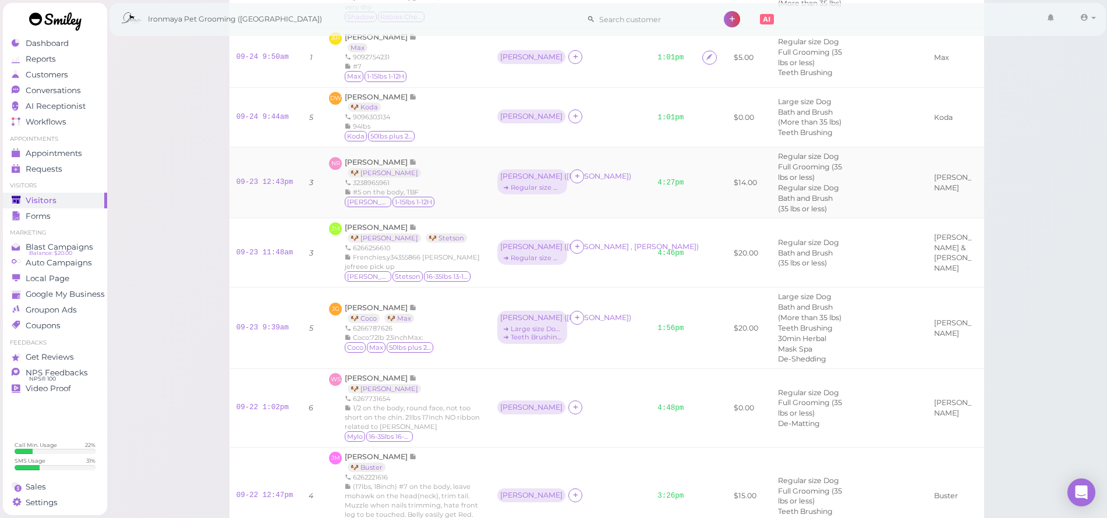
scroll to position [289, 0]
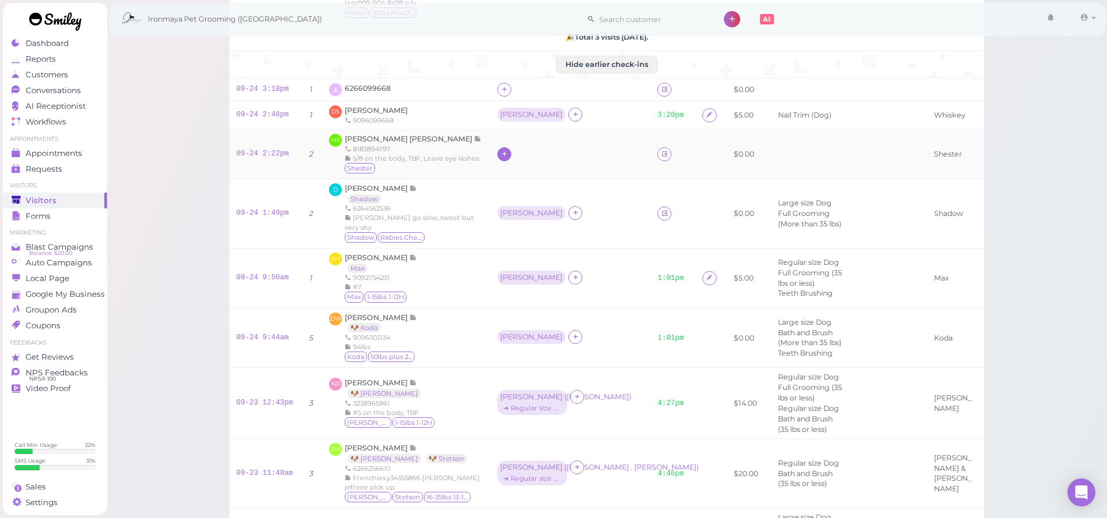
click at [501, 158] on icon at bounding box center [505, 154] width 8 height 9
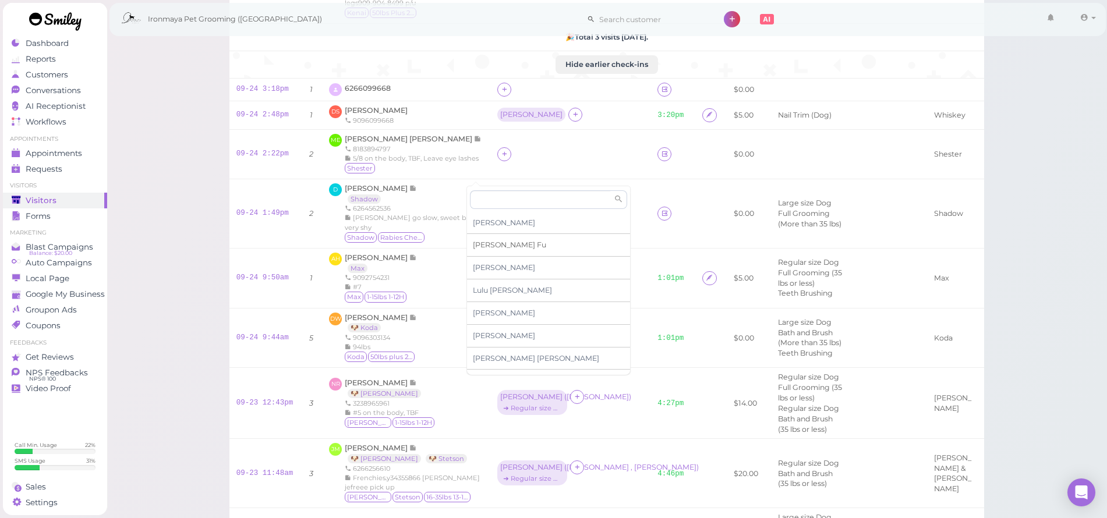
click at [487, 246] on span "[PERSON_NAME]" at bounding box center [509, 244] width 73 height 9
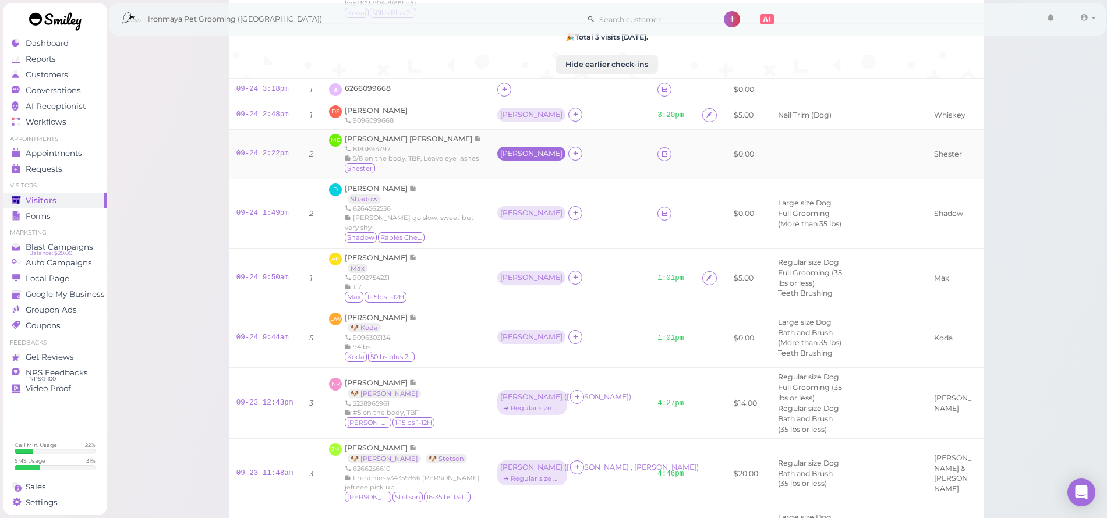
click at [497, 161] on div "[PERSON_NAME]" at bounding box center [531, 154] width 68 height 14
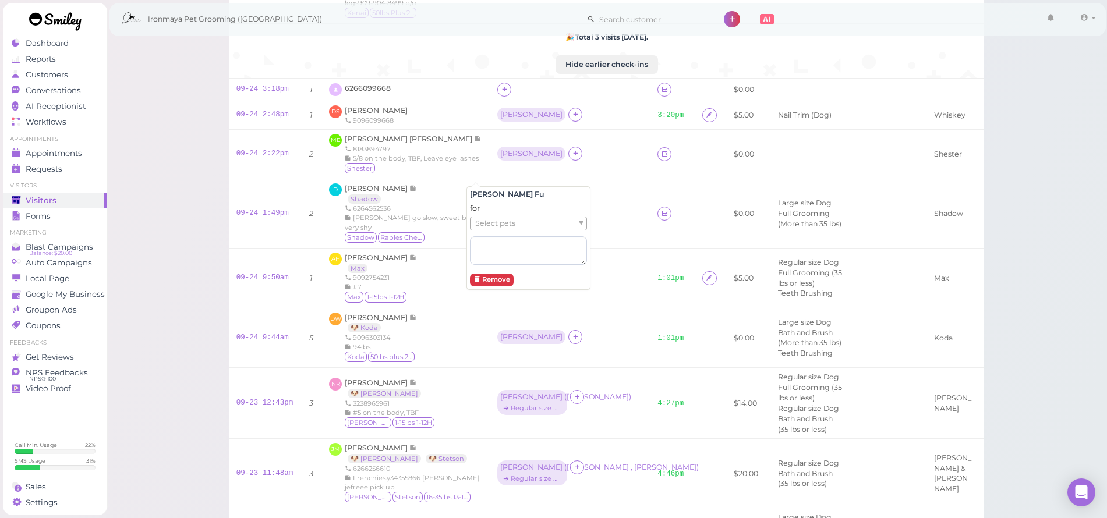
click at [493, 217] on span "Select pets" at bounding box center [495, 223] width 40 height 13
click at [431, 175] on div "Shester" at bounding box center [413, 169] width 137 height 12
click at [406, 143] on span "[PERSON_NAME] [PERSON_NAME]" at bounding box center [409, 139] width 129 height 9
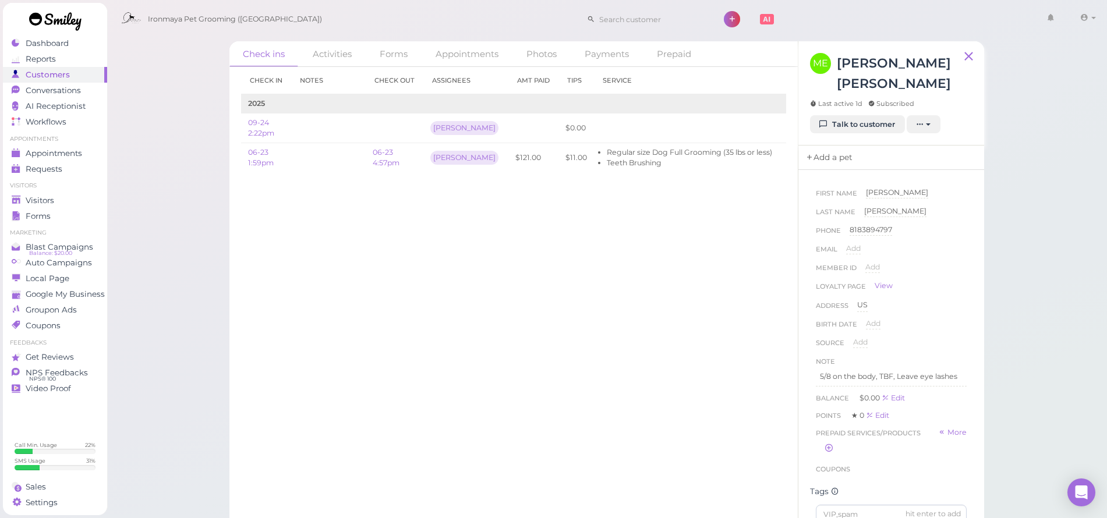
click at [838, 155] on link "Add a pet" at bounding box center [828, 158] width 61 height 24
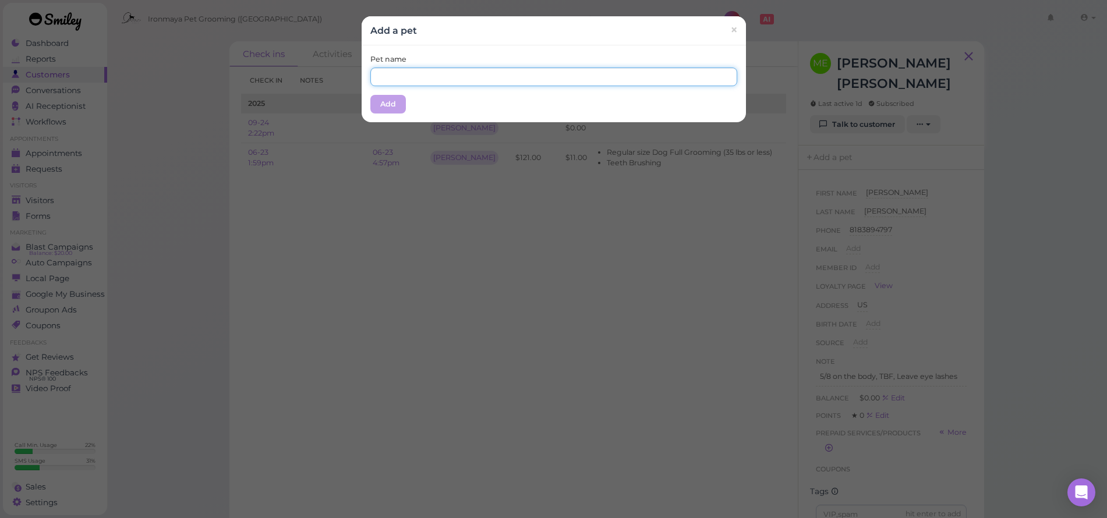
click at [582, 82] on input "text" at bounding box center [553, 77] width 367 height 19
type input "Shester"
click at [380, 107] on button "Add" at bounding box center [388, 104] width 36 height 19
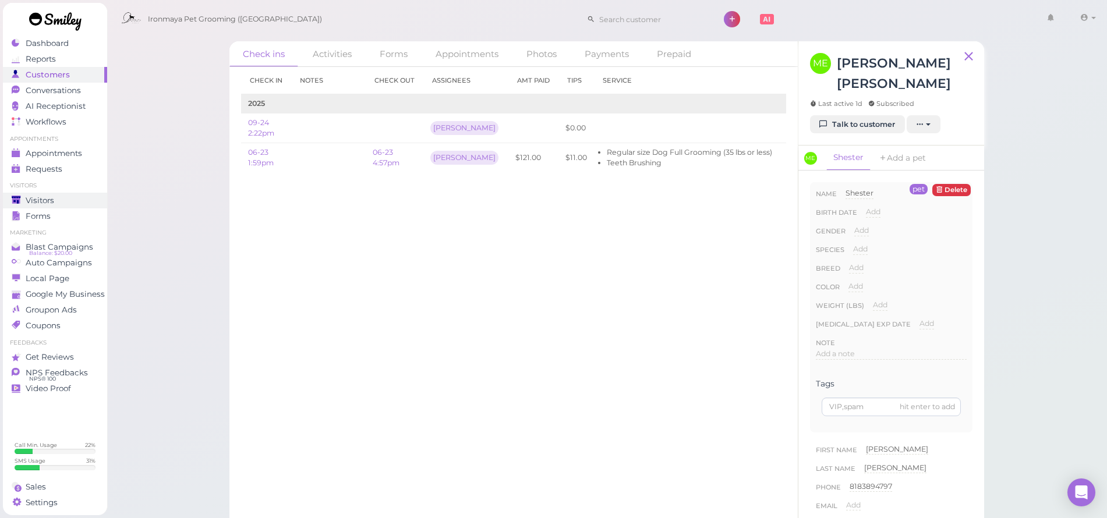
click at [54, 198] on span "Visitors" at bounding box center [40, 201] width 29 height 10
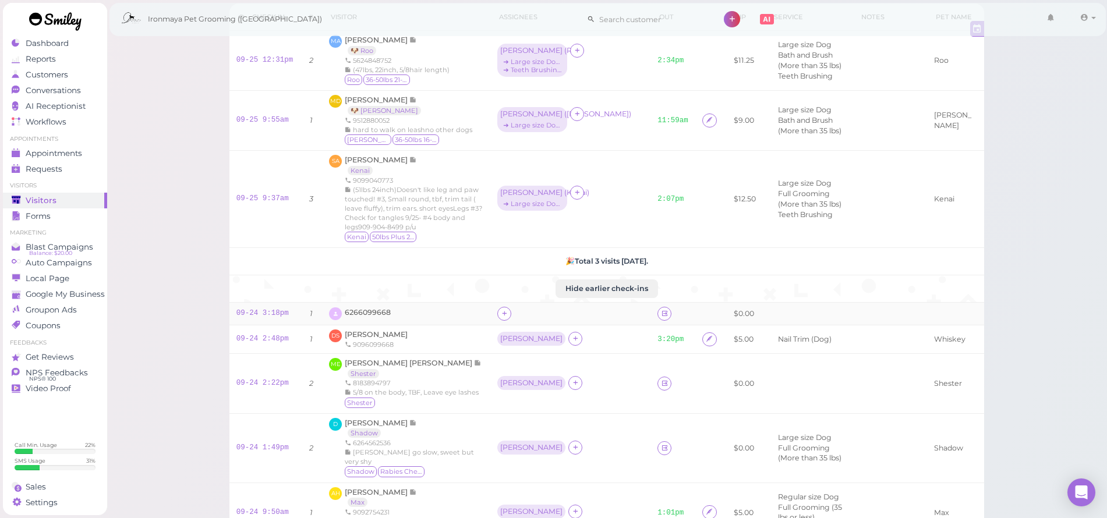
scroll to position [123, 0]
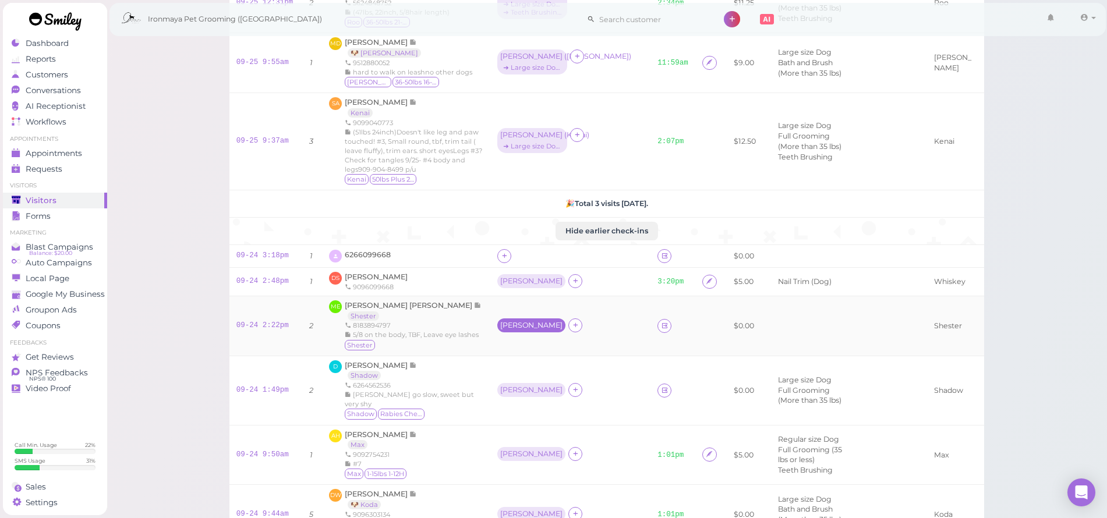
click at [497, 332] on div "[PERSON_NAME]" at bounding box center [531, 325] width 68 height 14
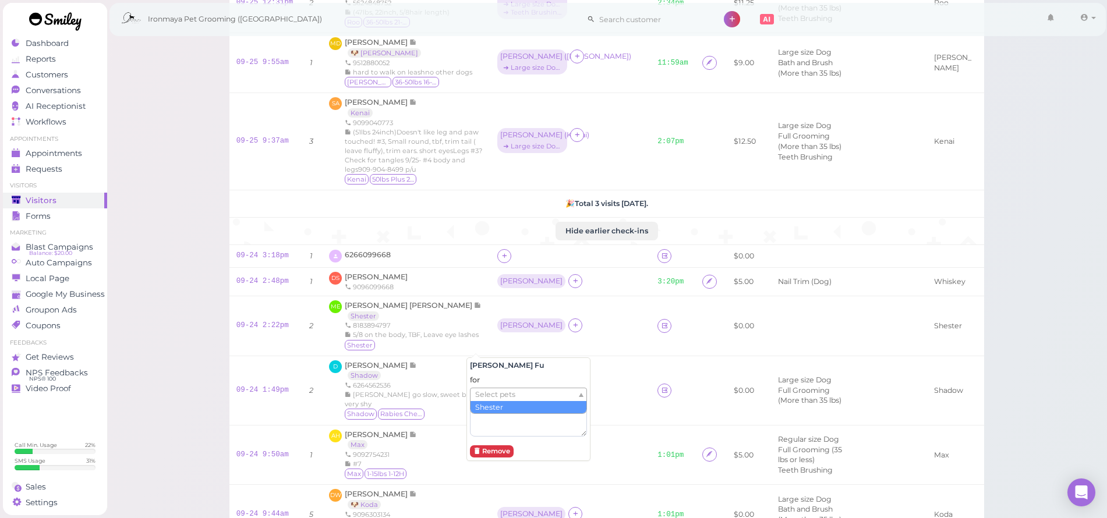
click at [489, 390] on span "Select pets" at bounding box center [495, 394] width 40 height 13
click at [661, 330] on icon at bounding box center [665, 325] width 8 height 9
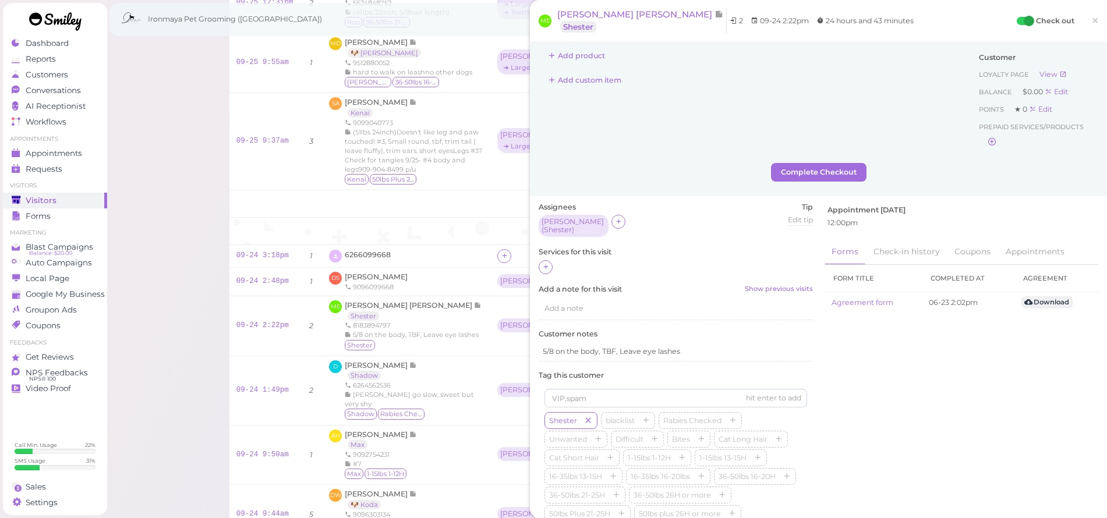
scroll to position [7, 0]
click at [542, 260] on icon at bounding box center [546, 264] width 8 height 9
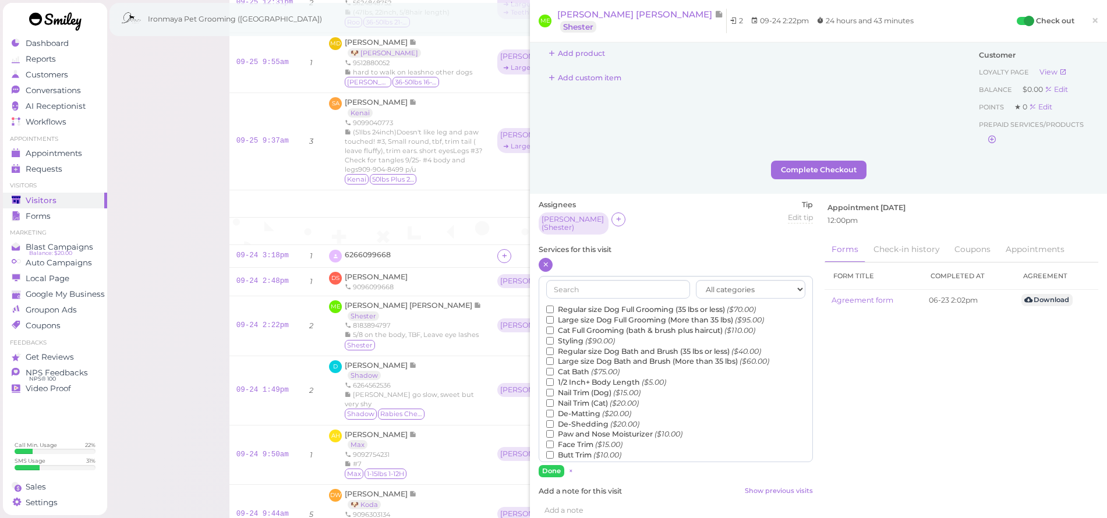
click at [572, 305] on label "Regular size Dog Full Grooming (35 lbs or less) ($70.00)" at bounding box center [651, 310] width 210 height 10
click at [554, 306] on input "Regular size Dog Full Grooming (35 lbs or less) ($70.00)" at bounding box center [550, 310] width 8 height 8
click at [551, 466] on button "Done" at bounding box center [552, 471] width 26 height 12
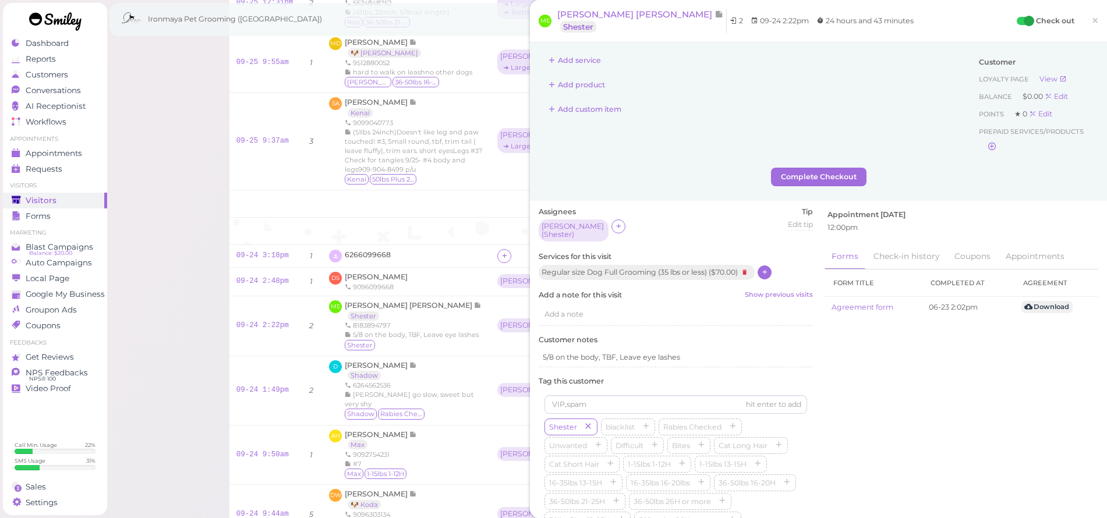
scroll to position [0, 0]
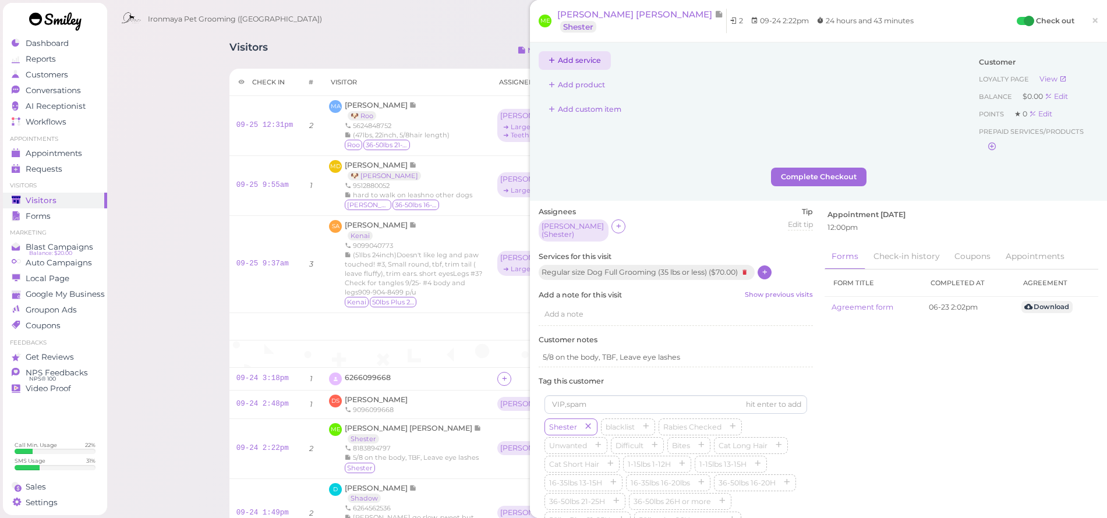
click at [583, 62] on button "Add service" at bounding box center [575, 60] width 72 height 19
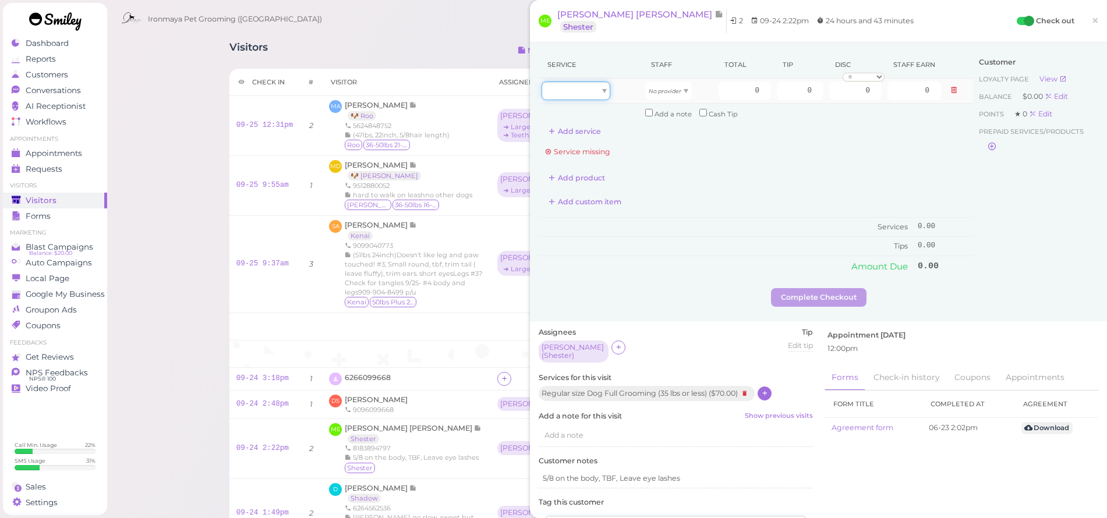
click at [594, 83] on div at bounding box center [576, 91] width 69 height 19
type input "70.00"
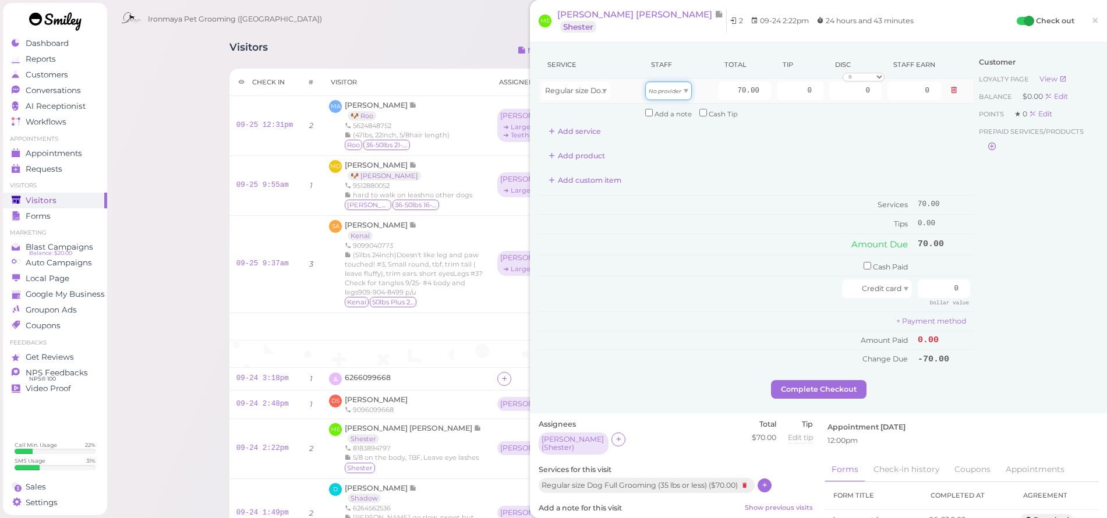
click at [684, 91] on span at bounding box center [686, 91] width 5 height 4
drag, startPoint x: 664, startPoint y: 116, endPoint x: 694, endPoint y: 106, distance: 31.3
type input "30.10"
click at [719, 92] on input "70.00" at bounding box center [745, 91] width 52 height 19
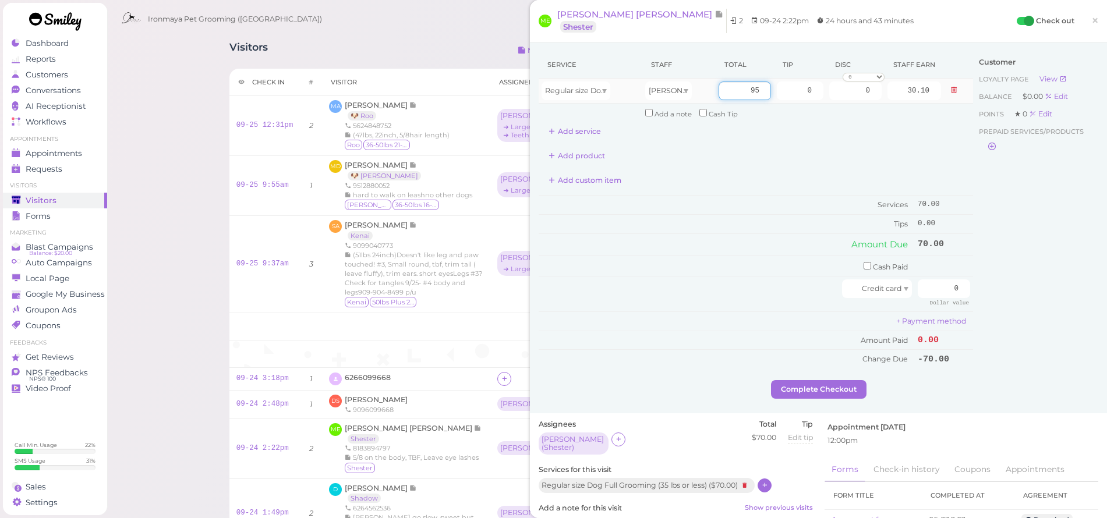
type input "95"
type input "40.85"
select select "0.1"
type input "9.50"
click at [1001, 226] on div "Customer Loyalty page View Balance $0.00 Edit Points ★ 0 Edit Prepaid services/…" at bounding box center [1035, 215] width 125 height 329
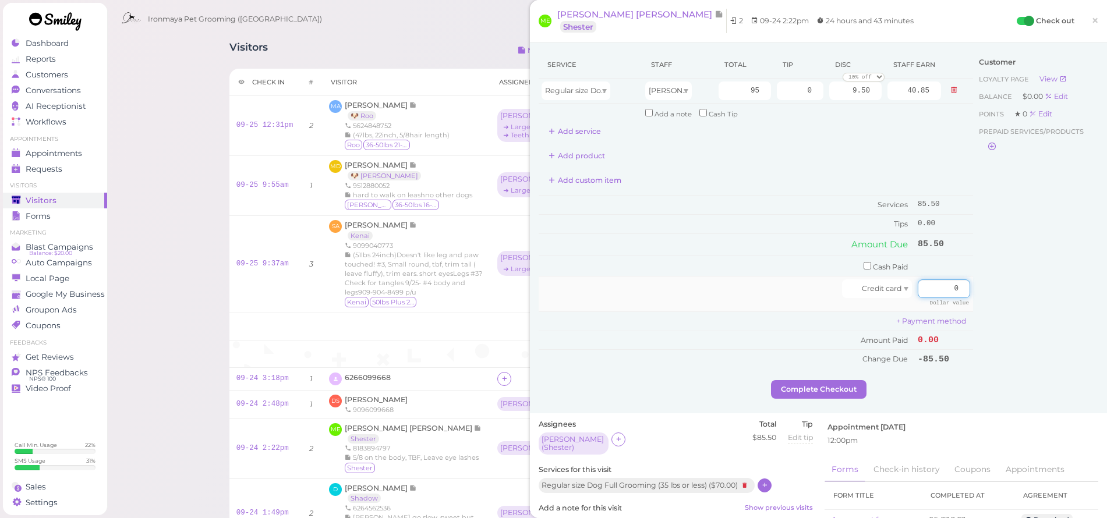
click at [938, 279] on input "0" at bounding box center [944, 288] width 52 height 19
click at [937, 279] on input "0" at bounding box center [944, 288] width 52 height 19
type input "85.50"
click at [999, 313] on div "Customer Loyalty page View Balance $0.00 Edit Points ★ 0 Edit Prepaid services/…" at bounding box center [1035, 215] width 125 height 329
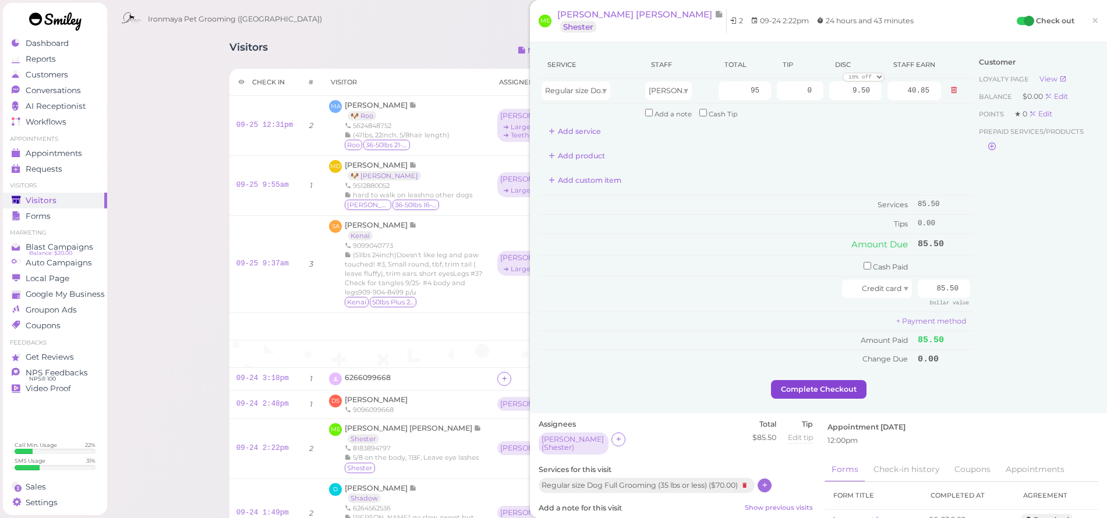
click at [844, 381] on button "Complete Checkout" at bounding box center [818, 389] width 95 height 19
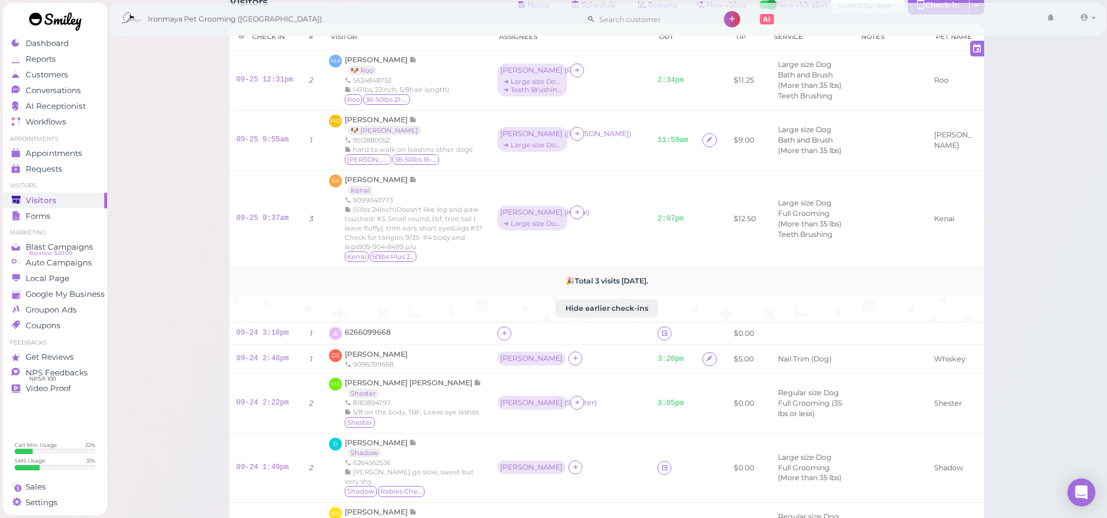
scroll to position [67, 0]
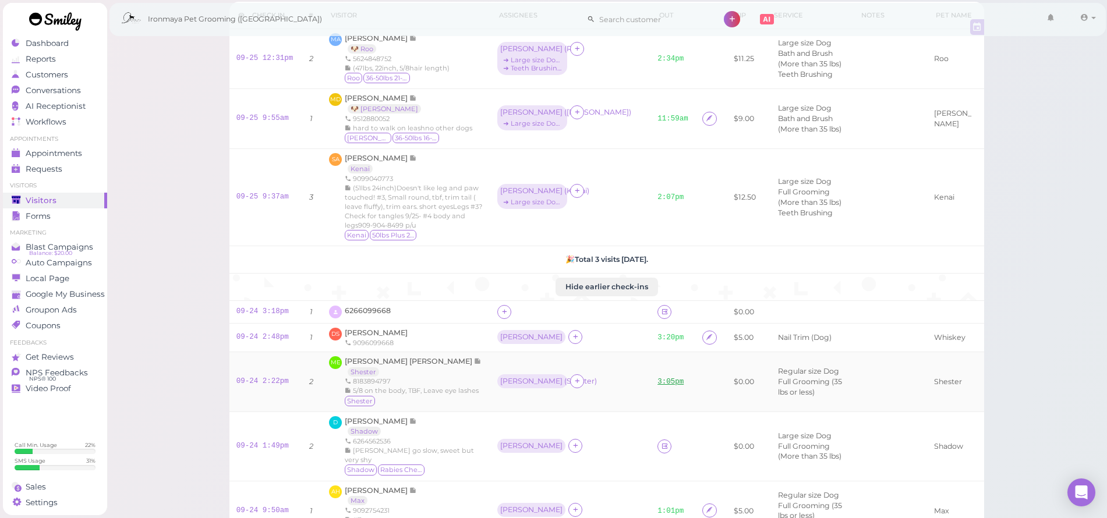
click at [657, 386] on link "3:05pm" at bounding box center [670, 382] width 26 height 8
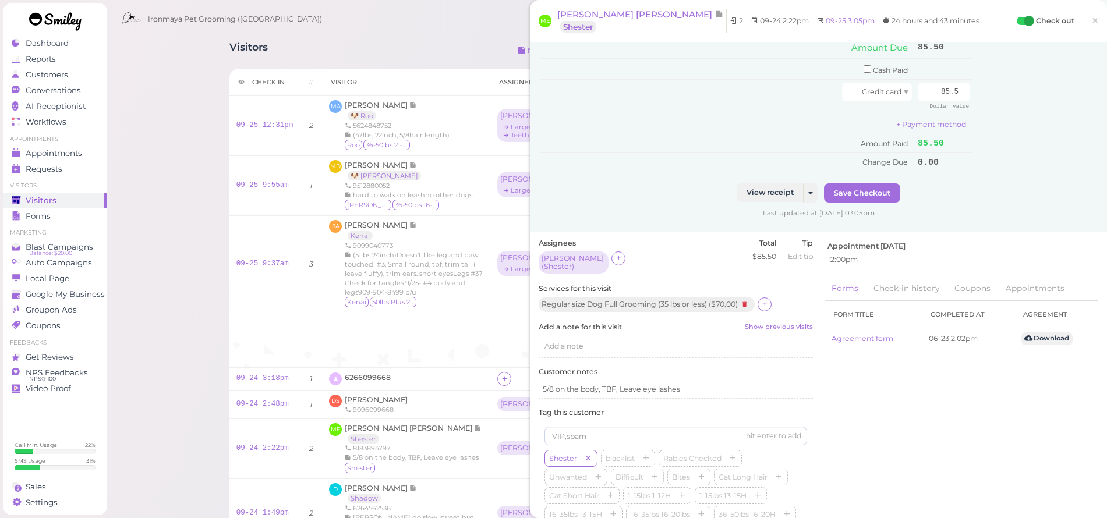
scroll to position [341, 0]
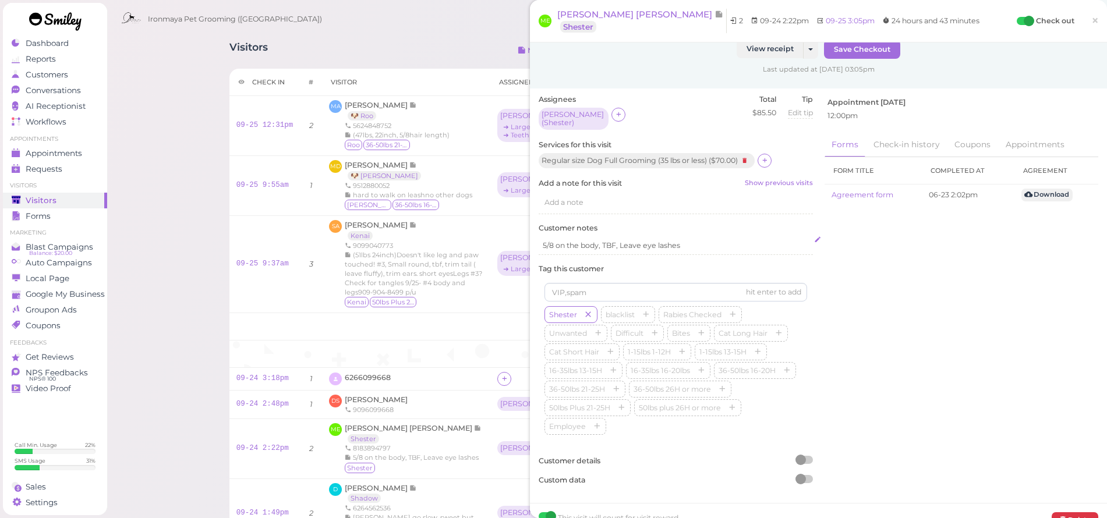
click at [705, 240] on p "5/8 on the body, TBF, Leave eye lashes" at bounding box center [676, 245] width 266 height 10
click at [611, 192] on div "Add a note" at bounding box center [676, 203] width 274 height 22
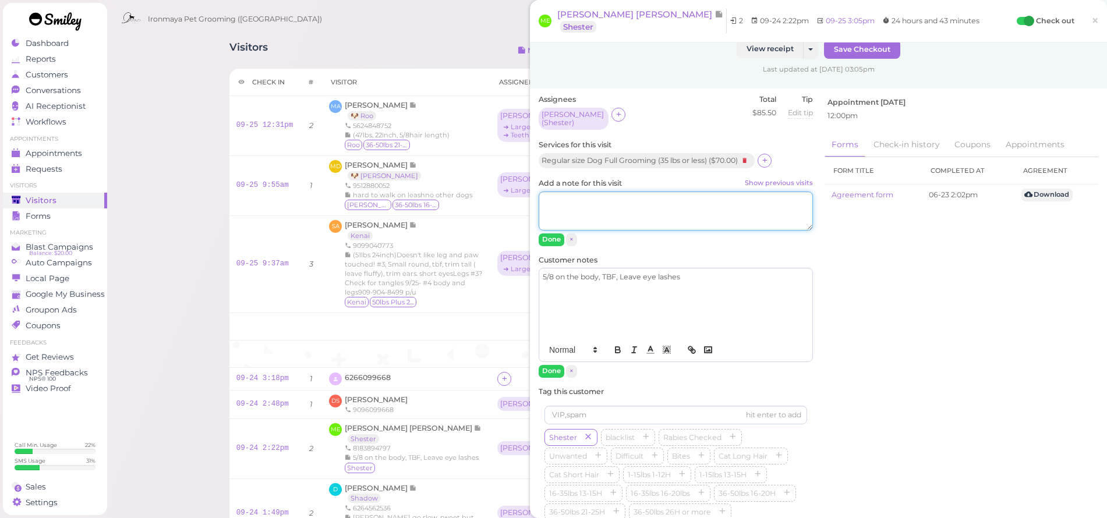
click at [611, 192] on textarea "Add a note for this visit Show previous visits" at bounding box center [676, 212] width 274 height 40
type textarea "10 percent off ok by [PERSON_NAME]"
click at [558, 233] on button "Done" at bounding box center [552, 239] width 26 height 12
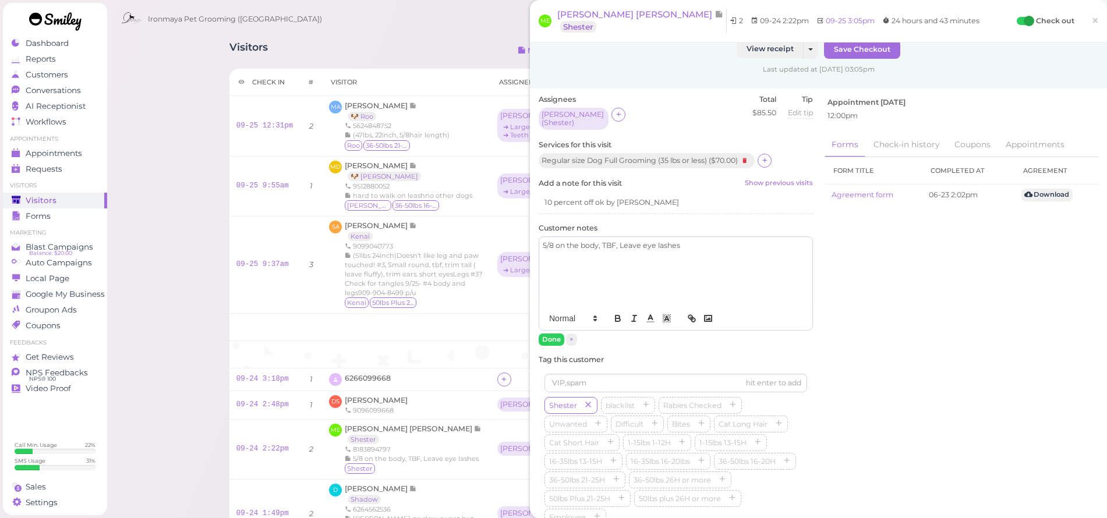
click at [1094, 20] on link "×" at bounding box center [1095, 21] width 22 height 27
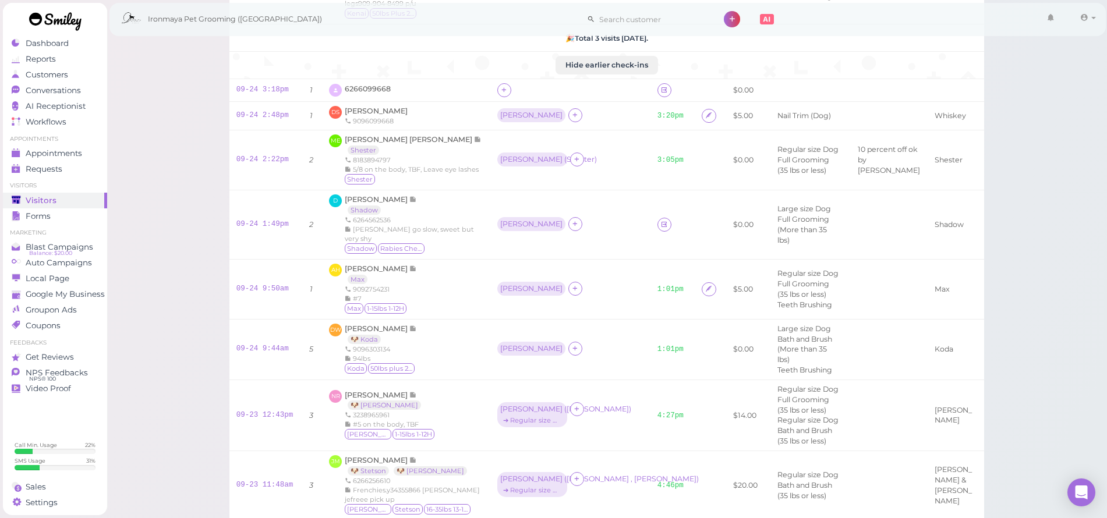
scroll to position [298, 0]
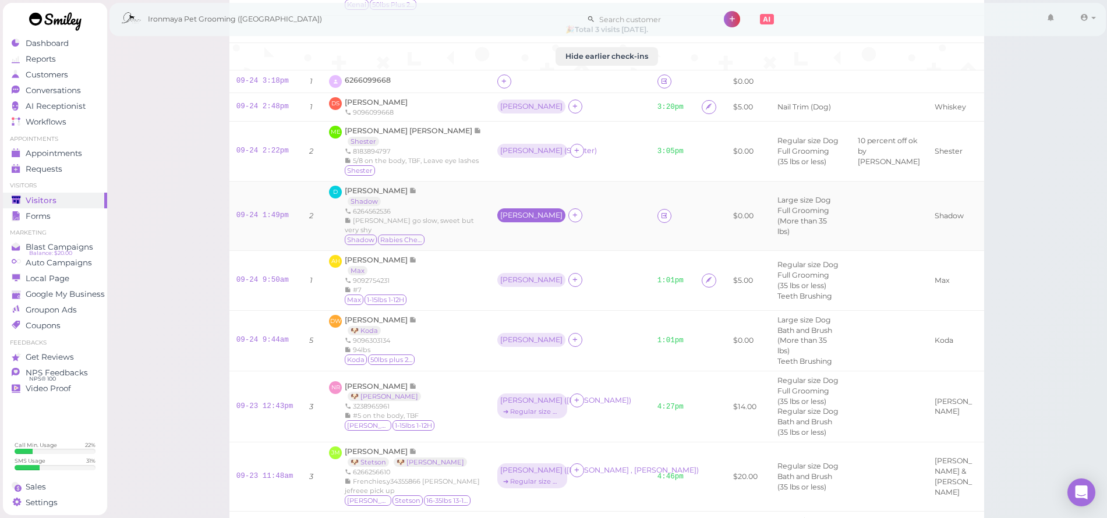
click at [500, 220] on div "[PERSON_NAME]" at bounding box center [531, 215] width 62 height 8
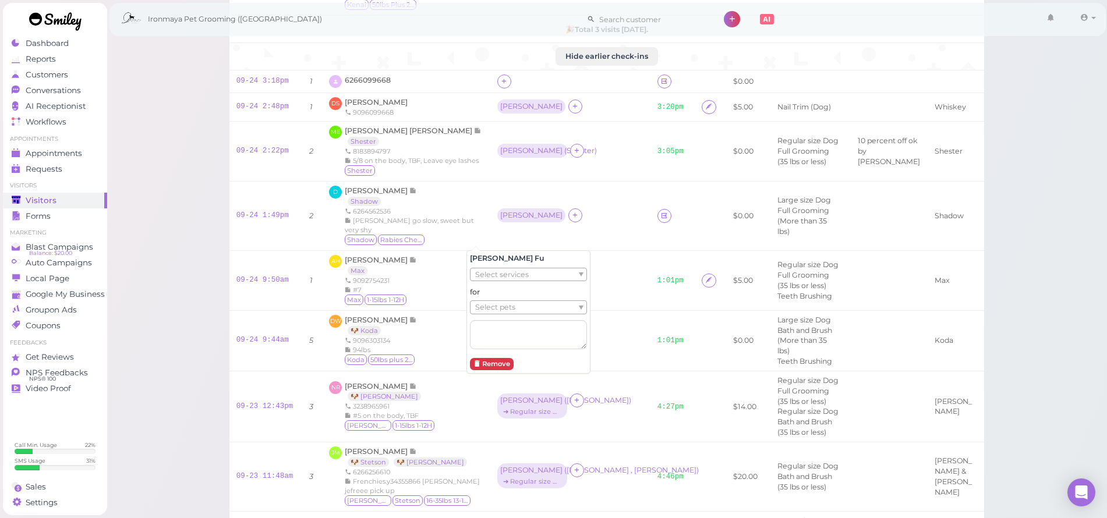
click at [492, 271] on span "Select services" at bounding box center [502, 274] width 54 height 13
click at [504, 306] on div "for Select pets" at bounding box center [568, 325] width 196 height 62
click at [505, 312] on span "Select pets" at bounding box center [495, 314] width 40 height 13
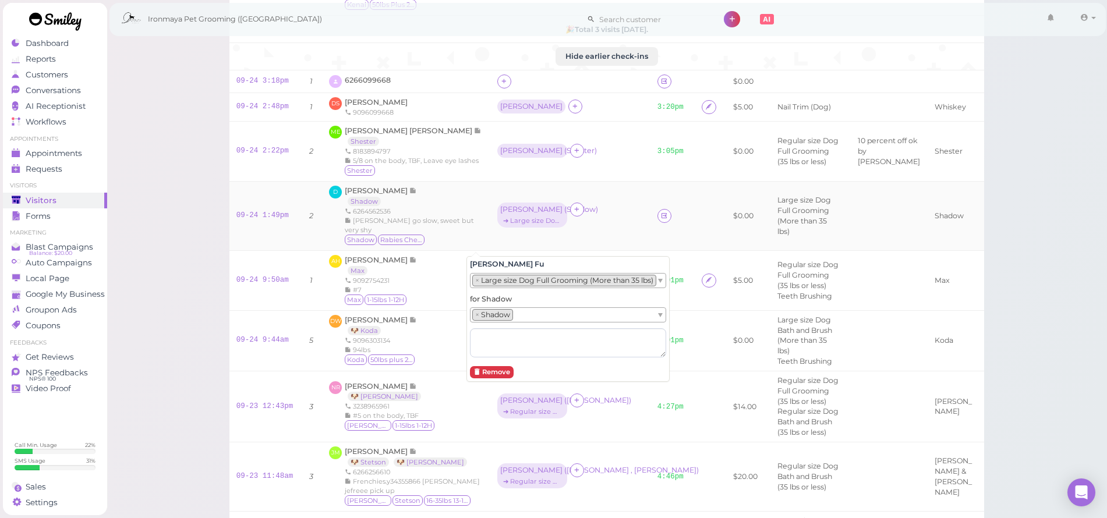
click at [587, 229] on div "Ida ( Shadow ) ➔ Large size Dog Full Grooming (More than 35 lbs)" at bounding box center [570, 216] width 146 height 26
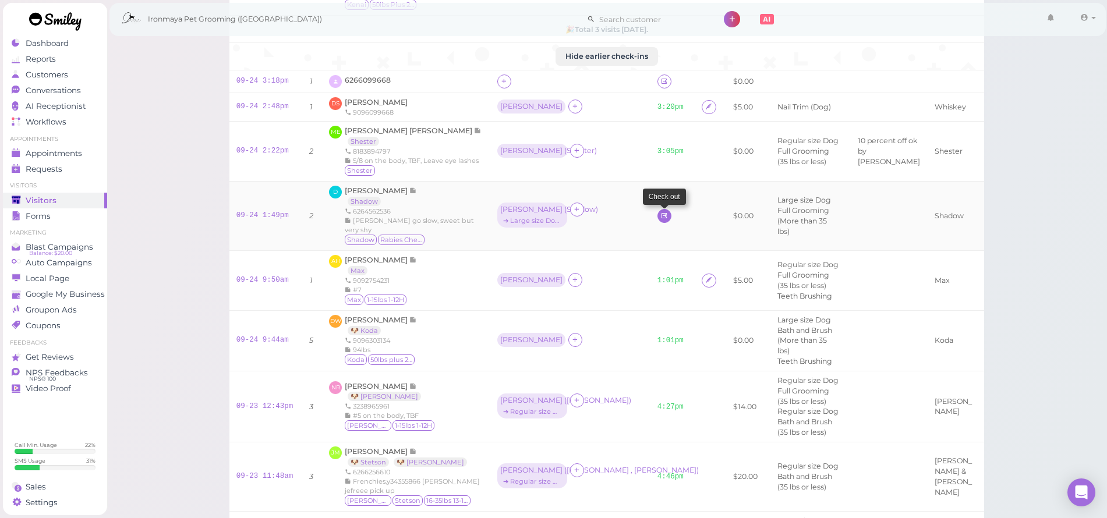
click at [660, 220] on icon at bounding box center [664, 215] width 8 height 9
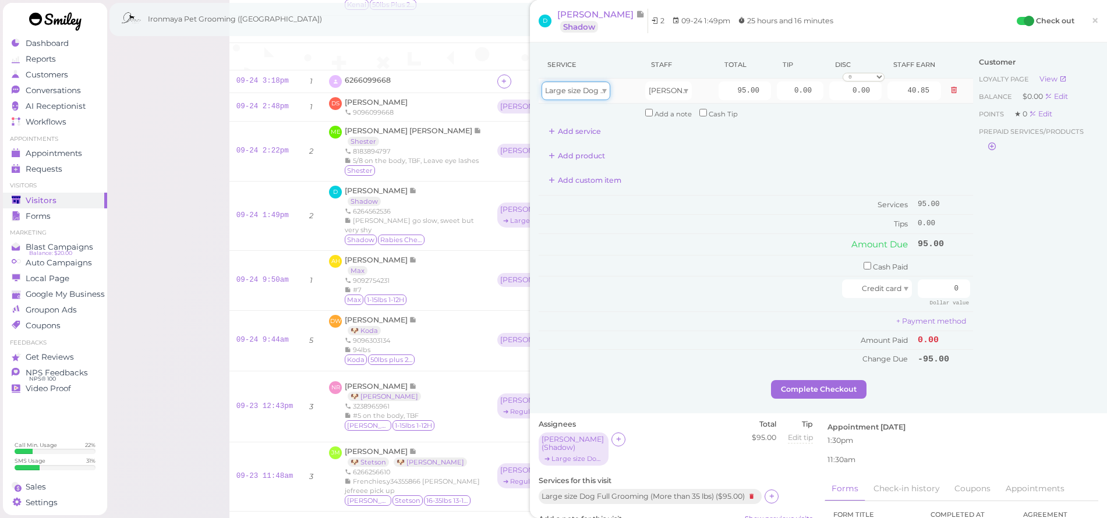
click at [605, 86] on div "Large size Dog Full Grooming (More than 35 lbs)" at bounding box center [576, 91] width 69 height 19
click at [727, 94] on input "95.00" at bounding box center [745, 91] width 52 height 19
click at [728, 94] on input "95.00" at bounding box center [745, 91] width 52 height 19
type input "150"
type input "64.50"
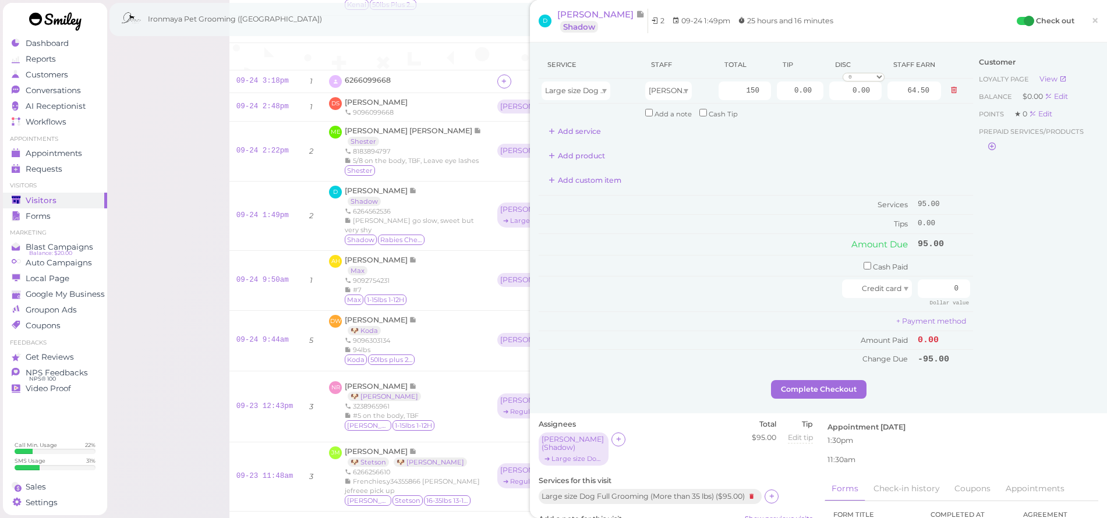
click at [925, 179] on div "Add custom item" at bounding box center [756, 180] width 434 height 19
click at [592, 91] on span "Large size Dog Full Grooming (More than 35 lbs)" at bounding box center [631, 90] width 172 height 9
click at [916, 148] on div "Add product" at bounding box center [756, 156] width 434 height 19
click at [982, 330] on div "Customer Loyalty page View Balance $0.00 Edit Points ★ 0 Edit Prepaid services/…" at bounding box center [1035, 215] width 125 height 329
click at [944, 287] on input "0" at bounding box center [944, 288] width 52 height 19
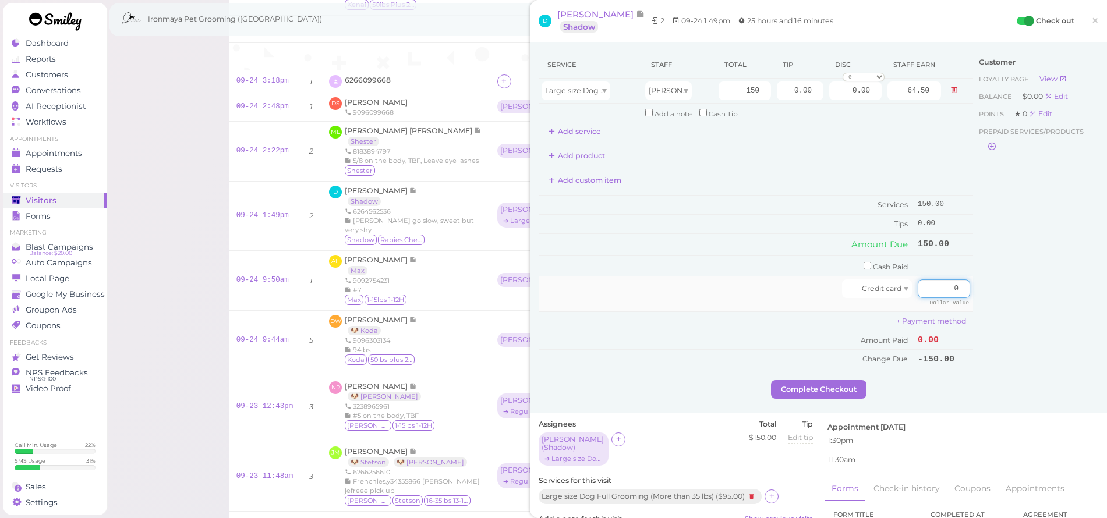
click at [944, 287] on input "0" at bounding box center [944, 288] width 52 height 19
type input "150"
click at [1047, 320] on div "Customer Loyalty page View Balance $0.00 Edit Points ★ 0 Edit Prepaid services/…" at bounding box center [1035, 215] width 125 height 329
click at [855, 380] on button "Complete Checkout" at bounding box center [818, 389] width 95 height 19
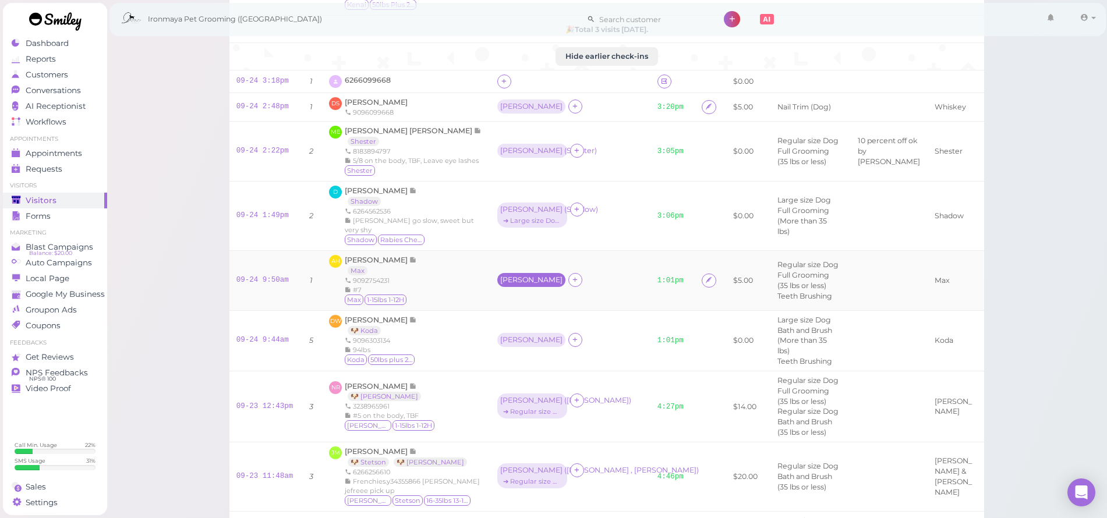
click at [500, 284] on div "[PERSON_NAME]" at bounding box center [531, 280] width 62 height 8
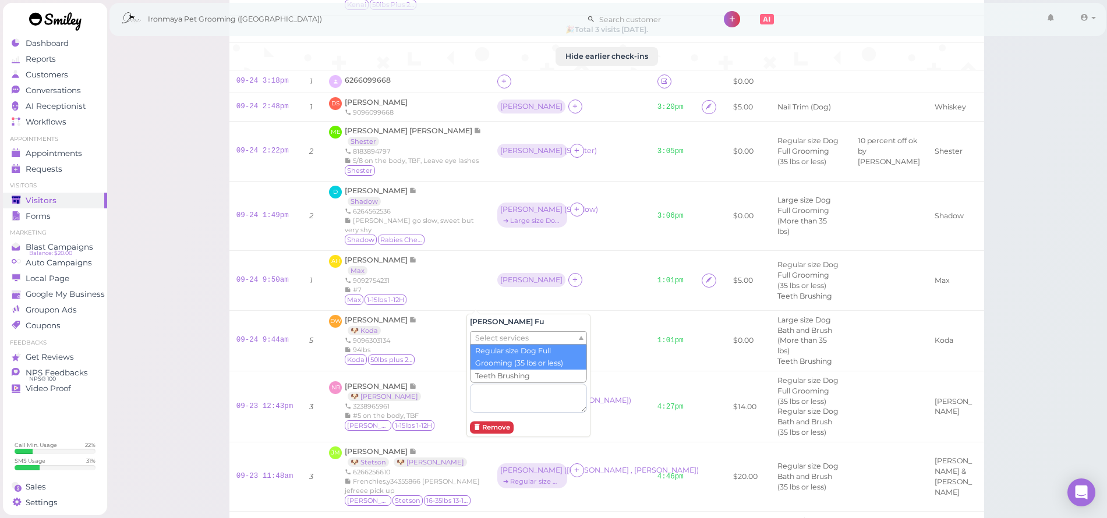
drag, startPoint x: 488, startPoint y: 331, endPoint x: 492, endPoint y: 339, distance: 8.6
click at [488, 331] on div "Select services" at bounding box center [528, 338] width 117 height 14
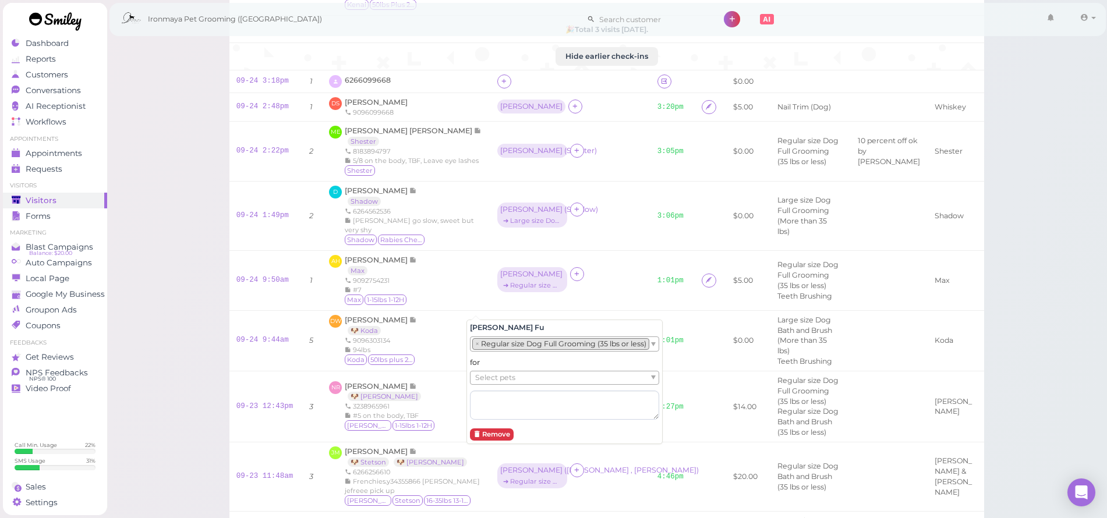
click at [501, 348] on li "× Regular size Dog Full Grooming (35 lbs or less)" at bounding box center [560, 344] width 177 height 12
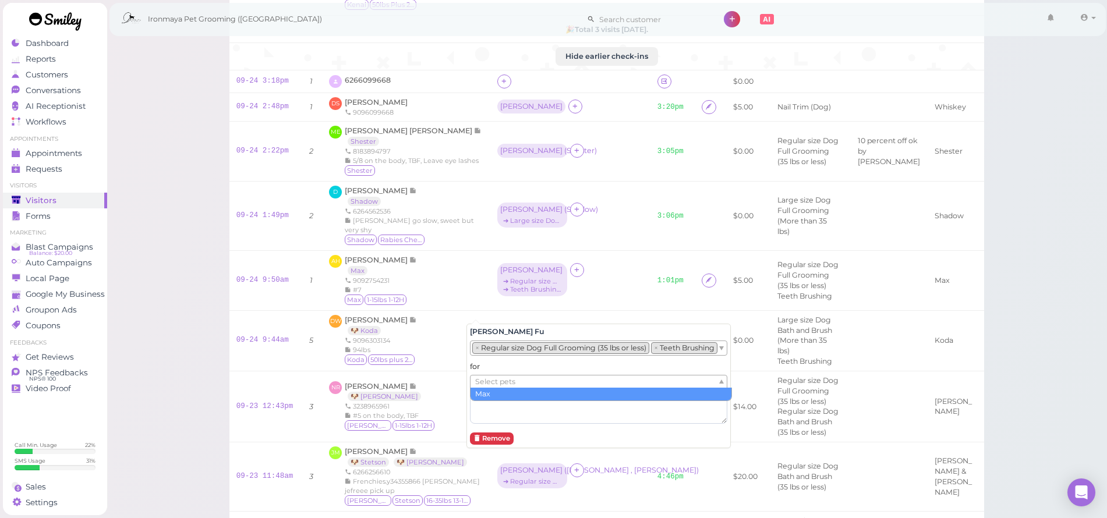
drag, startPoint x: 504, startPoint y: 377, endPoint x: 507, endPoint y: 383, distance: 6.5
click at [504, 377] on span "Select pets" at bounding box center [495, 382] width 40 height 13
drag, startPoint x: 507, startPoint y: 394, endPoint x: 518, endPoint y: 374, distance: 22.4
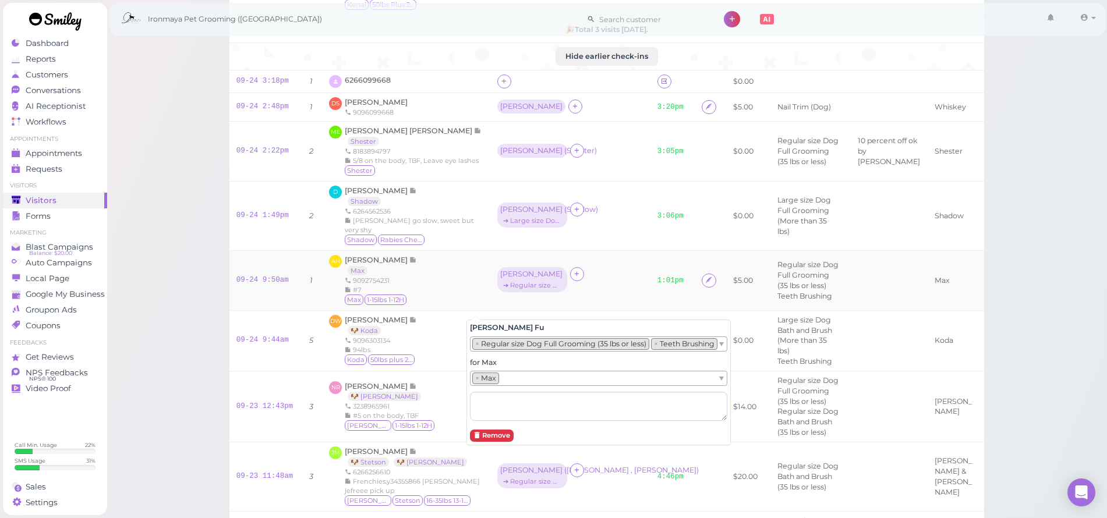
click at [592, 293] on div "Ida ➔ Regular size Dog Full Grooming (35 lbs or less)" at bounding box center [570, 280] width 146 height 26
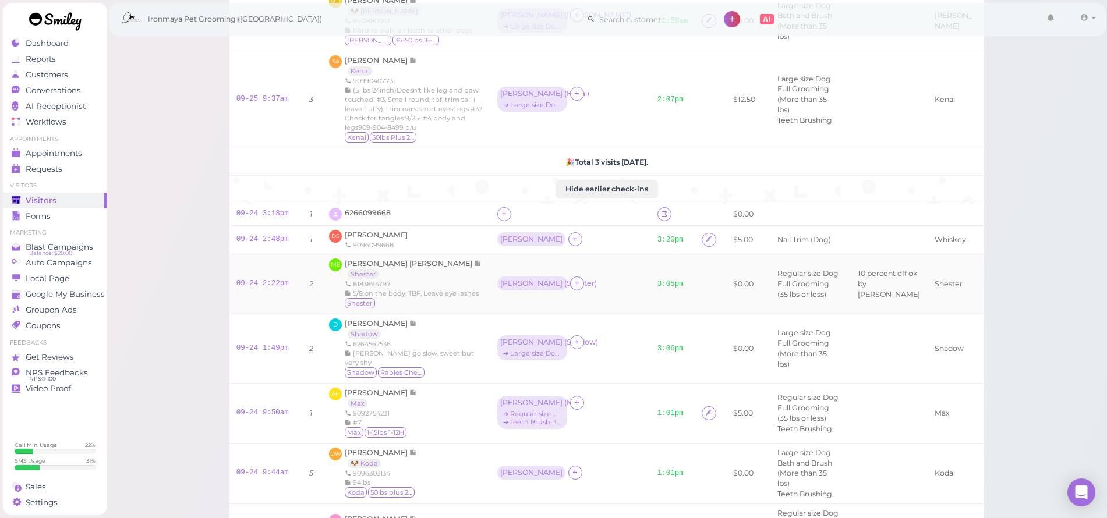
scroll to position [64, 0]
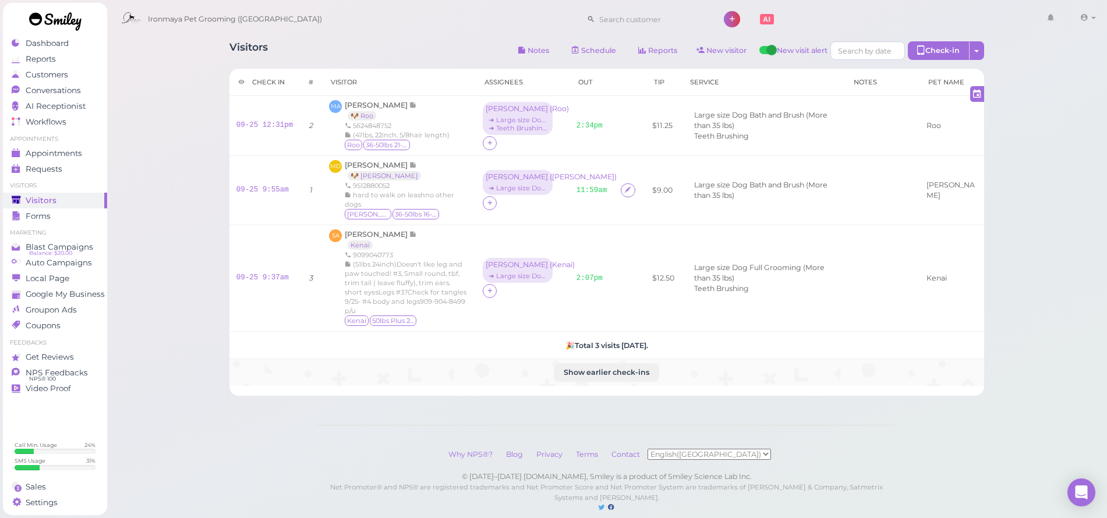
click at [585, 360] on td "Show earlier check-ins" at bounding box center [606, 372] width 755 height 27
click at [585, 363] on button "Show earlier check-ins" at bounding box center [606, 372] width 105 height 19
